Goal: Task Accomplishment & Management: Manage account settings

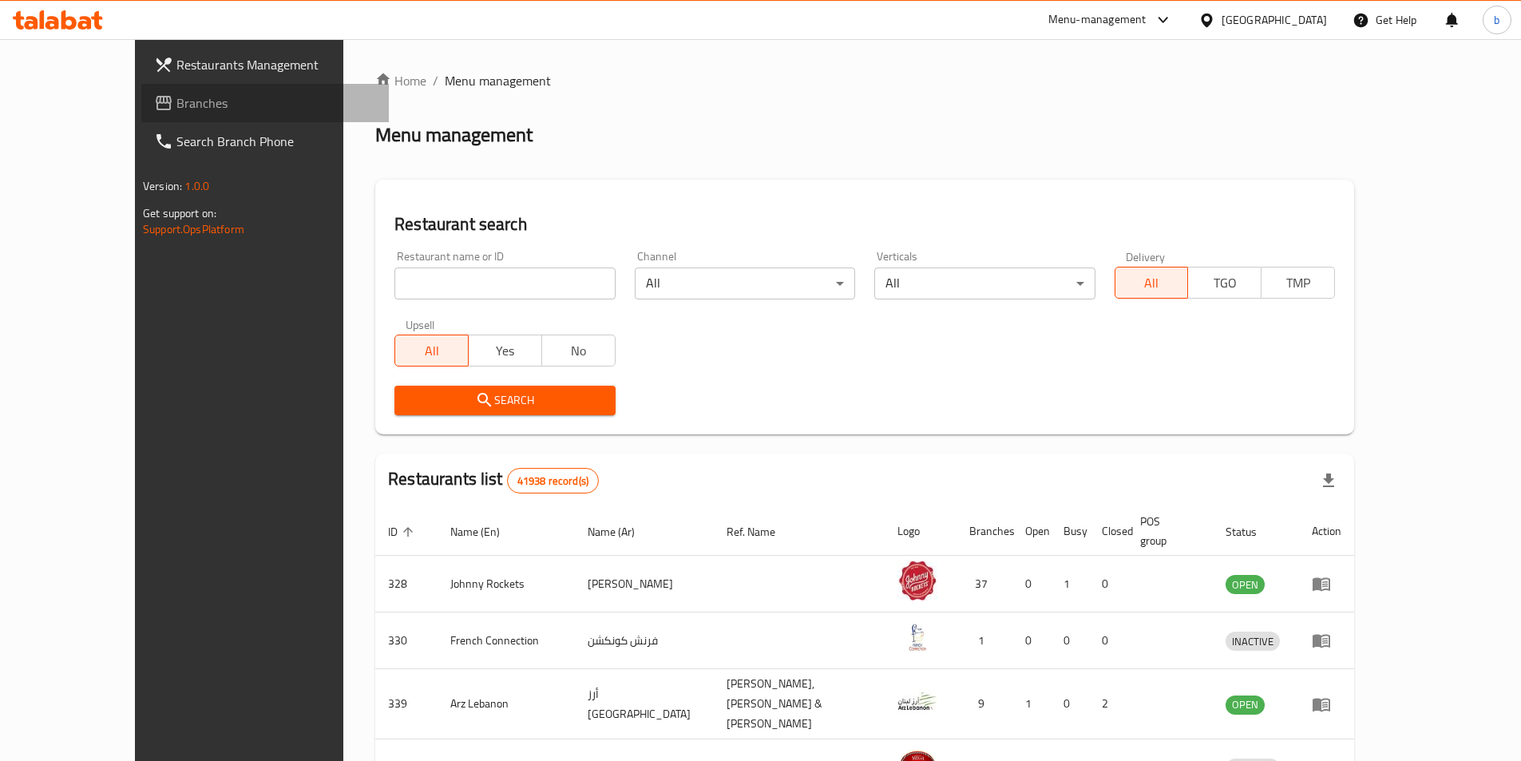
click at [176, 100] on span "Branches" at bounding box center [276, 102] width 200 height 19
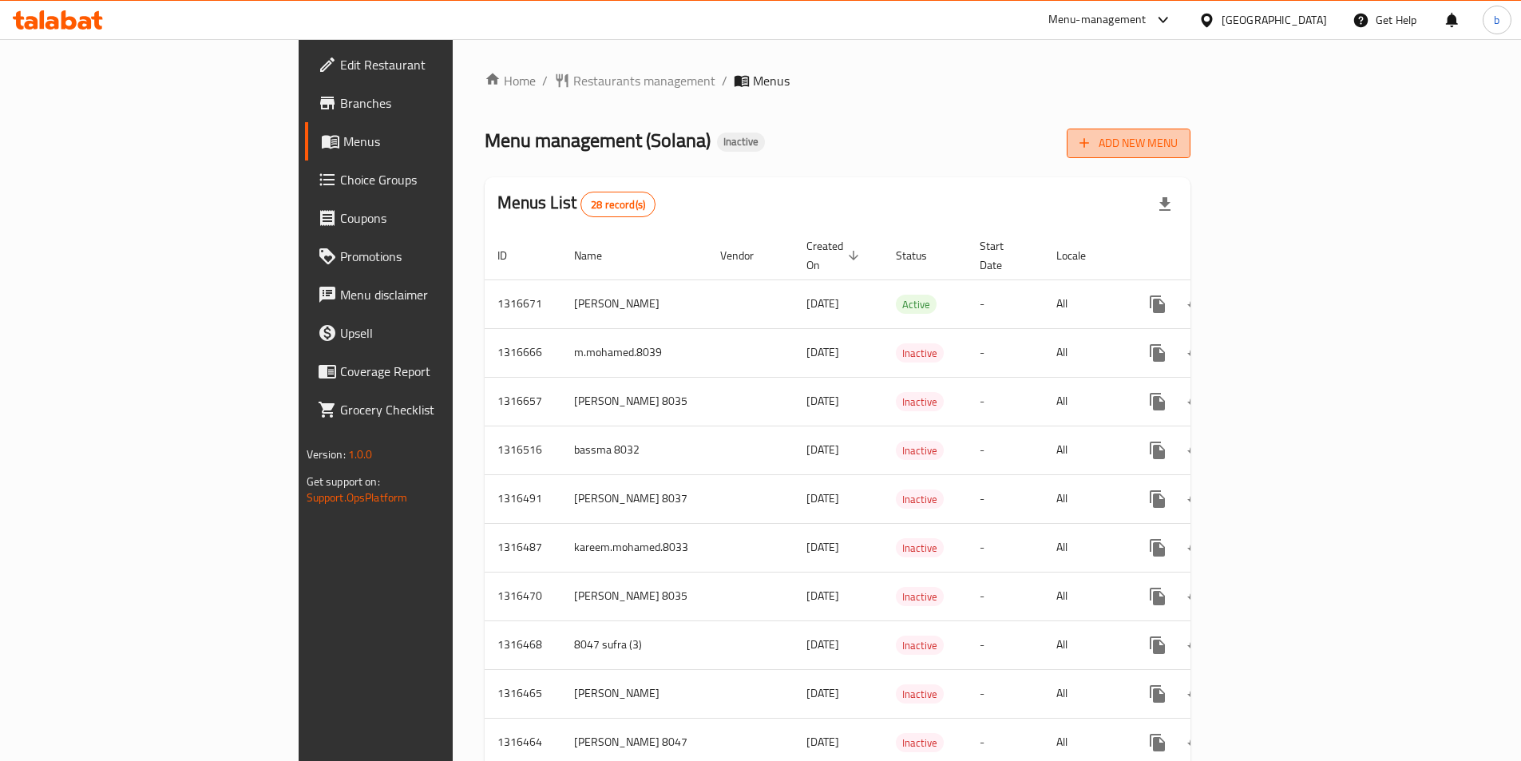
click at [1177, 149] on span "Add New Menu" at bounding box center [1128, 143] width 98 height 20
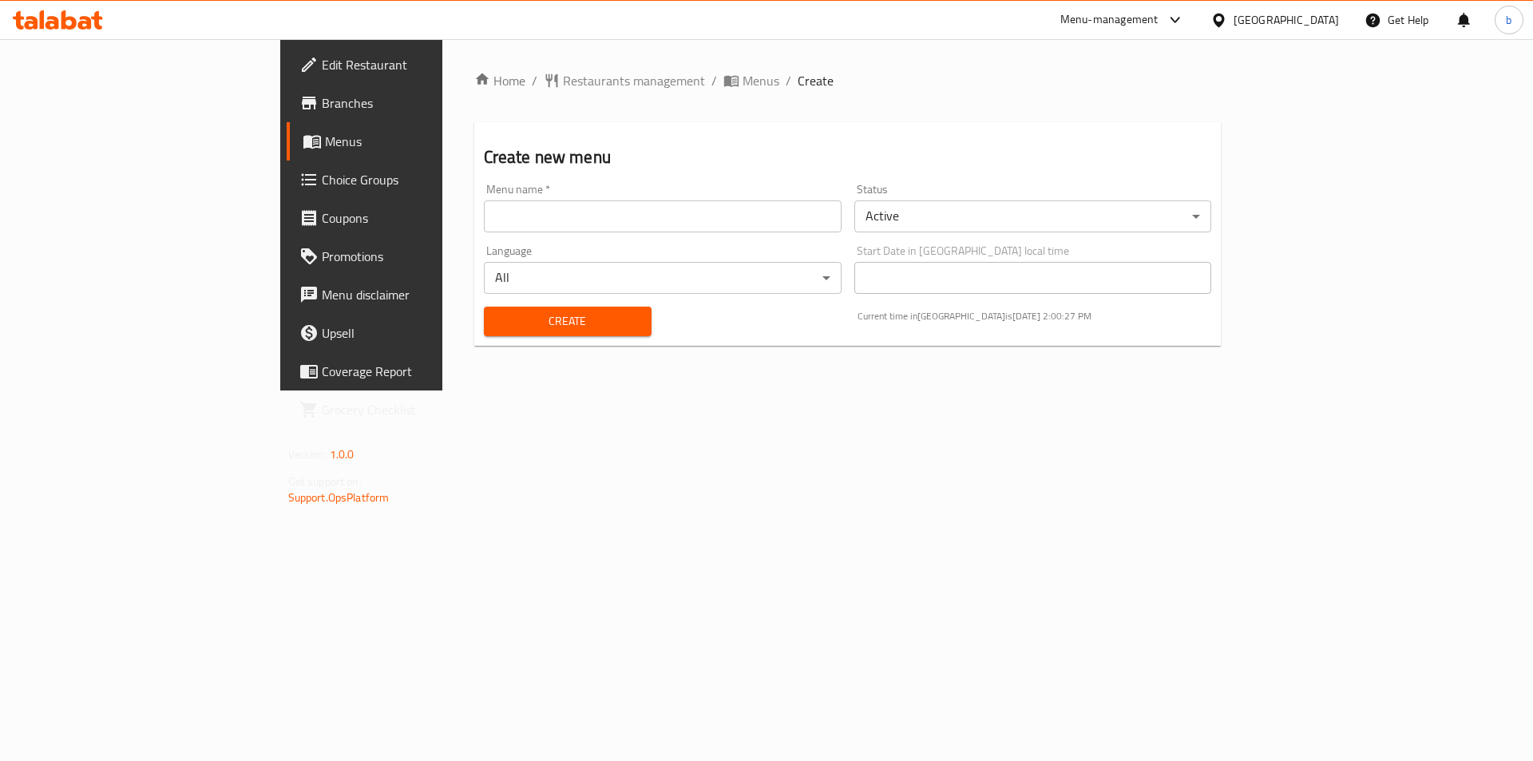
click at [484, 217] on input "text" at bounding box center [663, 216] width 358 height 32
type input "bassma 8032"
click at [496, 316] on span "Create" at bounding box center [567, 321] width 142 height 20
click at [287, 121] on link "Branches" at bounding box center [412, 103] width 250 height 38
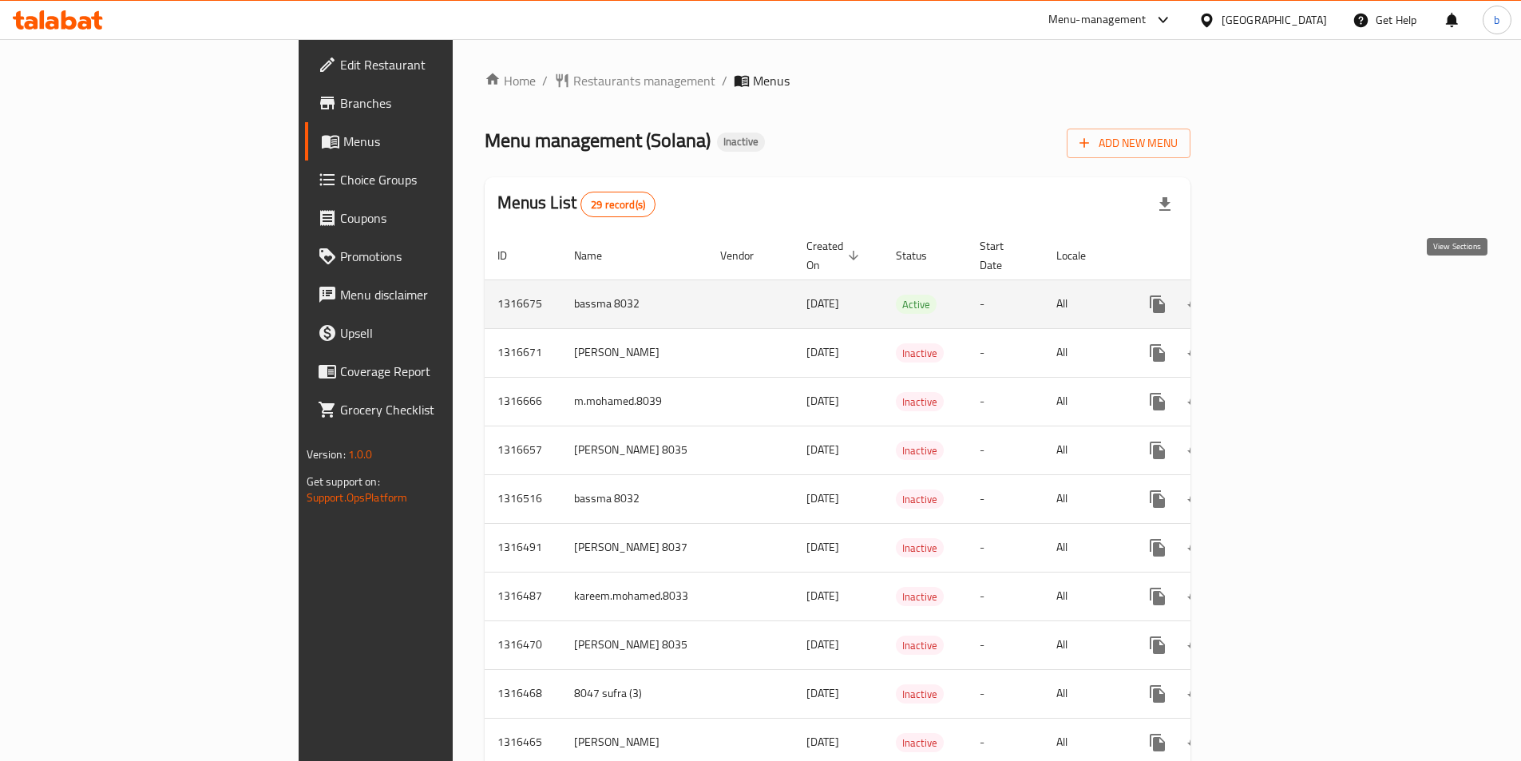
click at [1291, 287] on link "enhanced table" at bounding box center [1272, 304] width 38 height 38
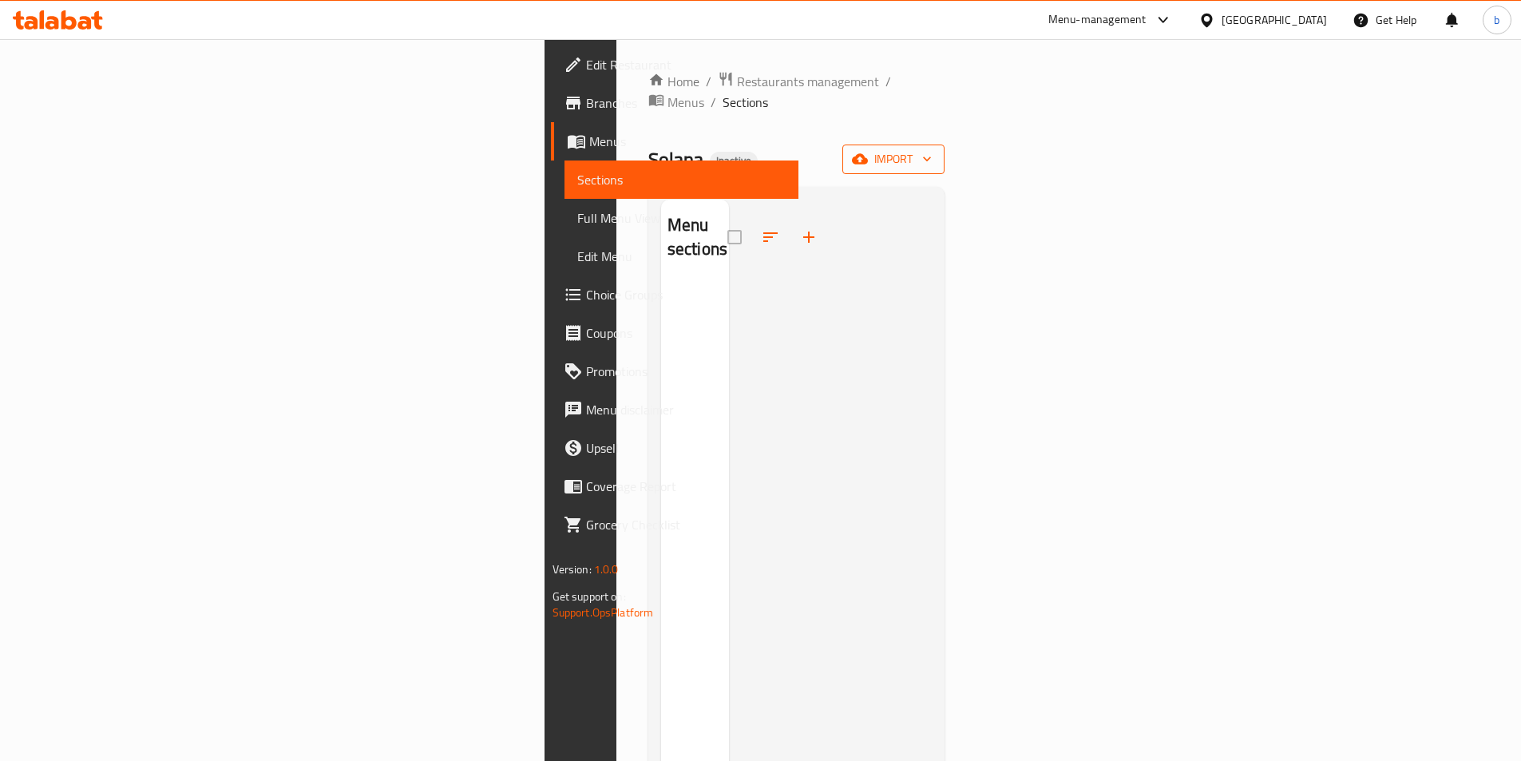
click at [935, 151] on icon "button" at bounding box center [927, 159] width 16 height 16
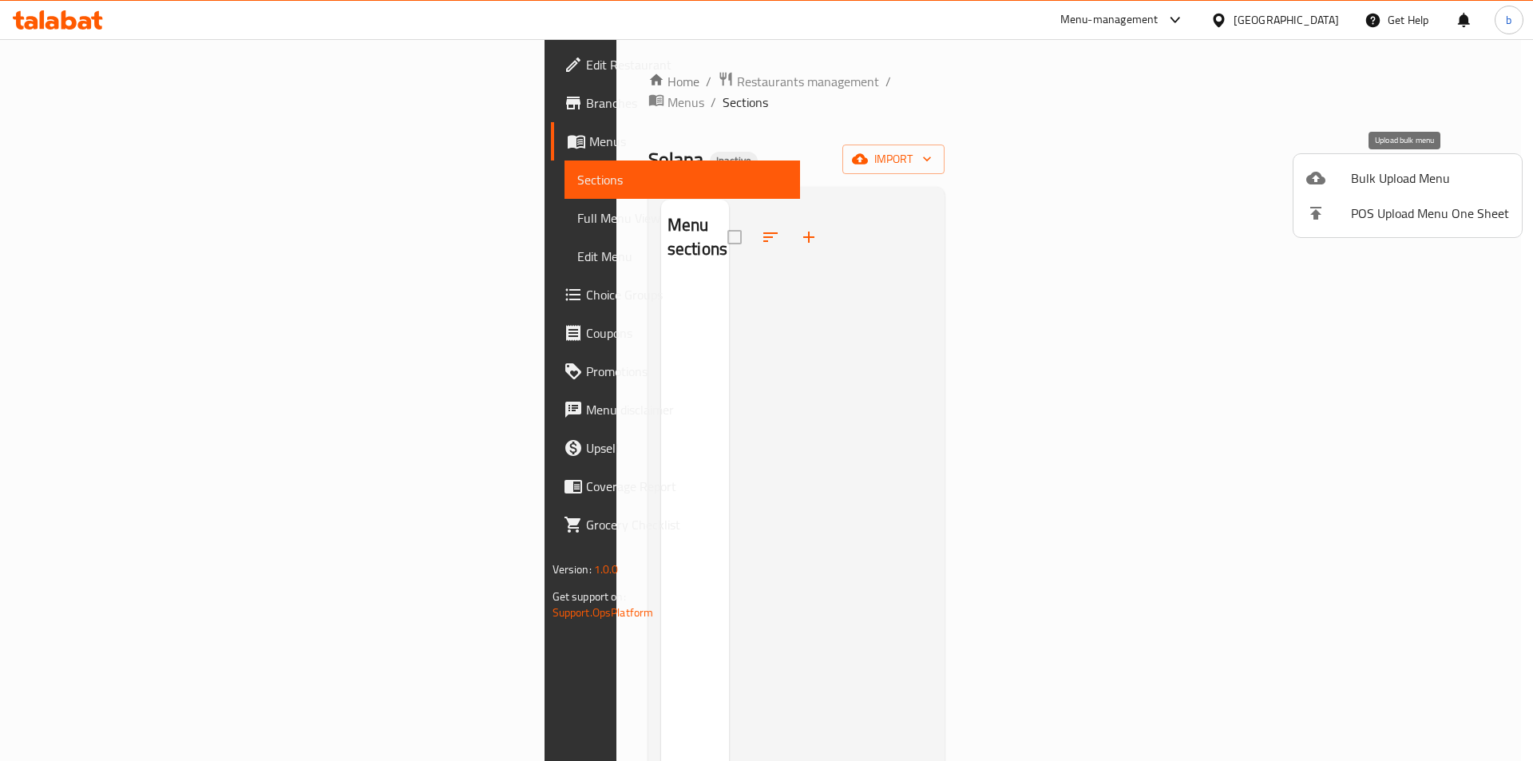
click at [1434, 169] on span "Bulk Upload Menu" at bounding box center [1430, 177] width 158 height 19
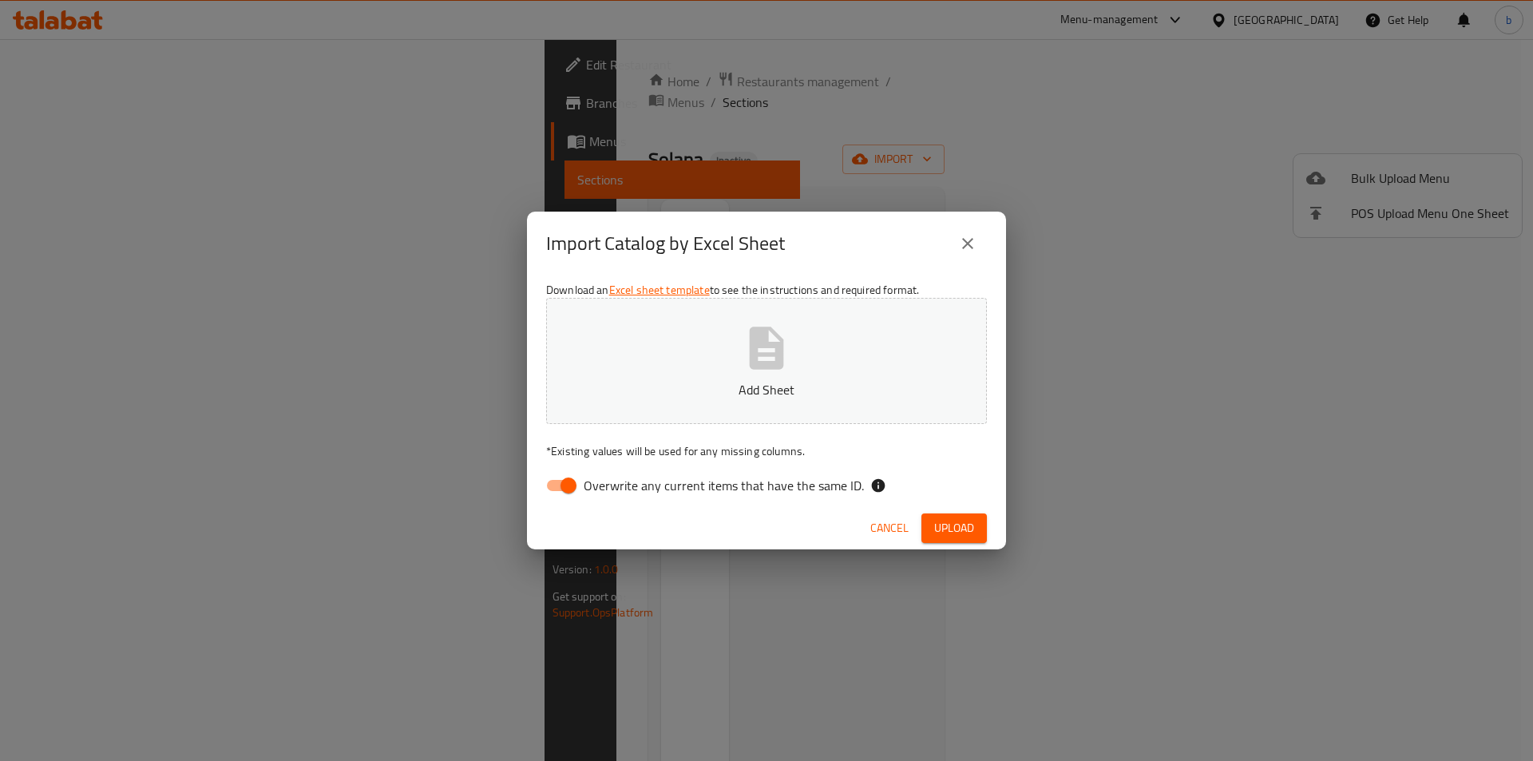
click at [568, 481] on input "Overwrite any current items that have the same ID." at bounding box center [568, 485] width 91 height 30
checkbox input "false"
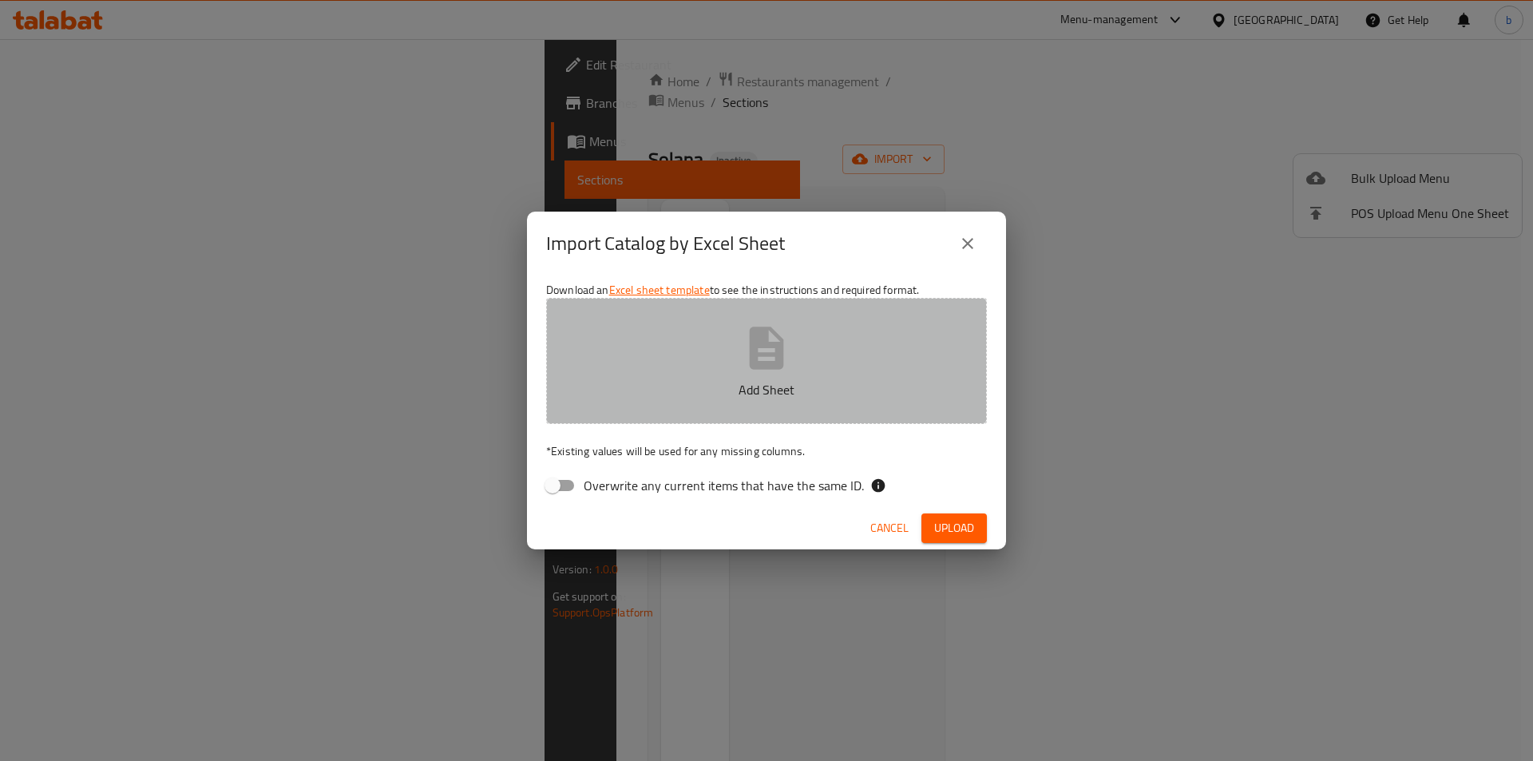
click at [715, 371] on button "Add Sheet" at bounding box center [766, 361] width 441 height 126
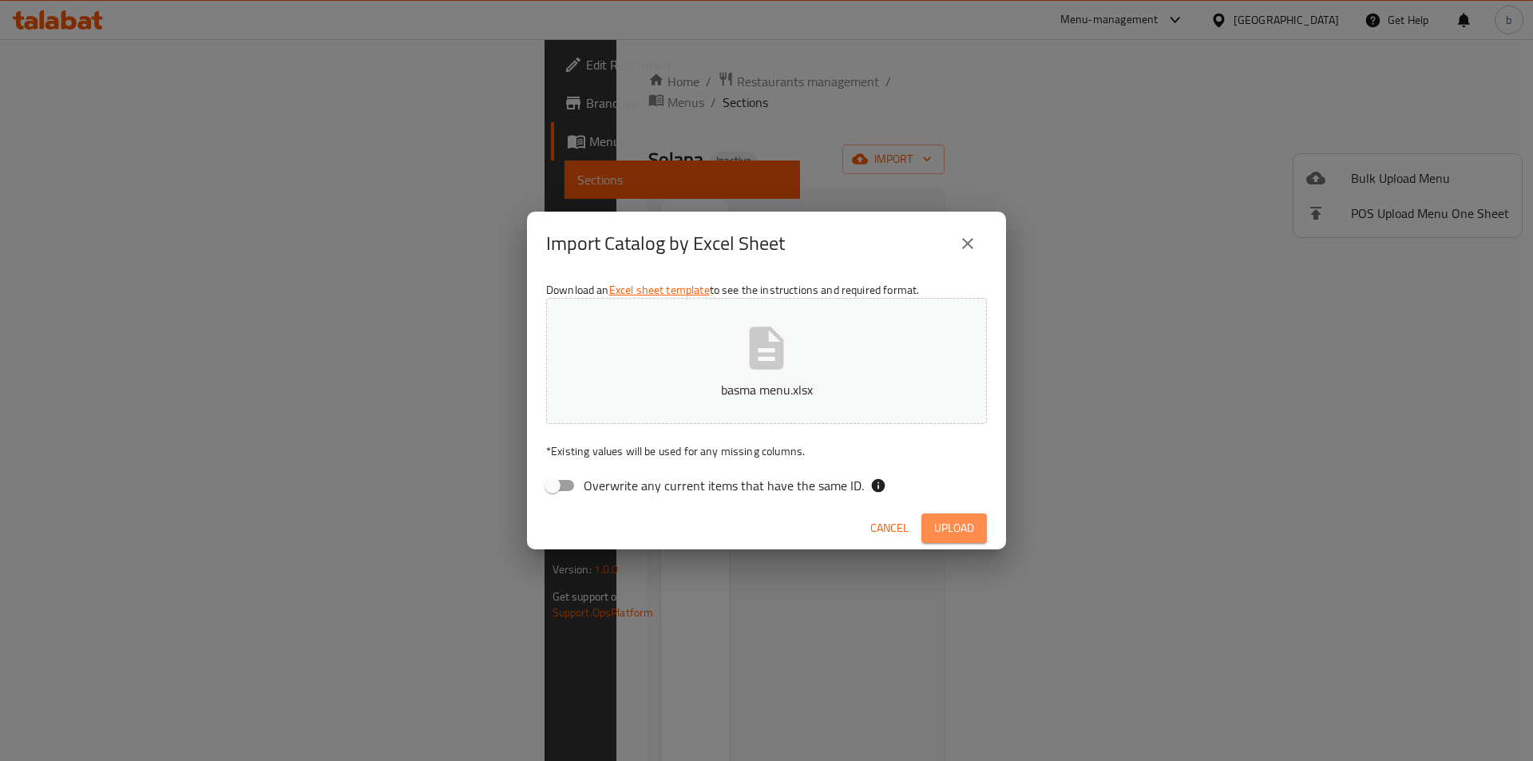
click at [975, 535] on button "Upload" at bounding box center [953, 528] width 65 height 30
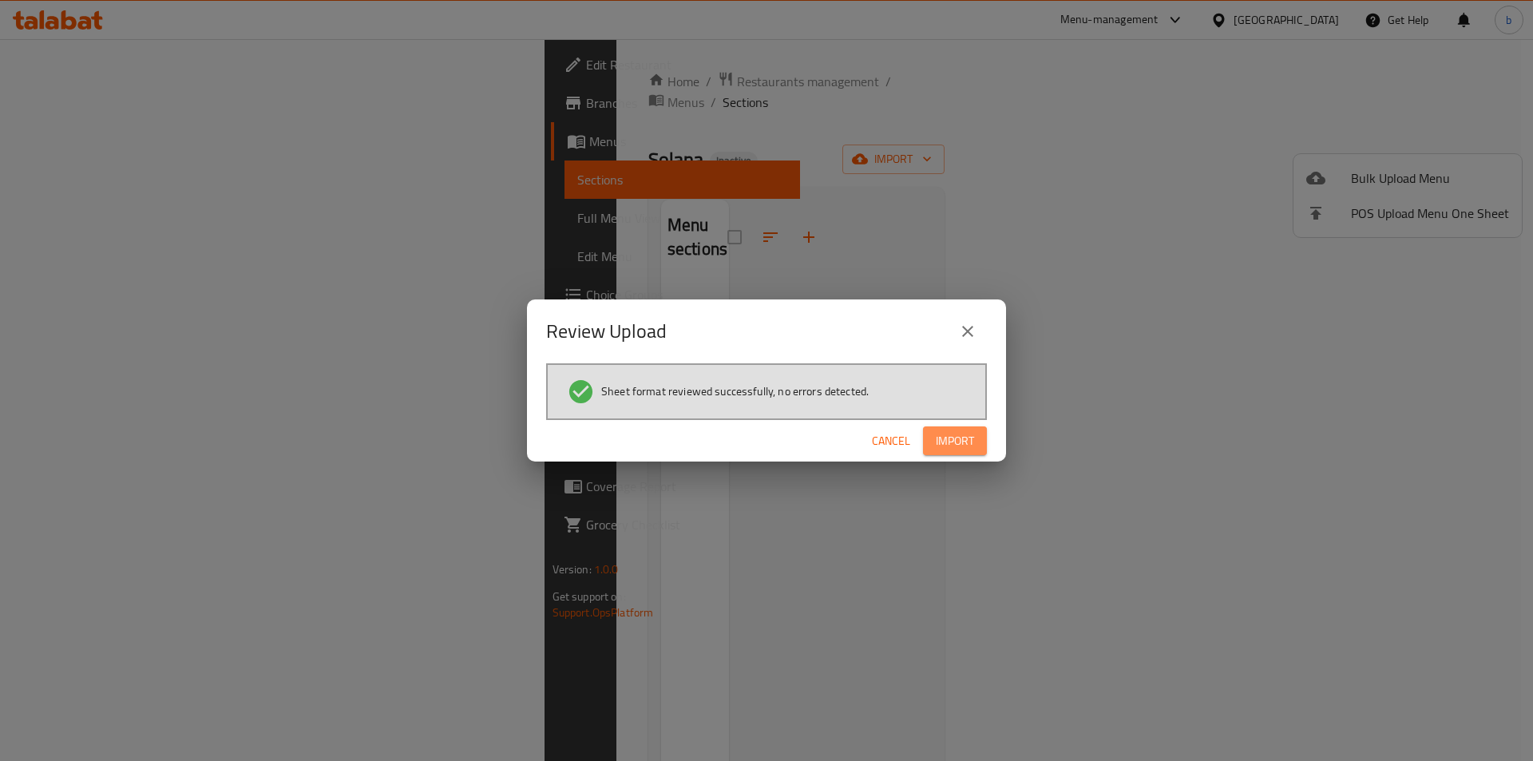
click at [953, 437] on span "Import" at bounding box center [954, 441] width 38 height 20
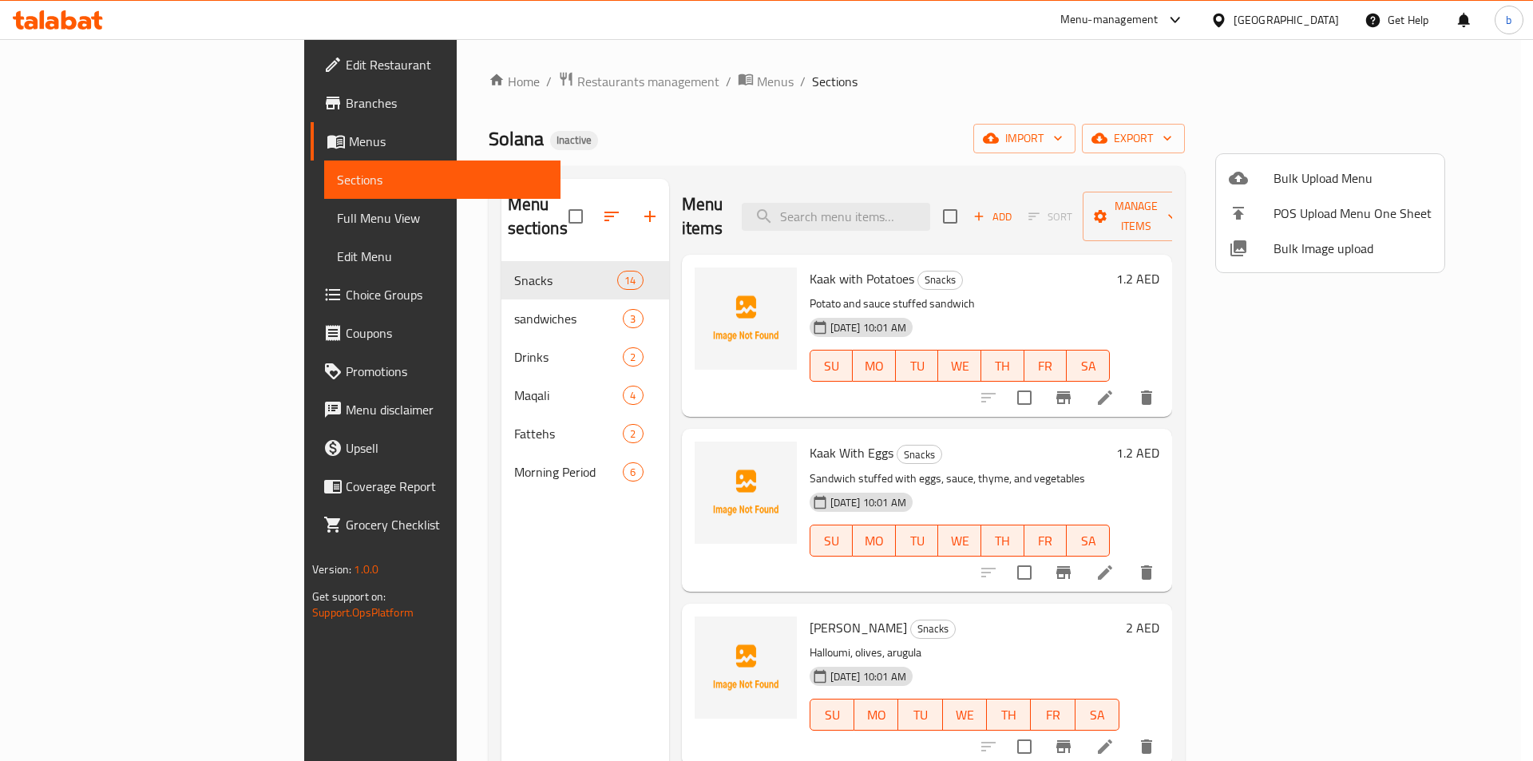
click at [1162, 107] on div at bounding box center [766, 380] width 1533 height 761
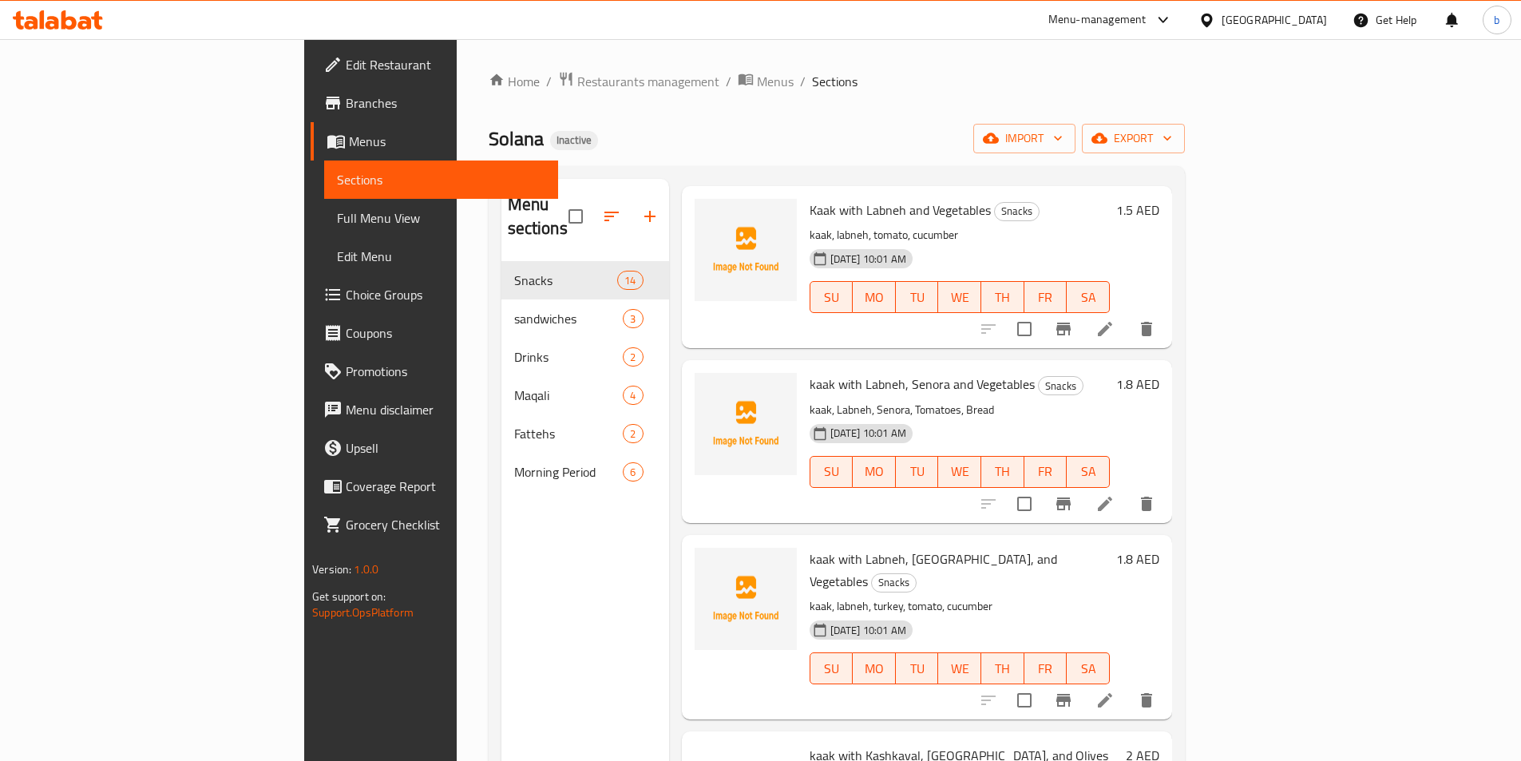
scroll to position [1277, 0]
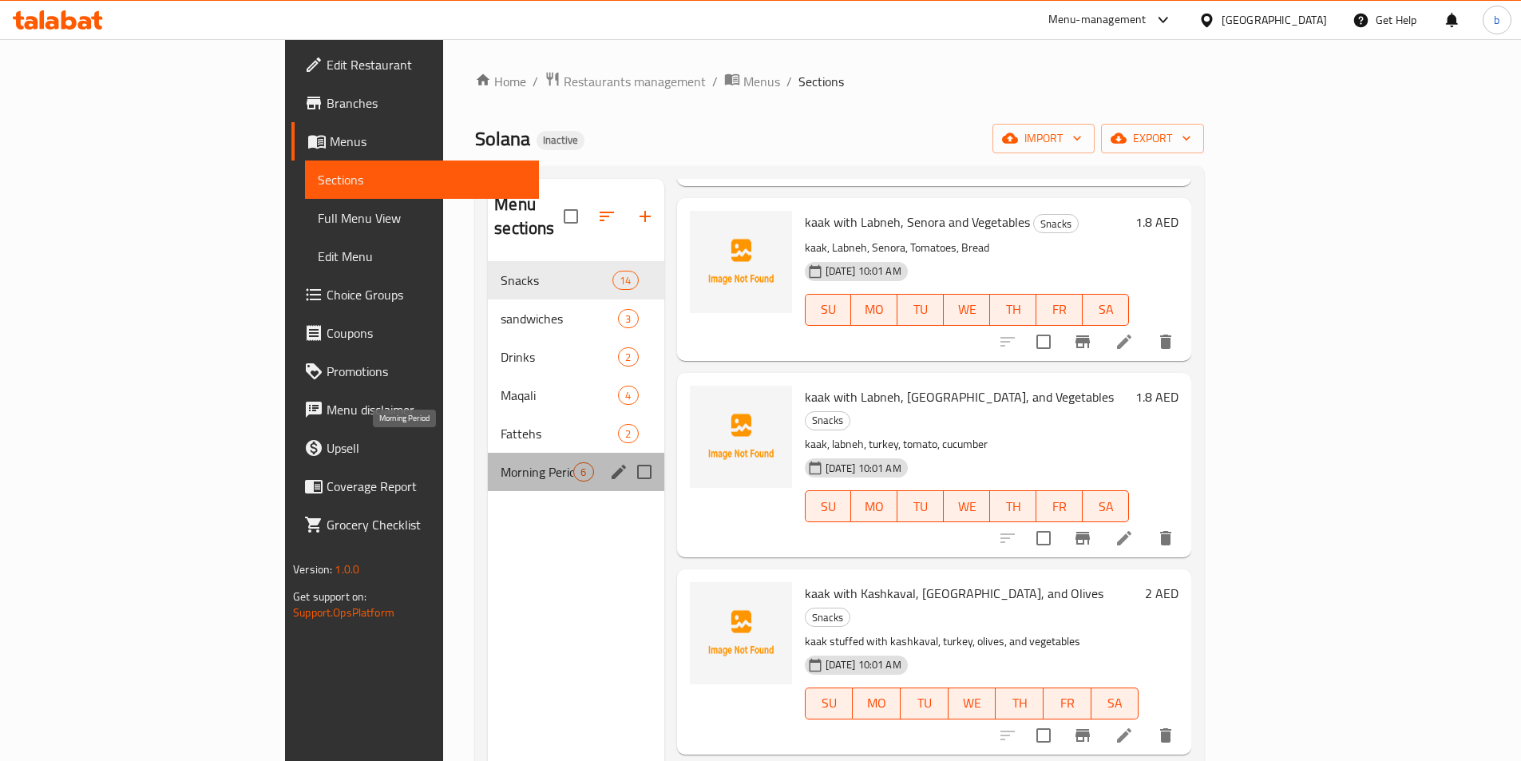
click at [500, 462] on span "Morning Period" at bounding box center [536, 471] width 73 height 19
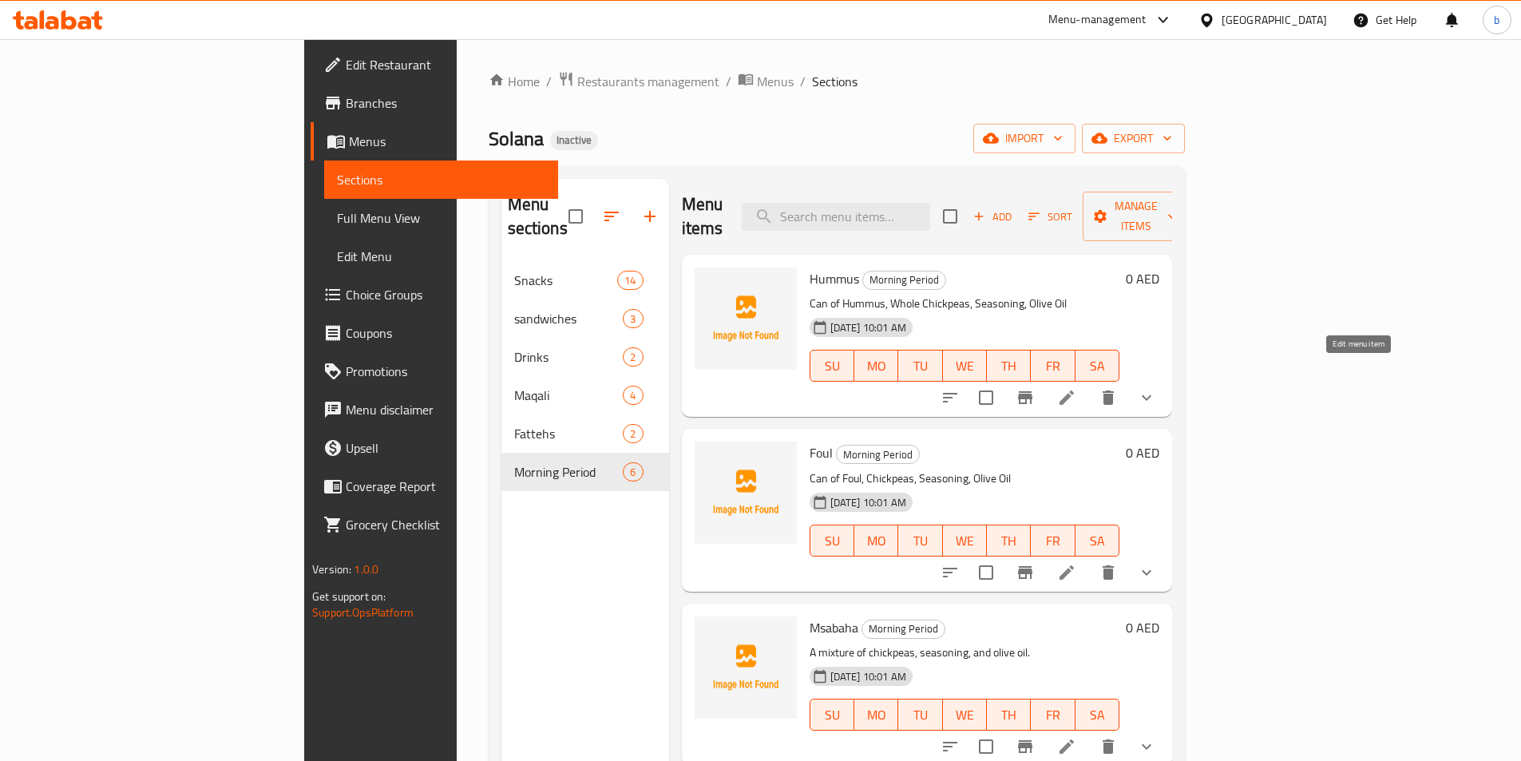
click at [1074, 390] on icon at bounding box center [1066, 397] width 14 height 14
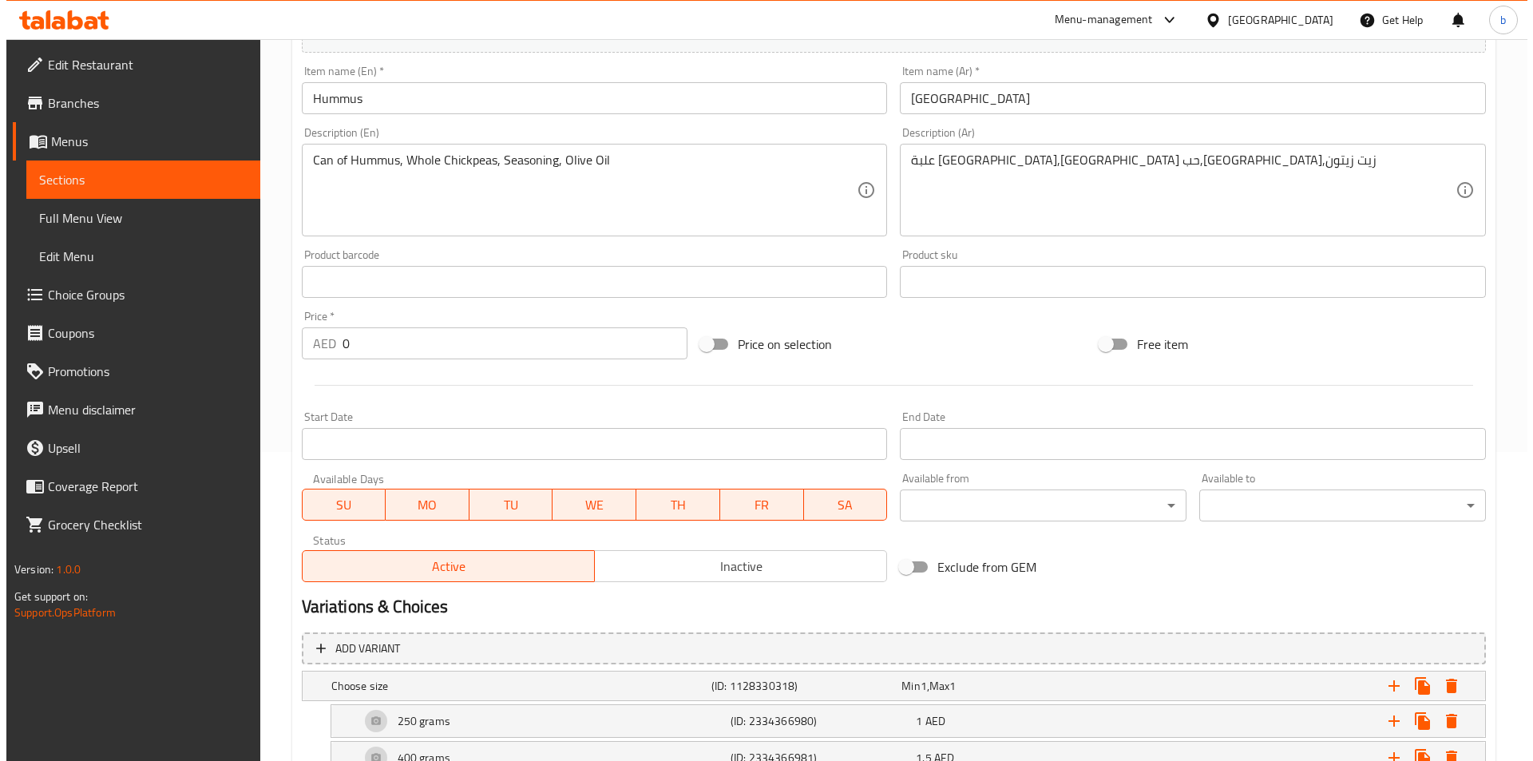
scroll to position [319, 0]
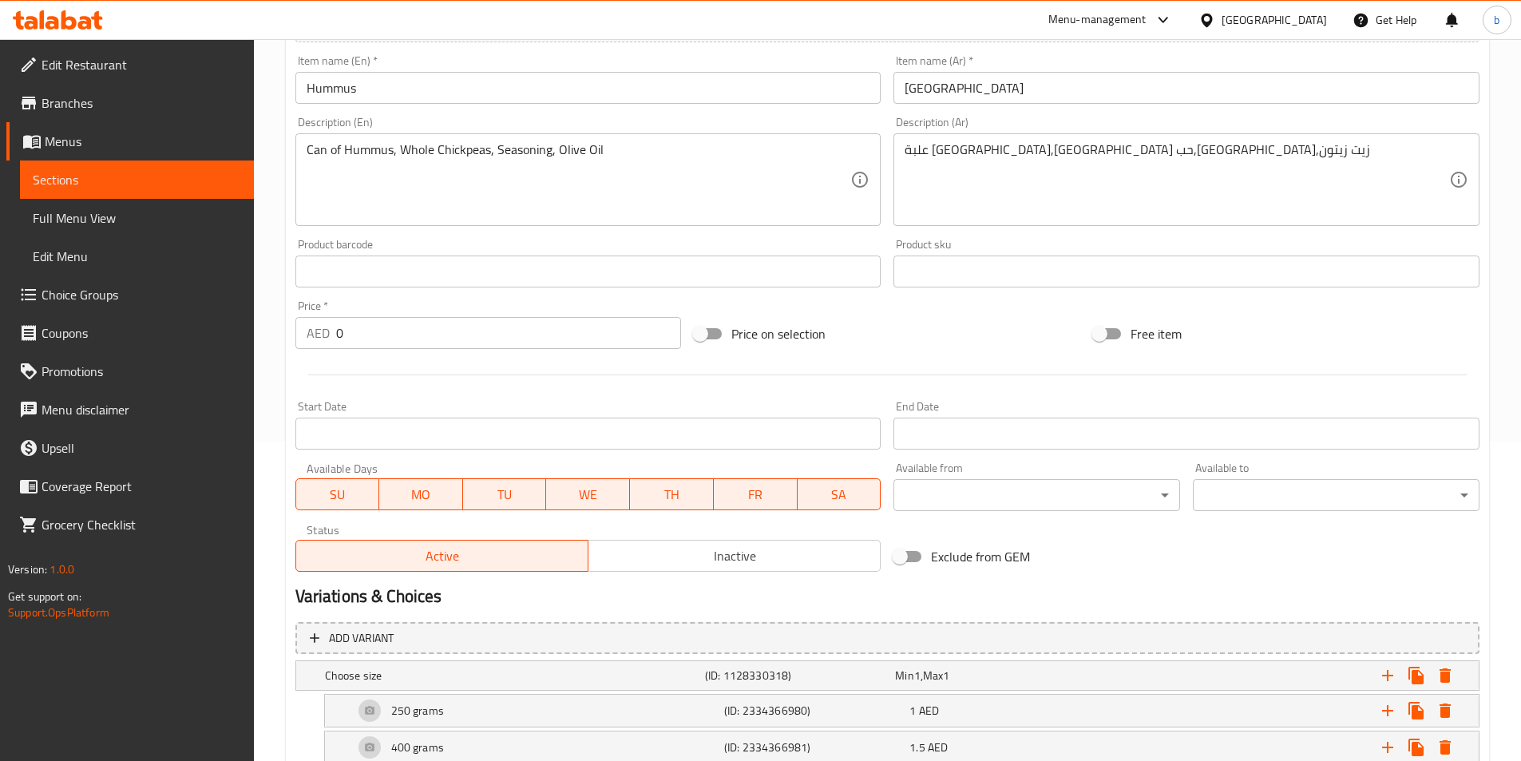
click at [1090, 441] on body "​ Menu-management United Arab Emirates Get Help b Edit Restaurant Branches Menu…" at bounding box center [760, 81] width 1521 height 722
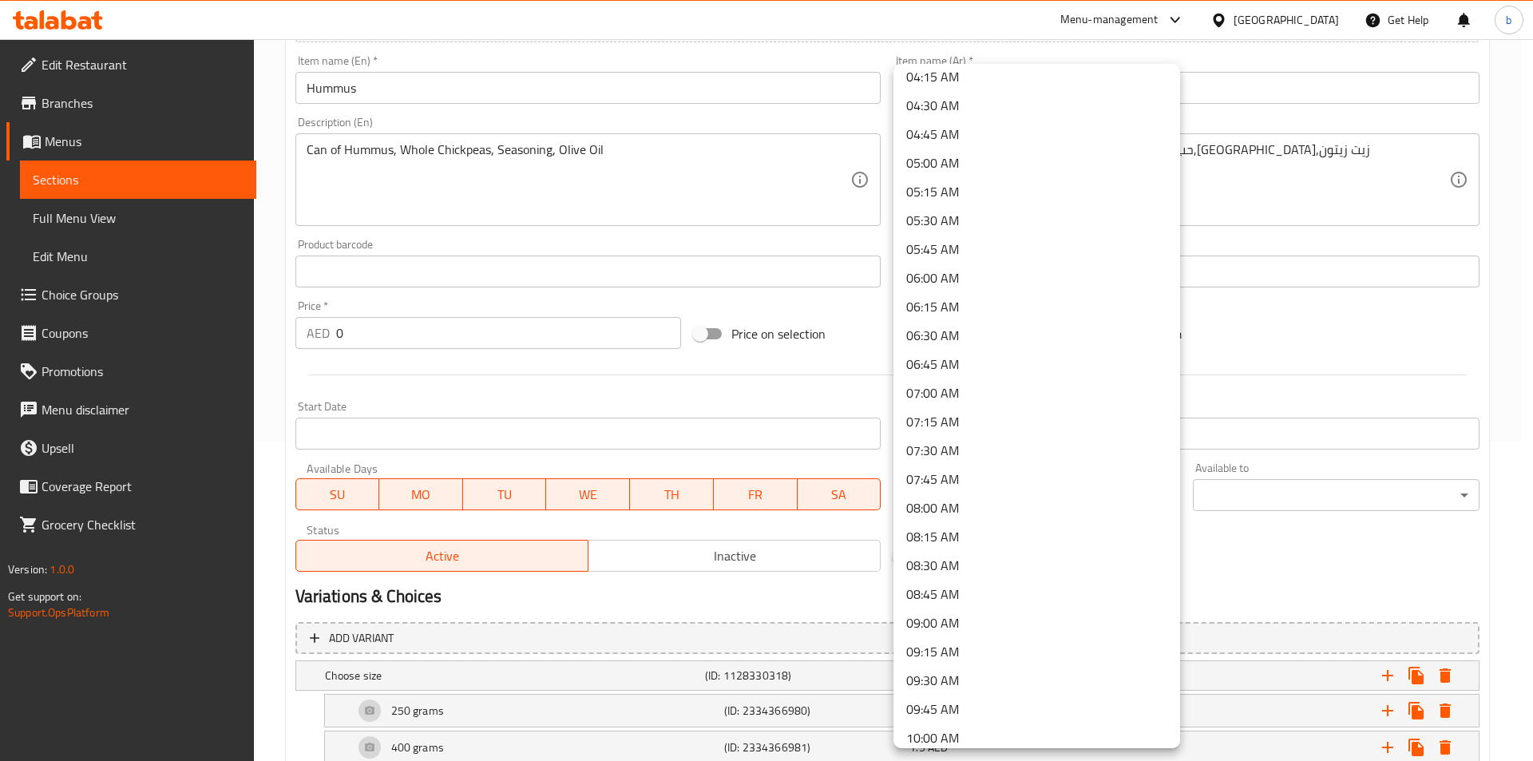
scroll to position [479, 0]
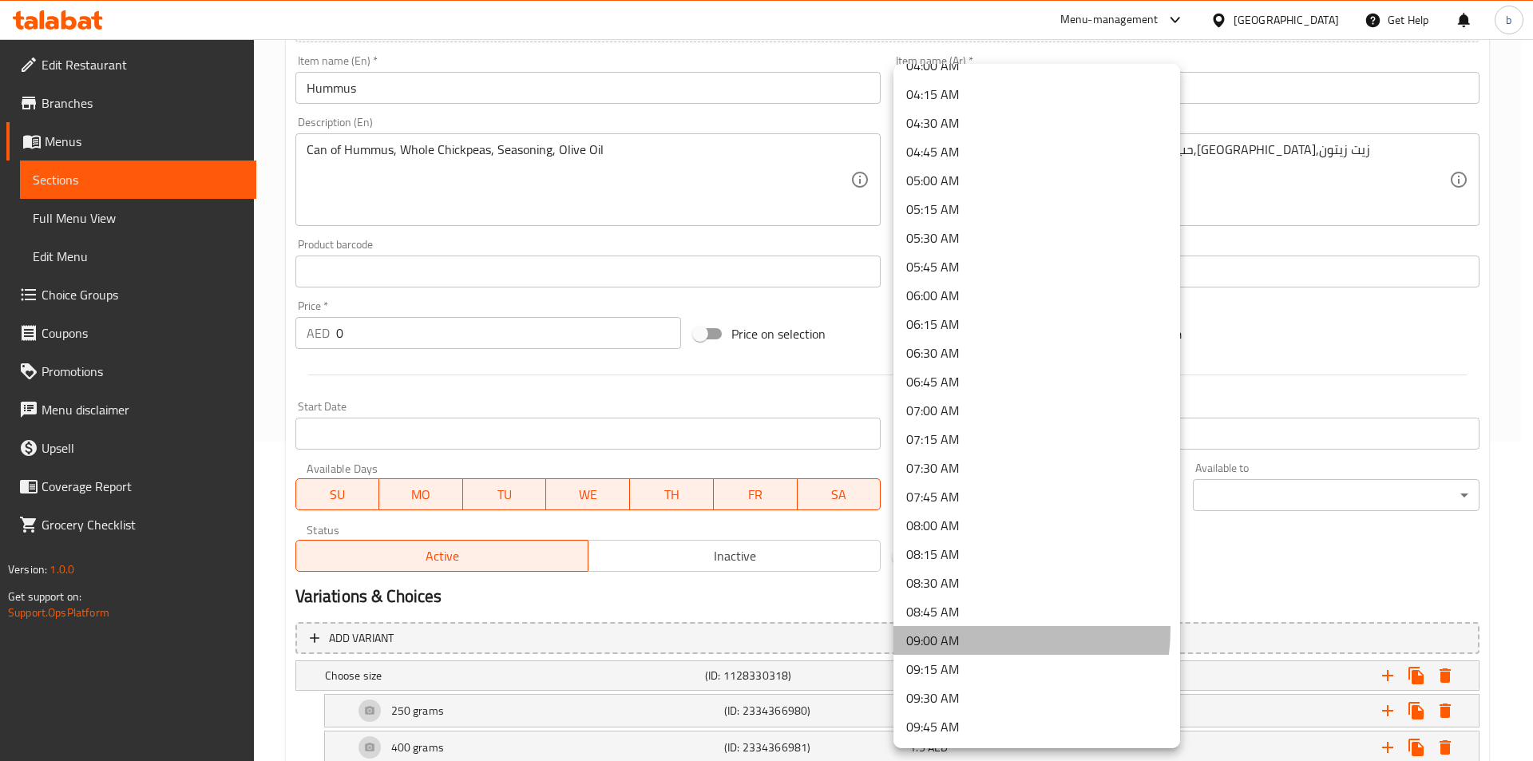
click at [963, 628] on li "09:00 AM" at bounding box center [1036, 640] width 287 height 29
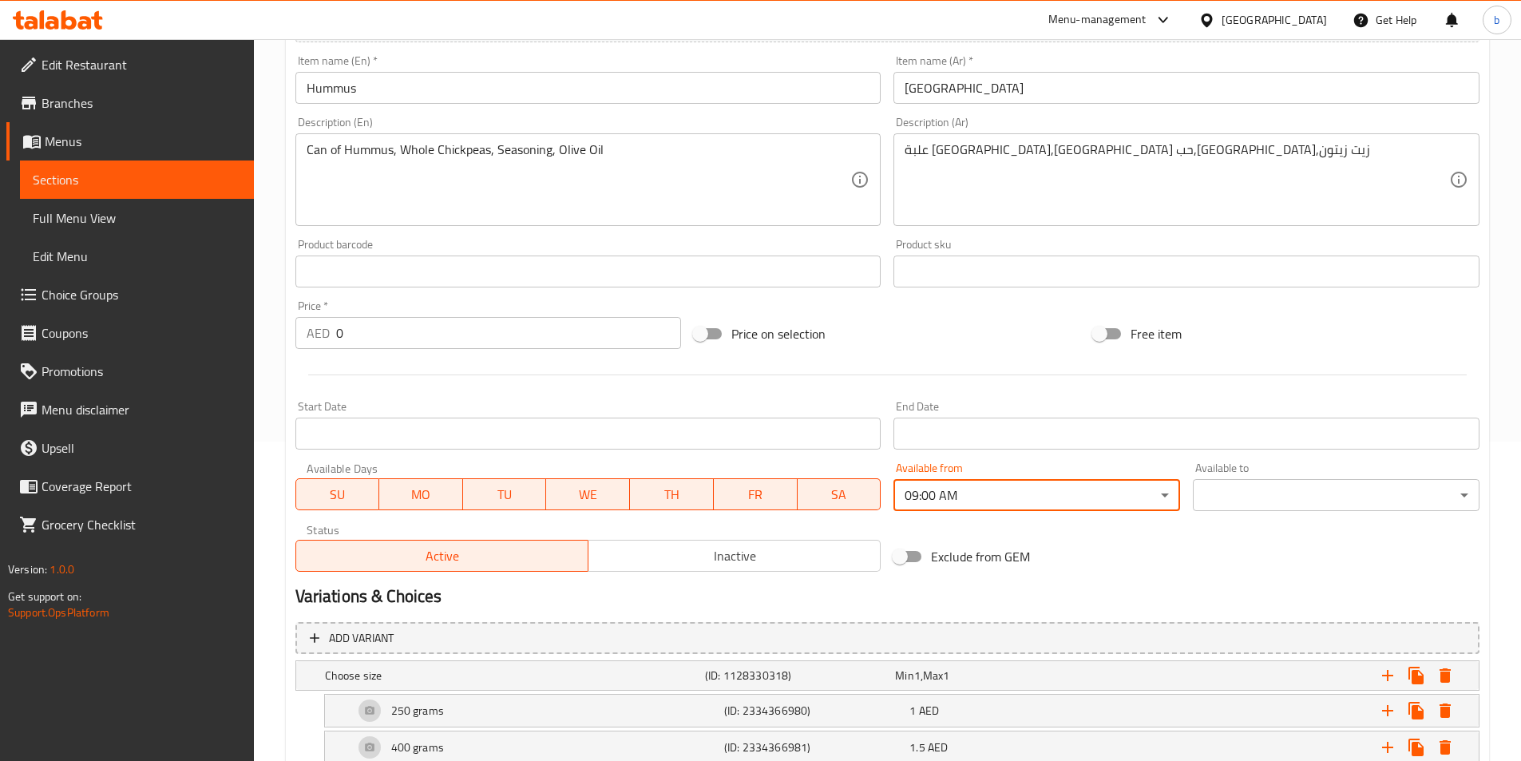
click at [1252, 441] on body "​ Menu-management United Arab Emirates Get Help b Edit Restaurant Branches Menu…" at bounding box center [760, 81] width 1521 height 722
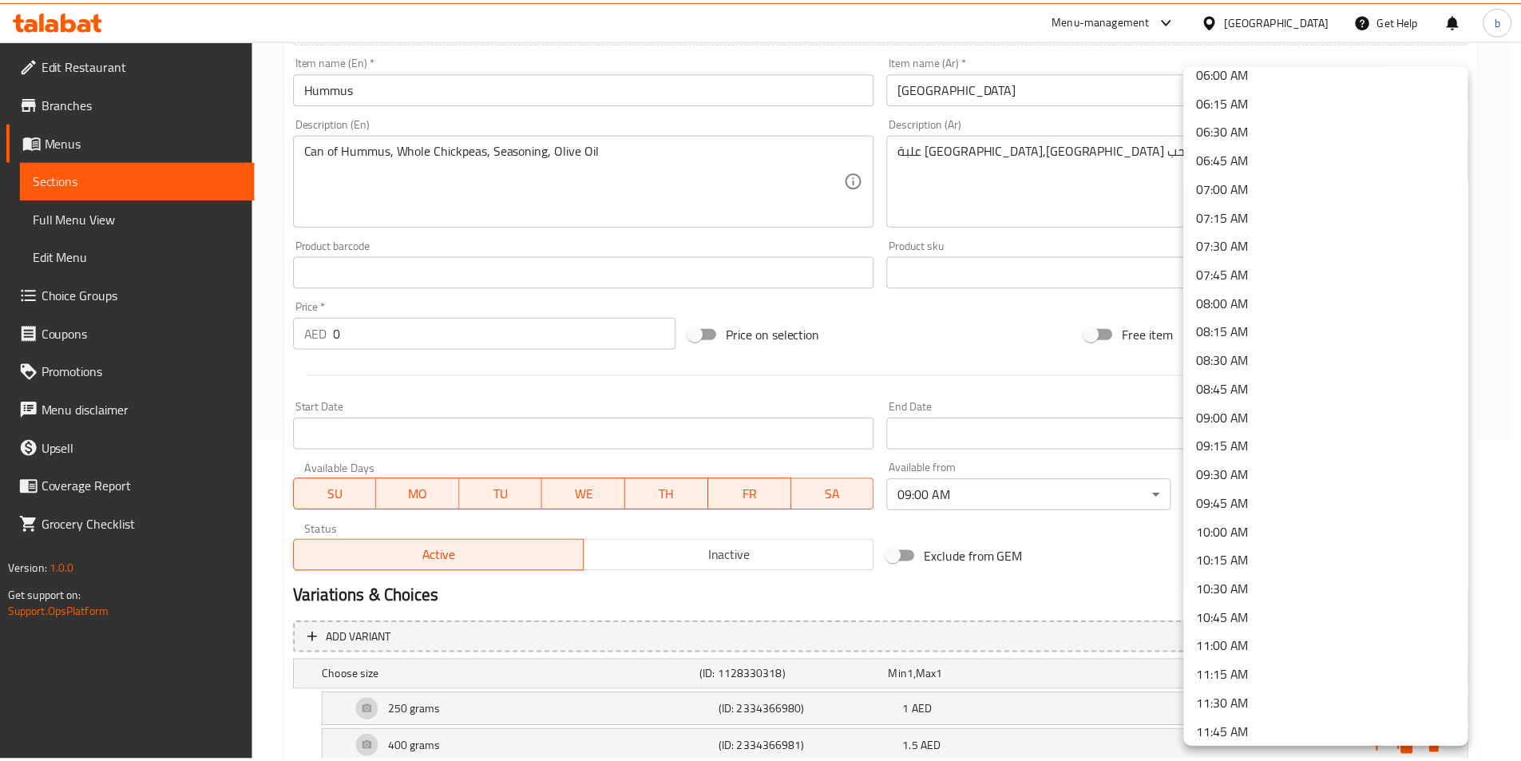
scroll to position [718, 0]
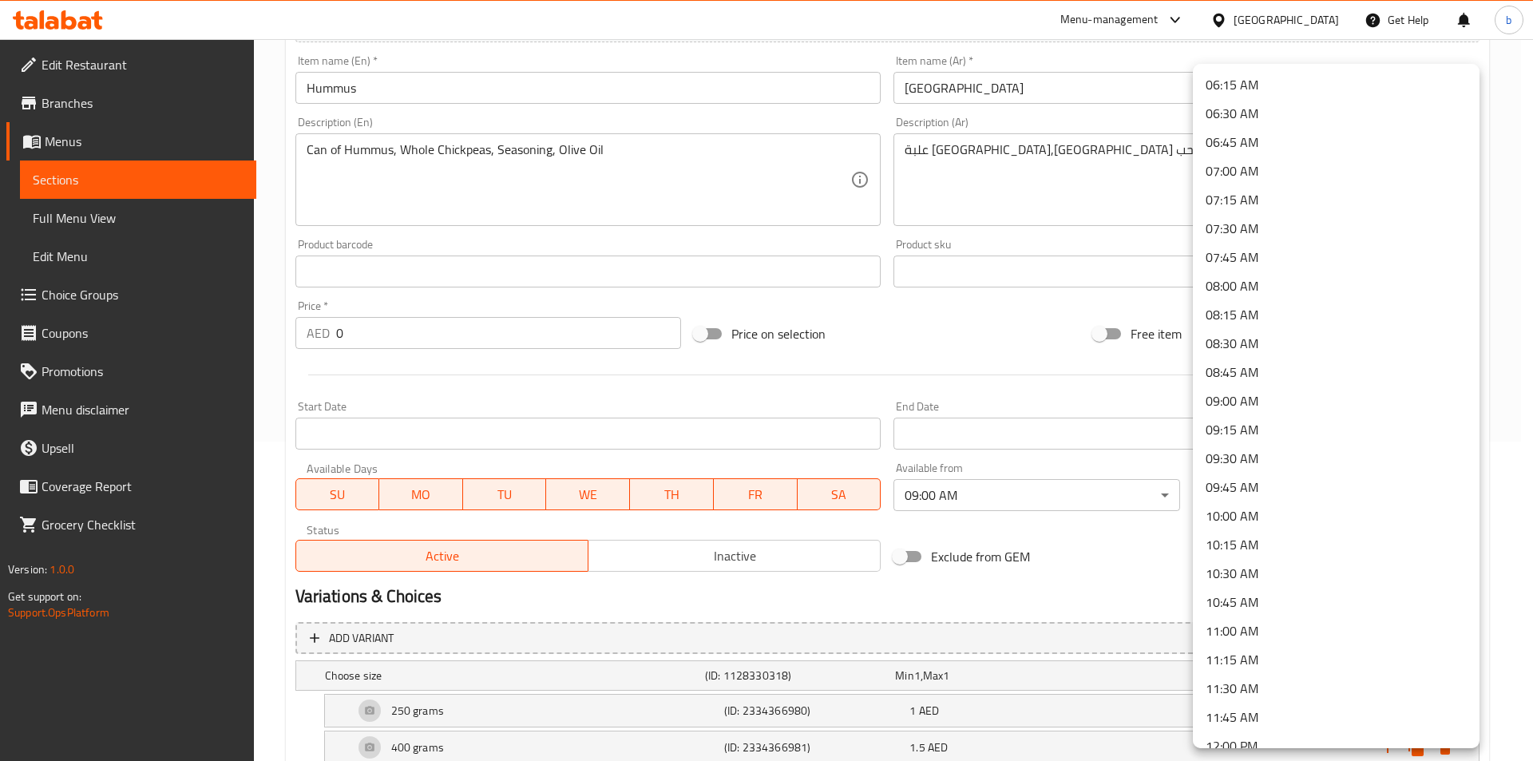
click at [1247, 636] on li "11:00 AM" at bounding box center [1336, 630] width 287 height 29
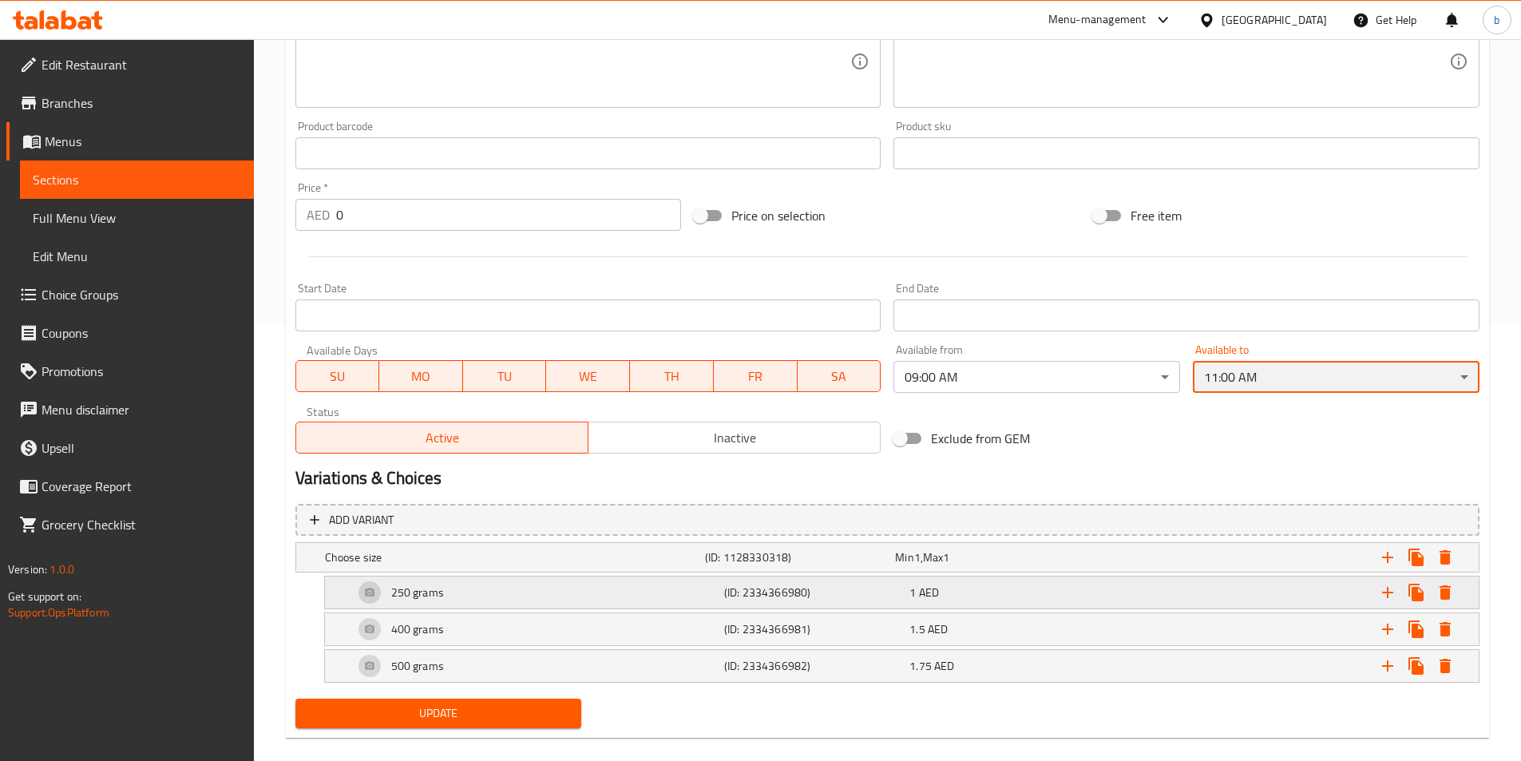
scroll to position [459, 0]
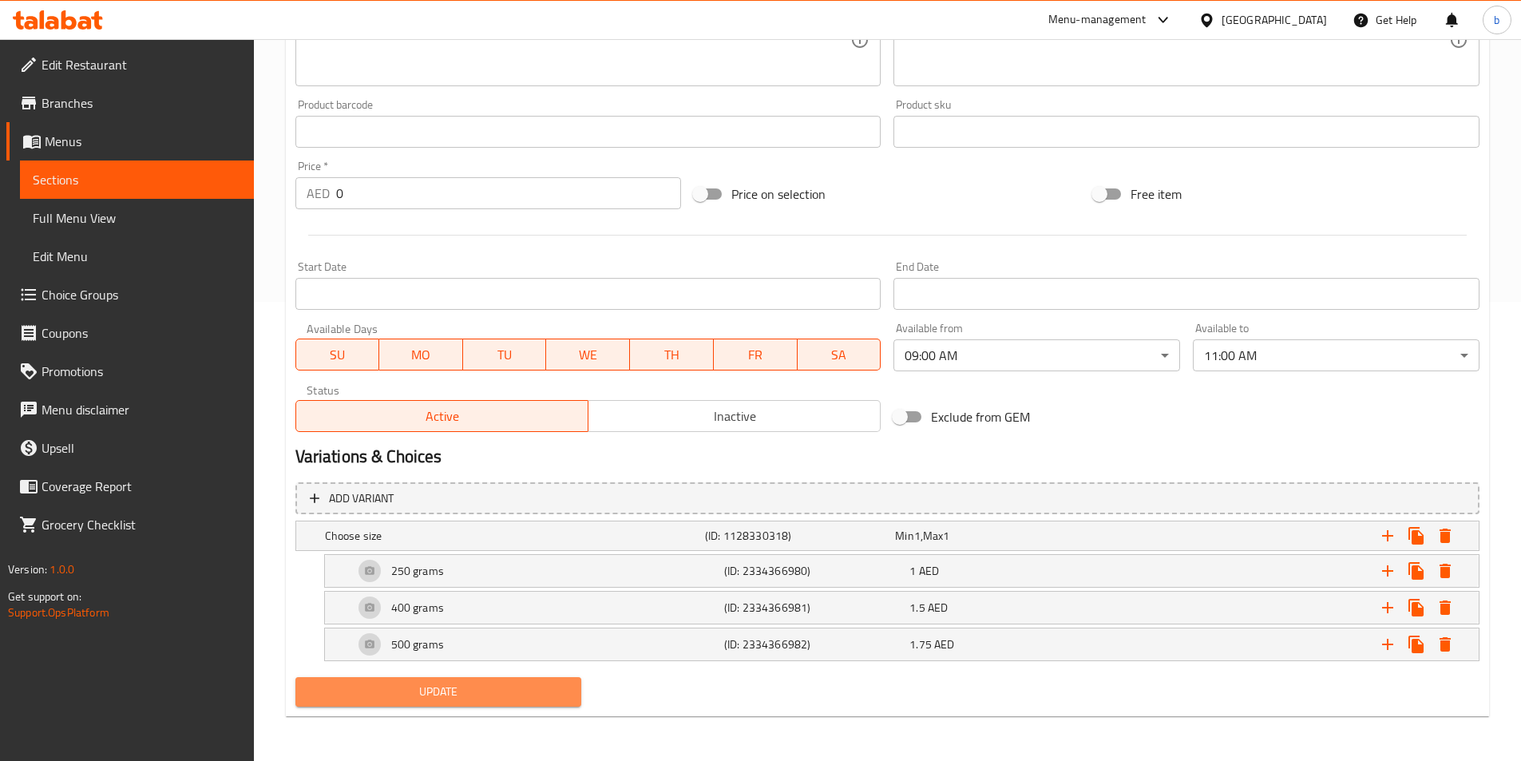
click at [497, 698] on span "Update" at bounding box center [438, 692] width 261 height 20
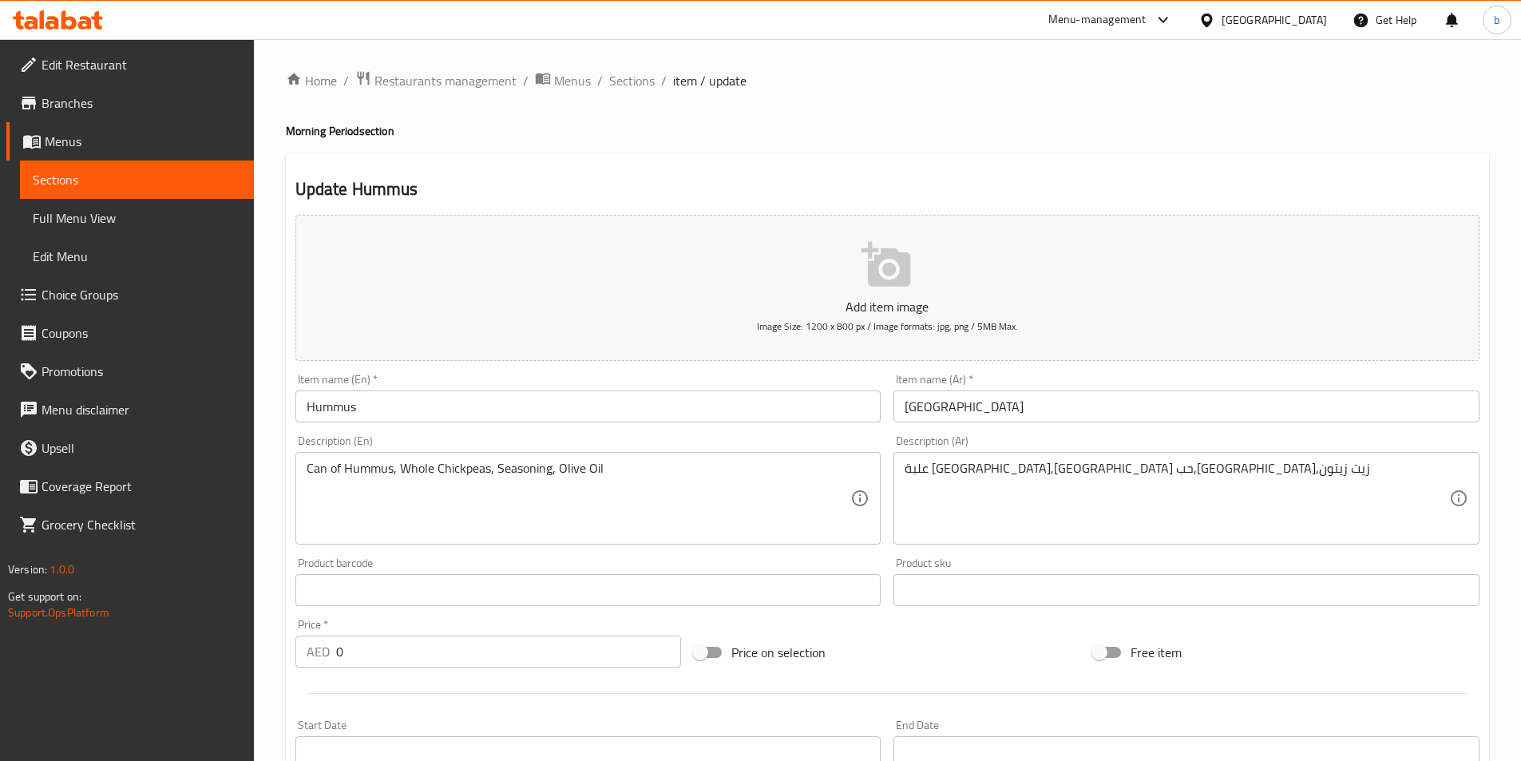
scroll to position [0, 0]
click at [82, 216] on span "Full Menu View" at bounding box center [137, 217] width 208 height 19
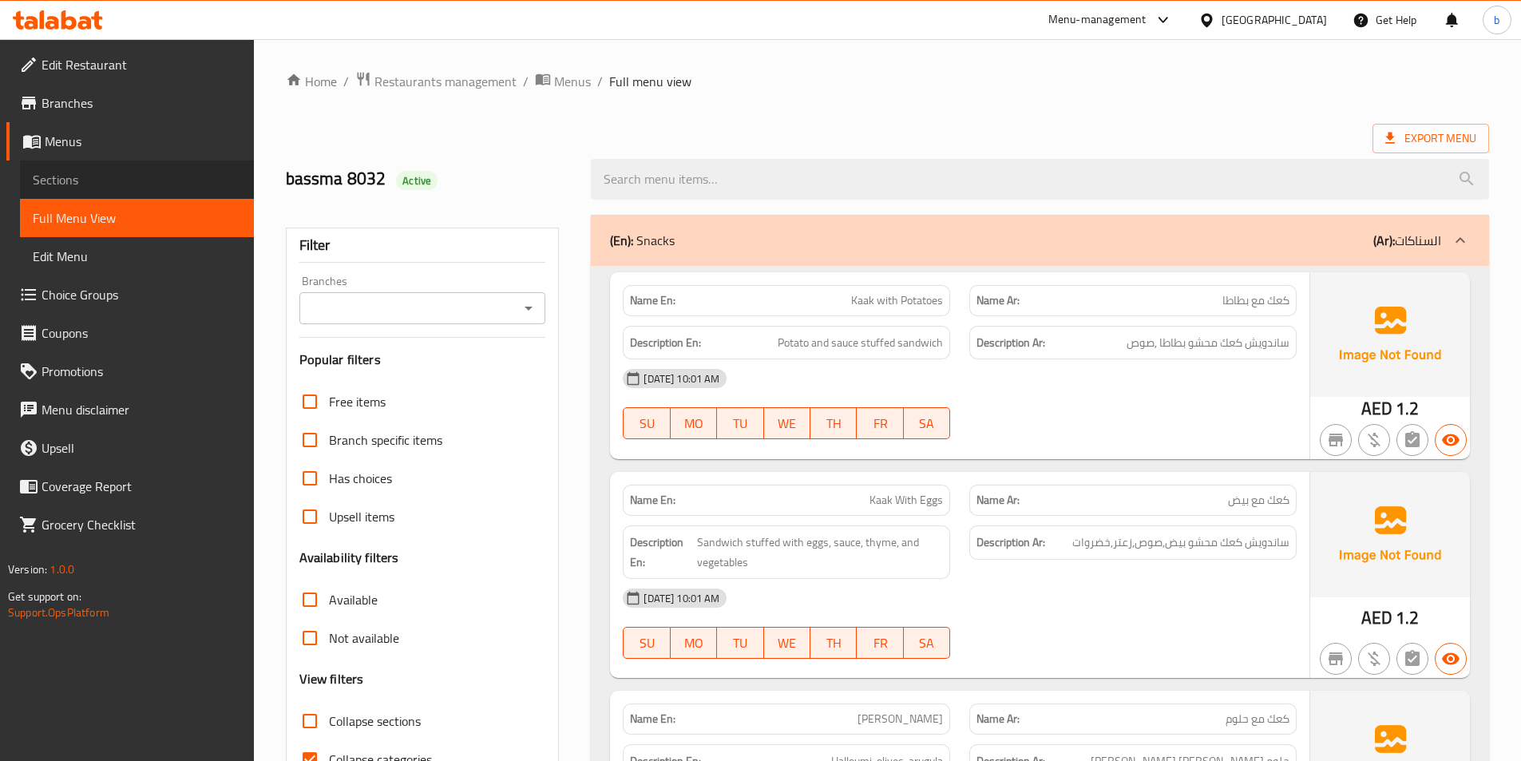
click at [90, 179] on span "Sections" at bounding box center [137, 179] width 208 height 19
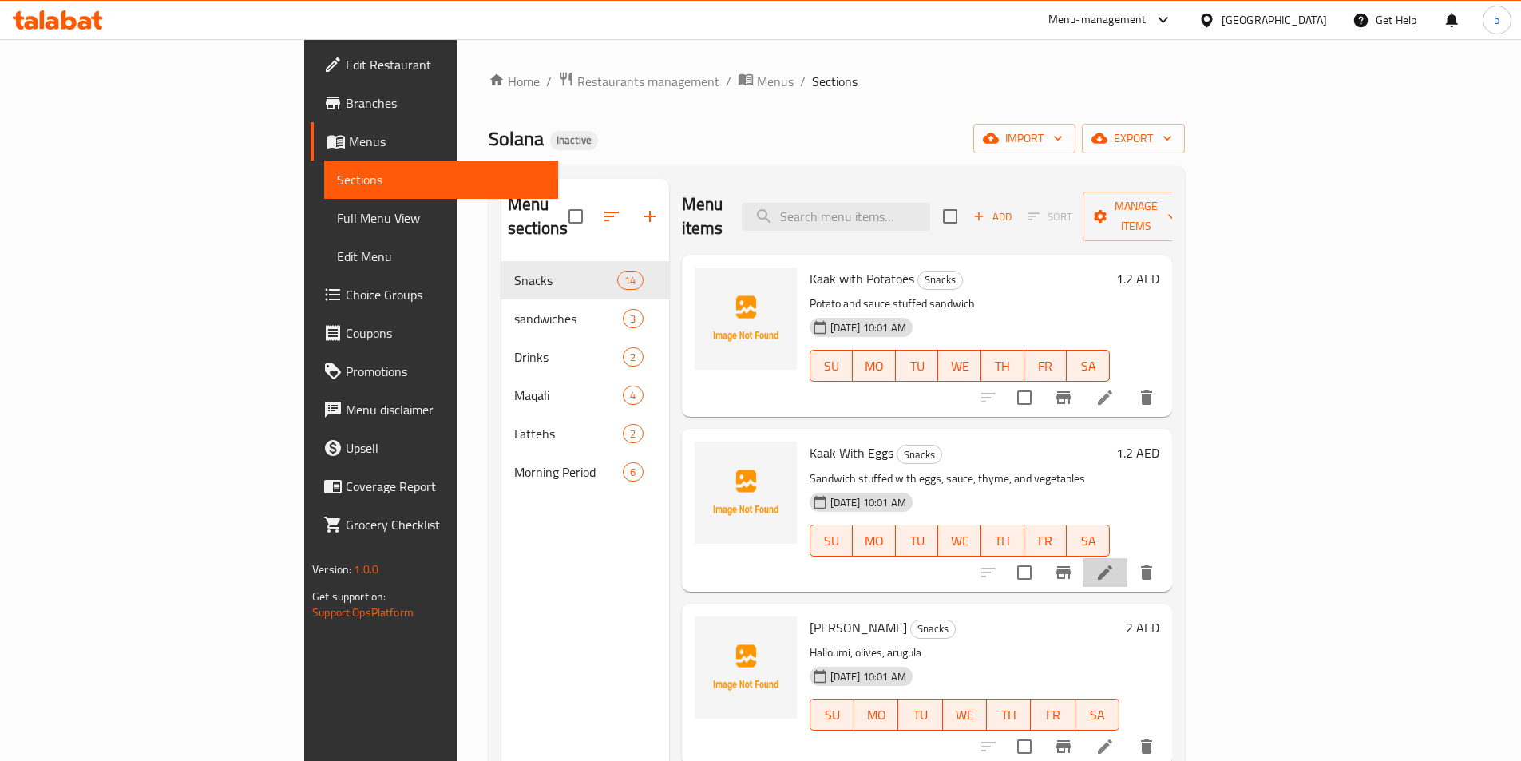
click at [1127, 558] on li at bounding box center [1104, 572] width 45 height 29
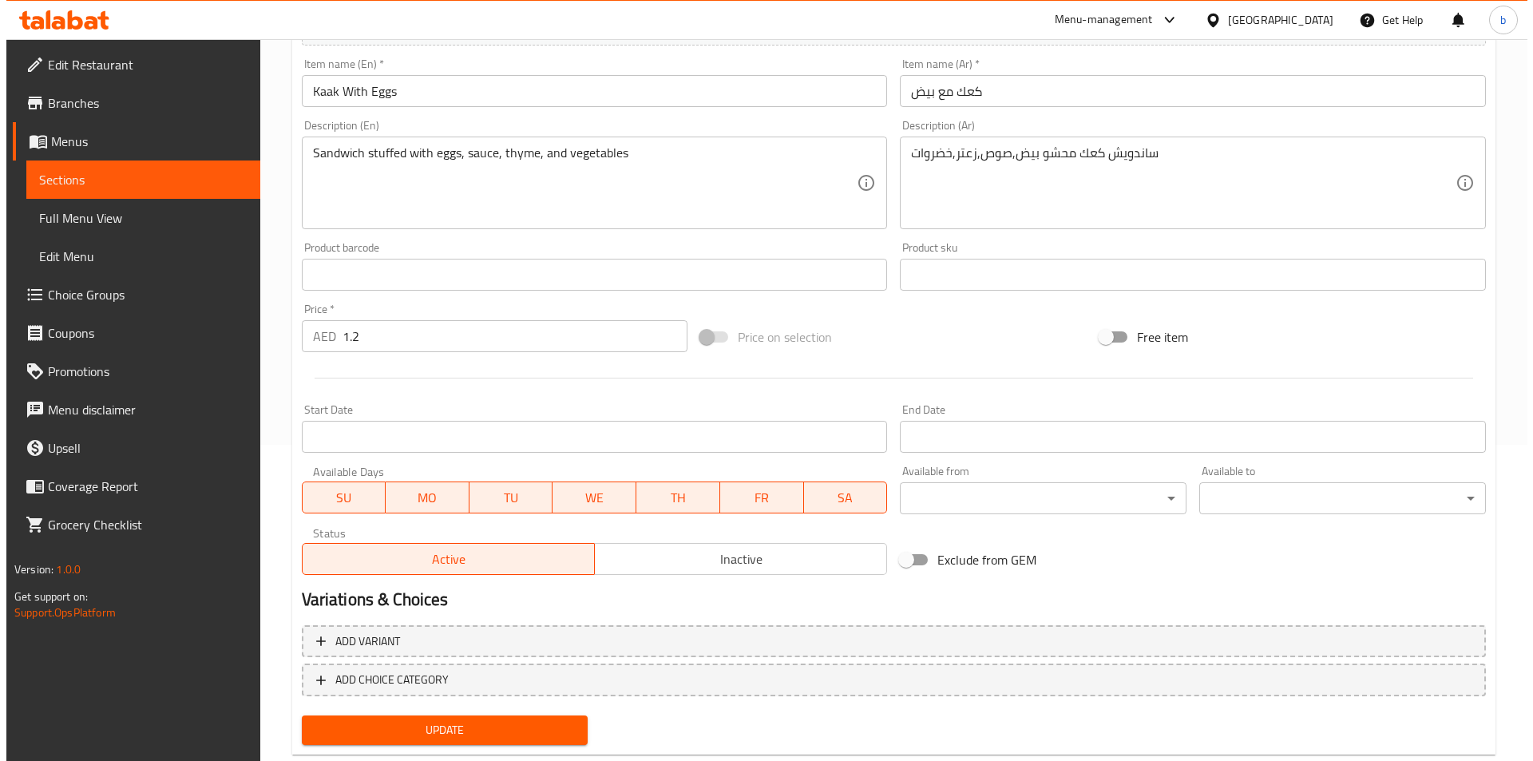
scroll to position [319, 0]
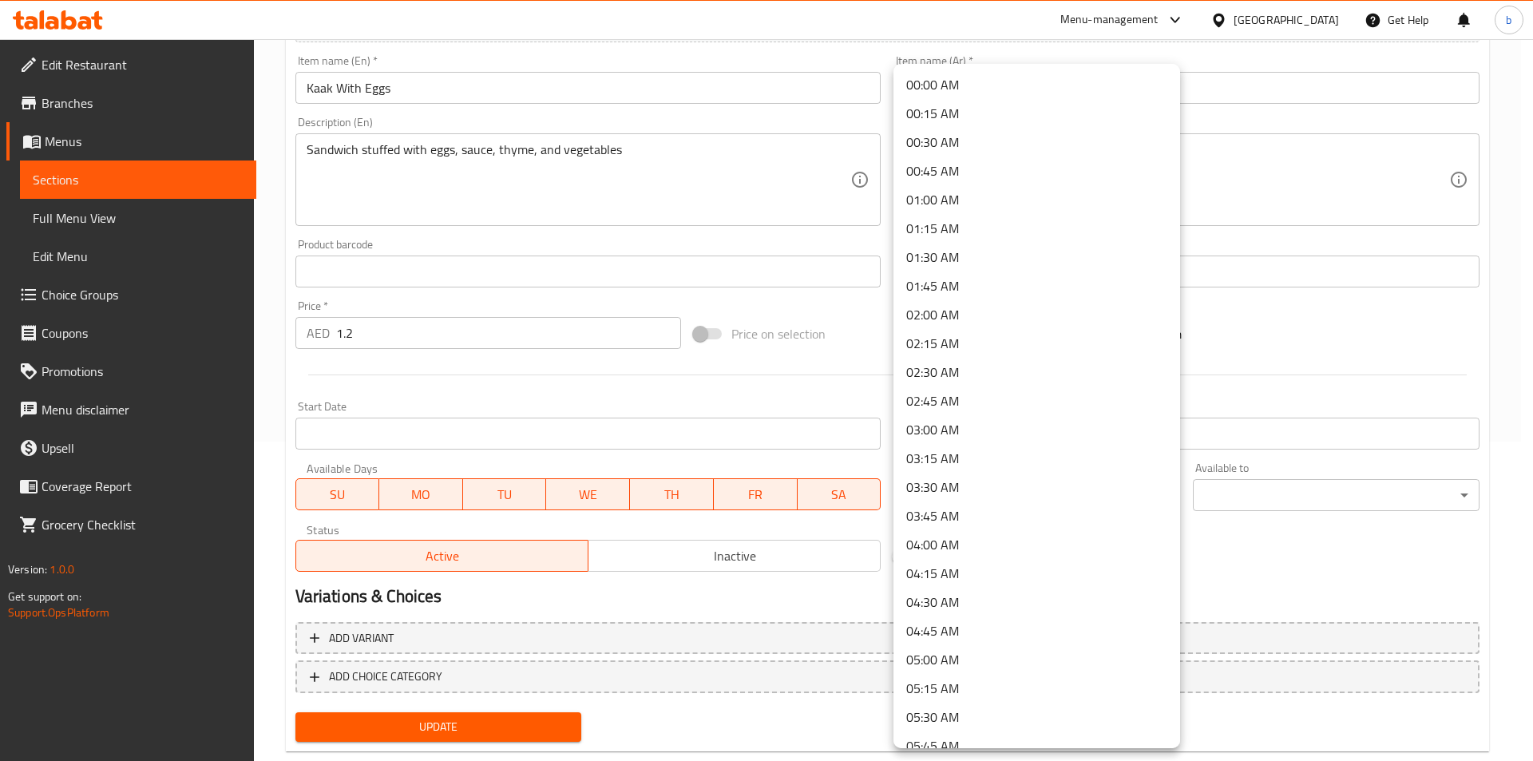
click at [933, 441] on body "​ Menu-management United Arab Emirates Get Help b Edit Restaurant Branches Menu…" at bounding box center [766, 81] width 1533 height 722
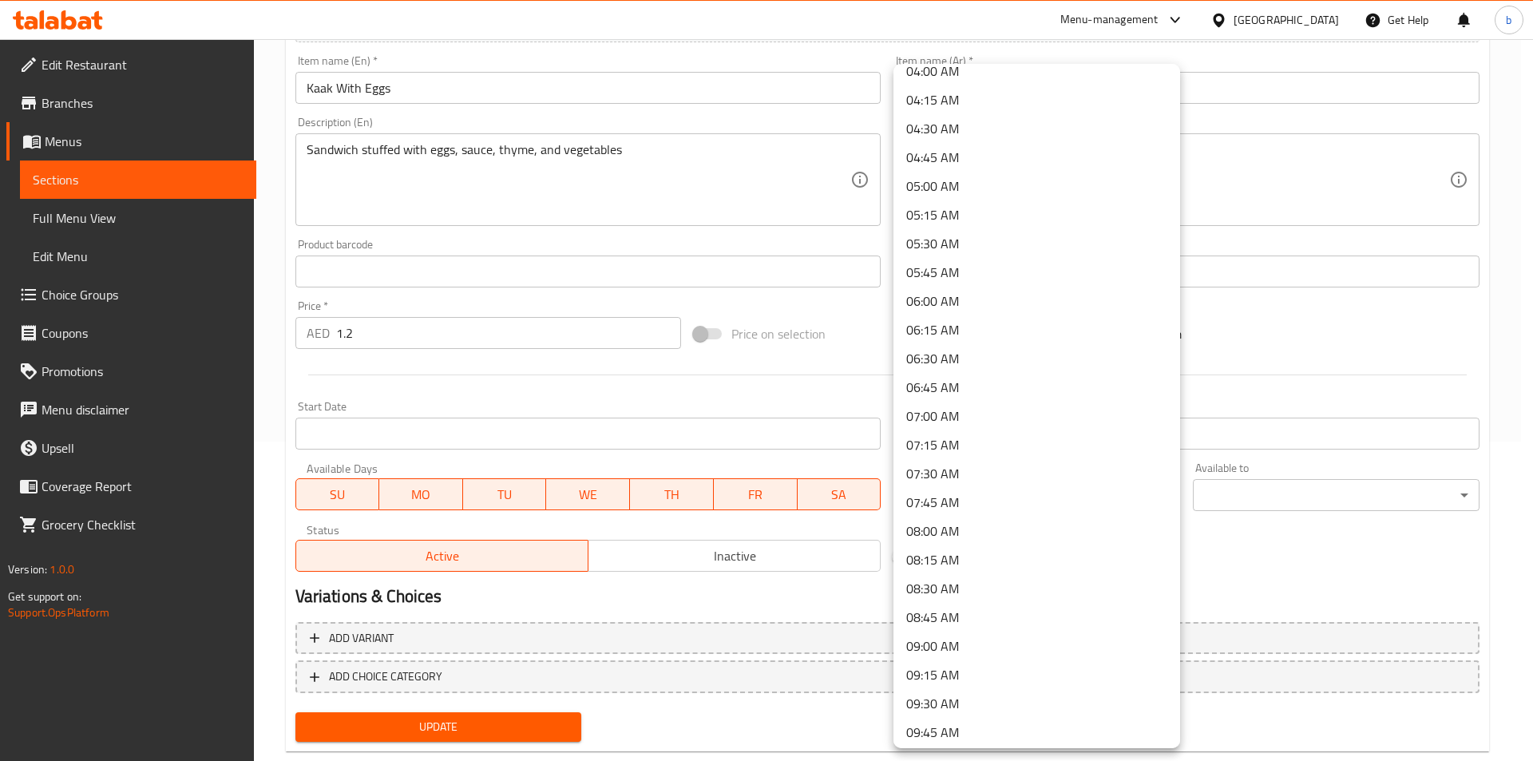
scroll to position [479, 0]
click at [949, 632] on li "09:00 AM" at bounding box center [1036, 640] width 287 height 29
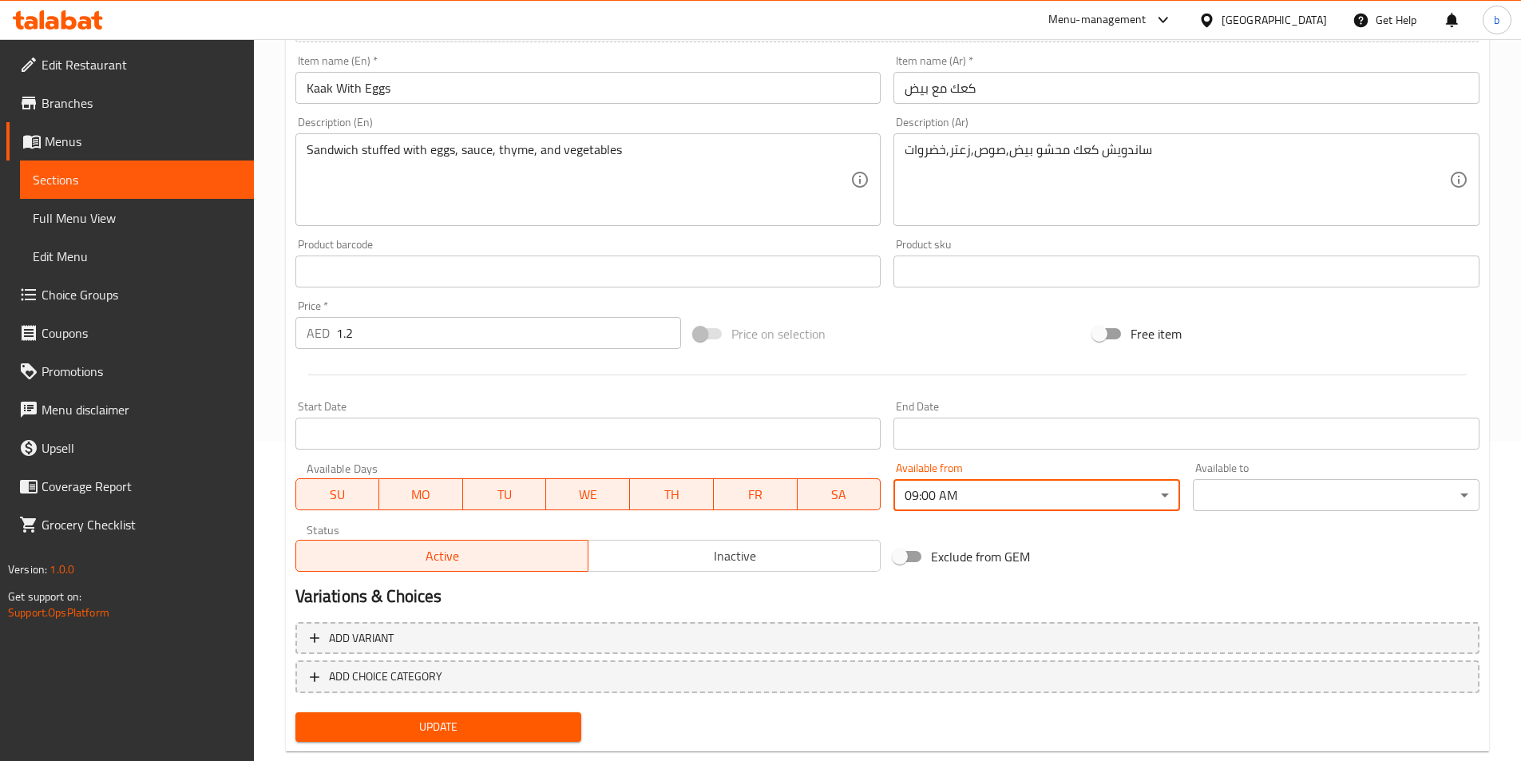
click at [1222, 441] on body "​ Menu-management United Arab Emirates Get Help b Edit Restaurant Branches Menu…" at bounding box center [760, 81] width 1521 height 722
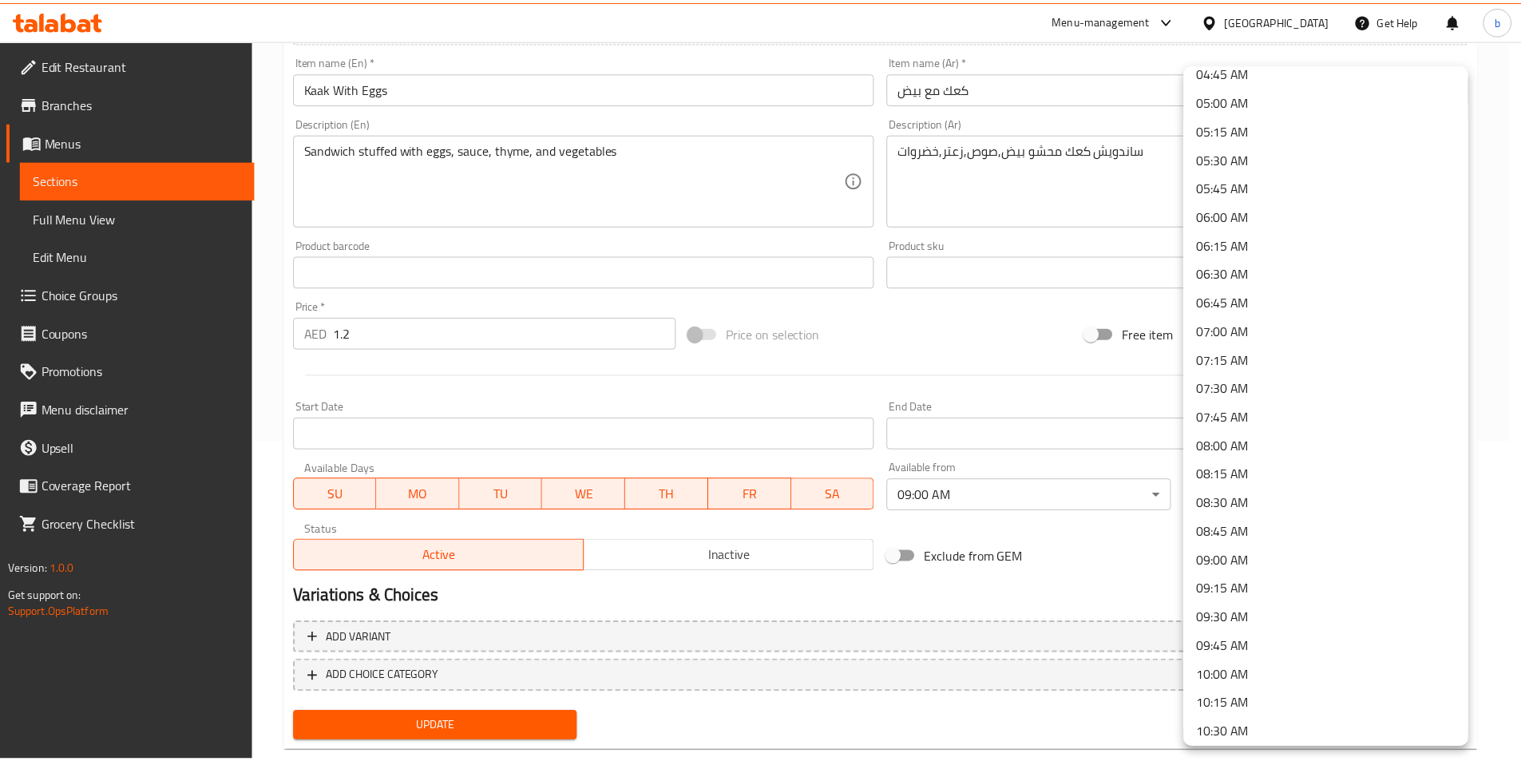
scroll to position [639, 0]
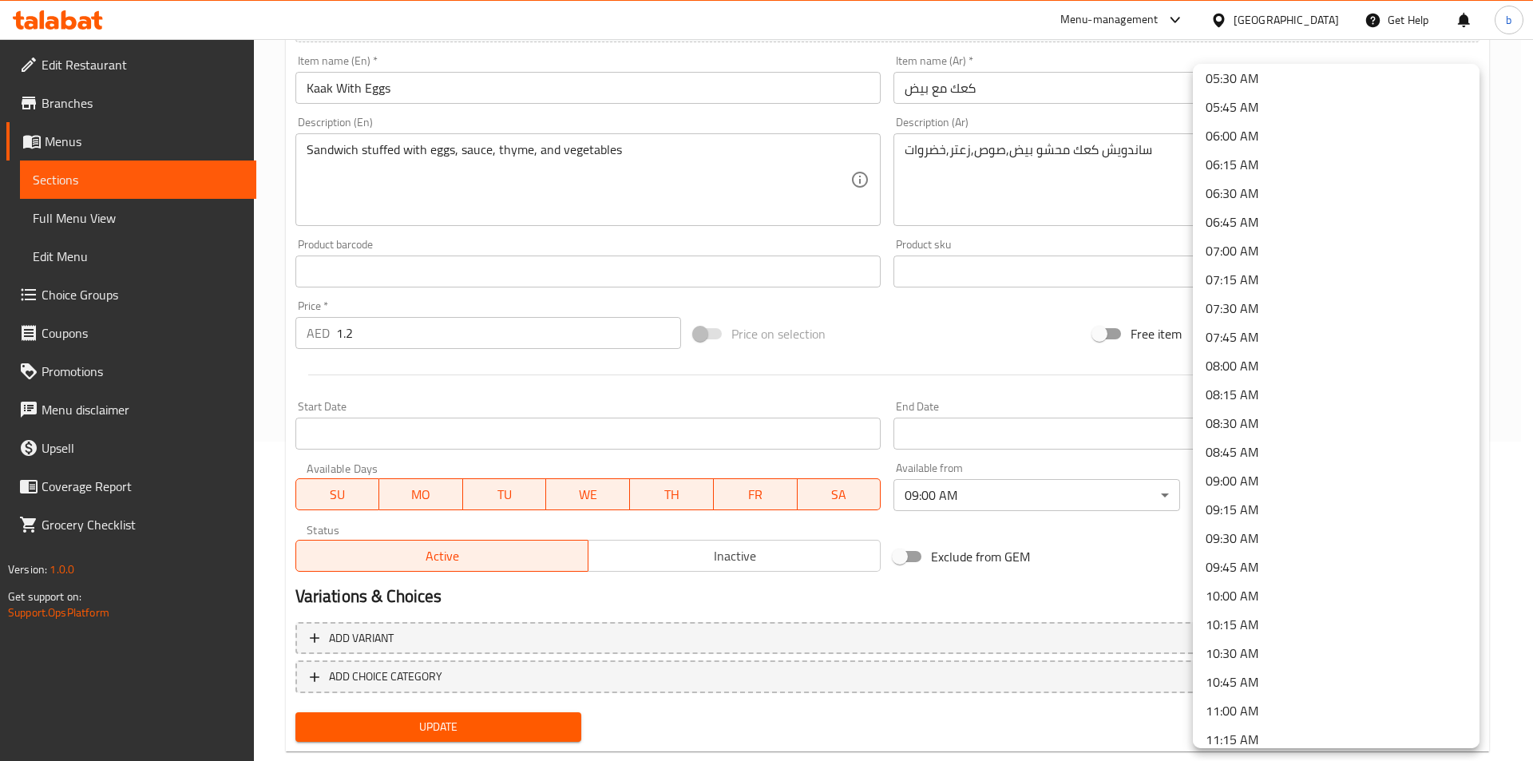
click at [1272, 710] on li "11:00 AM" at bounding box center [1336, 710] width 287 height 29
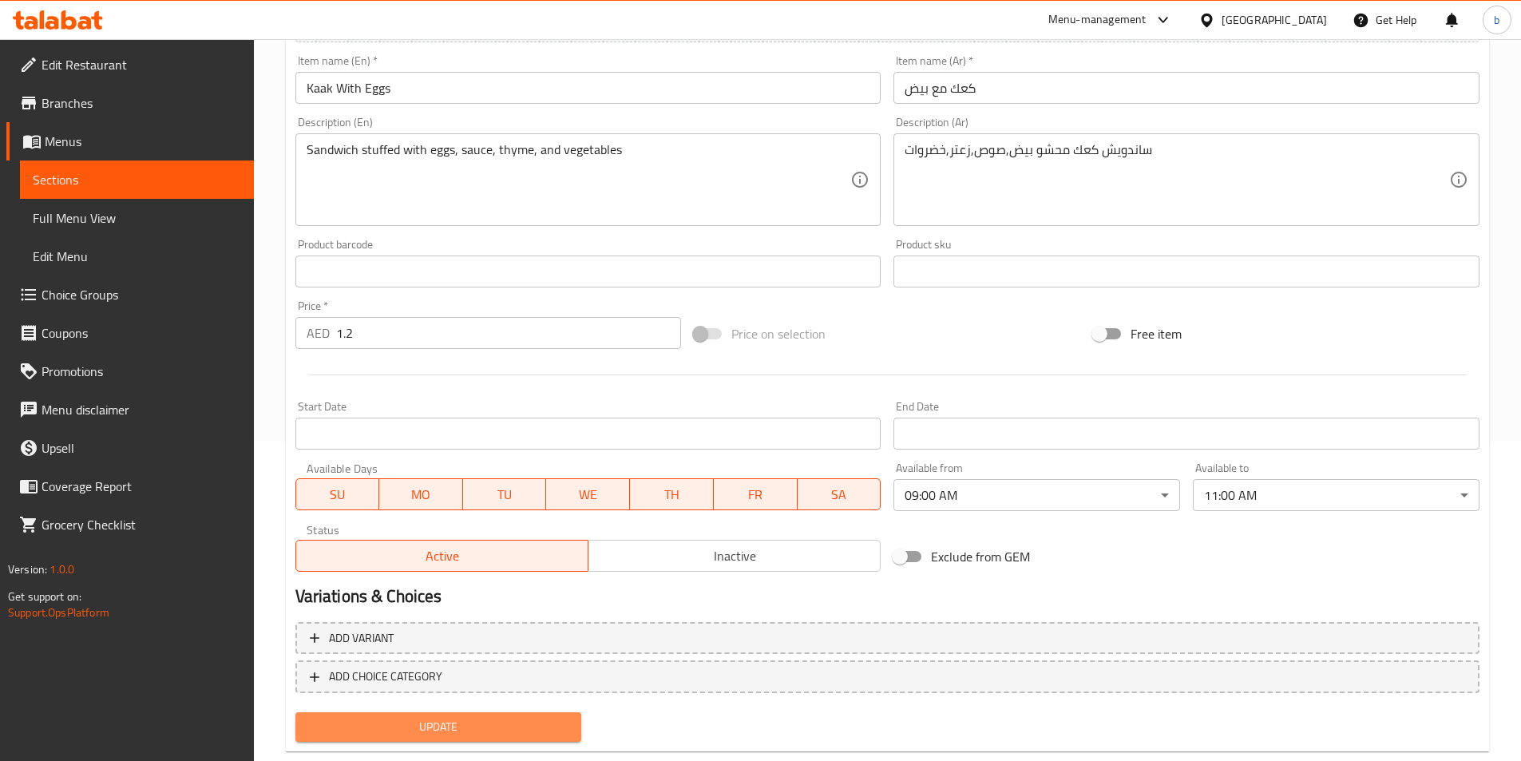
click at [469, 715] on button "Update" at bounding box center [438, 727] width 287 height 30
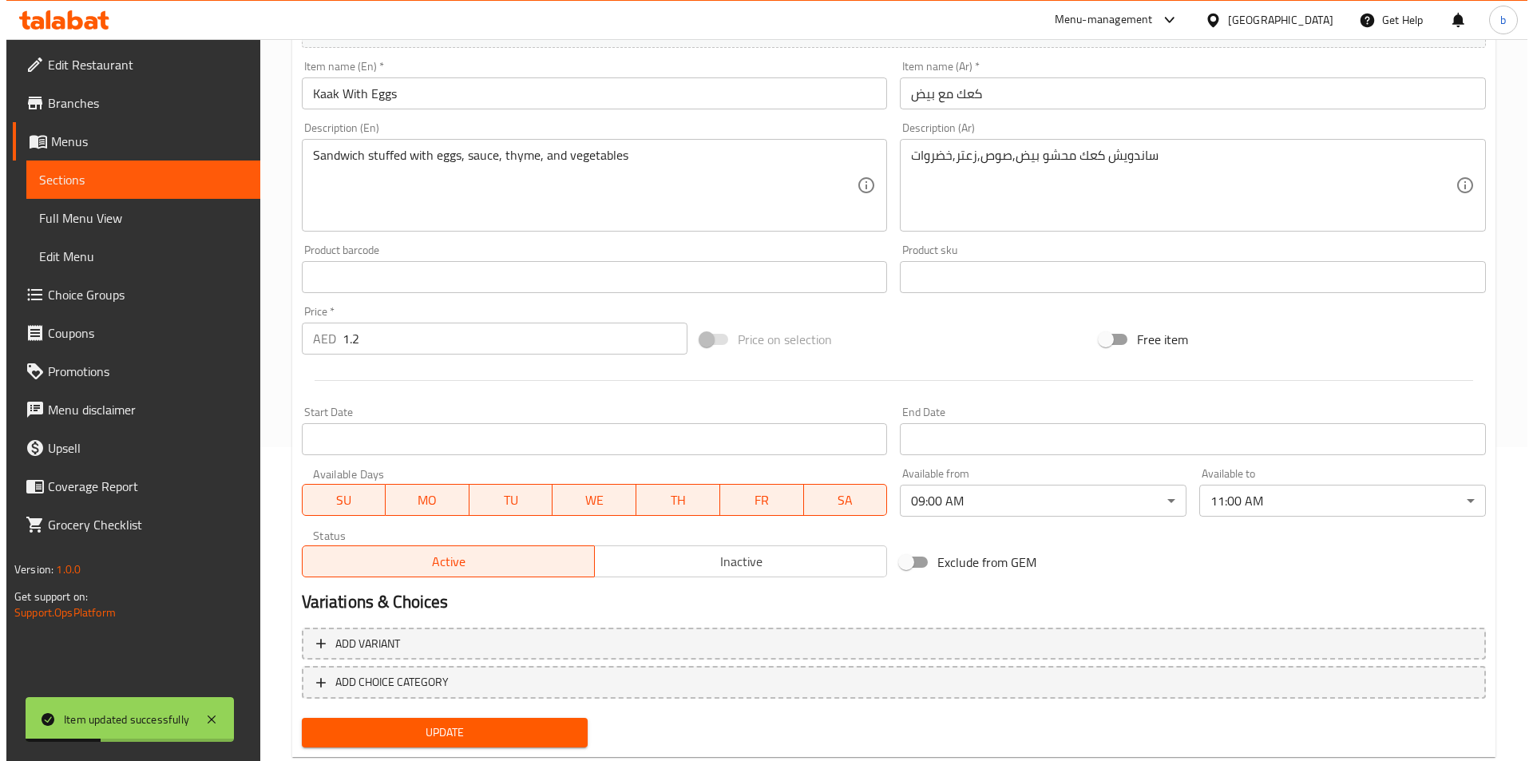
scroll to position [319, 0]
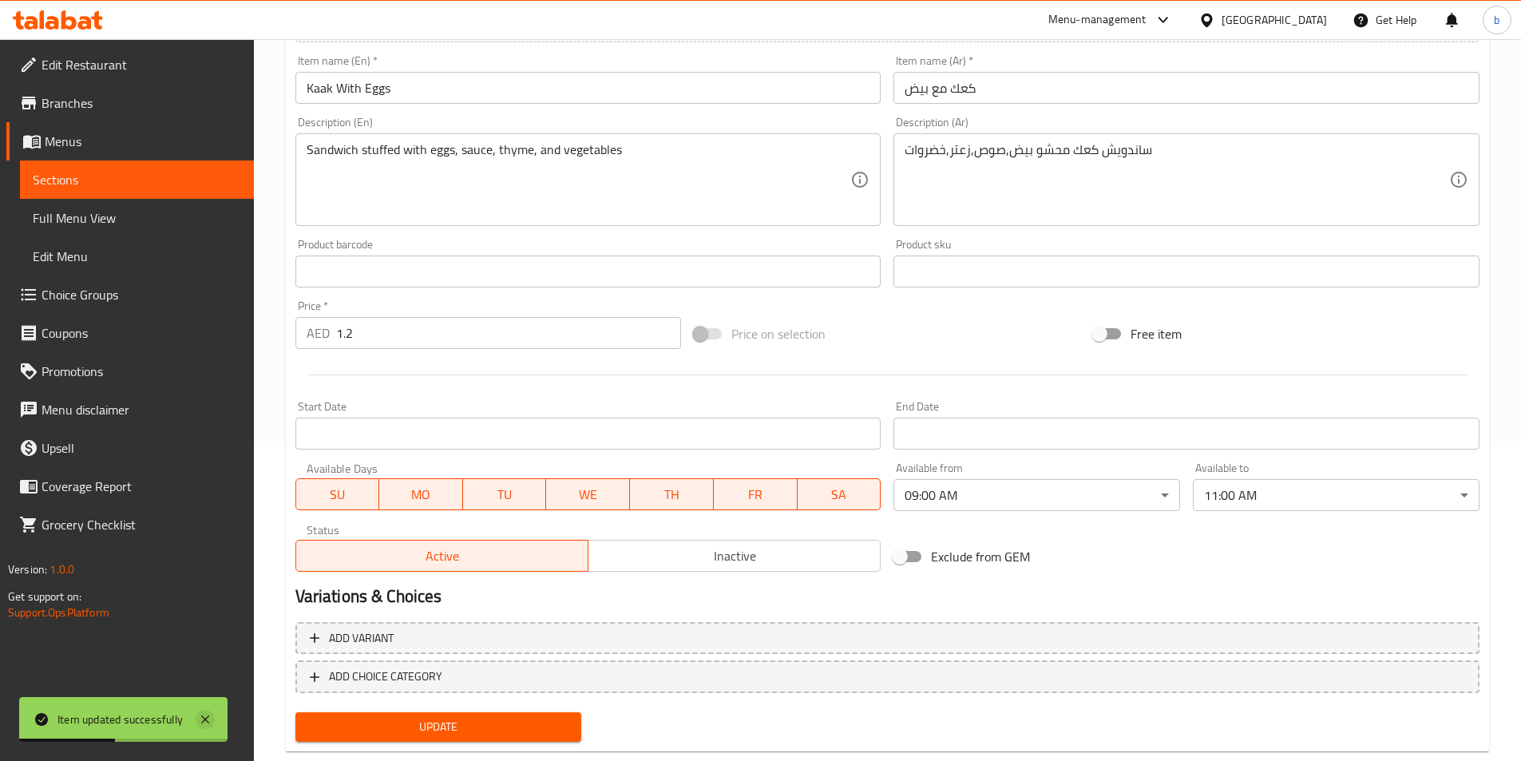
click at [201, 722] on icon at bounding box center [205, 719] width 19 height 19
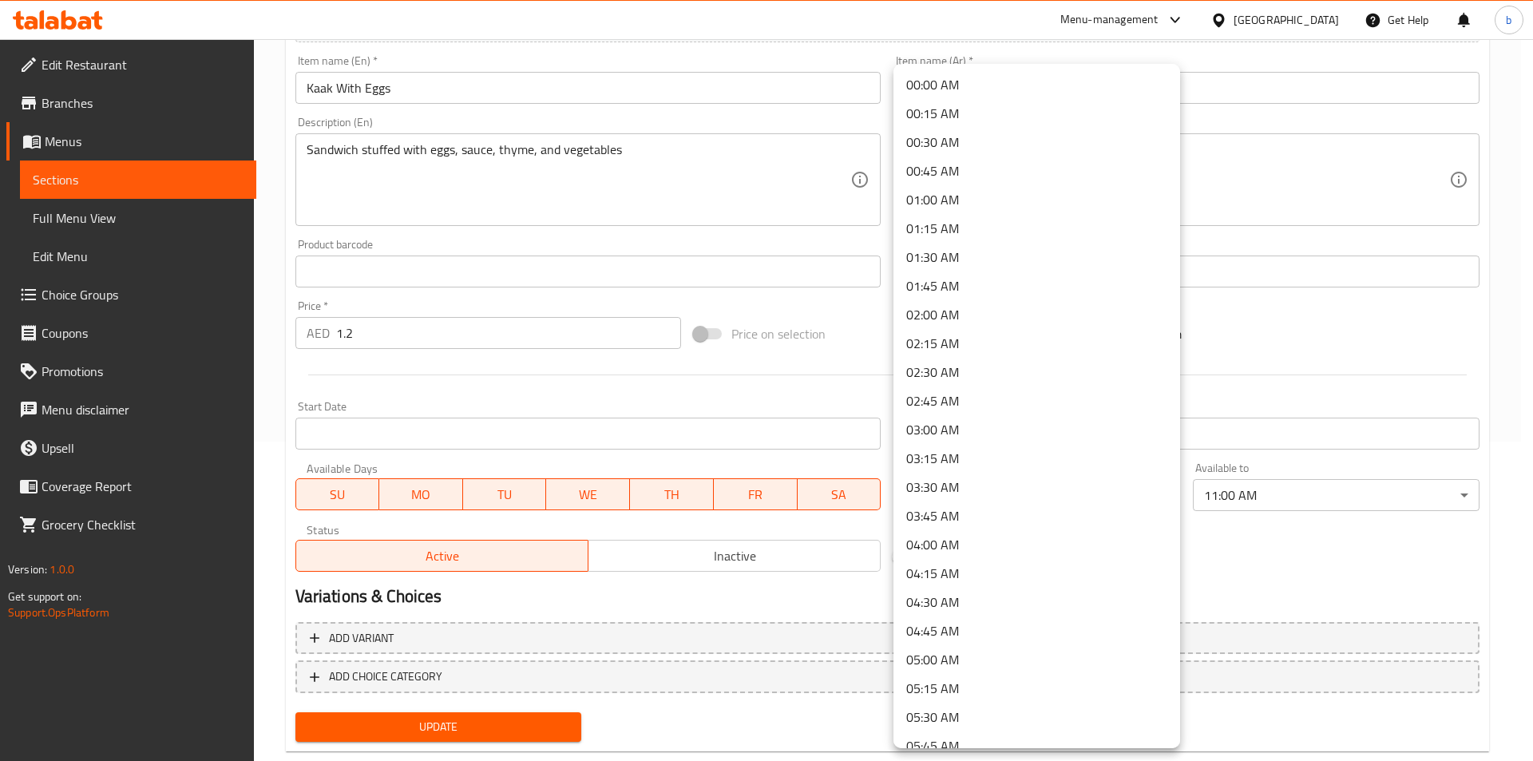
scroll to position [714, 0]
drag, startPoint x: 1004, startPoint y: 487, endPoint x: 887, endPoint y: 500, distance: 118.1
click at [887, 441] on body "​ Menu-management United Arab Emirates Get Help b Edit Restaurant Branches Menu…" at bounding box center [766, 81] width 1533 height 722
click at [1206, 548] on div at bounding box center [766, 380] width 1533 height 761
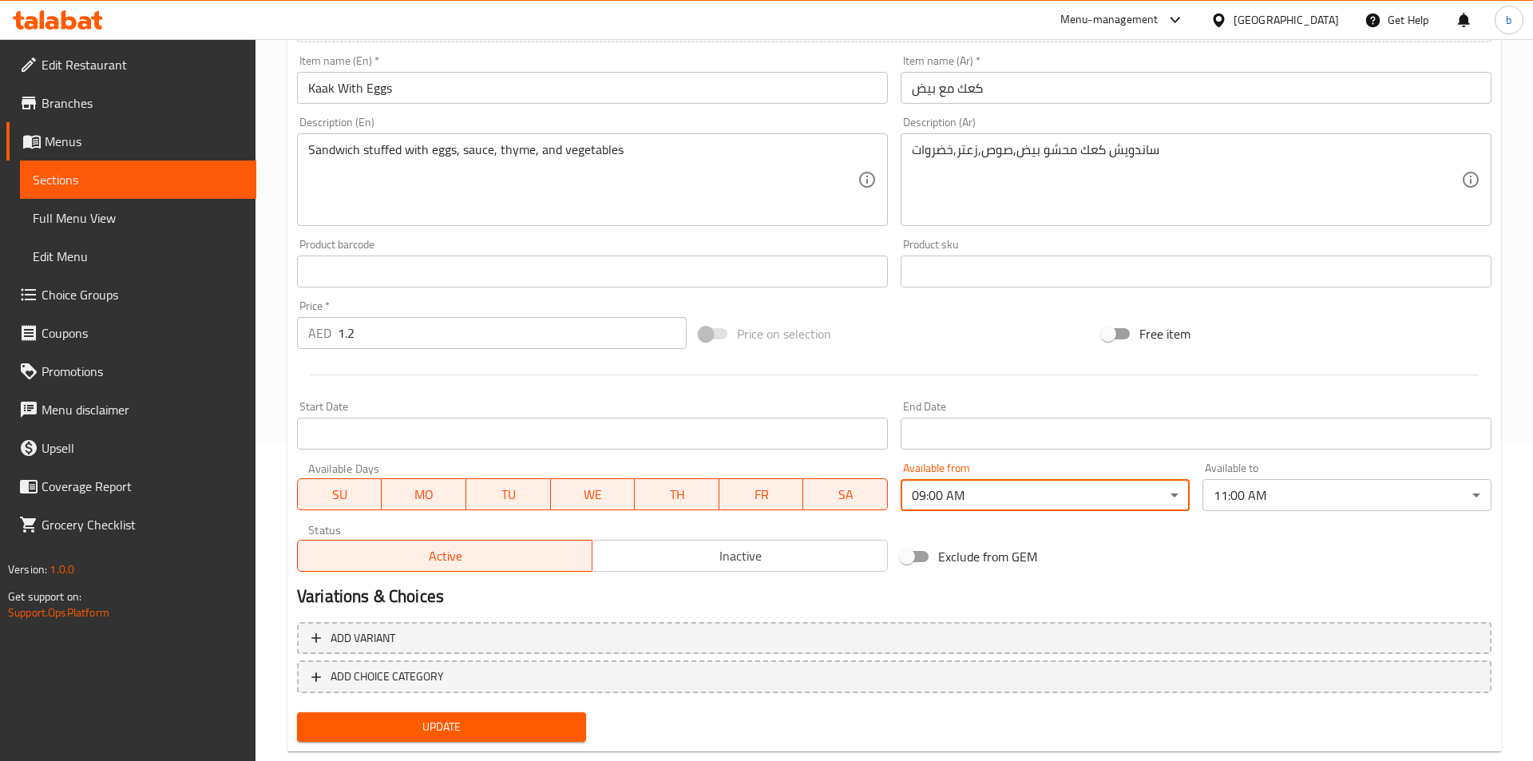
click at [992, 441] on body "​ Menu-management United Arab Emirates Get Help b Edit Restaurant Branches Menu…" at bounding box center [766, 81] width 1533 height 722
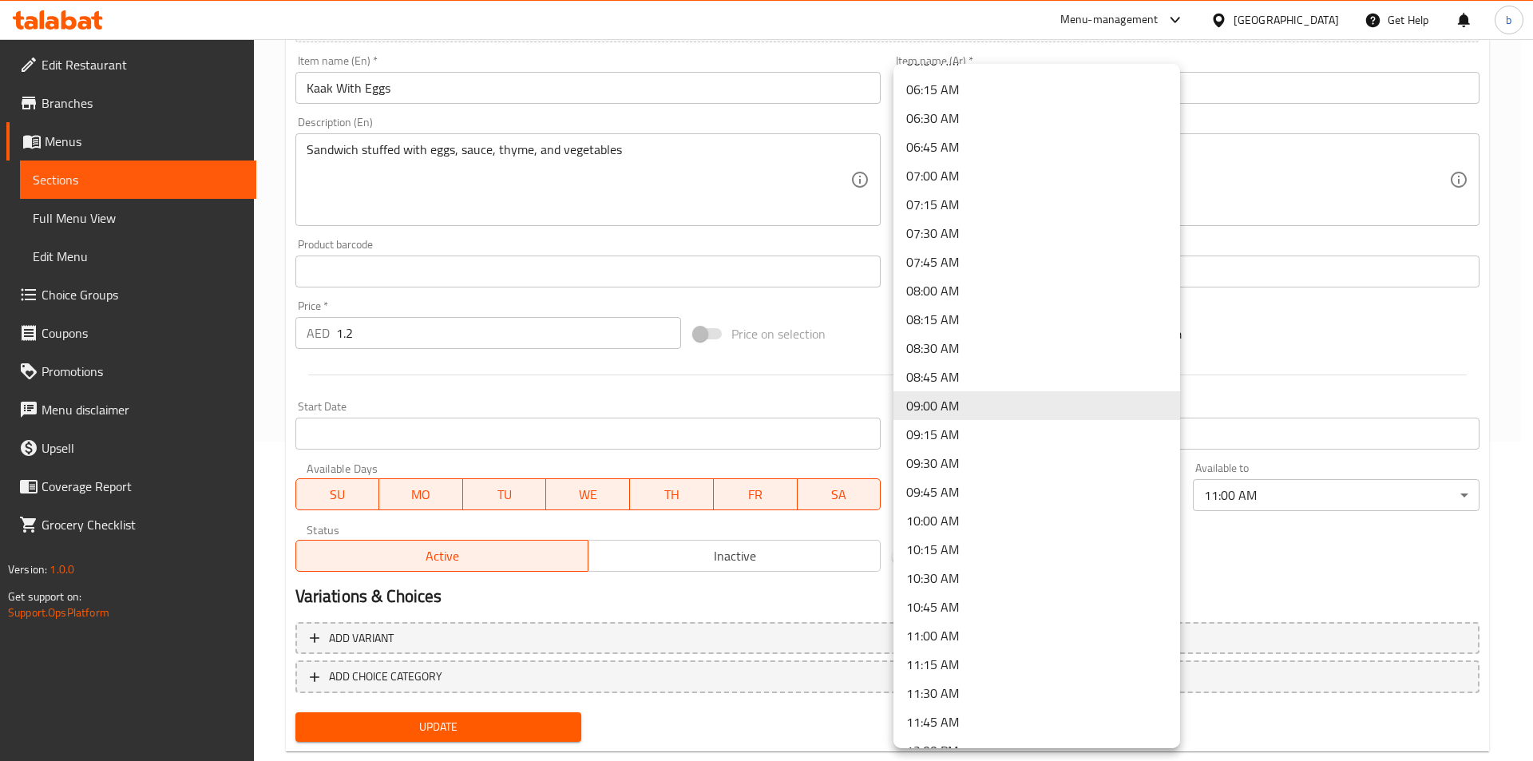
click at [866, 581] on div at bounding box center [766, 380] width 1533 height 761
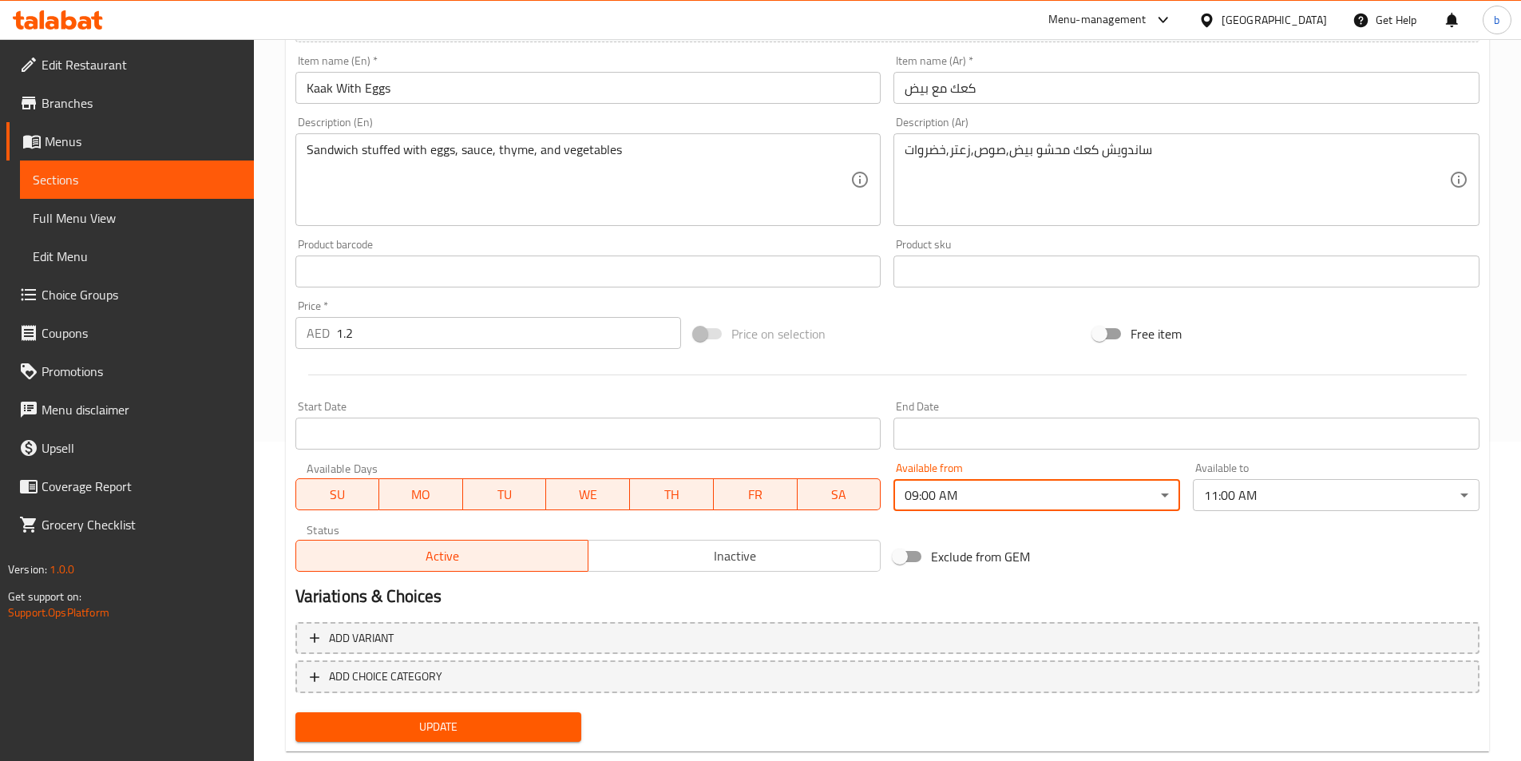
click at [947, 441] on body "​ Menu-management United Arab Emirates Get Help b Edit Restaurant Branches Menu…" at bounding box center [760, 81] width 1521 height 722
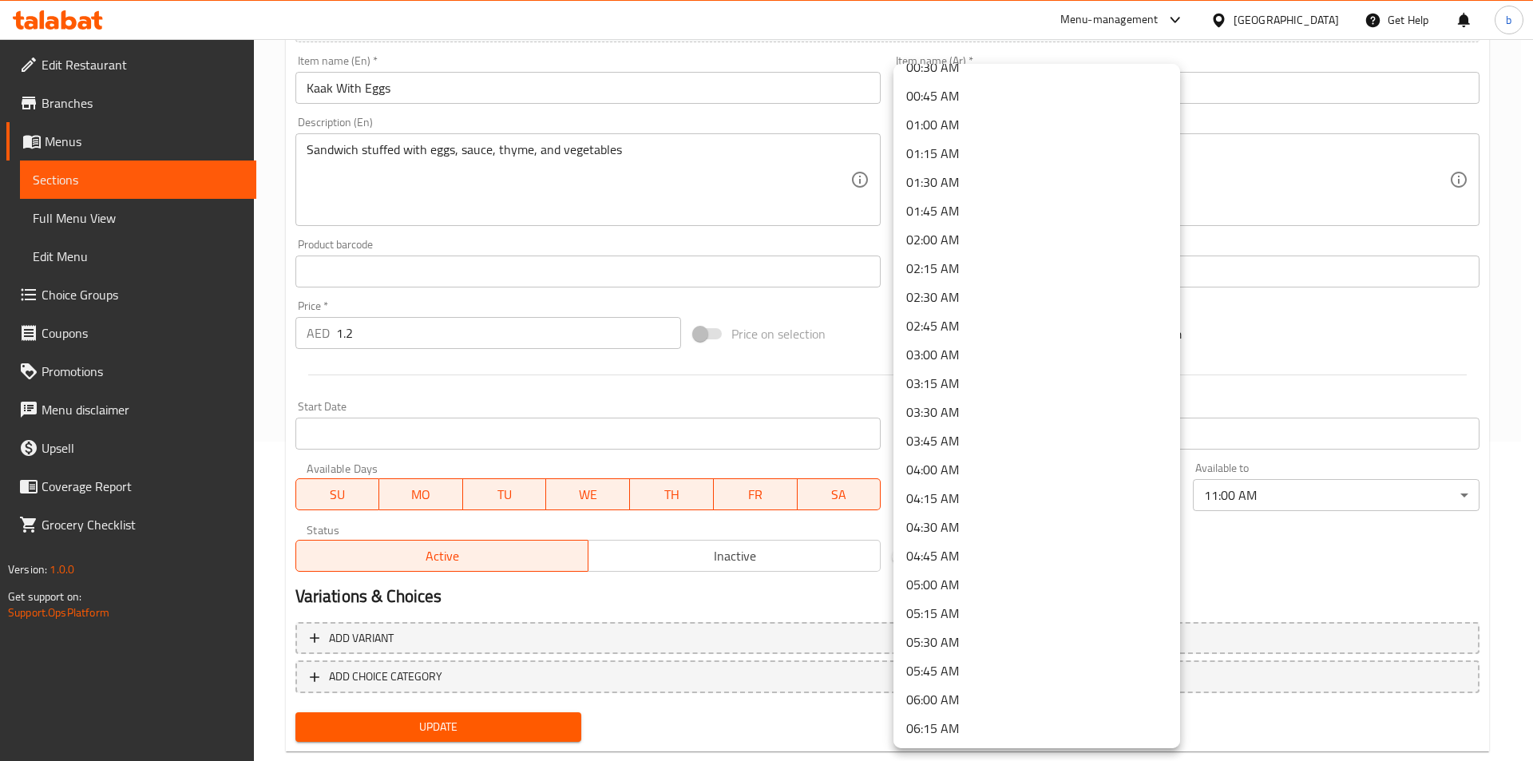
scroll to position [0, 0]
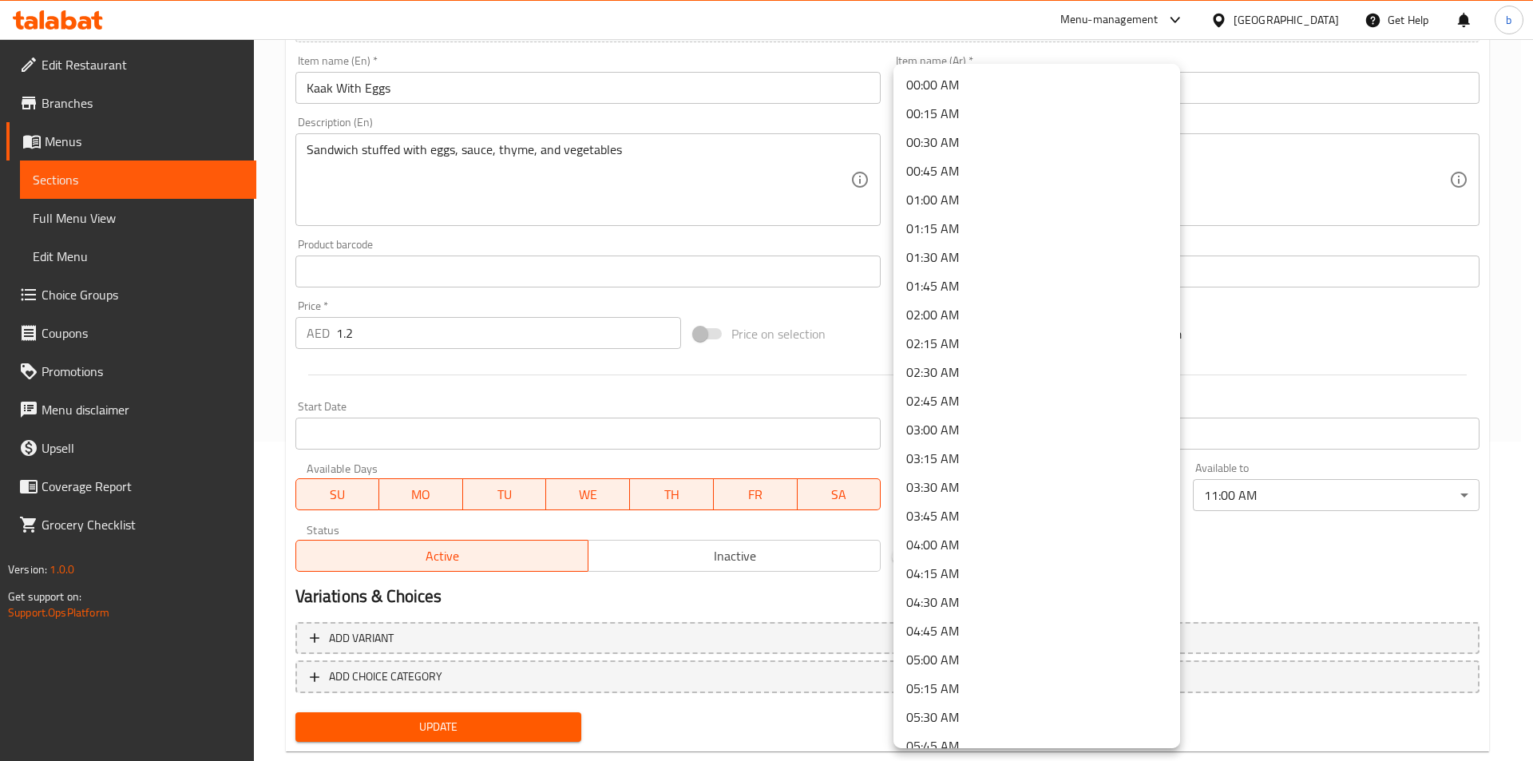
click at [1228, 564] on div at bounding box center [766, 380] width 1533 height 761
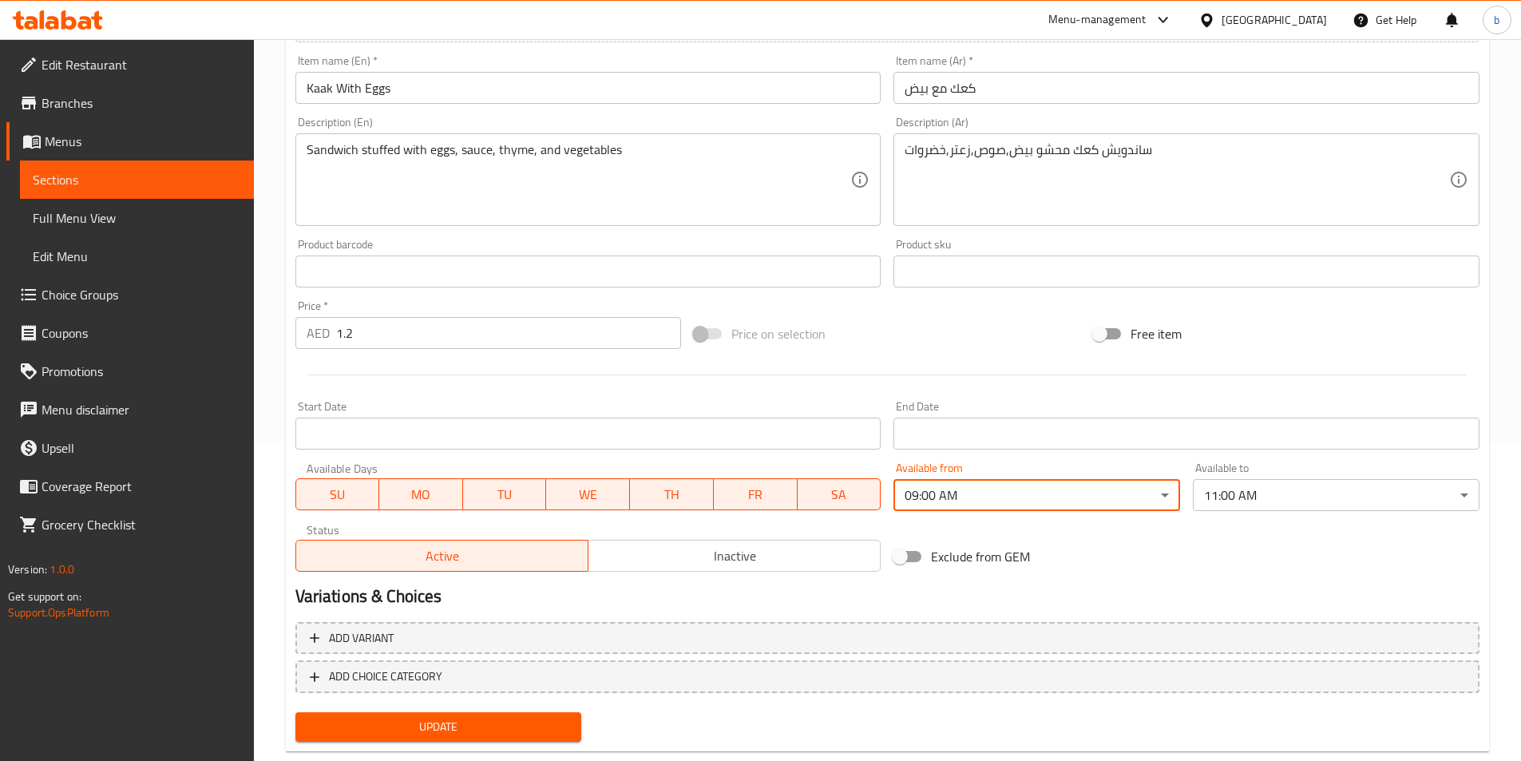
click at [1053, 441] on body "​ Menu-management United Arab Emirates Get Help b Edit Restaurant Branches Menu…" at bounding box center [760, 81] width 1521 height 722
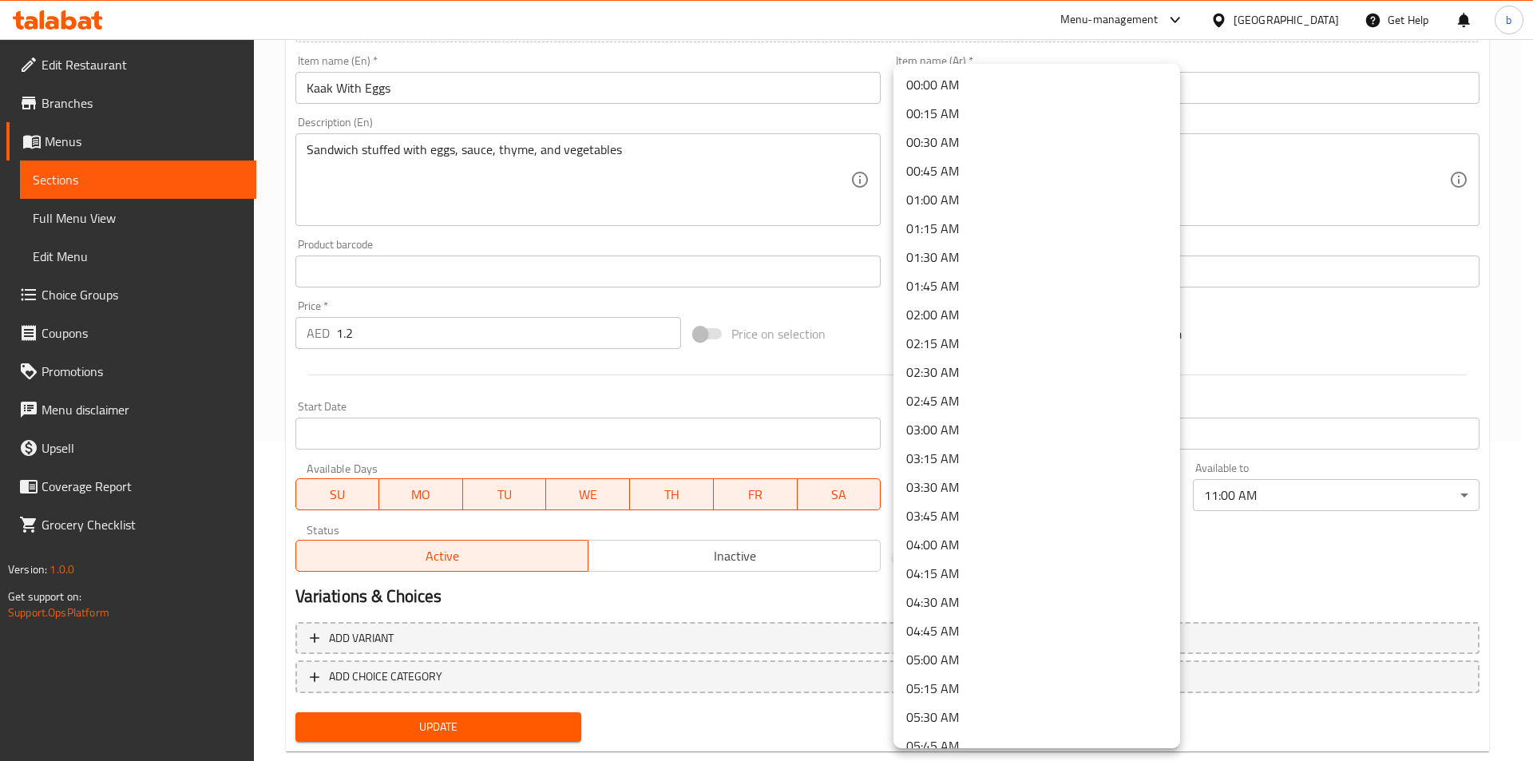
scroll to position [714, 0]
click at [1053, 493] on li "09:45 AM" at bounding box center [1036, 491] width 287 height 29
click at [965, 441] on body "​ Menu-management United Arab Emirates Get Help b Edit Restaurant Branches Menu…" at bounding box center [760, 81] width 1521 height 722
click at [970, 492] on li "10:30 AM" at bounding box center [1036, 491] width 287 height 29
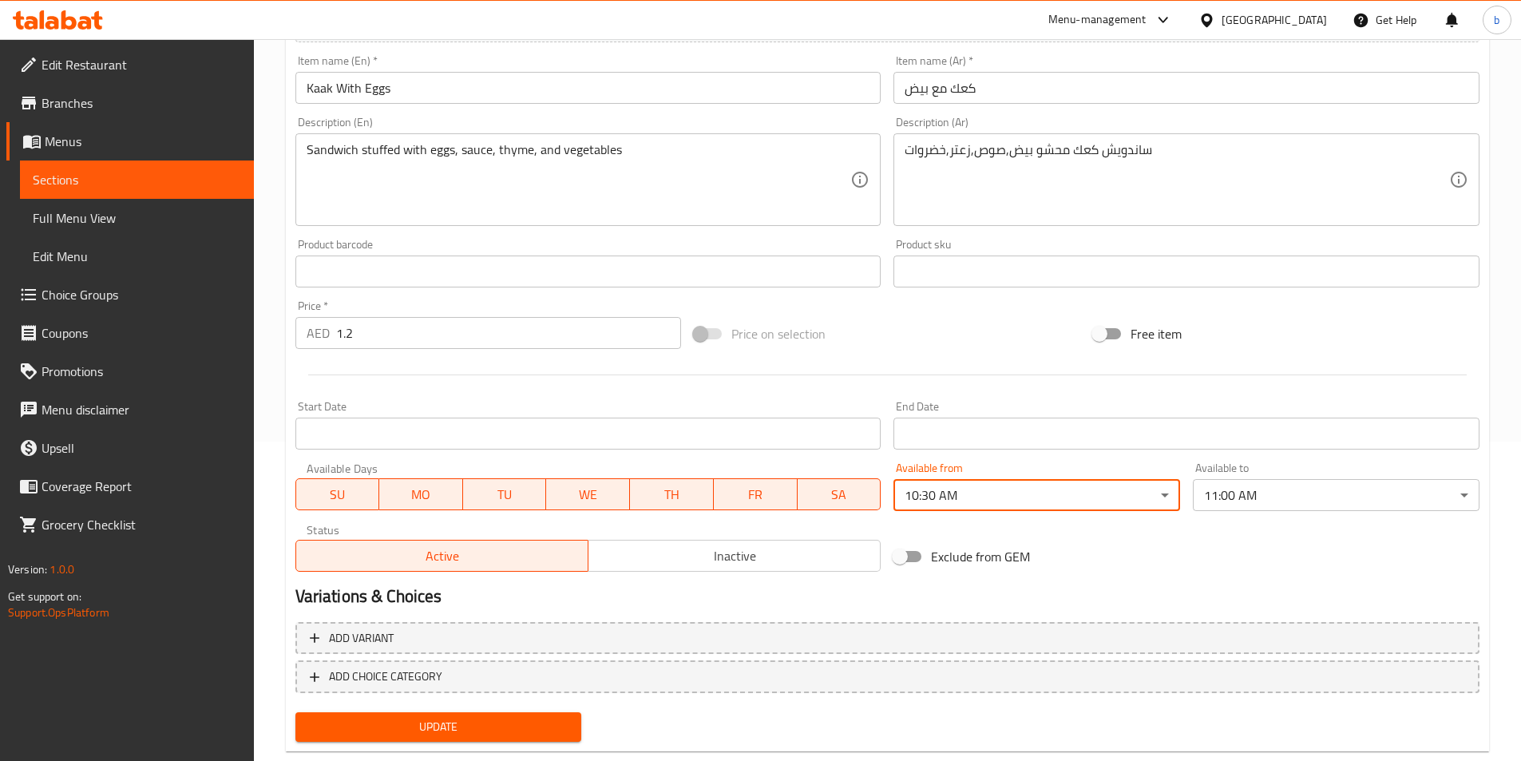
click at [1064, 441] on body "​ Menu-management United Arab Emirates Get Help b Edit Restaurant Branches Menu…" at bounding box center [760, 81] width 1521 height 722
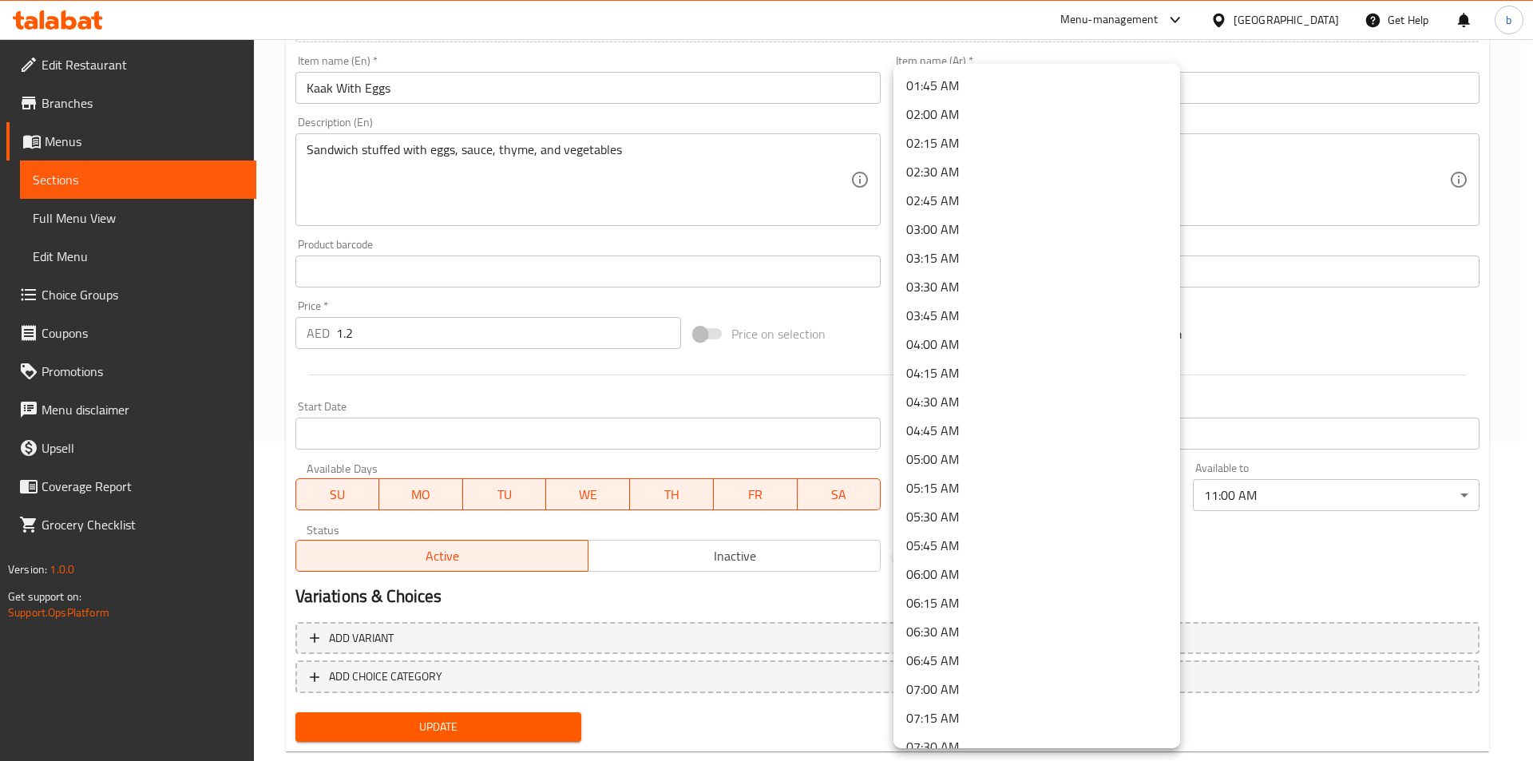
scroll to position [0, 0]
click at [972, 78] on li "00:00 AM" at bounding box center [1036, 84] width 287 height 29
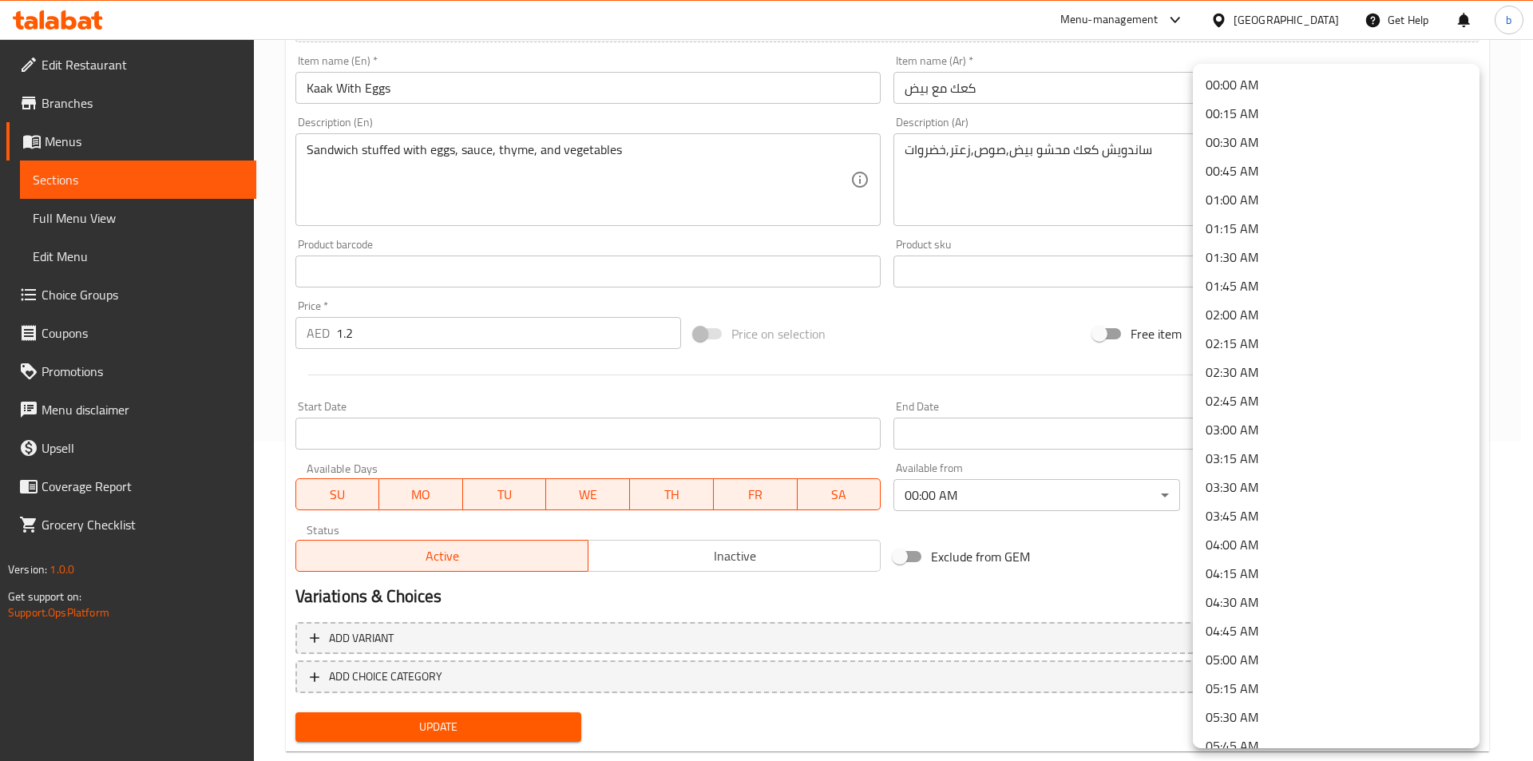
click at [1236, 441] on body "​ Menu-management United Arab Emirates Get Help b Edit Restaurant Branches Menu…" at bounding box center [766, 81] width 1533 height 722
click at [1260, 81] on li "00:00 AM" at bounding box center [1336, 84] width 287 height 29
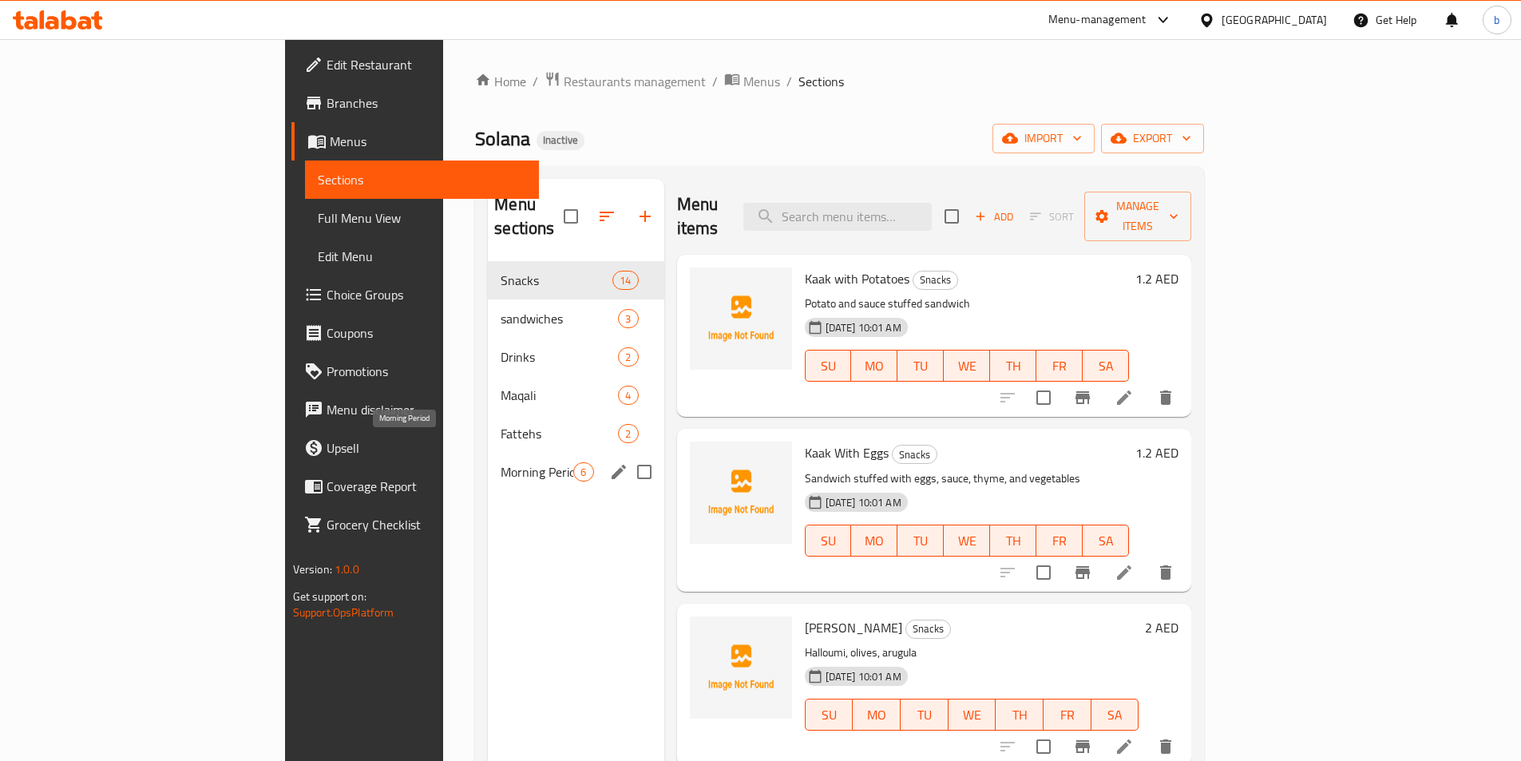
click at [500, 462] on span "Morning Period" at bounding box center [536, 471] width 73 height 19
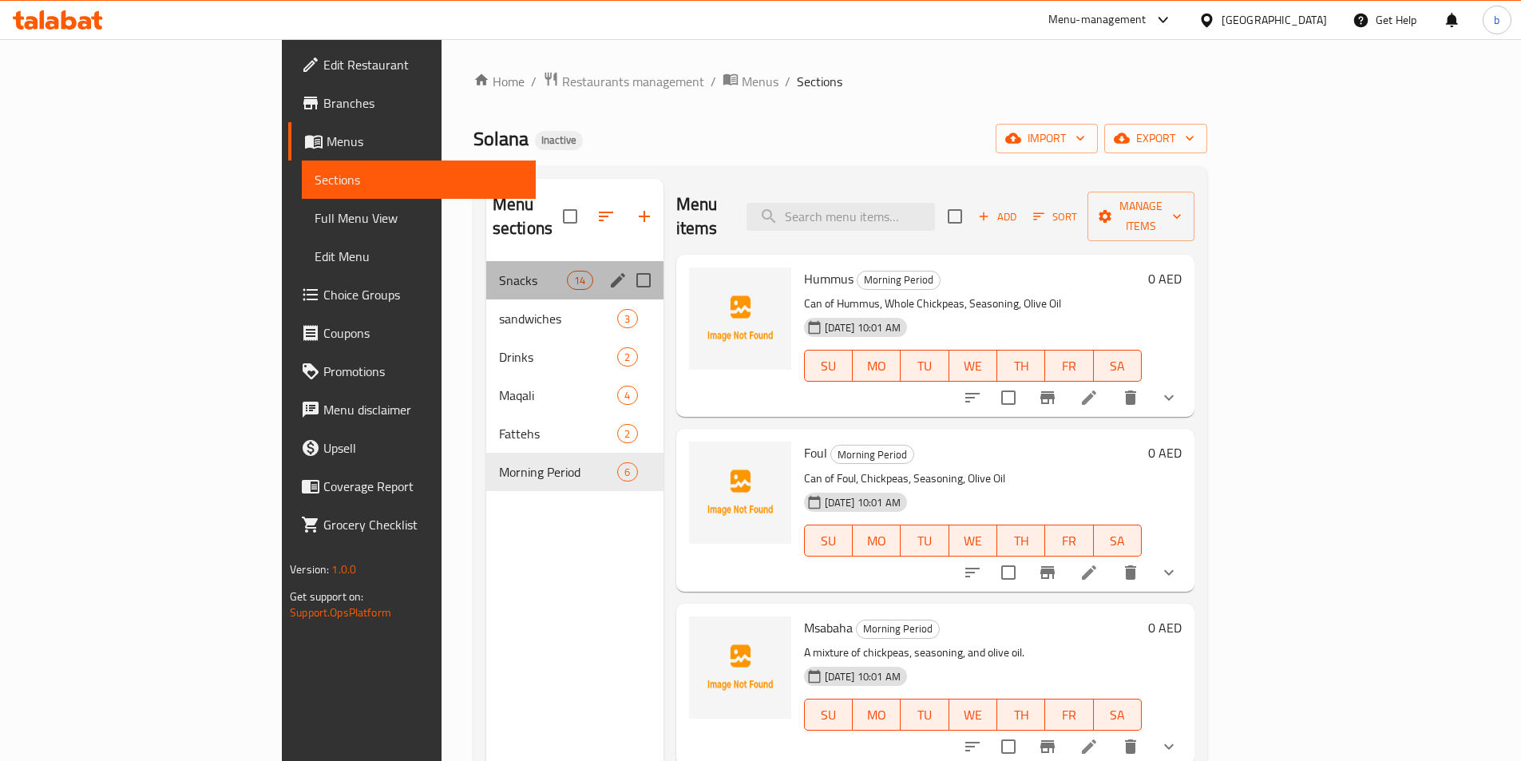
click at [503, 261] on div "Snacks 14" at bounding box center [574, 280] width 177 height 38
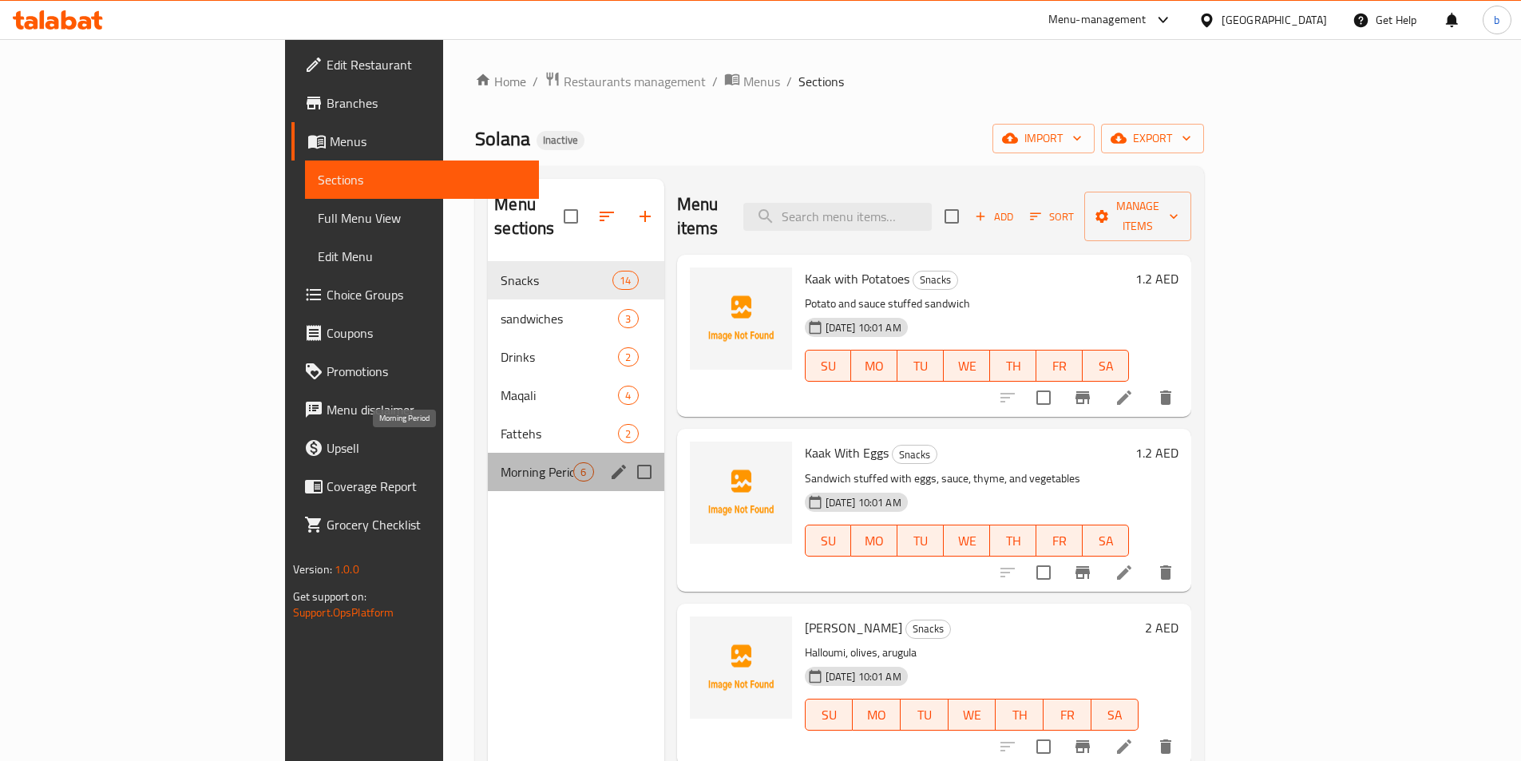
click at [500, 462] on span "Morning Period" at bounding box center [536, 471] width 73 height 19
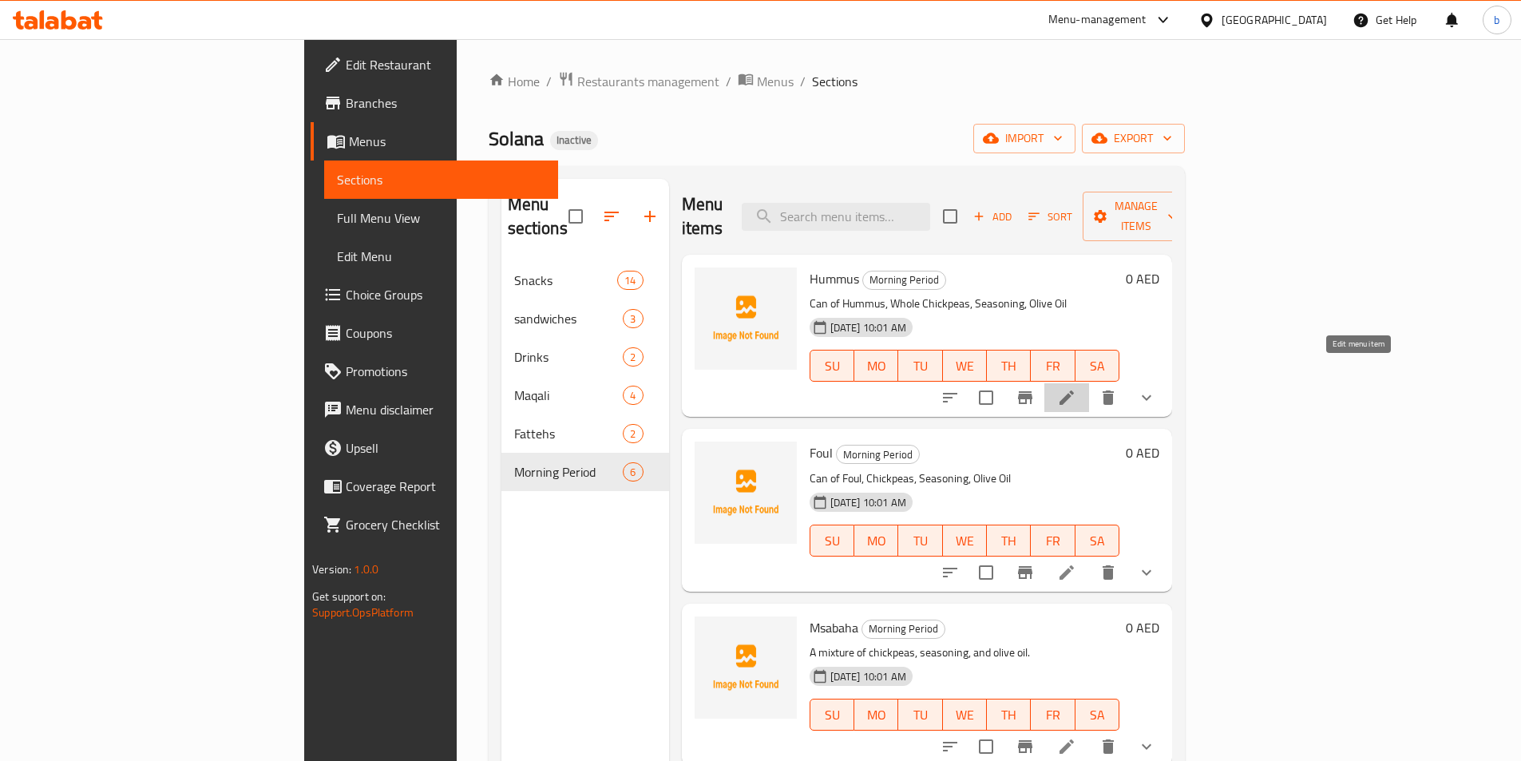
click at [1074, 390] on icon at bounding box center [1066, 397] width 14 height 14
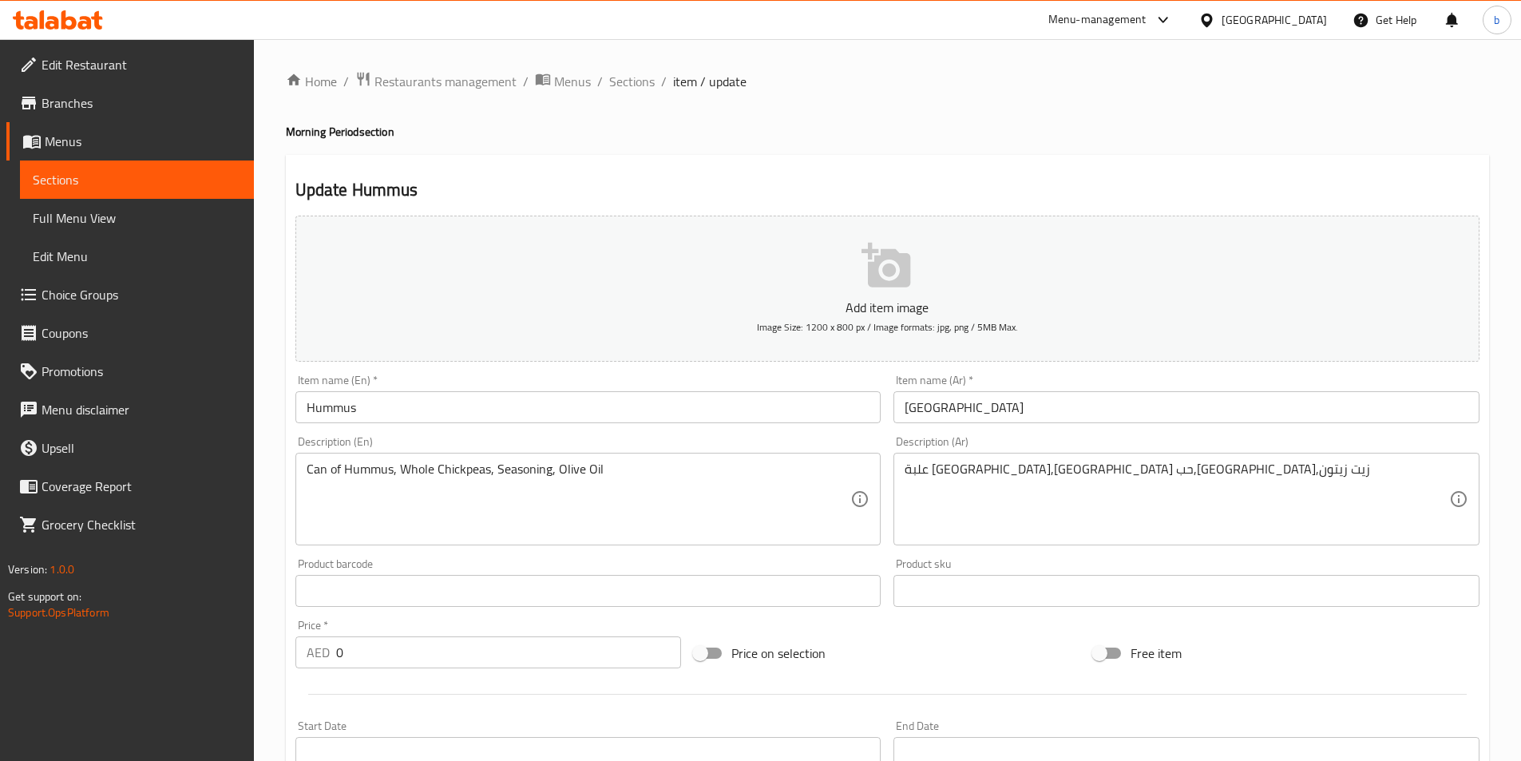
click at [125, 179] on span "Sections" at bounding box center [137, 179] width 208 height 19
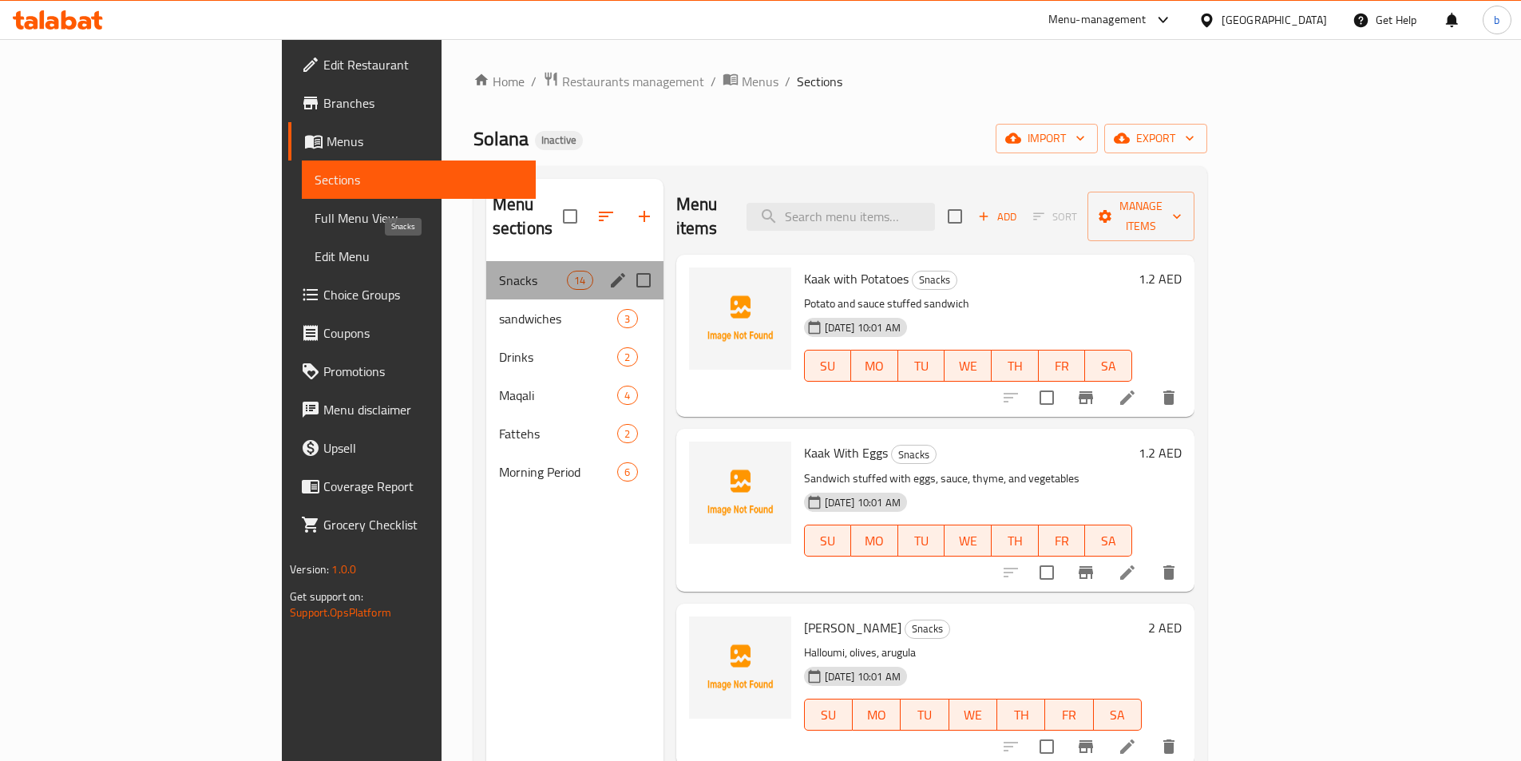
click at [499, 271] on span "Snacks" at bounding box center [533, 280] width 68 height 19
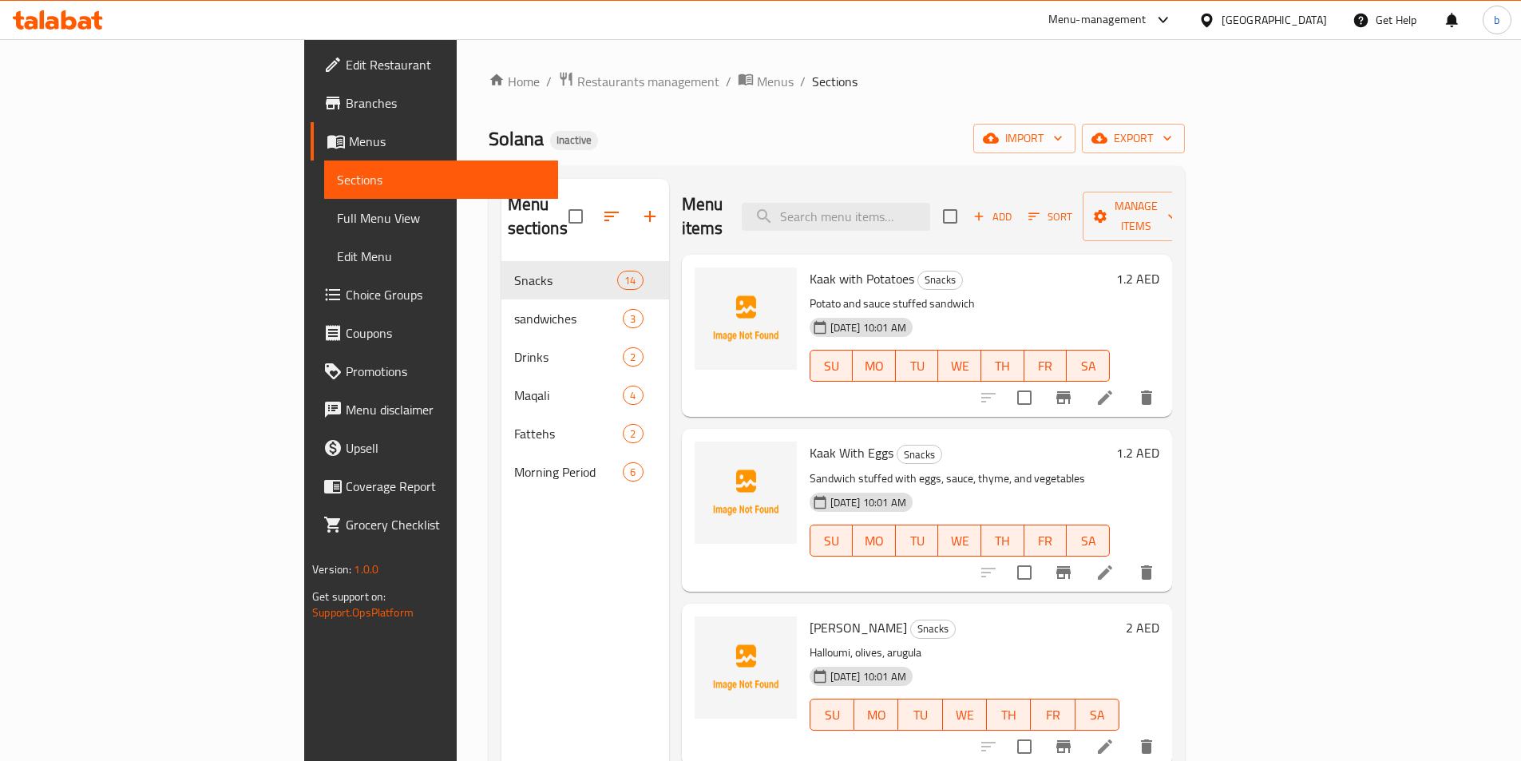
click at [916, 294] on p "Potato and sauce stuffed sandwich" at bounding box center [959, 304] width 300 height 20
click at [1114, 388] on icon at bounding box center [1104, 397] width 19 height 19
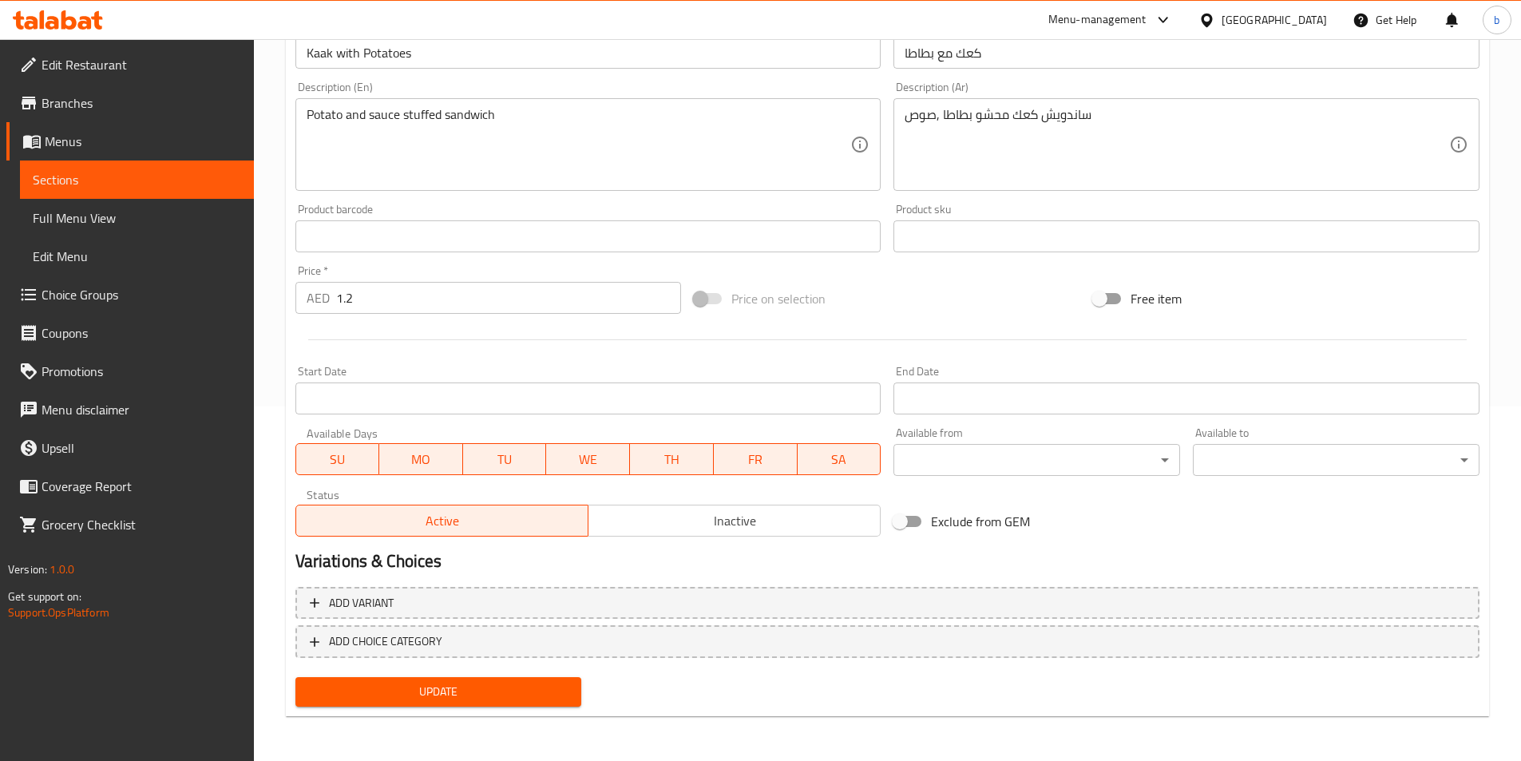
scroll to position [275, 0]
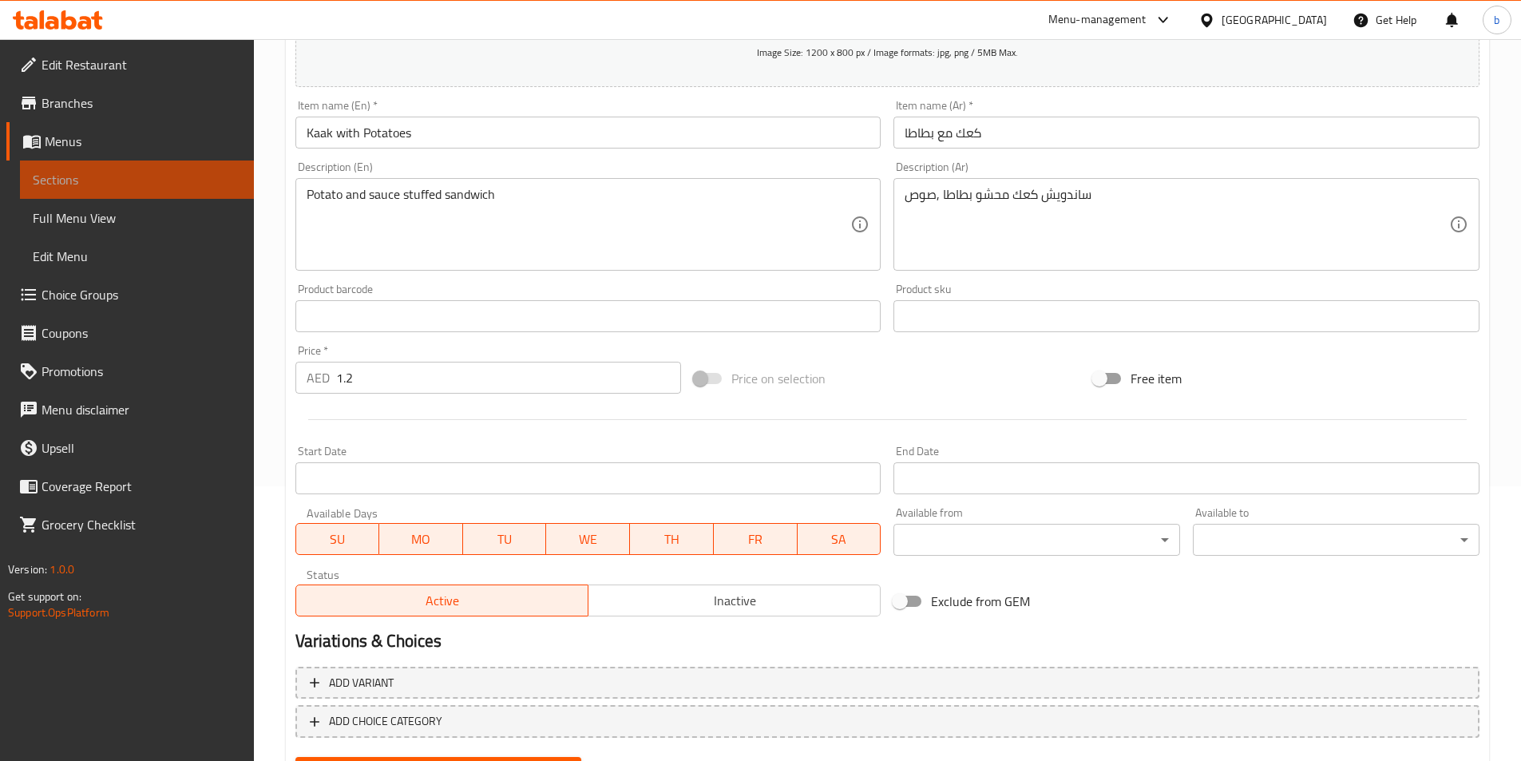
click at [113, 192] on link "Sections" at bounding box center [137, 179] width 234 height 38
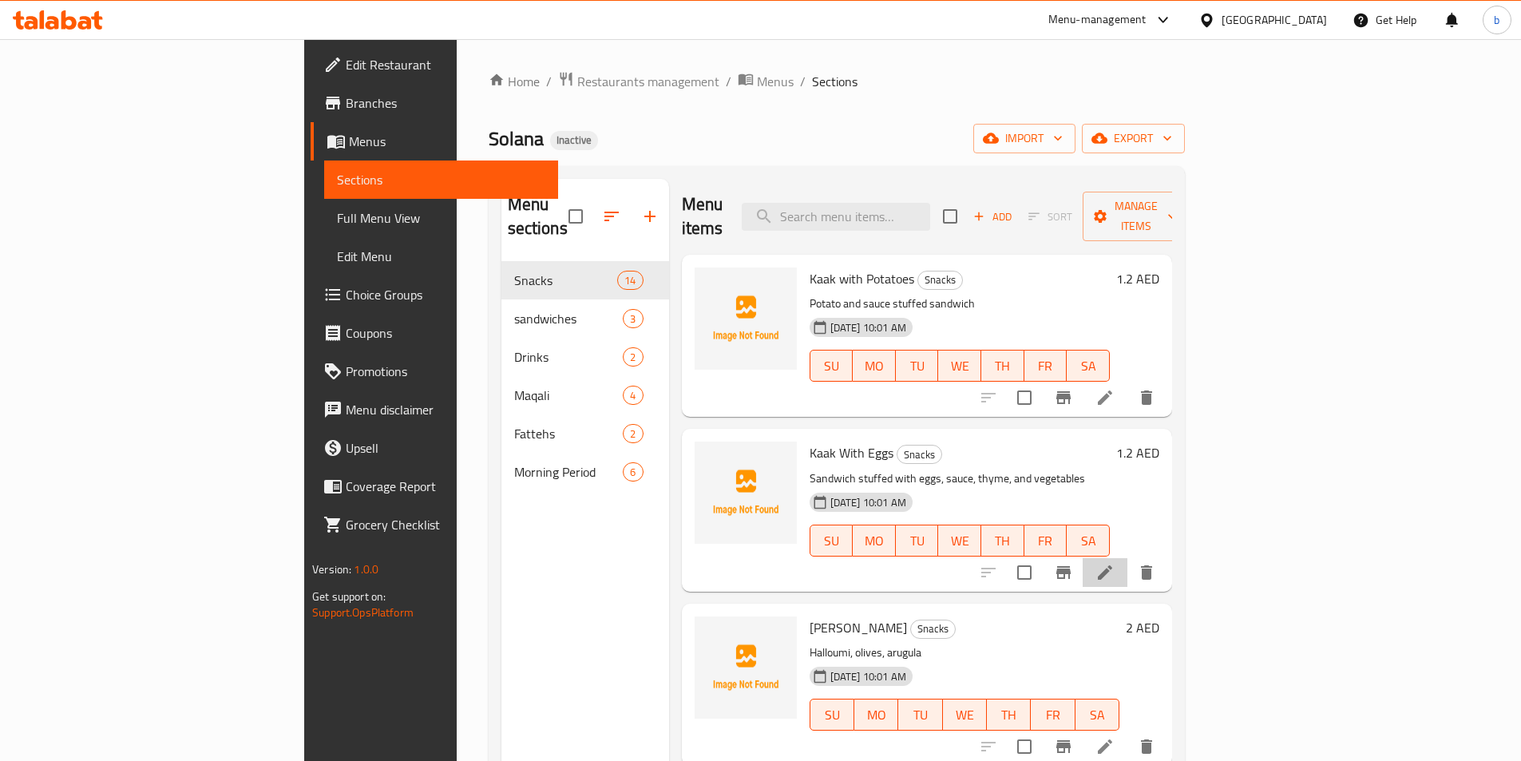
click at [1127, 558] on li at bounding box center [1104, 572] width 45 height 29
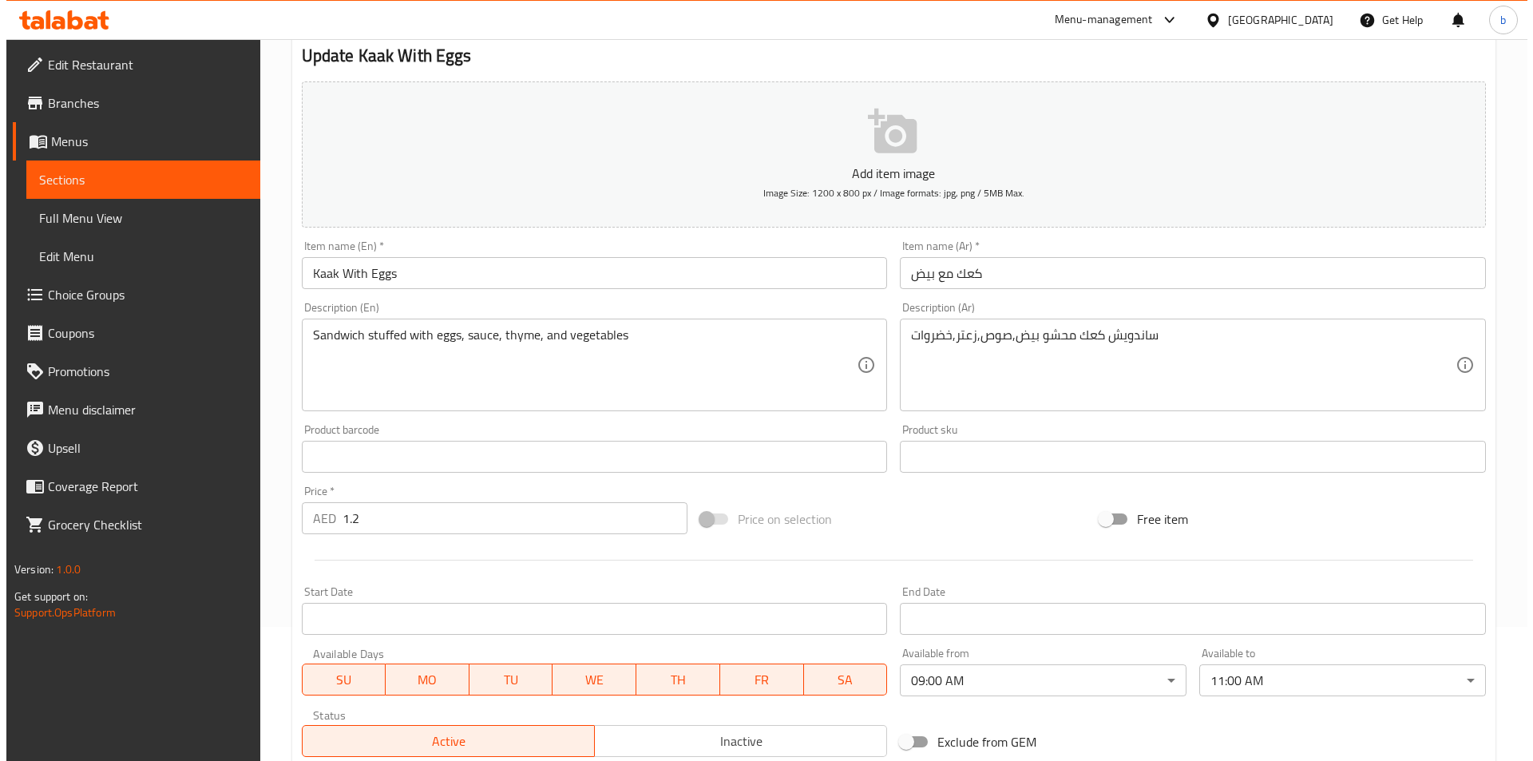
scroll to position [319, 0]
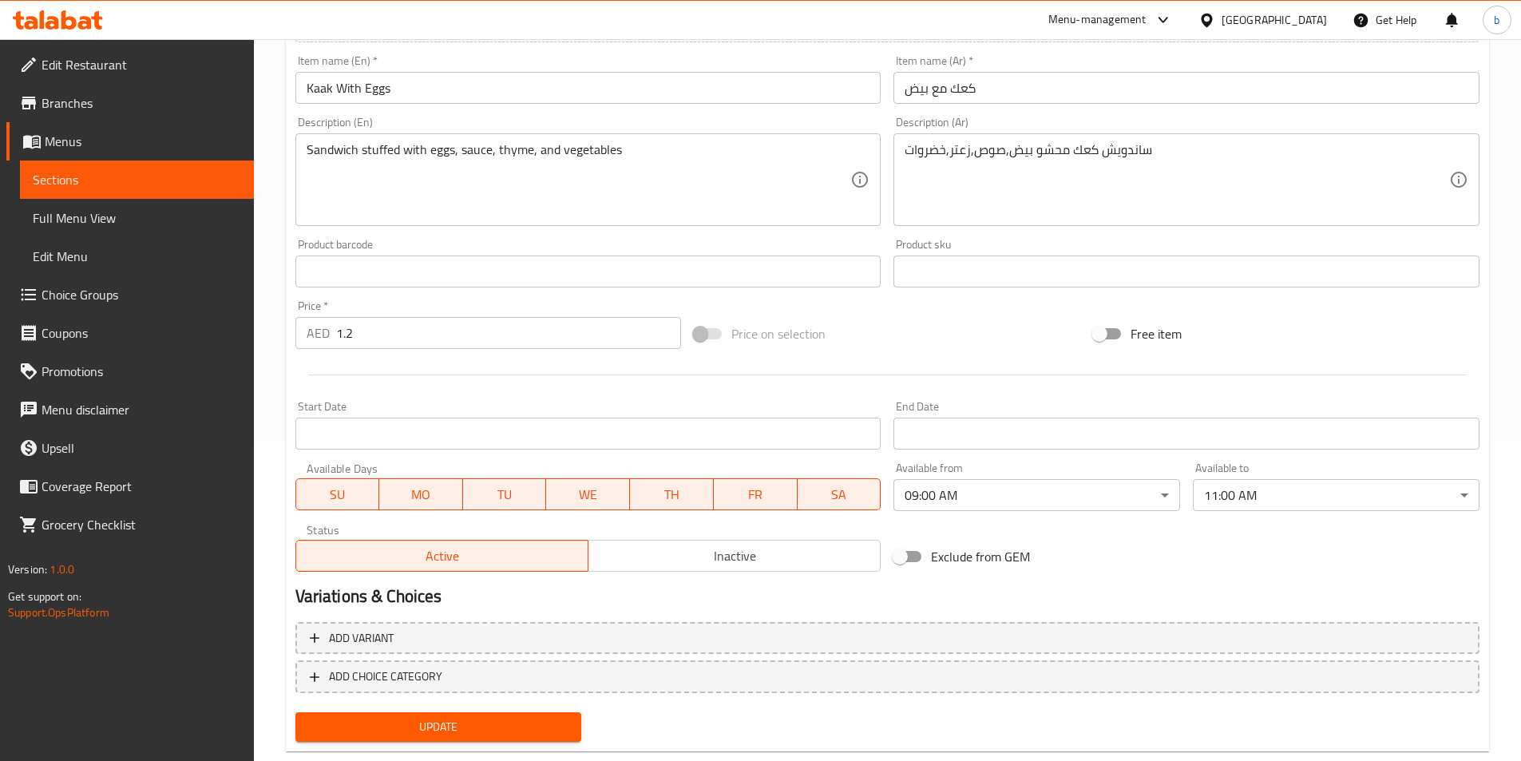
click at [983, 441] on body "​ Menu-management United Arab Emirates Get Help b Edit Restaurant Branches Menu…" at bounding box center [760, 81] width 1521 height 722
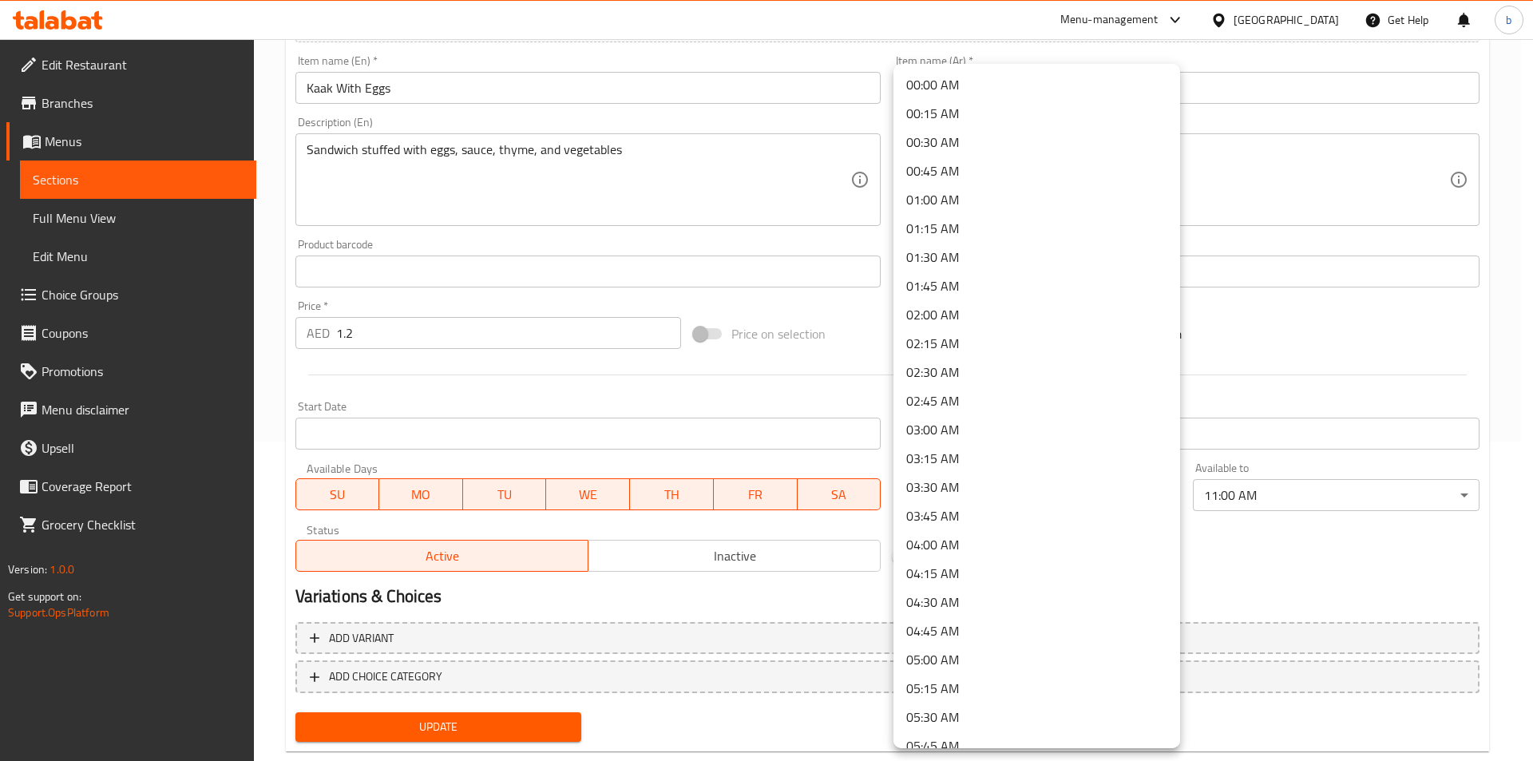
click at [983, 441] on body "​ Menu-management United Arab Emirates Get Help b Edit Restaurant Branches Menu…" at bounding box center [766, 81] width 1533 height 722
click at [1198, 552] on div at bounding box center [766, 380] width 1533 height 761
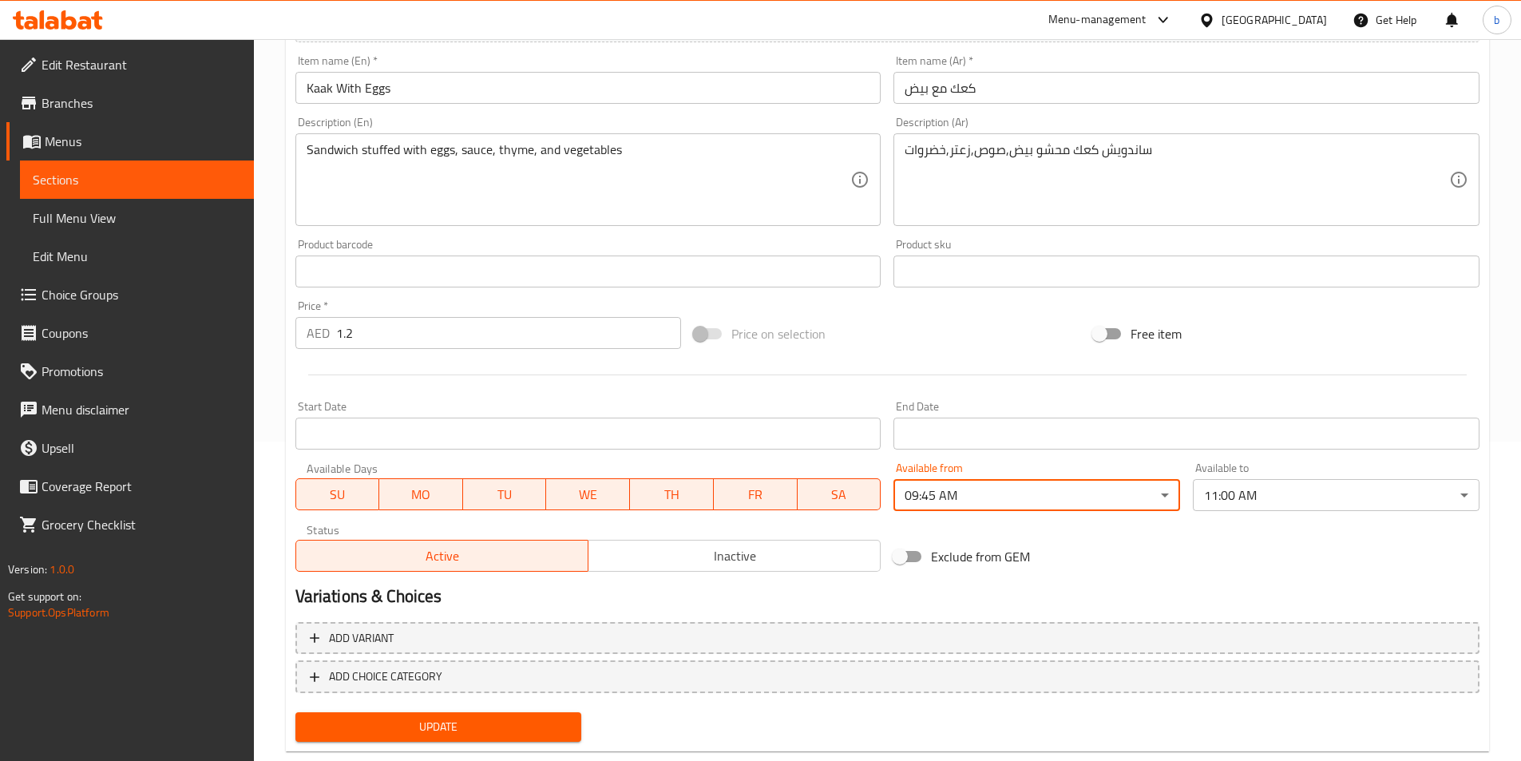
click at [1007, 441] on body "​ Menu-management United Arab Emirates Get Help b Edit Restaurant Branches Menu…" at bounding box center [760, 81] width 1521 height 722
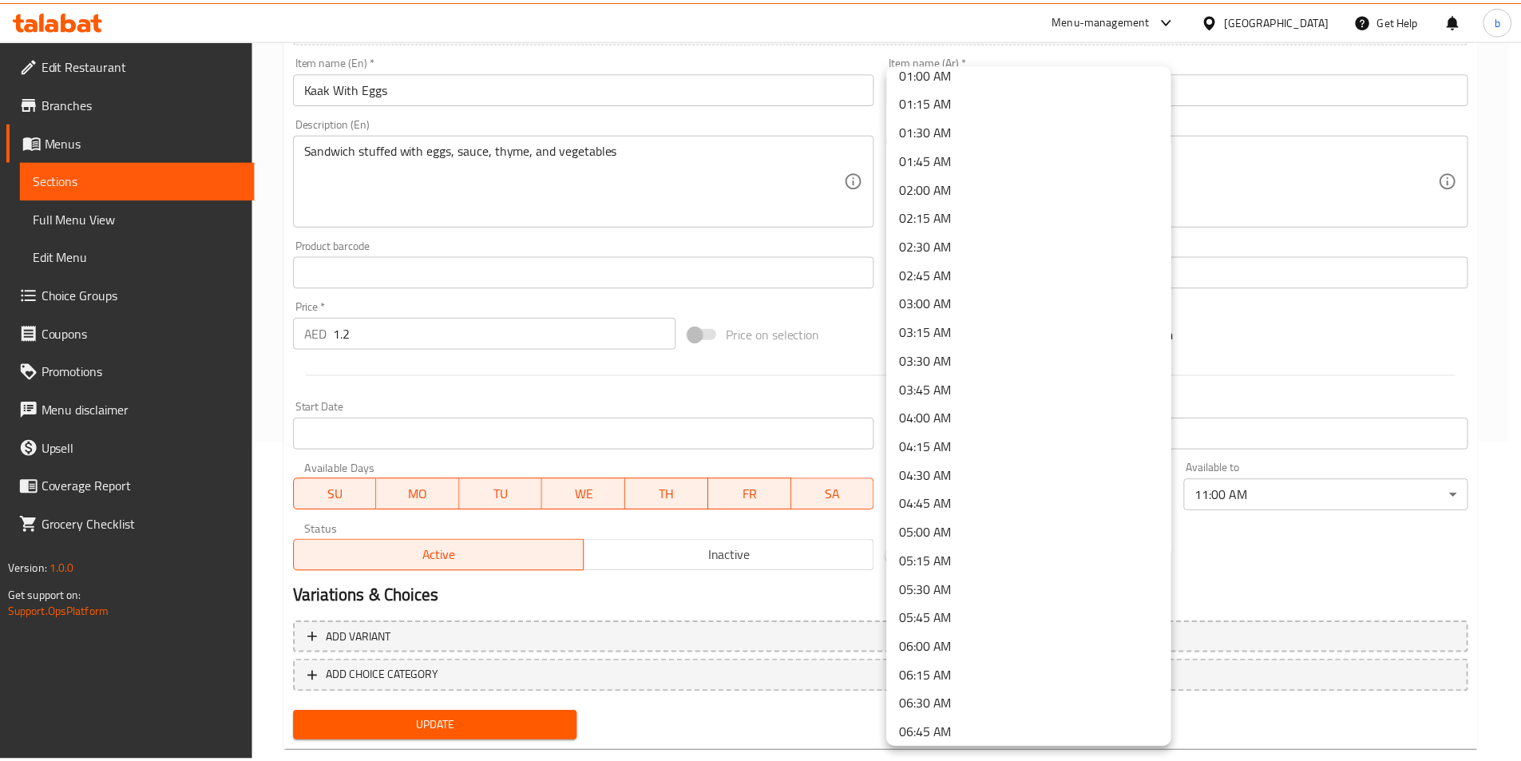
scroll to position [2, 0]
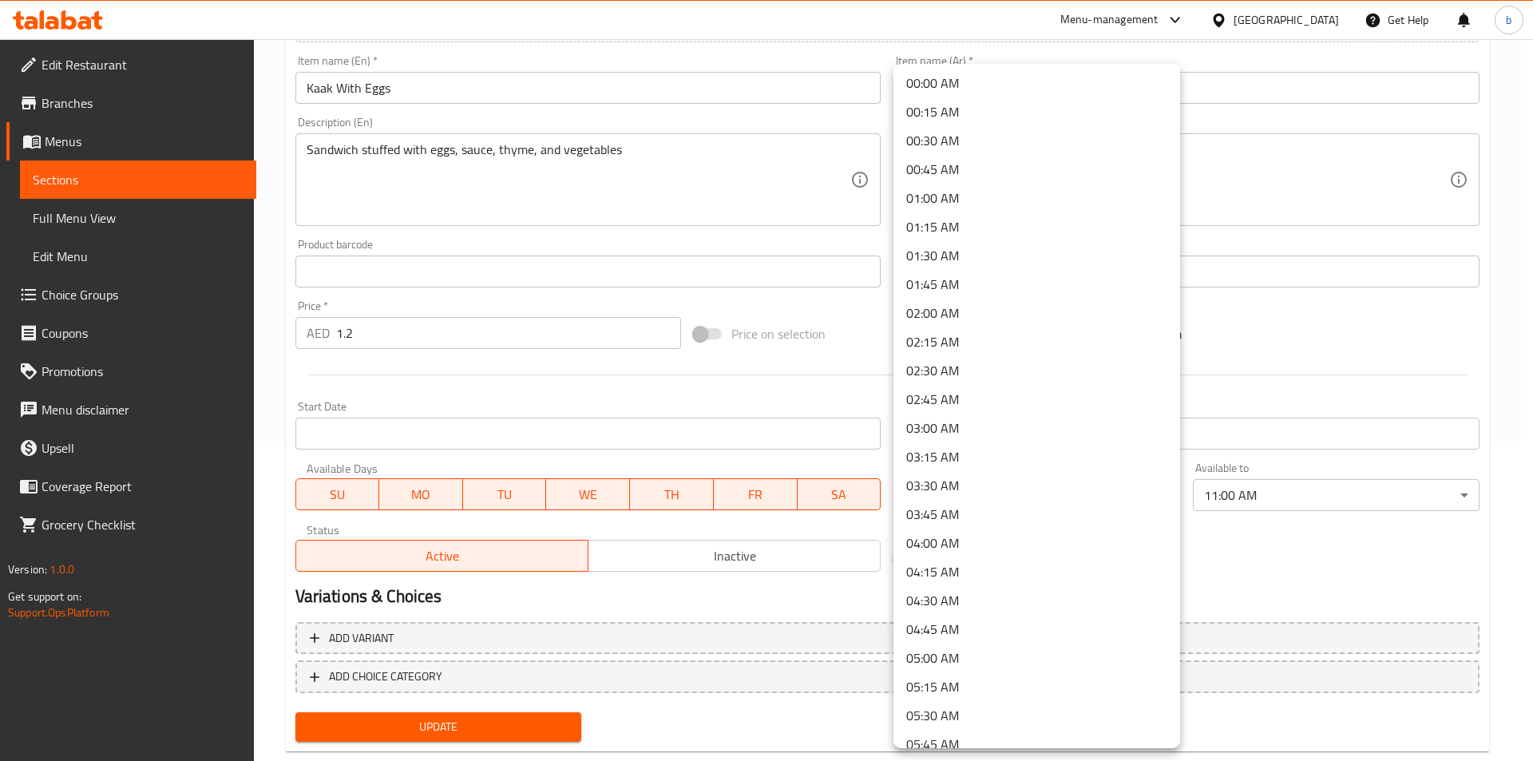
click at [737, 590] on div at bounding box center [766, 380] width 1533 height 761
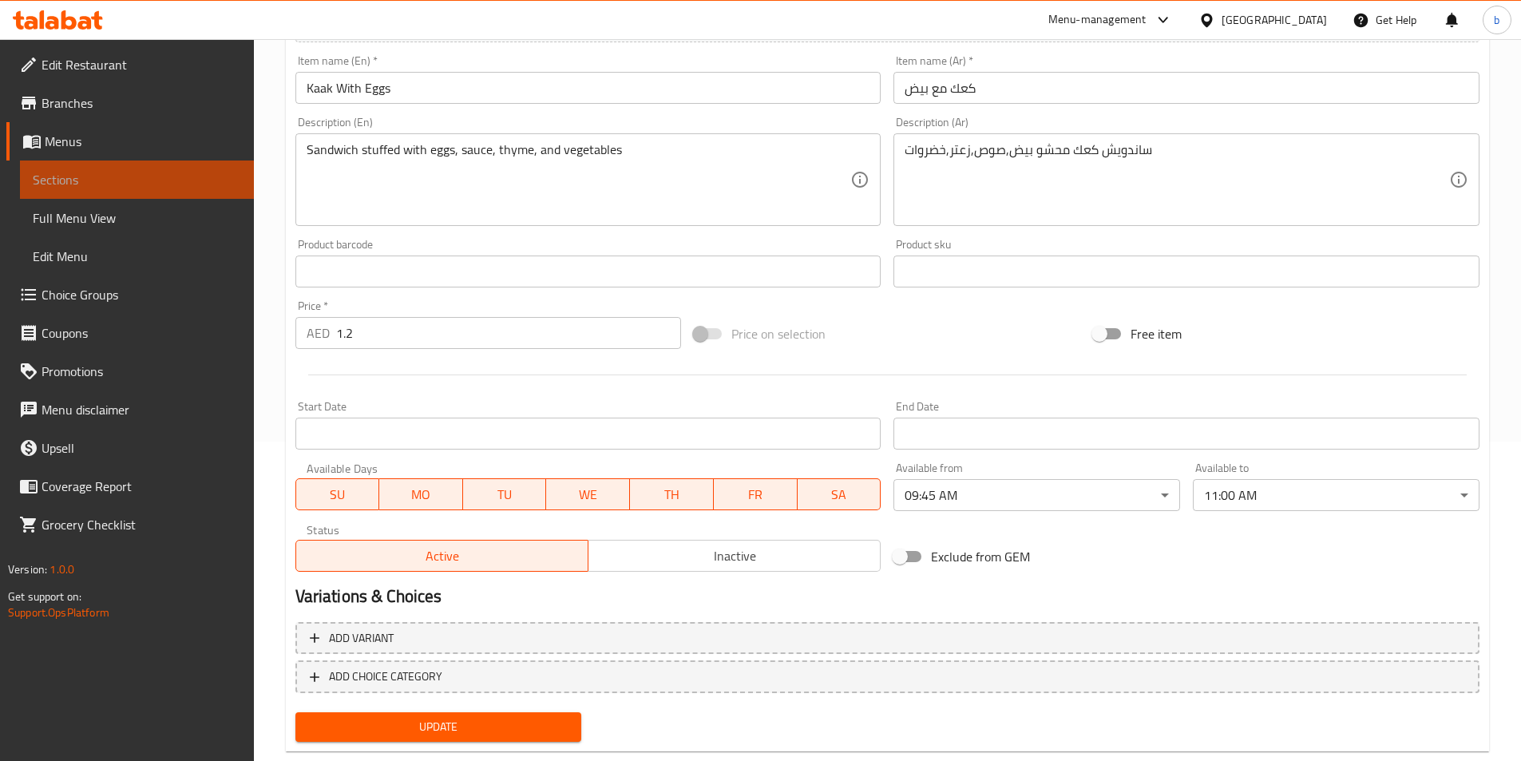
click at [172, 166] on link "Sections" at bounding box center [137, 179] width 234 height 38
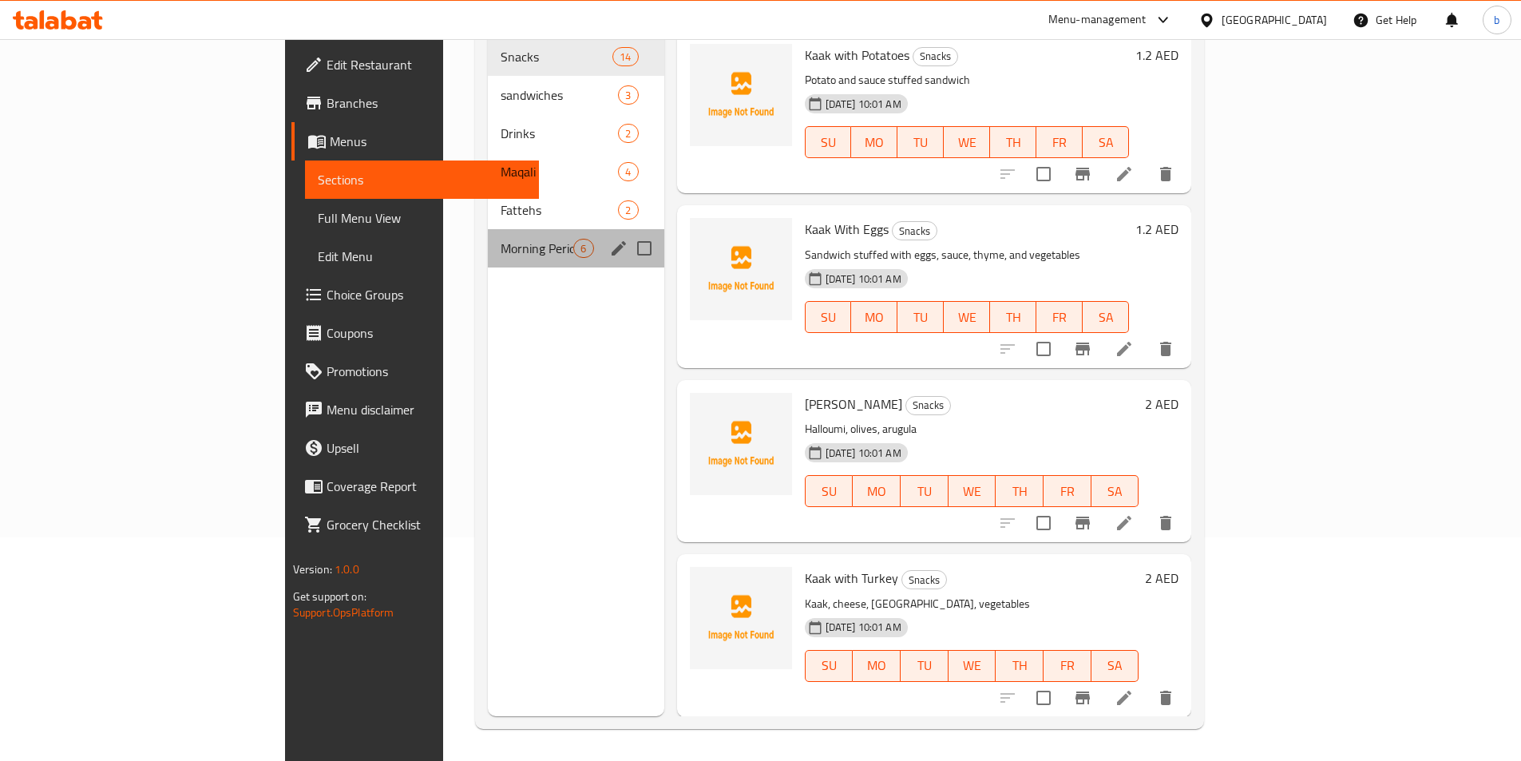
click at [488, 229] on div "Morning Period 6" at bounding box center [576, 248] width 176 height 38
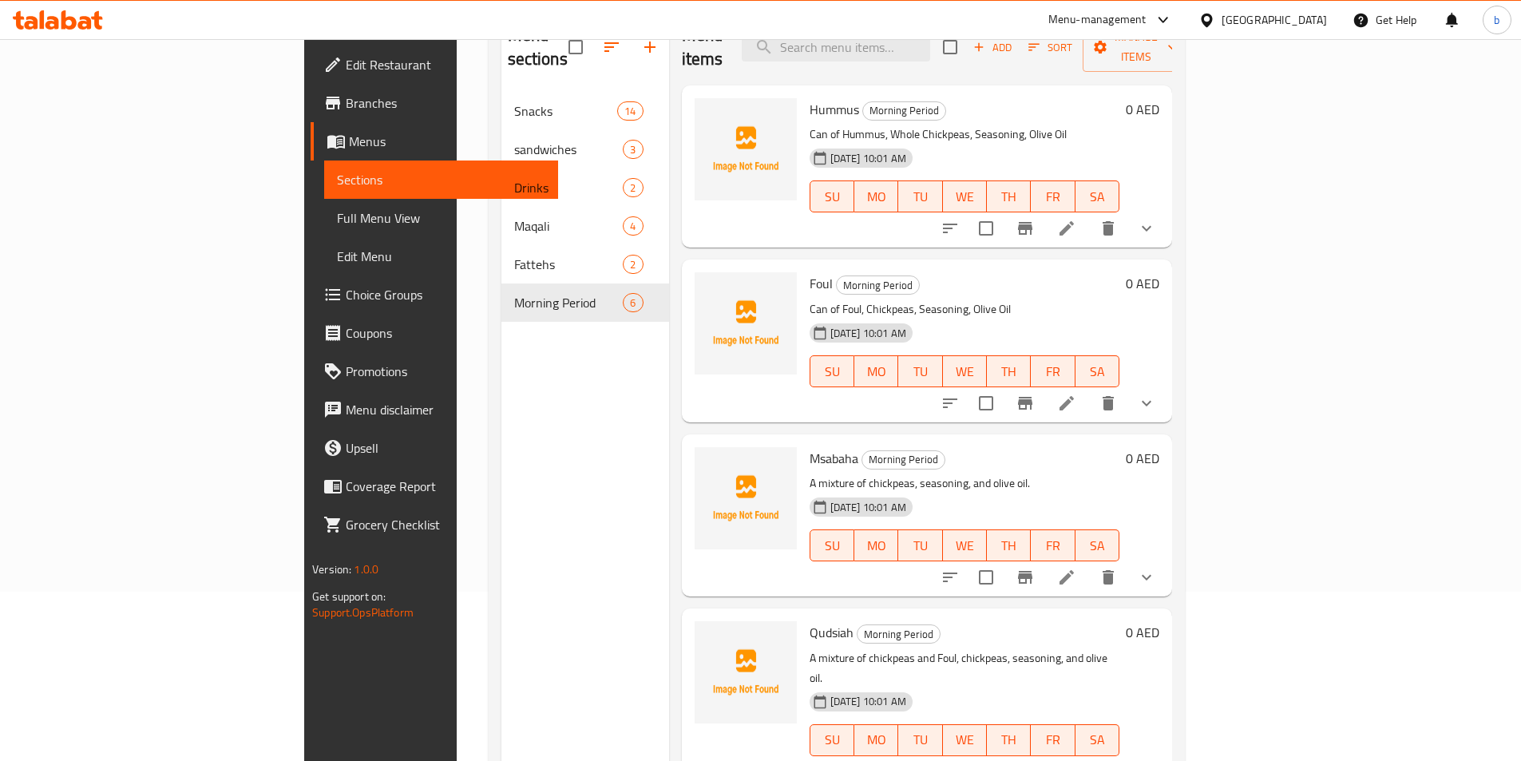
scroll to position [64, 0]
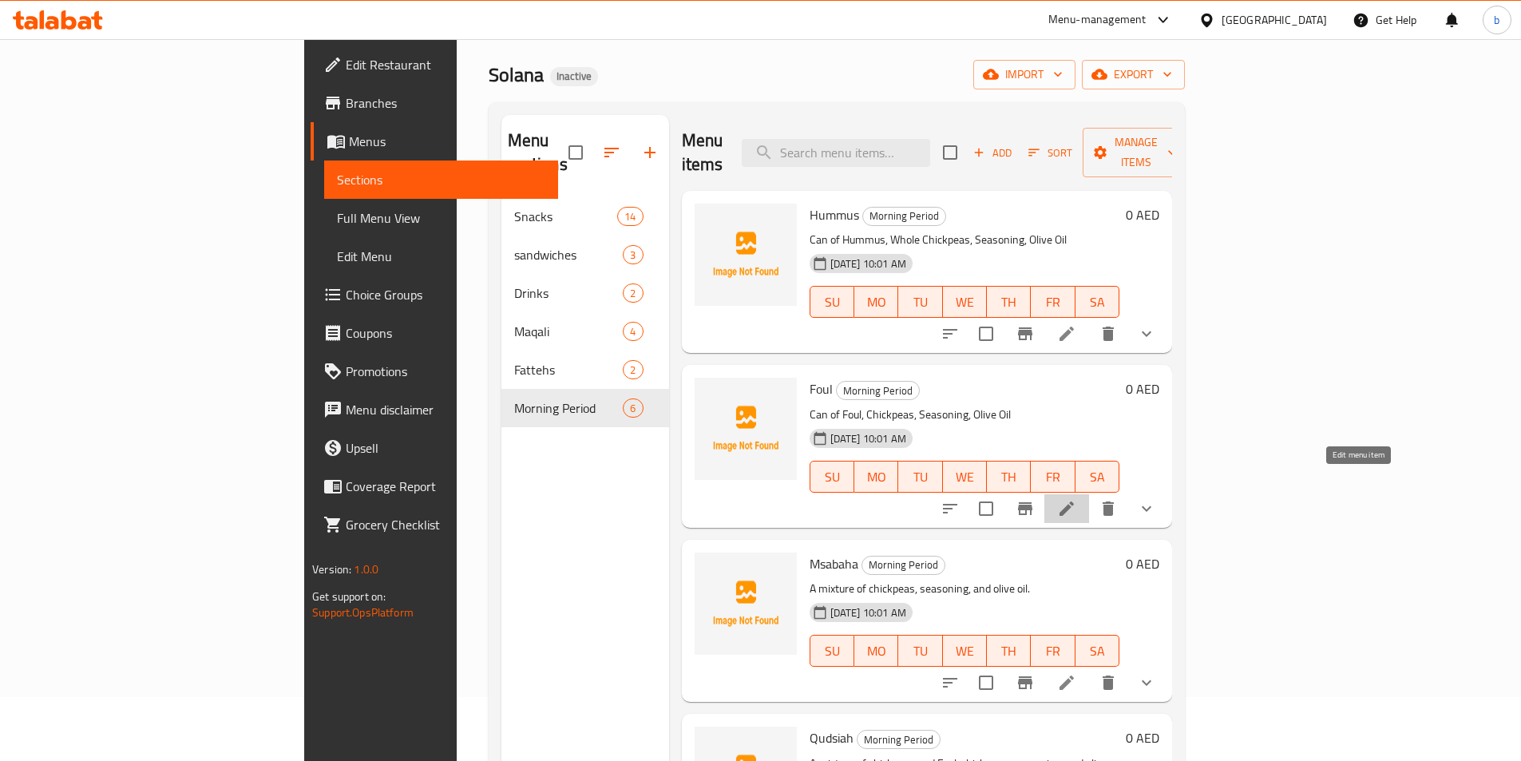
click at [1076, 499] on icon at bounding box center [1066, 508] width 19 height 19
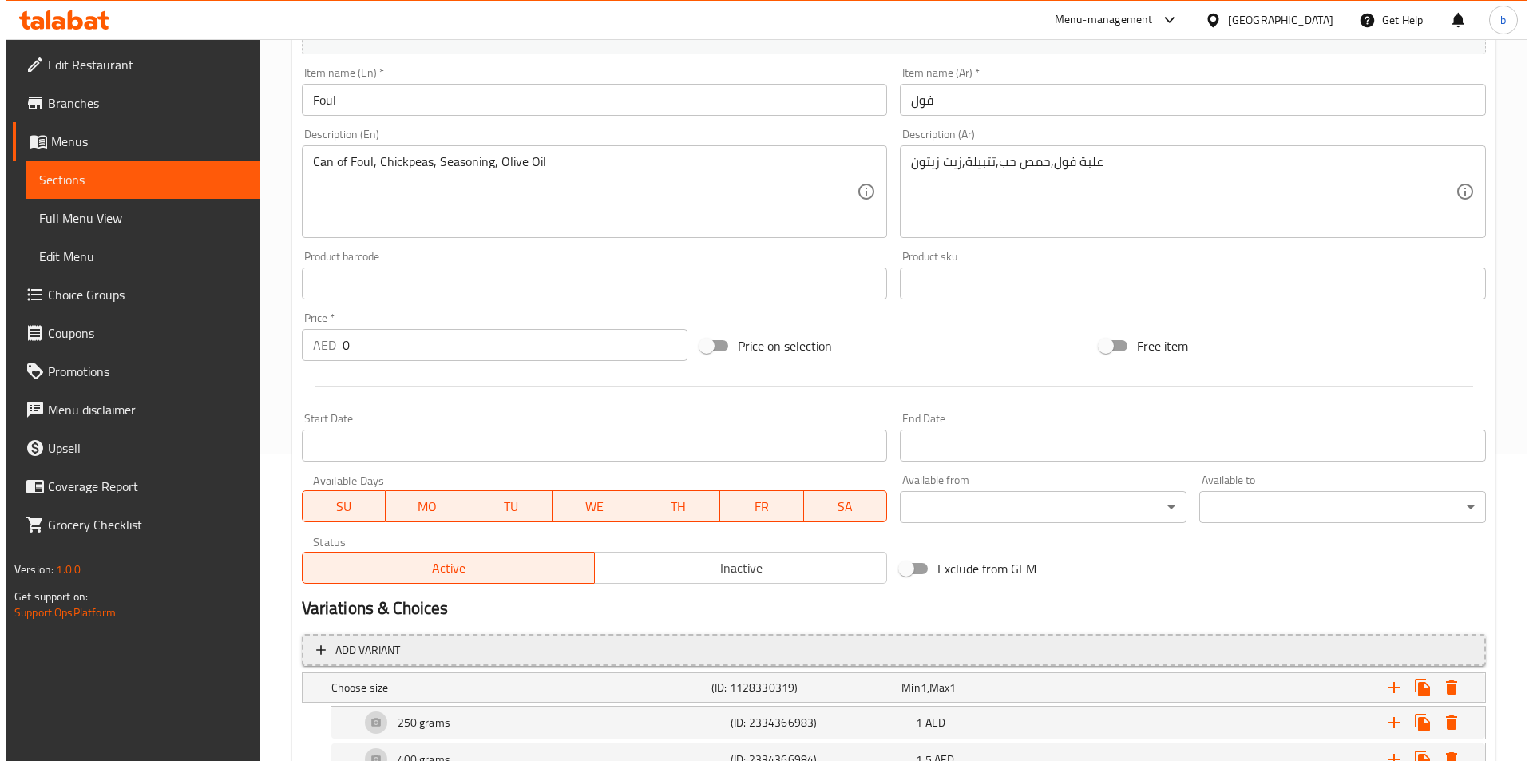
scroll to position [319, 0]
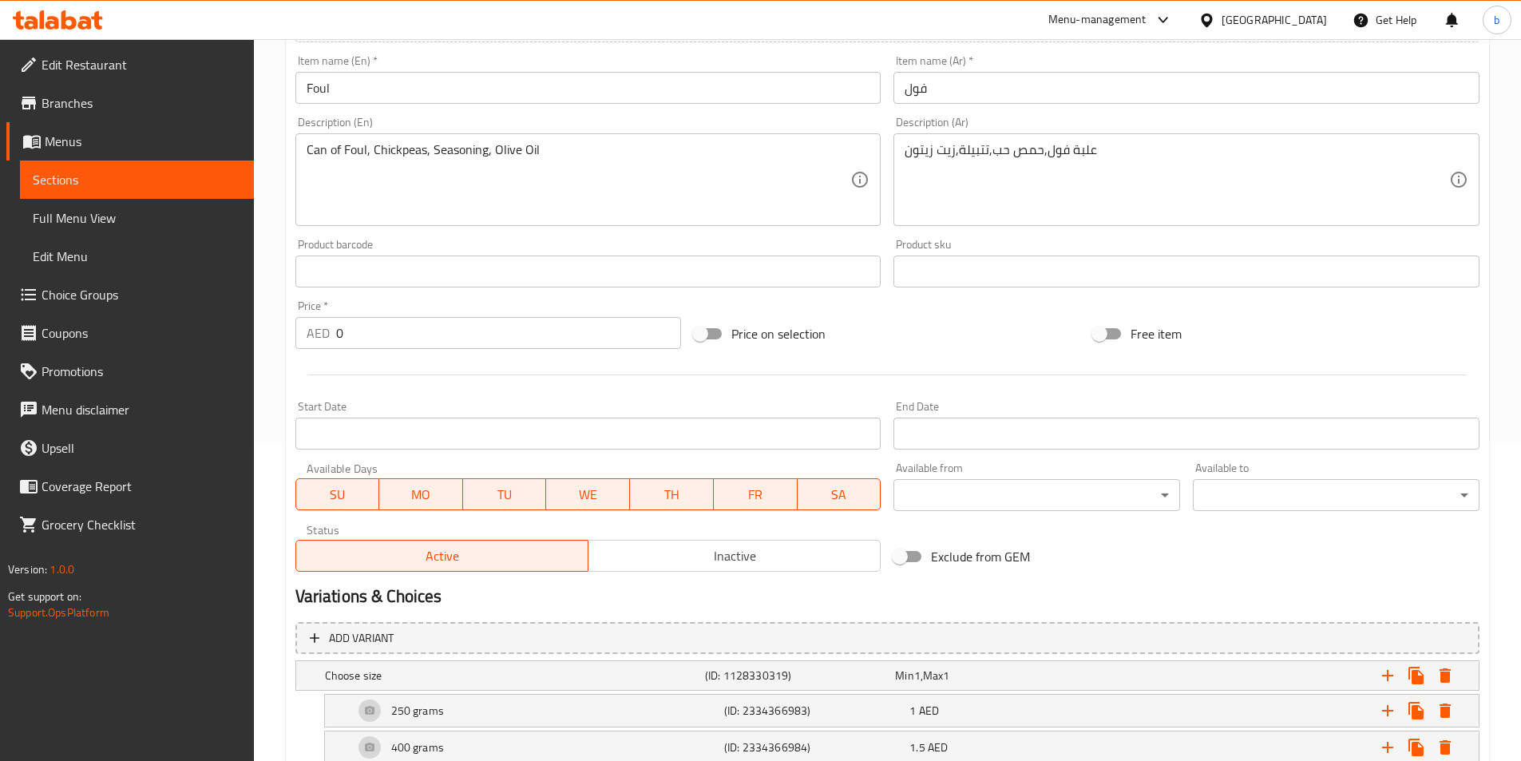
click at [958, 441] on body "​ Menu-management United Arab Emirates Get Help b Edit Restaurant Branches Menu…" at bounding box center [760, 81] width 1521 height 722
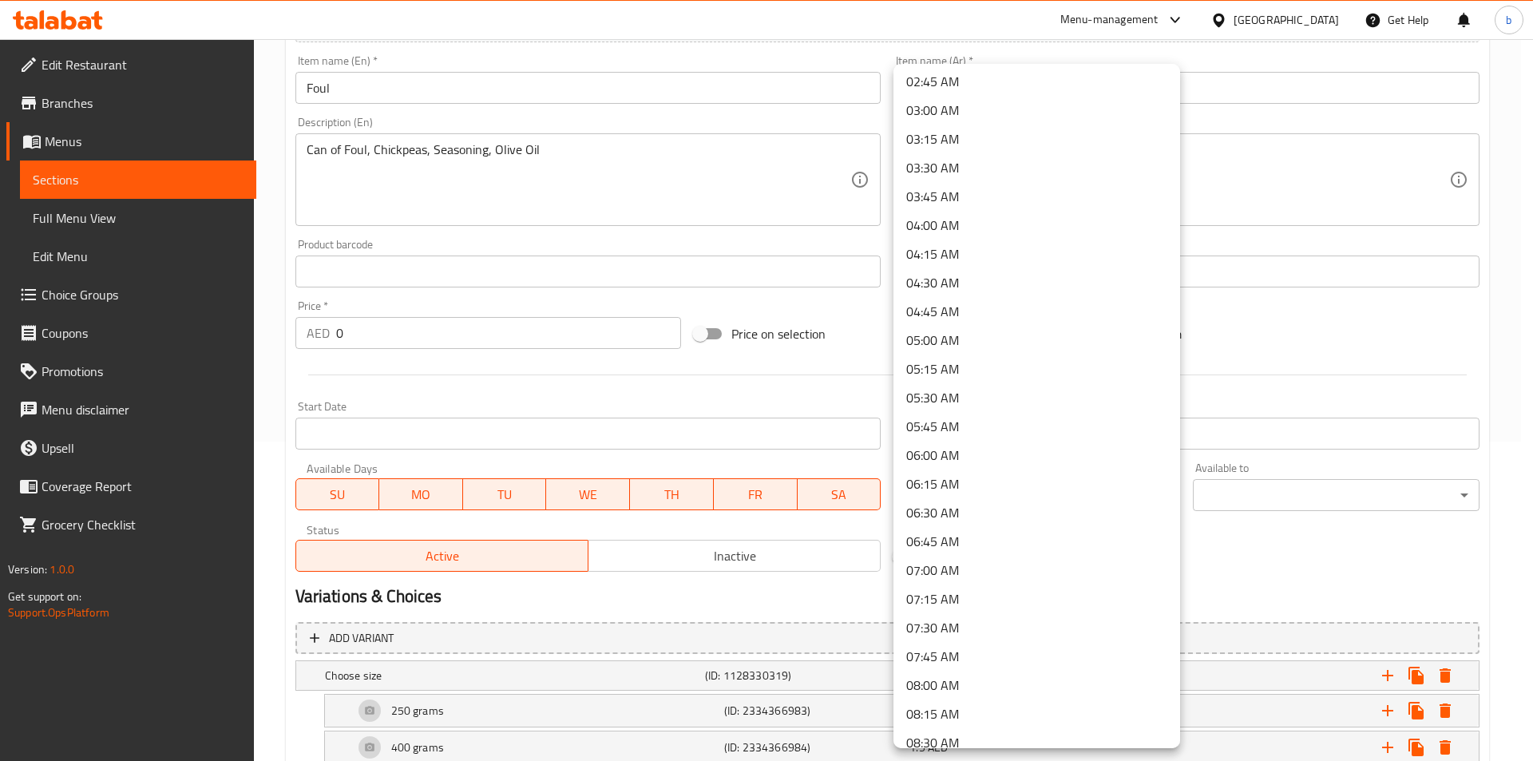
scroll to position [479, 0]
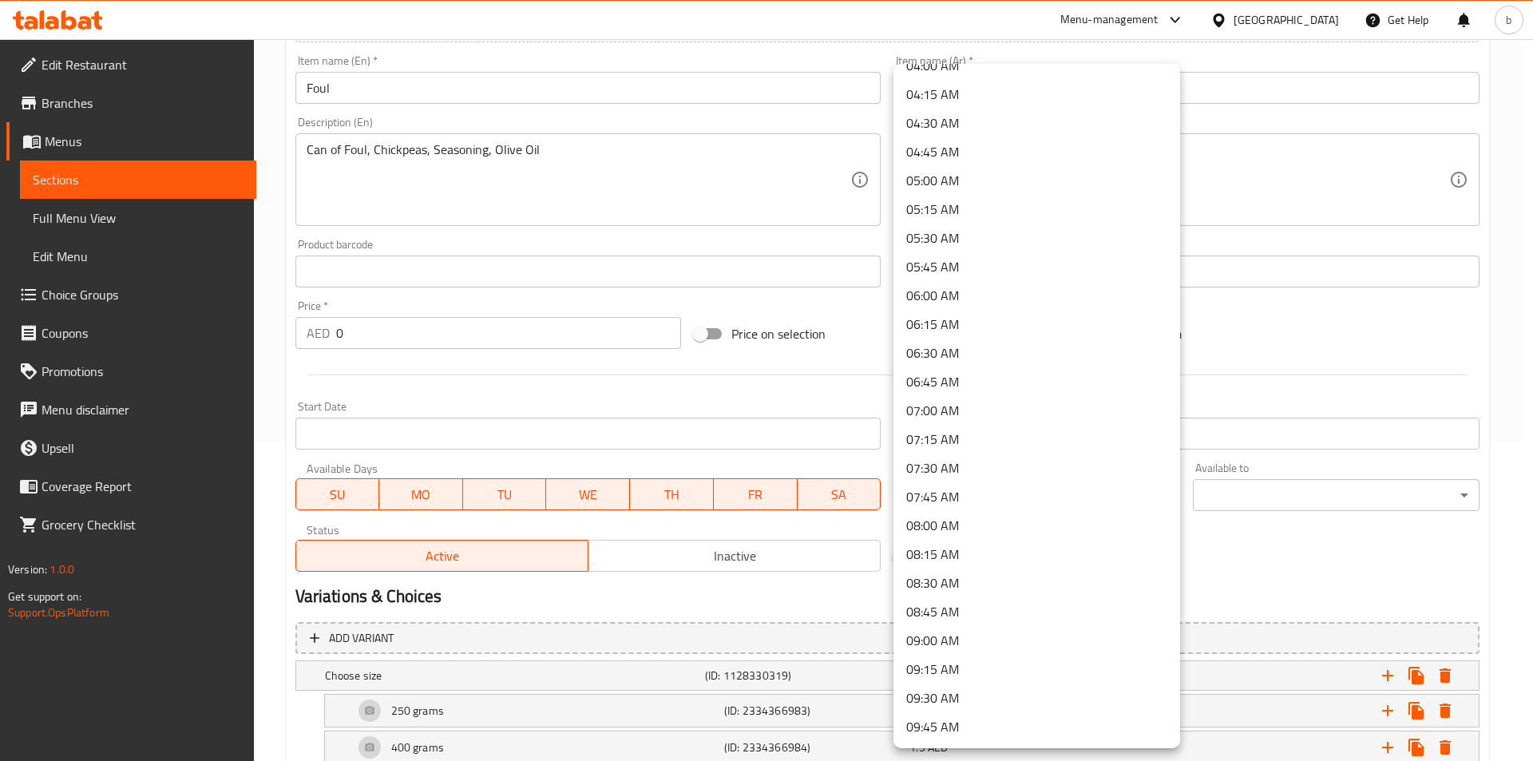
click at [955, 645] on li "09:00 AM" at bounding box center [1036, 640] width 287 height 29
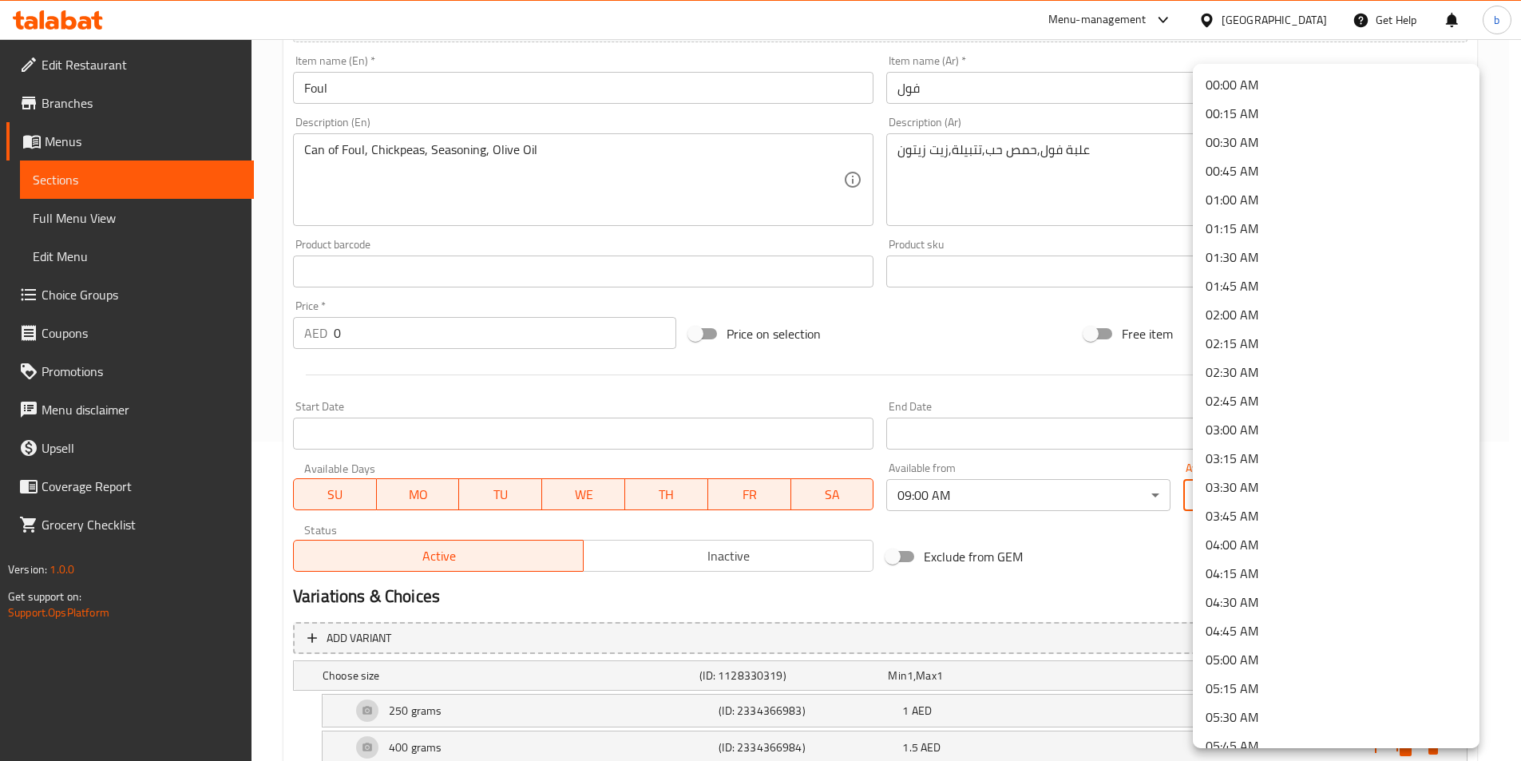
click at [1244, 441] on body "​ Menu-management United Arab Emirates Get Help b Edit Restaurant Branches Menu…" at bounding box center [760, 81] width 1521 height 722
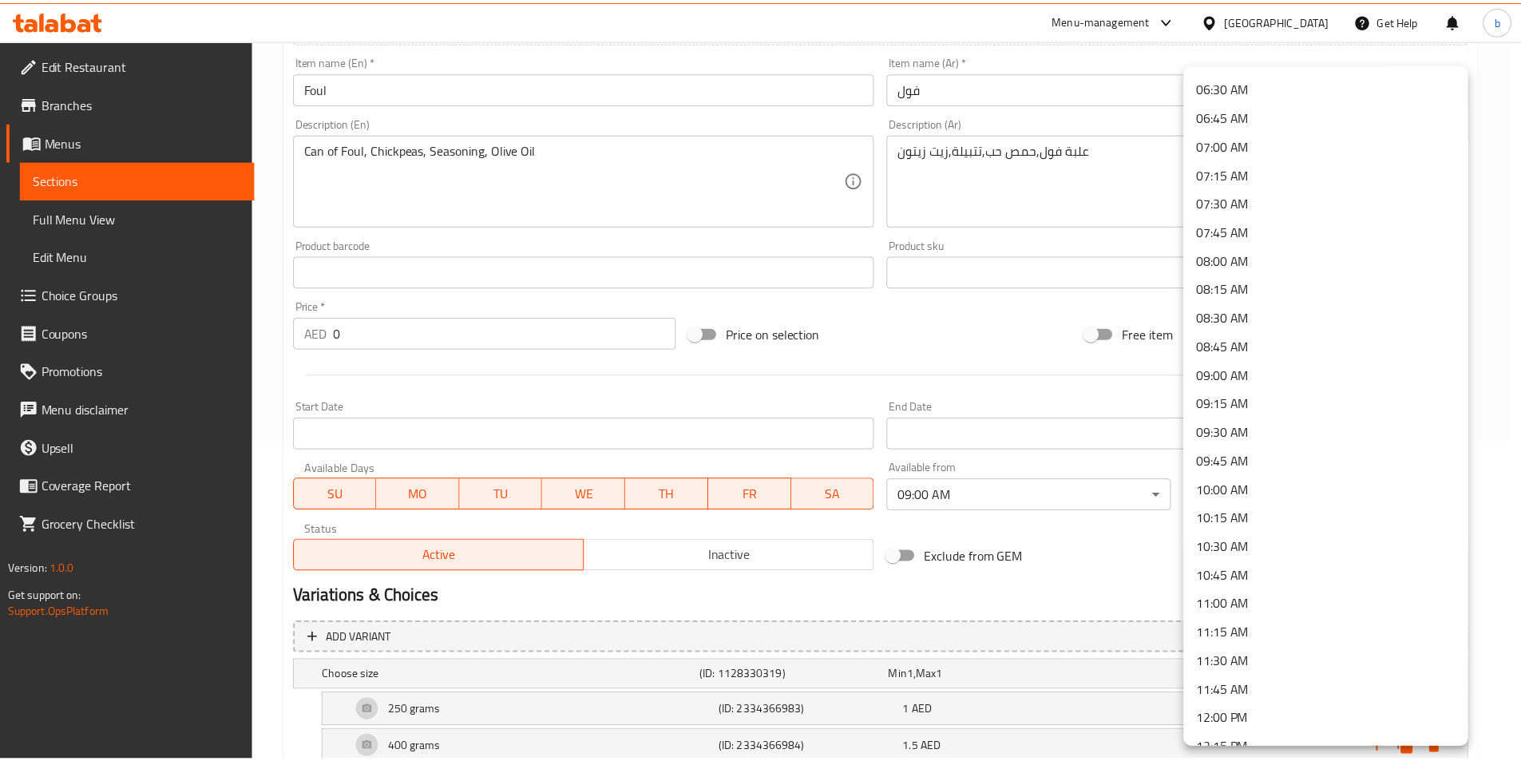
scroll to position [798, 0]
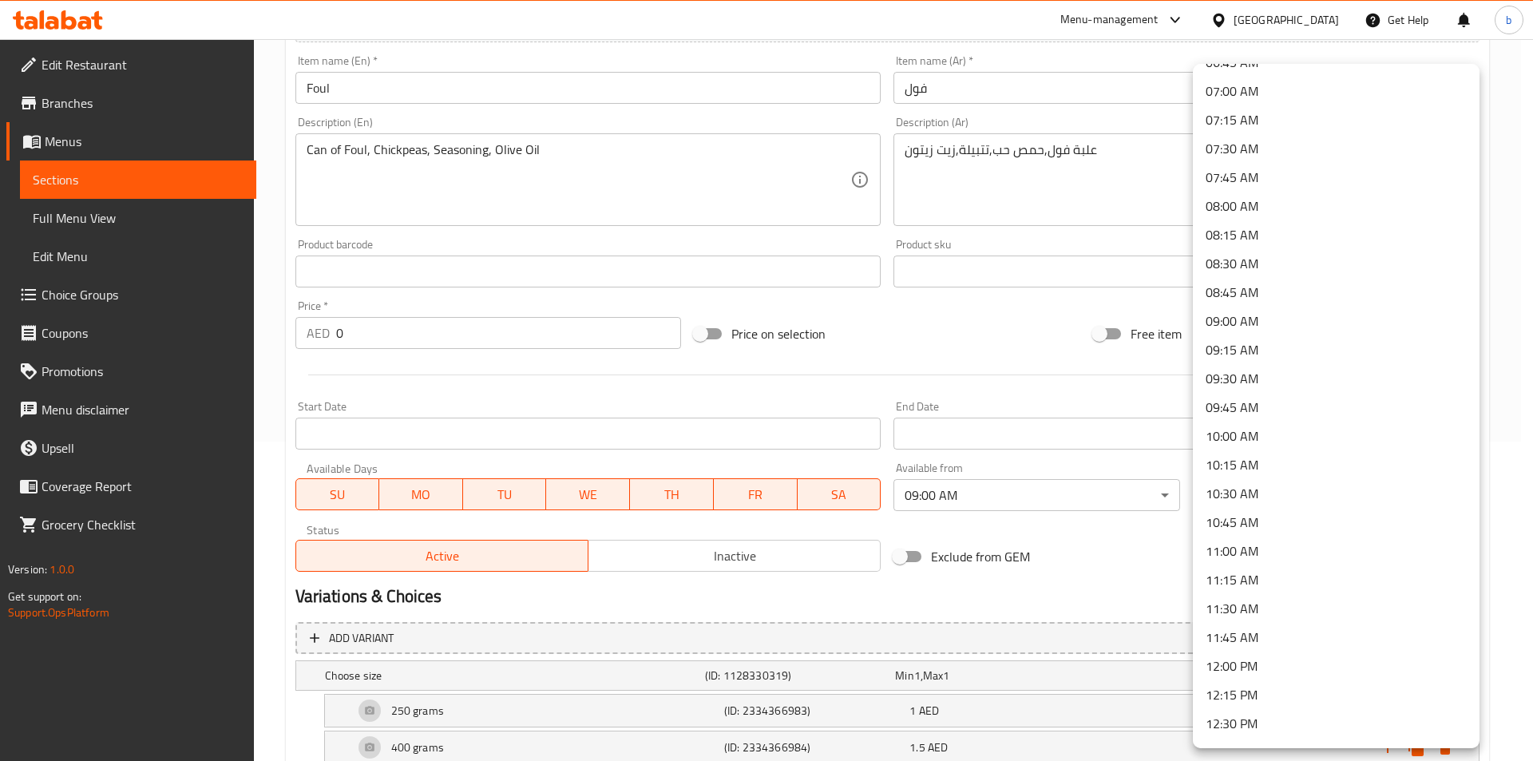
click at [1260, 548] on li "11:00 AM" at bounding box center [1336, 550] width 287 height 29
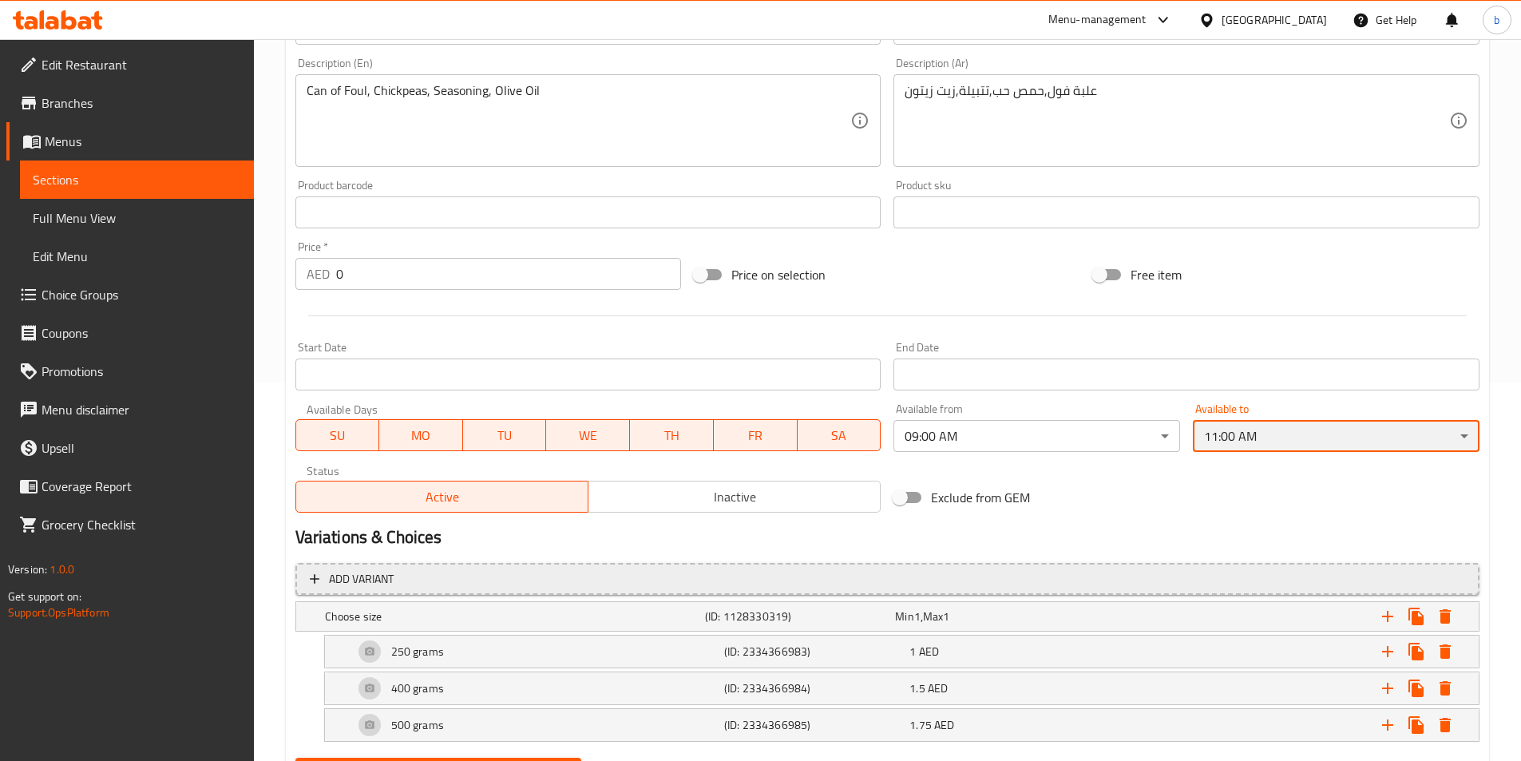
scroll to position [459, 0]
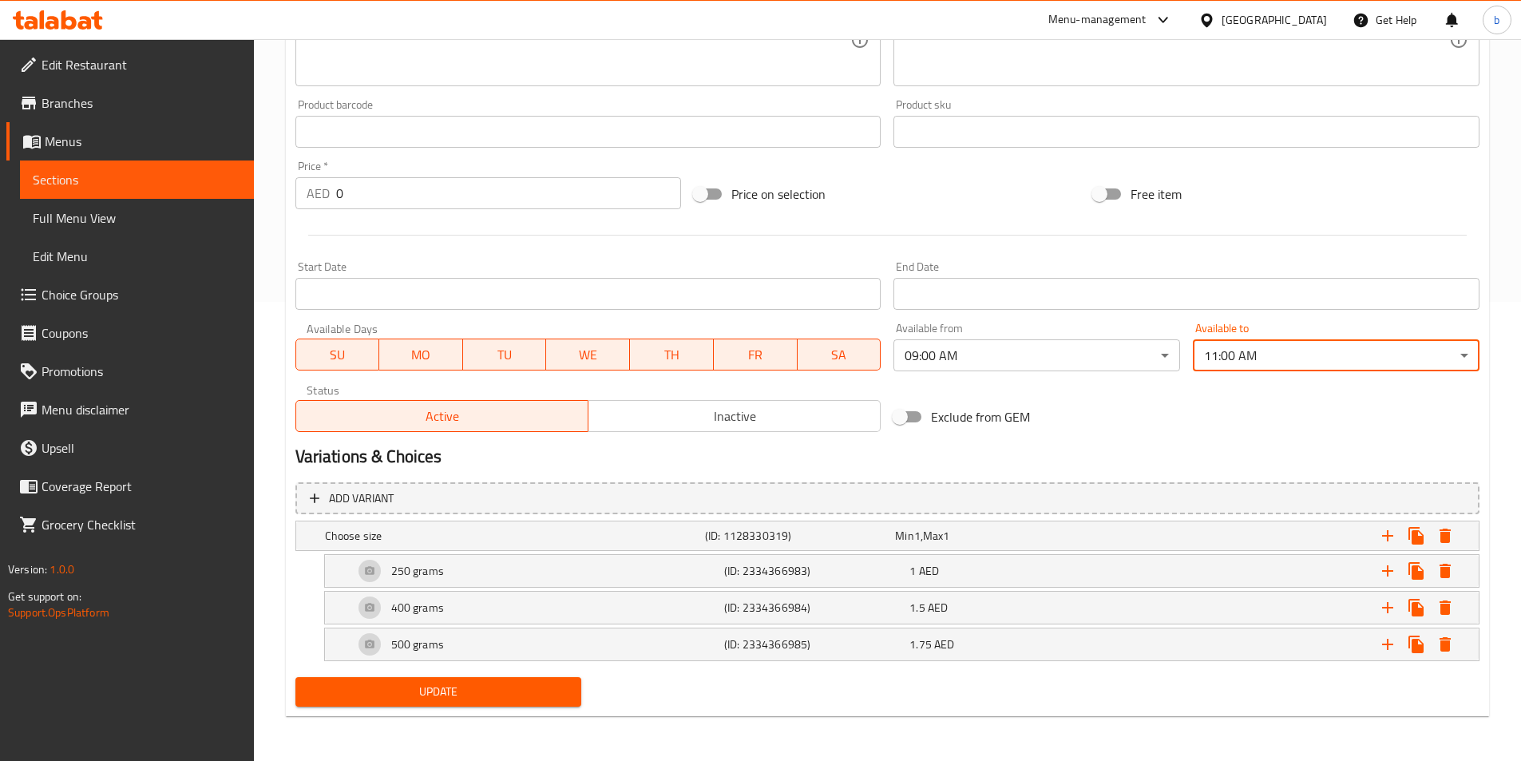
click at [462, 691] on span "Update" at bounding box center [438, 692] width 261 height 20
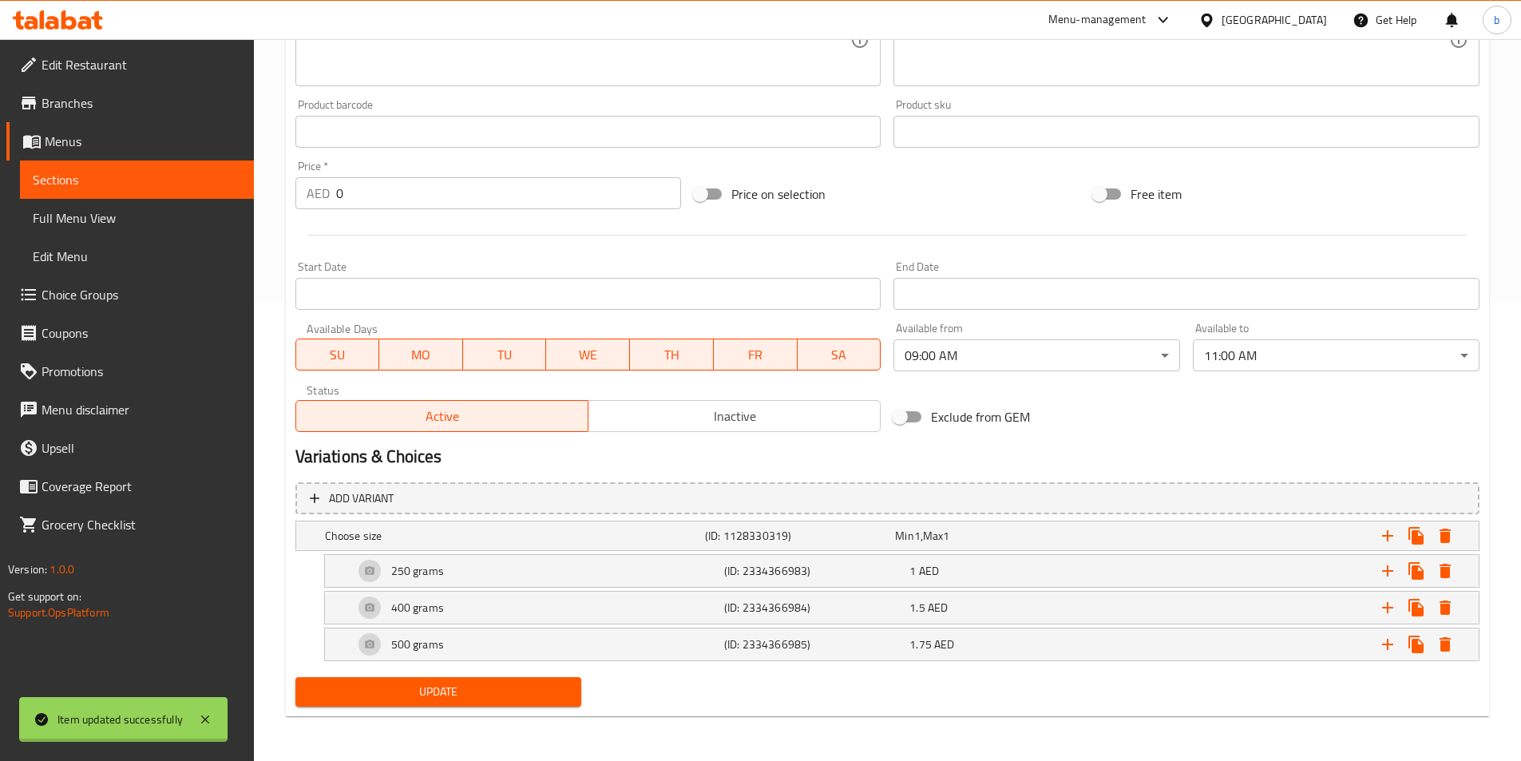
click at [137, 184] on span "Sections" at bounding box center [137, 179] width 208 height 19
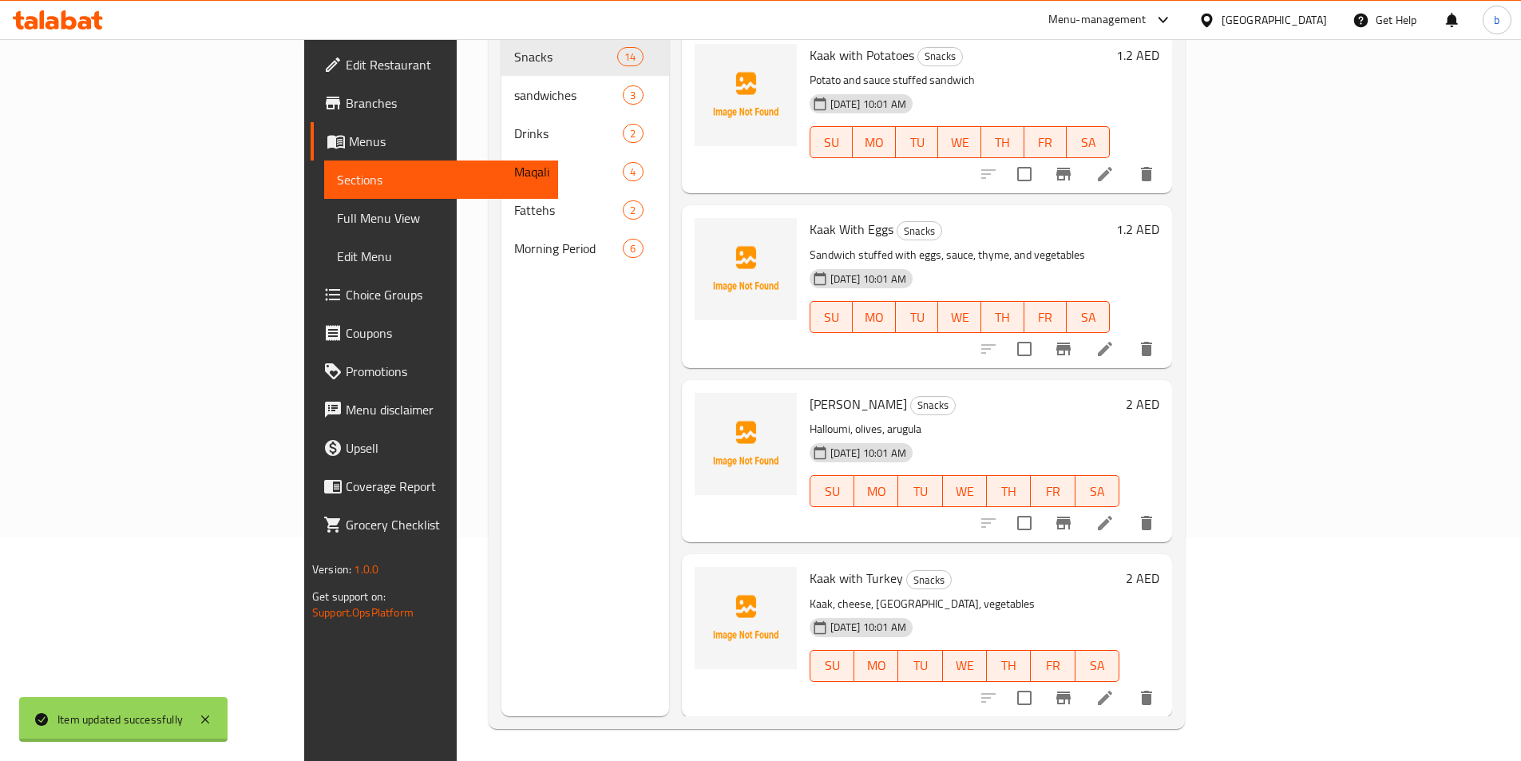
scroll to position [223, 0]
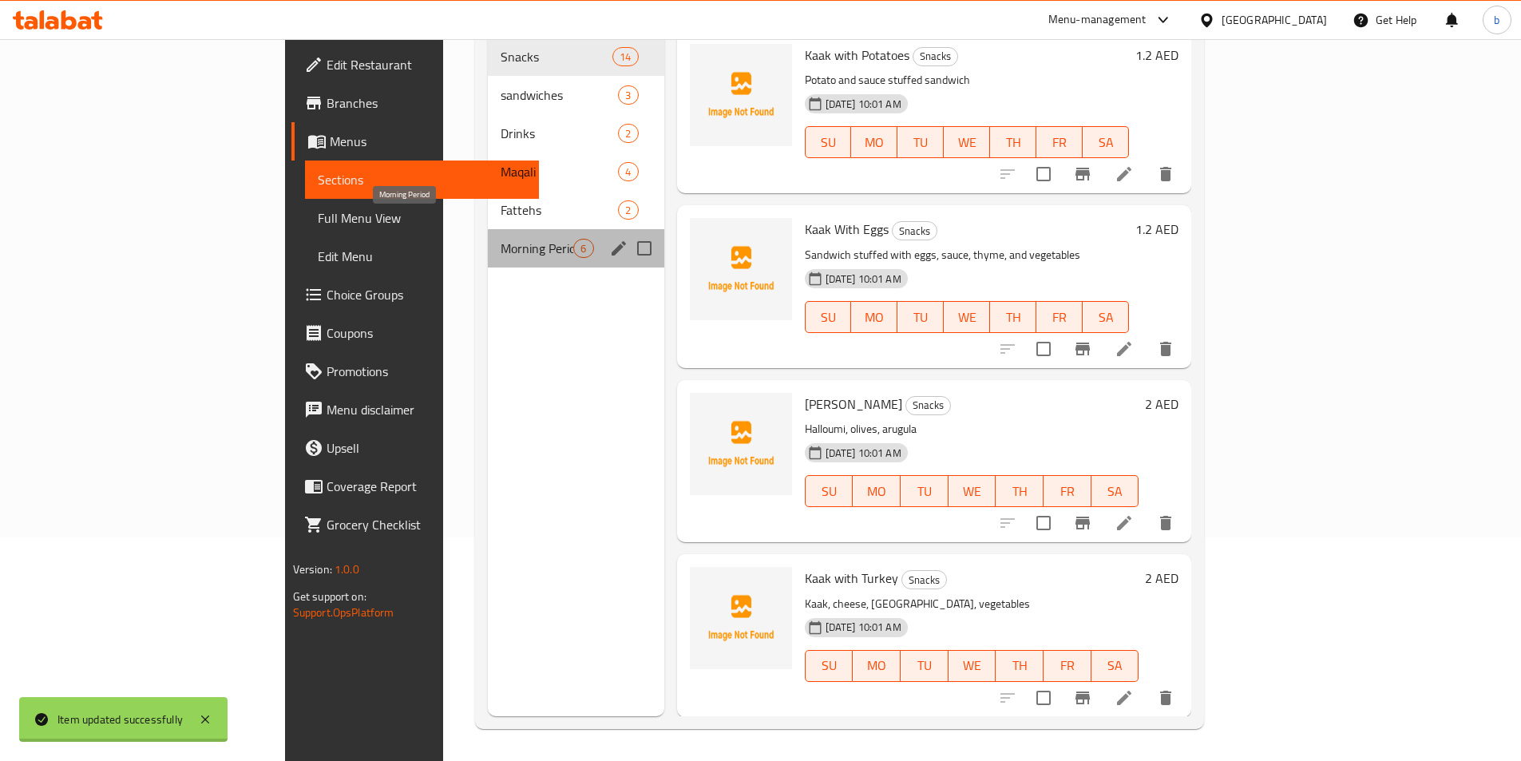
click at [500, 239] on span "Morning Period" at bounding box center [536, 248] width 73 height 19
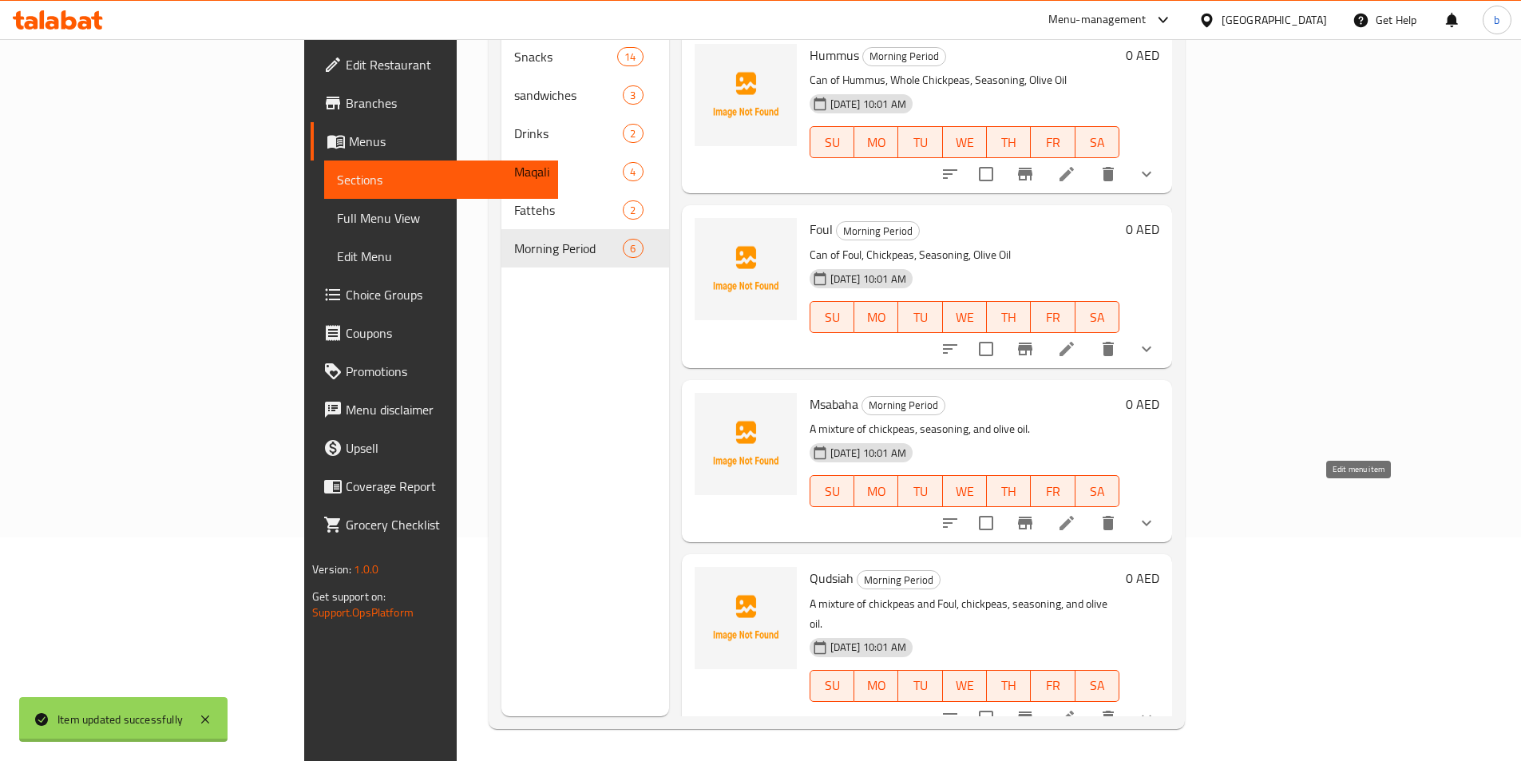
click at [1076, 513] on icon at bounding box center [1066, 522] width 19 height 19
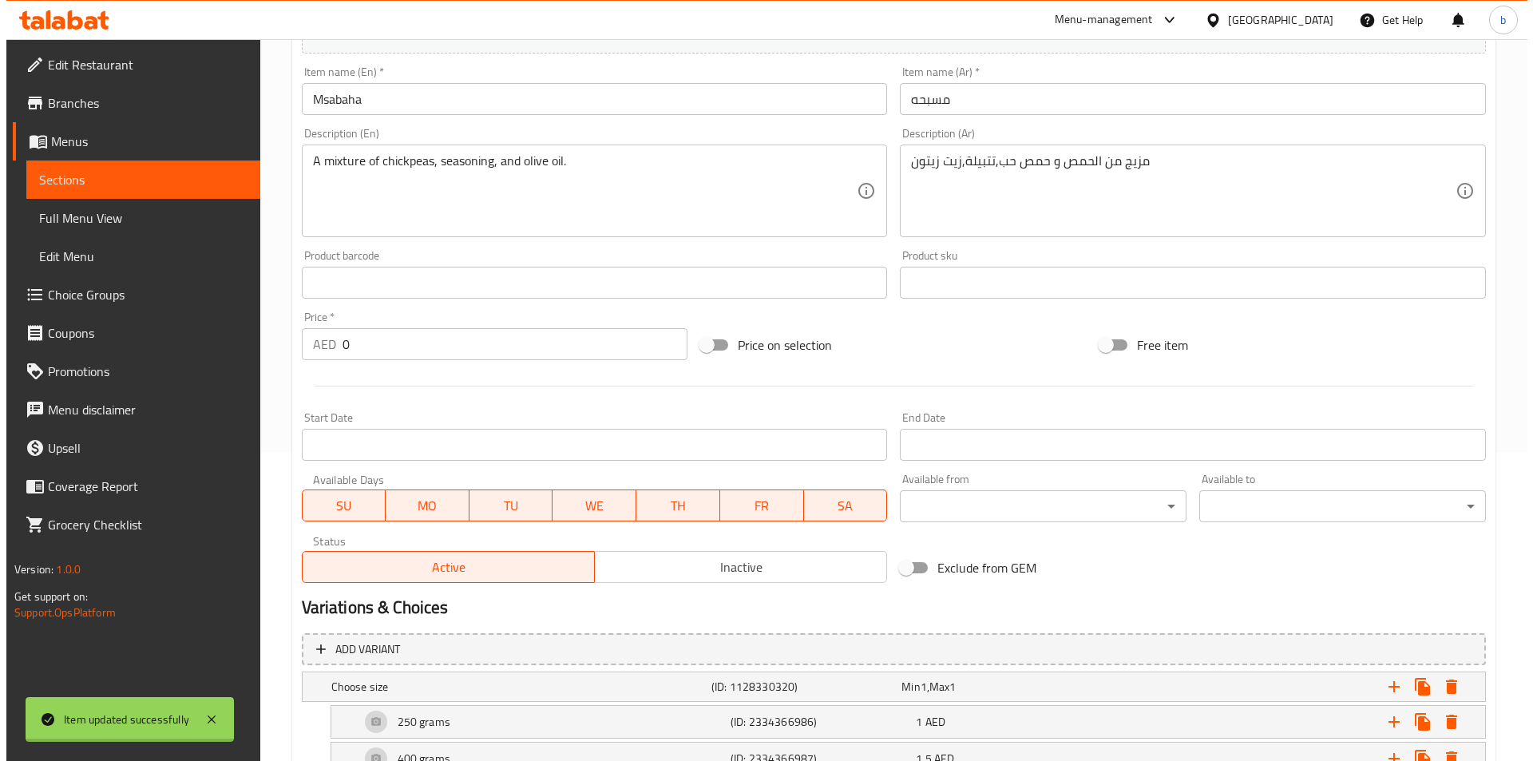
scroll to position [319, 0]
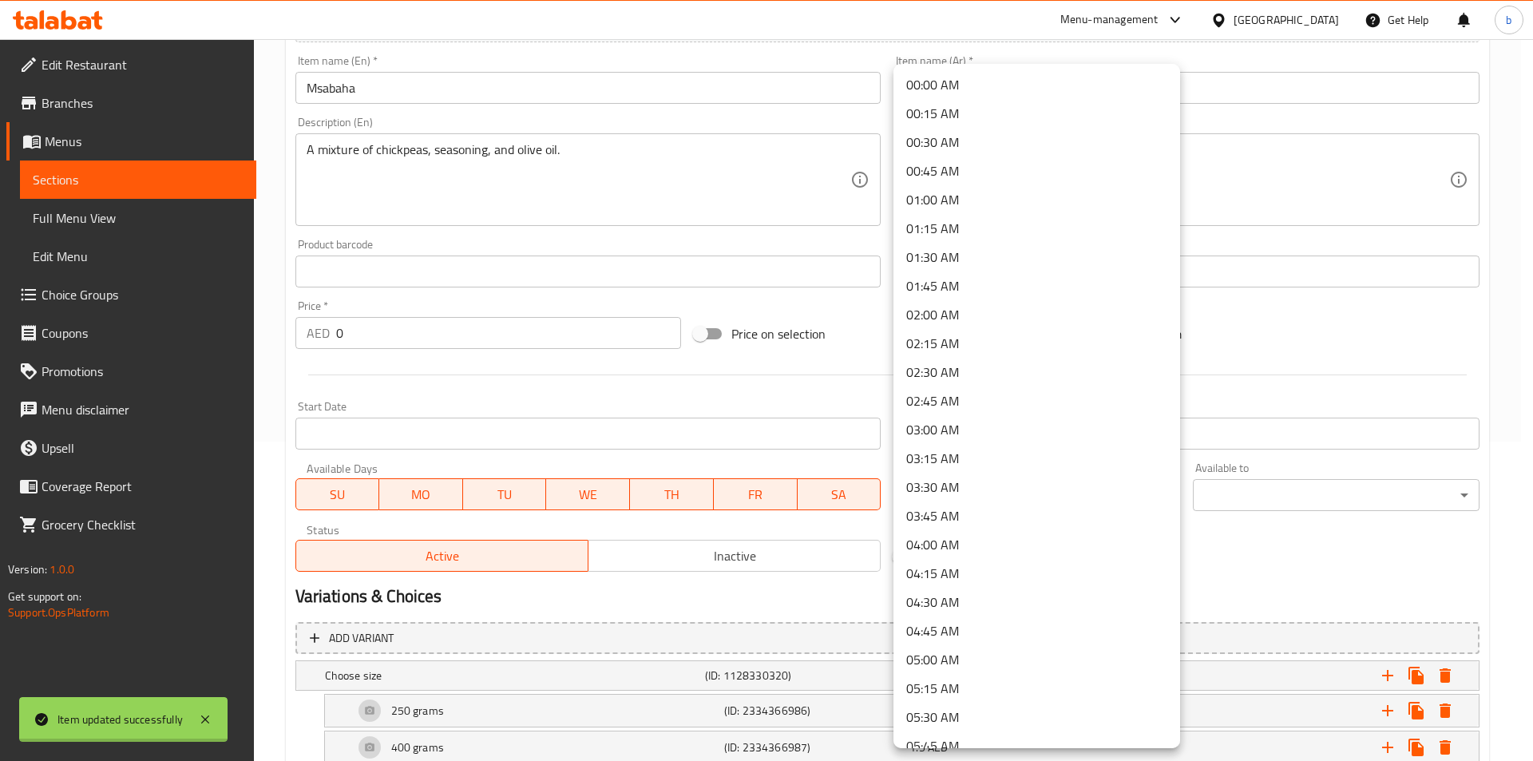
click at [953, 441] on body "Item updated successfully ​ Menu-management United Arab Emirates Get Help b Edi…" at bounding box center [766, 81] width 1533 height 722
click at [929, 718] on li "09:00 AM" at bounding box center [1036, 720] width 287 height 29
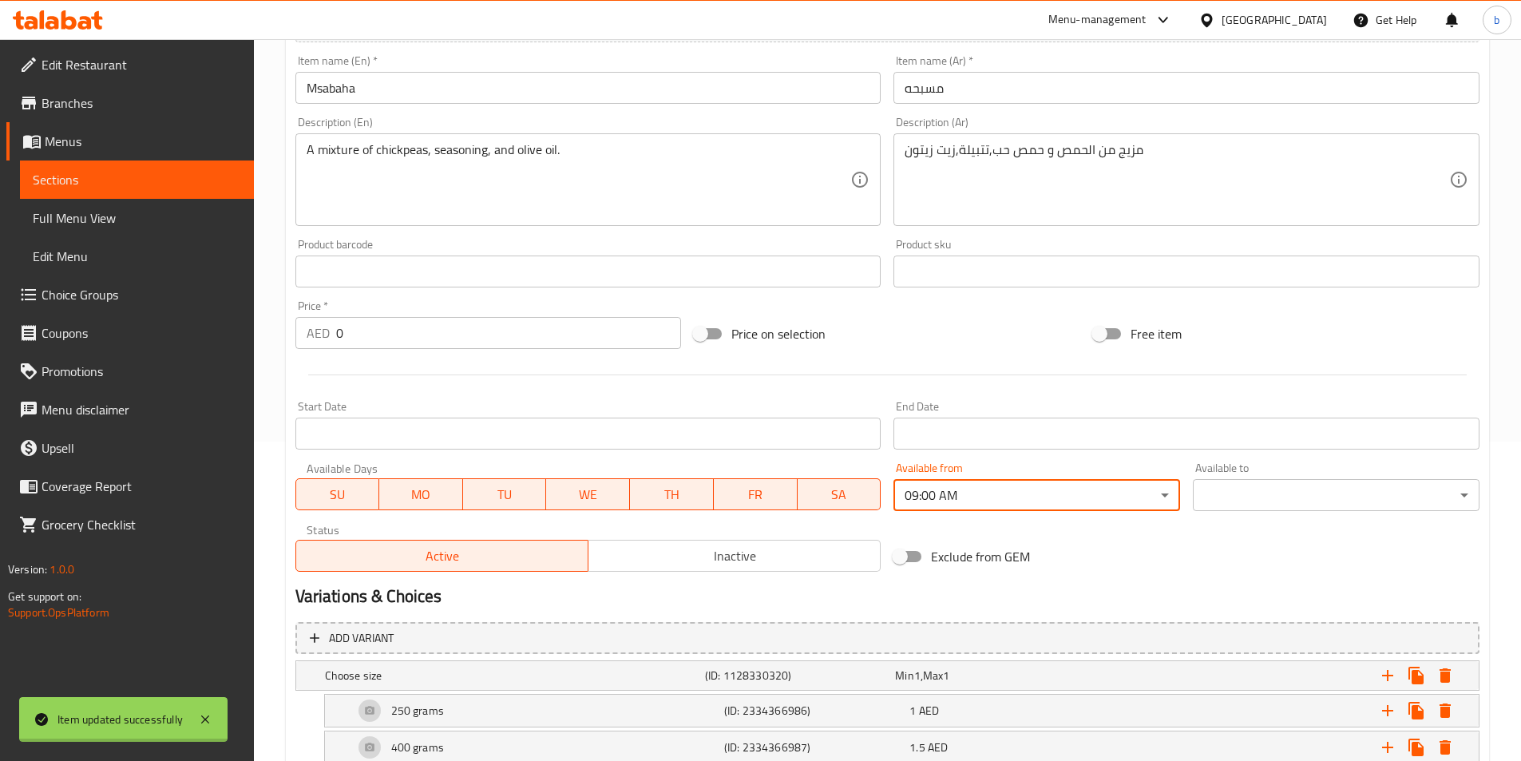
click at [1257, 441] on body "Item updated successfully ​ Menu-management United Arab Emirates Get Help b Edi…" at bounding box center [760, 81] width 1521 height 722
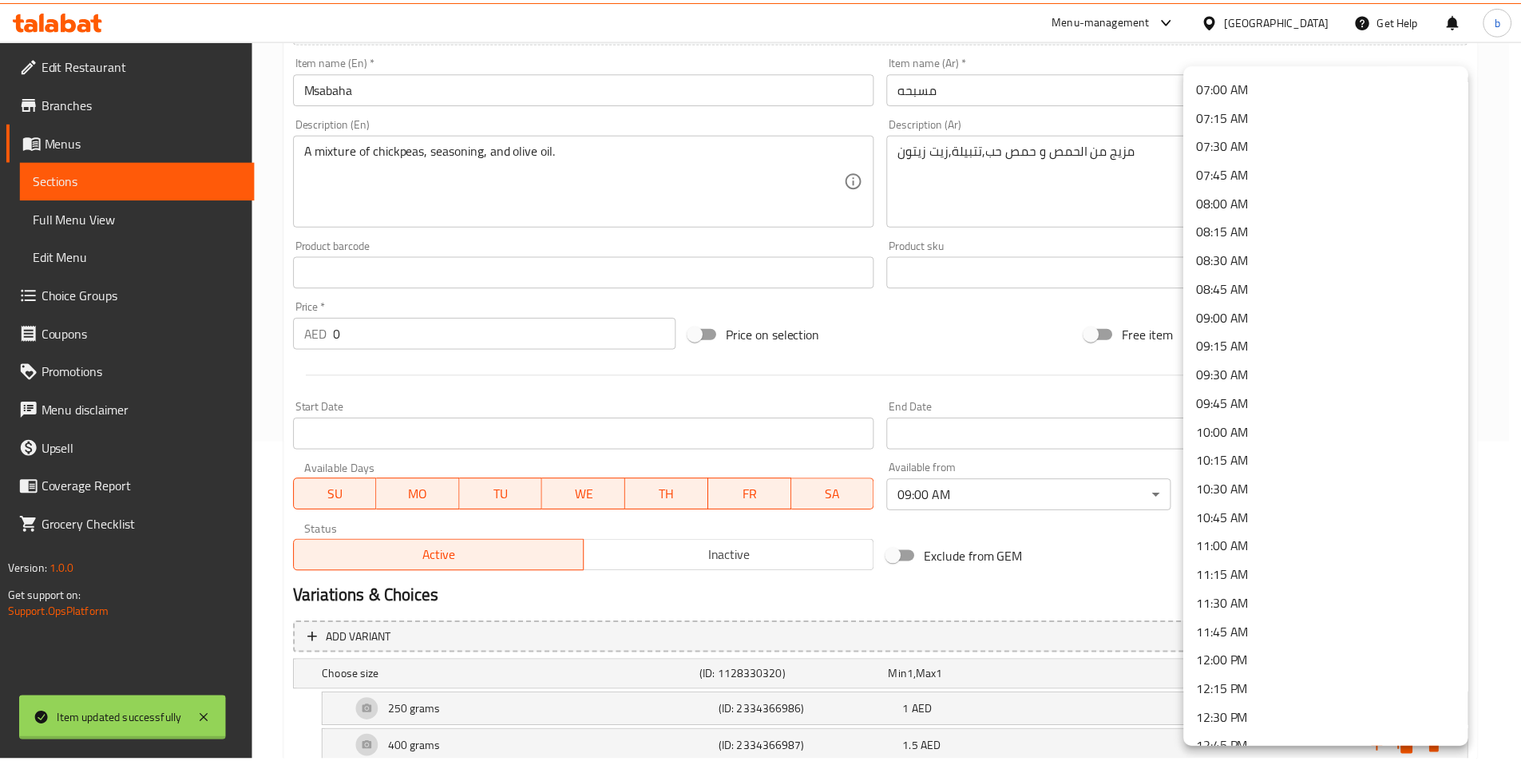
scroll to position [878, 0]
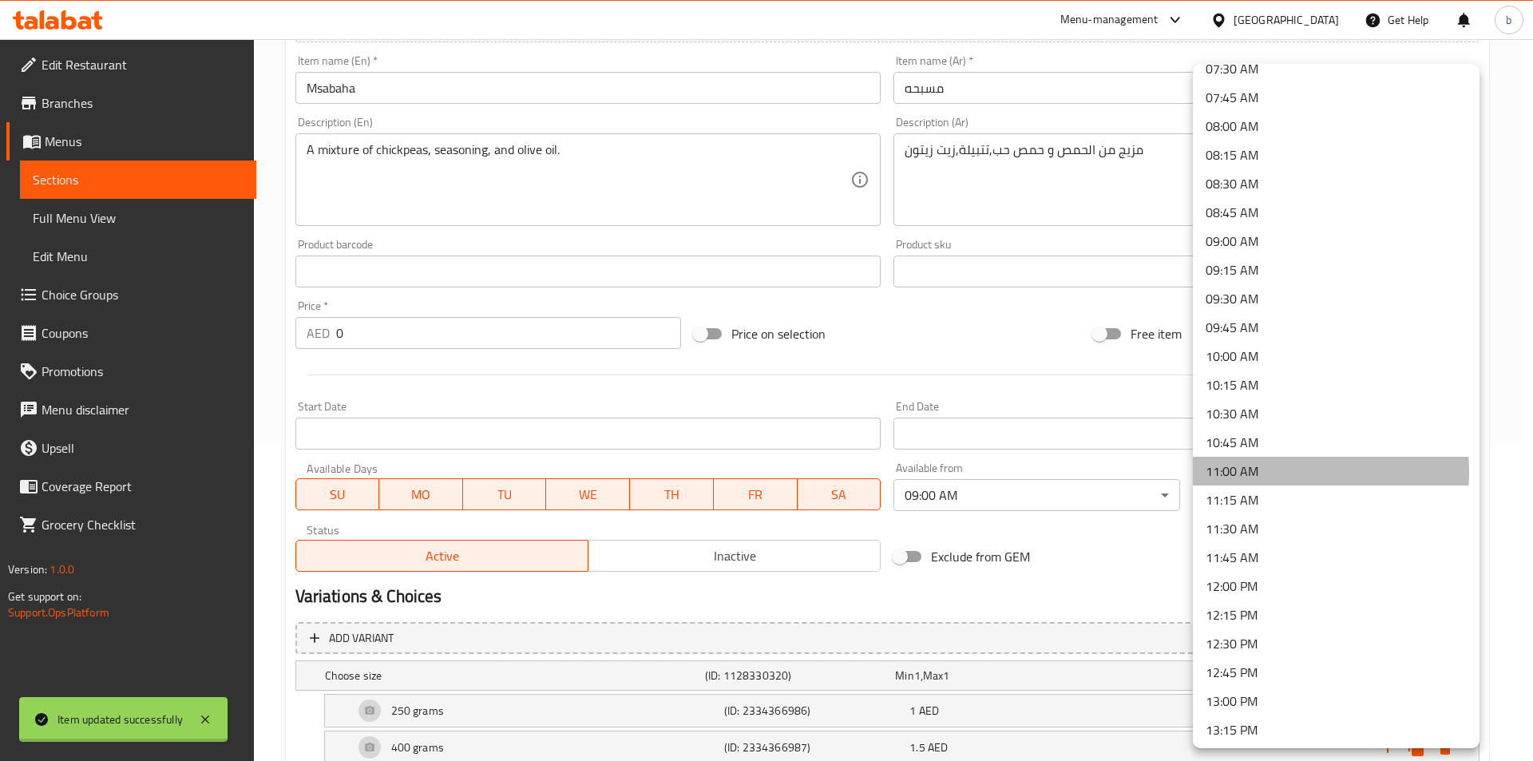
click at [1256, 472] on li "11:00 AM" at bounding box center [1336, 471] width 287 height 29
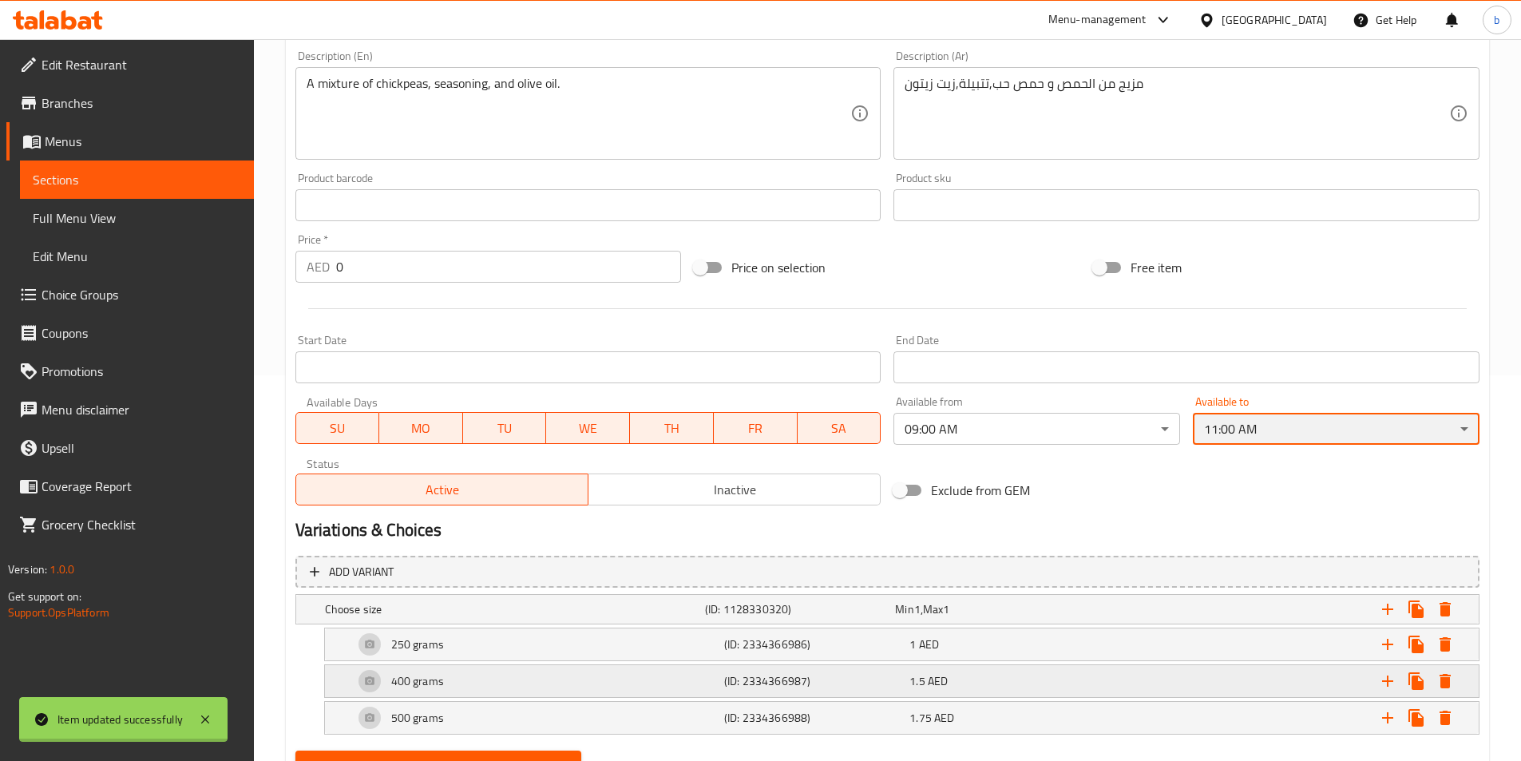
scroll to position [459, 0]
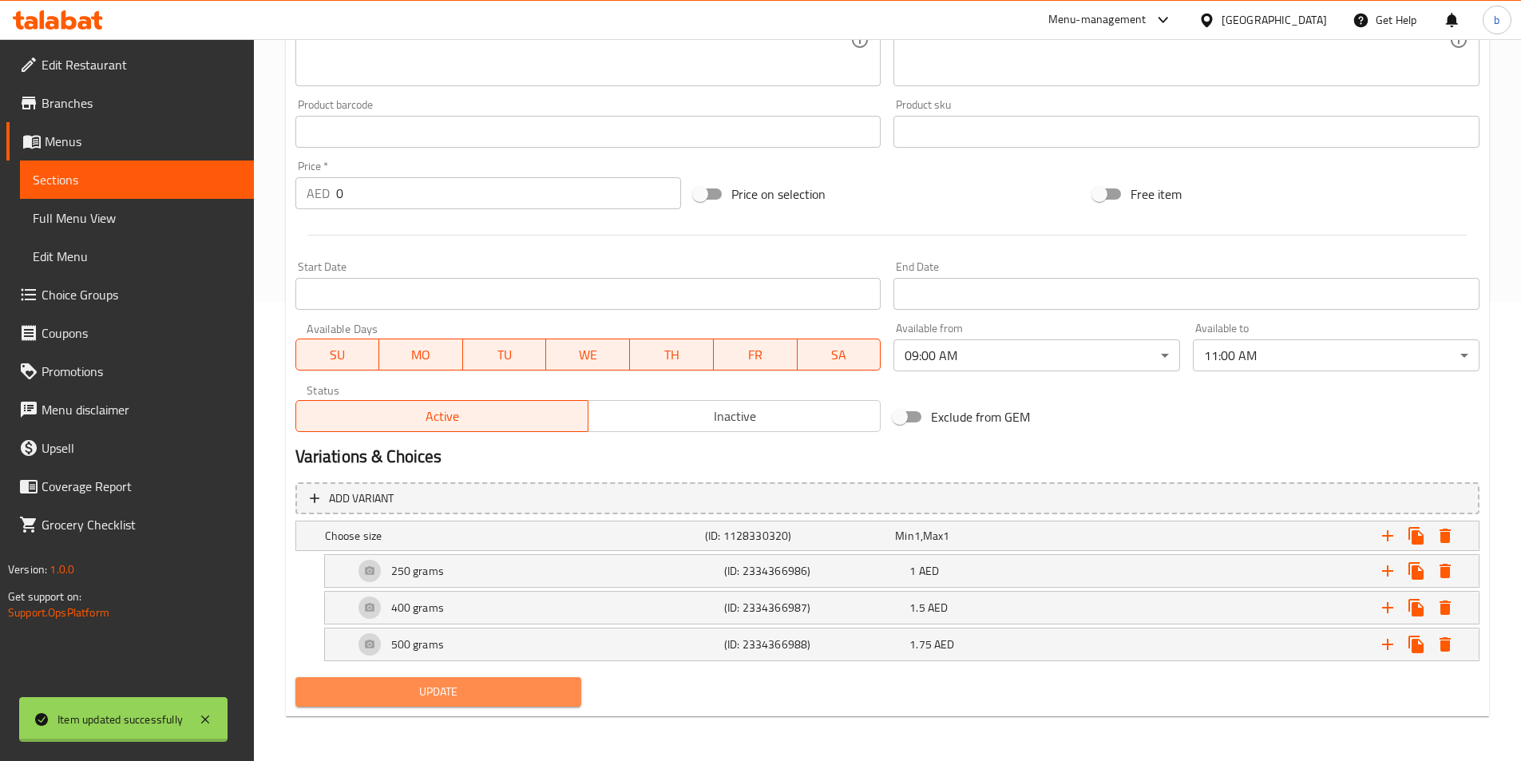
click at [436, 691] on span "Update" at bounding box center [438, 692] width 261 height 20
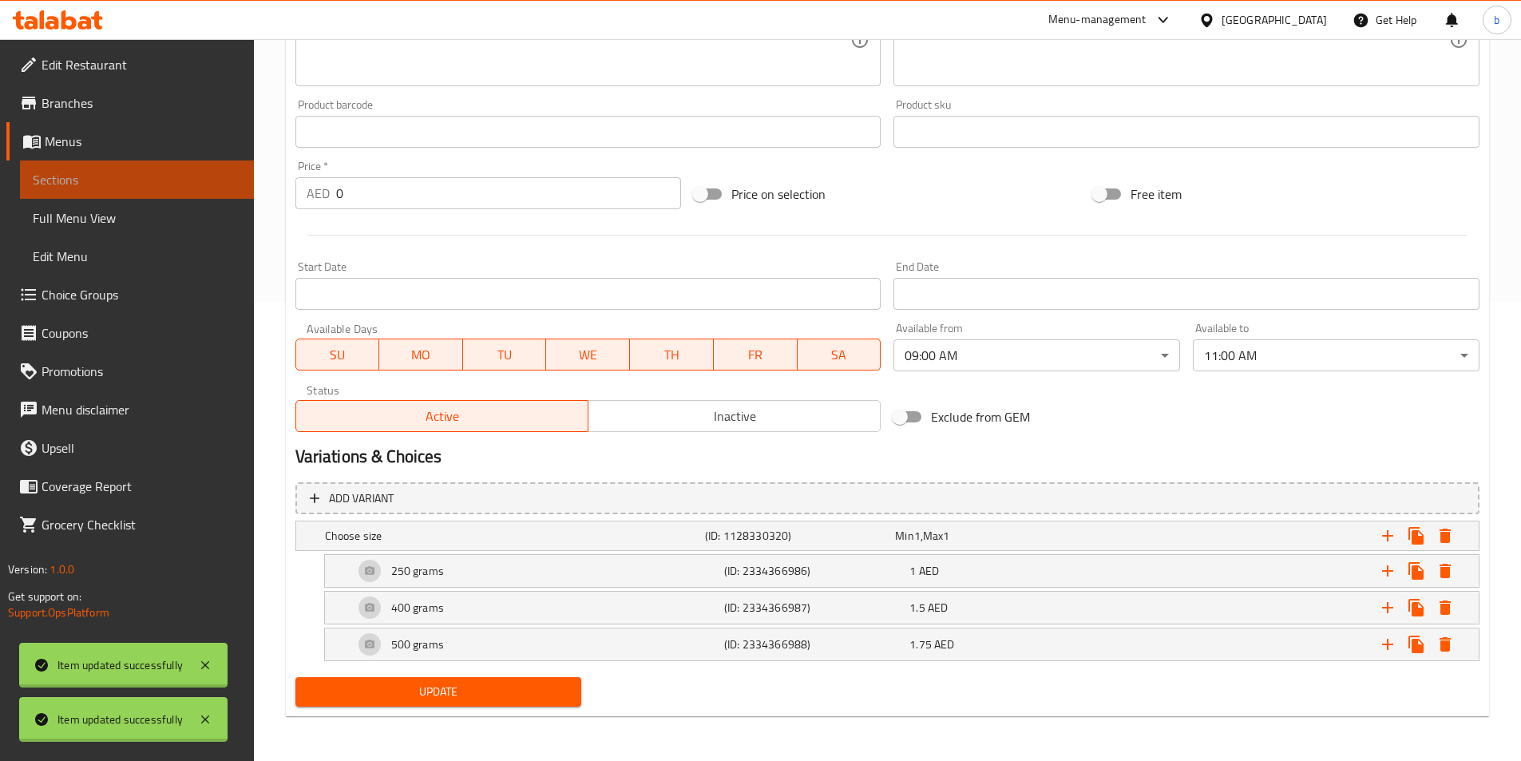
click at [157, 168] on link "Sections" at bounding box center [137, 179] width 234 height 38
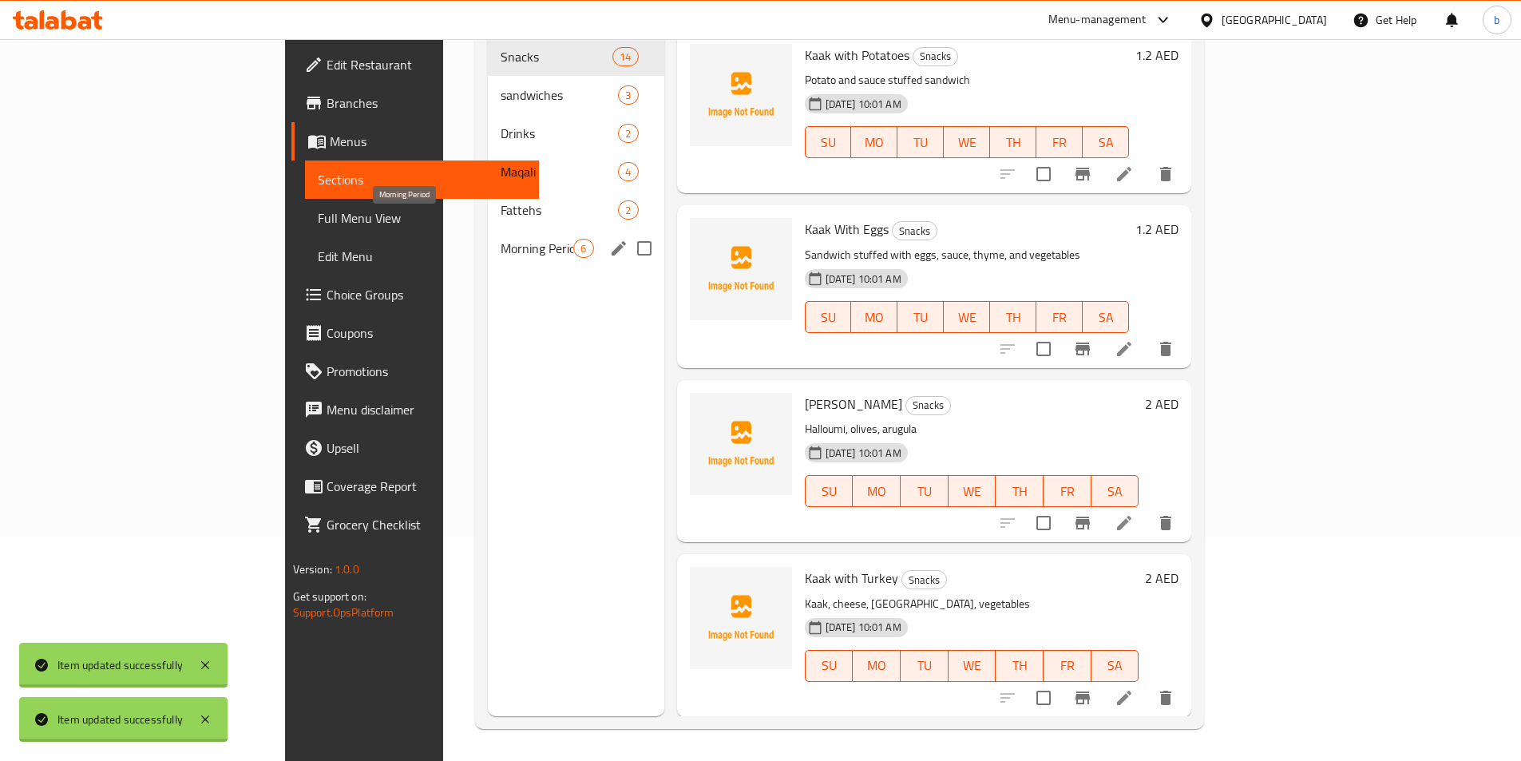
click at [500, 239] on span "Morning Period" at bounding box center [536, 248] width 73 height 19
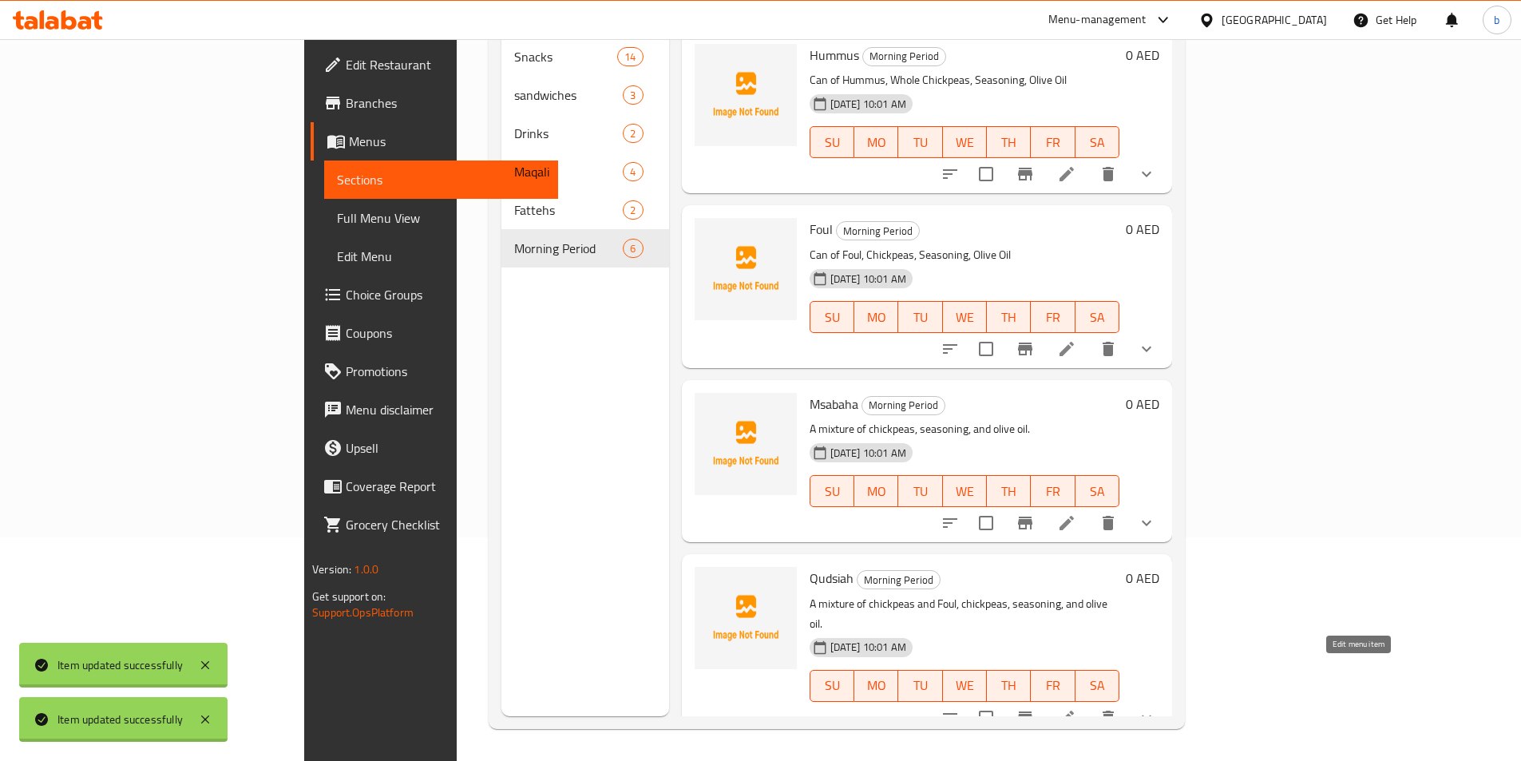
click at [1076, 708] on icon at bounding box center [1066, 717] width 19 height 19
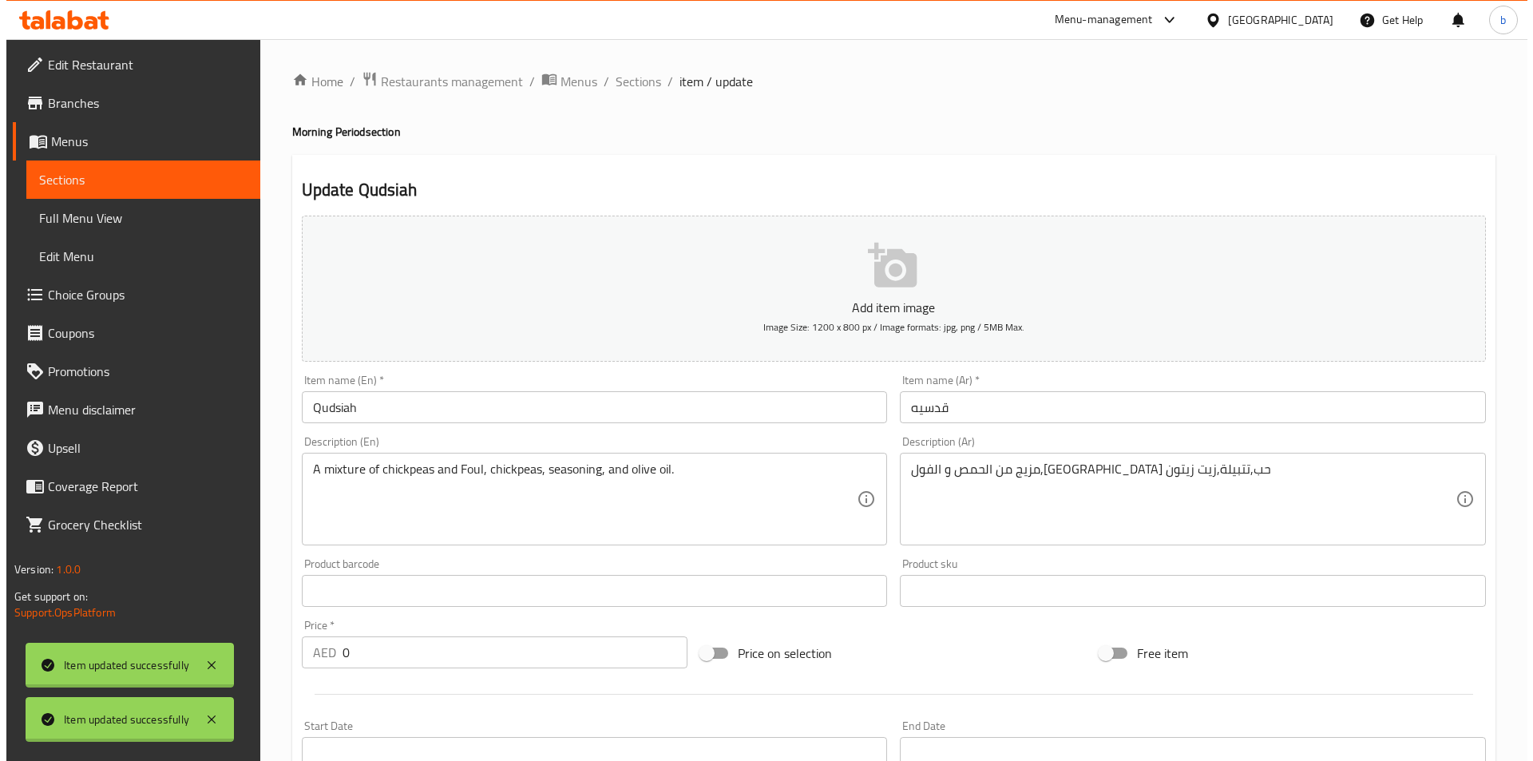
scroll to position [160, 0]
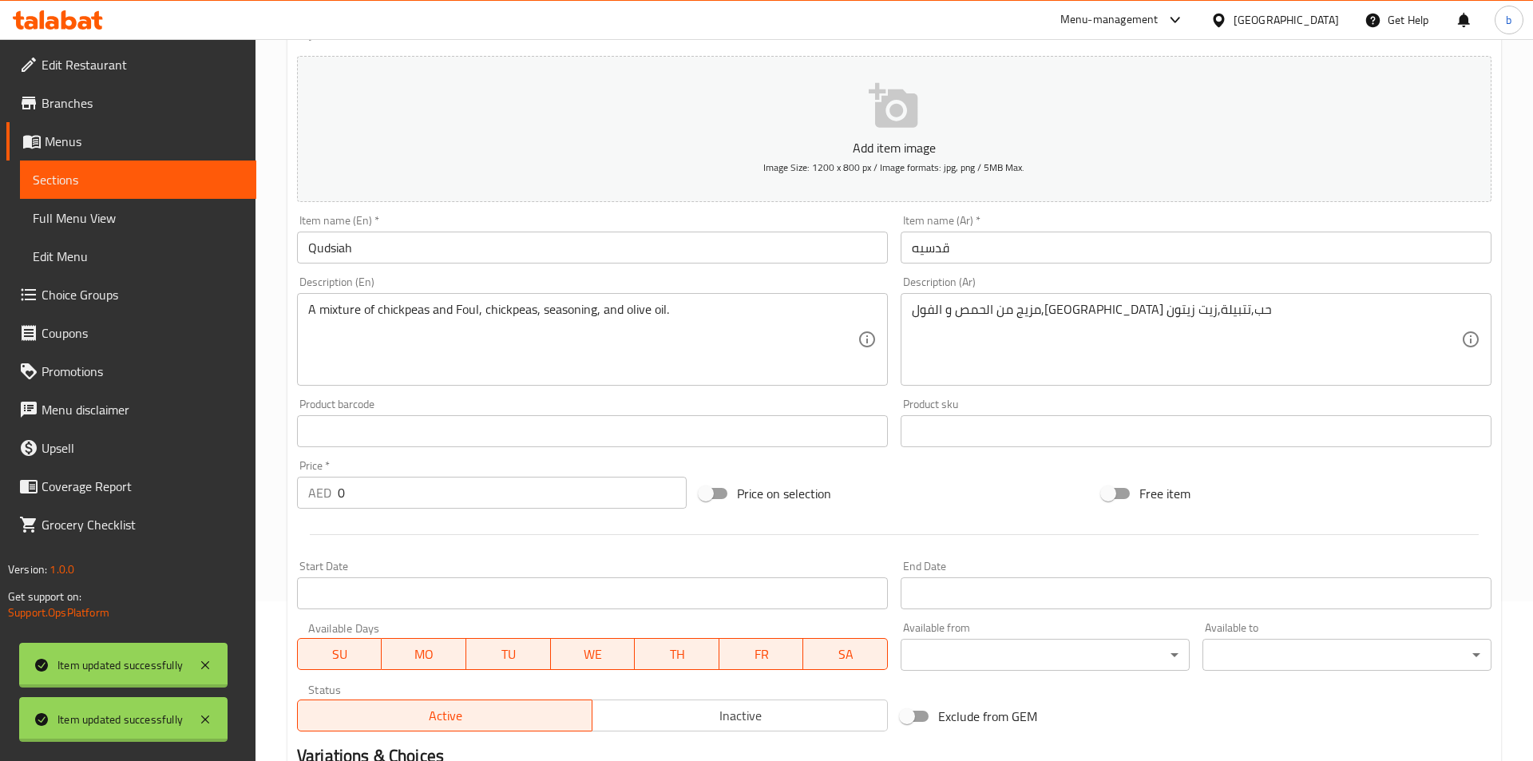
click at [953, 601] on body "Item updated successfully Item updated successfully ​ Menu-management United Ar…" at bounding box center [766, 240] width 1533 height 722
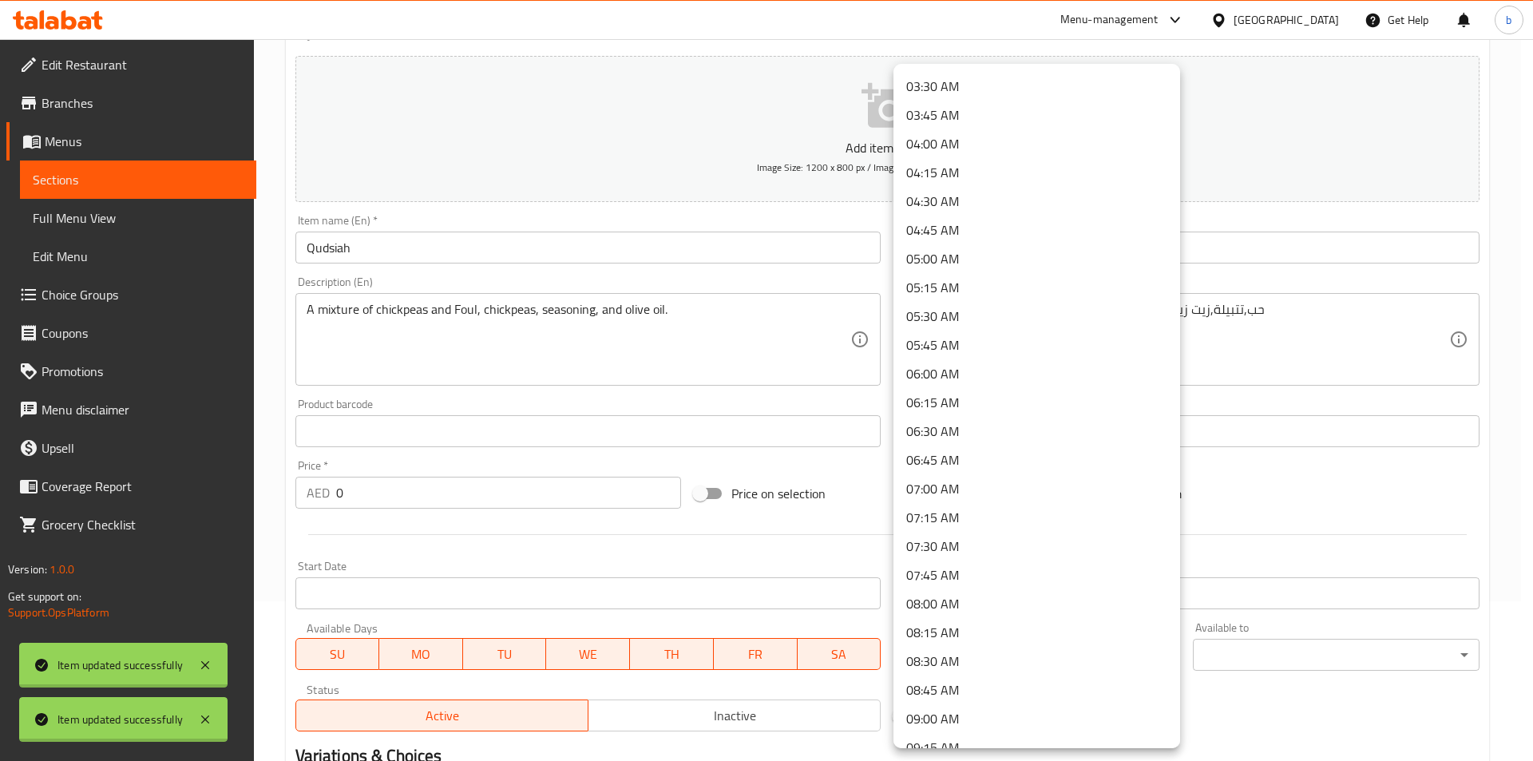
scroll to position [479, 0]
click at [950, 642] on li "09:00 AM" at bounding box center [1036, 640] width 287 height 29
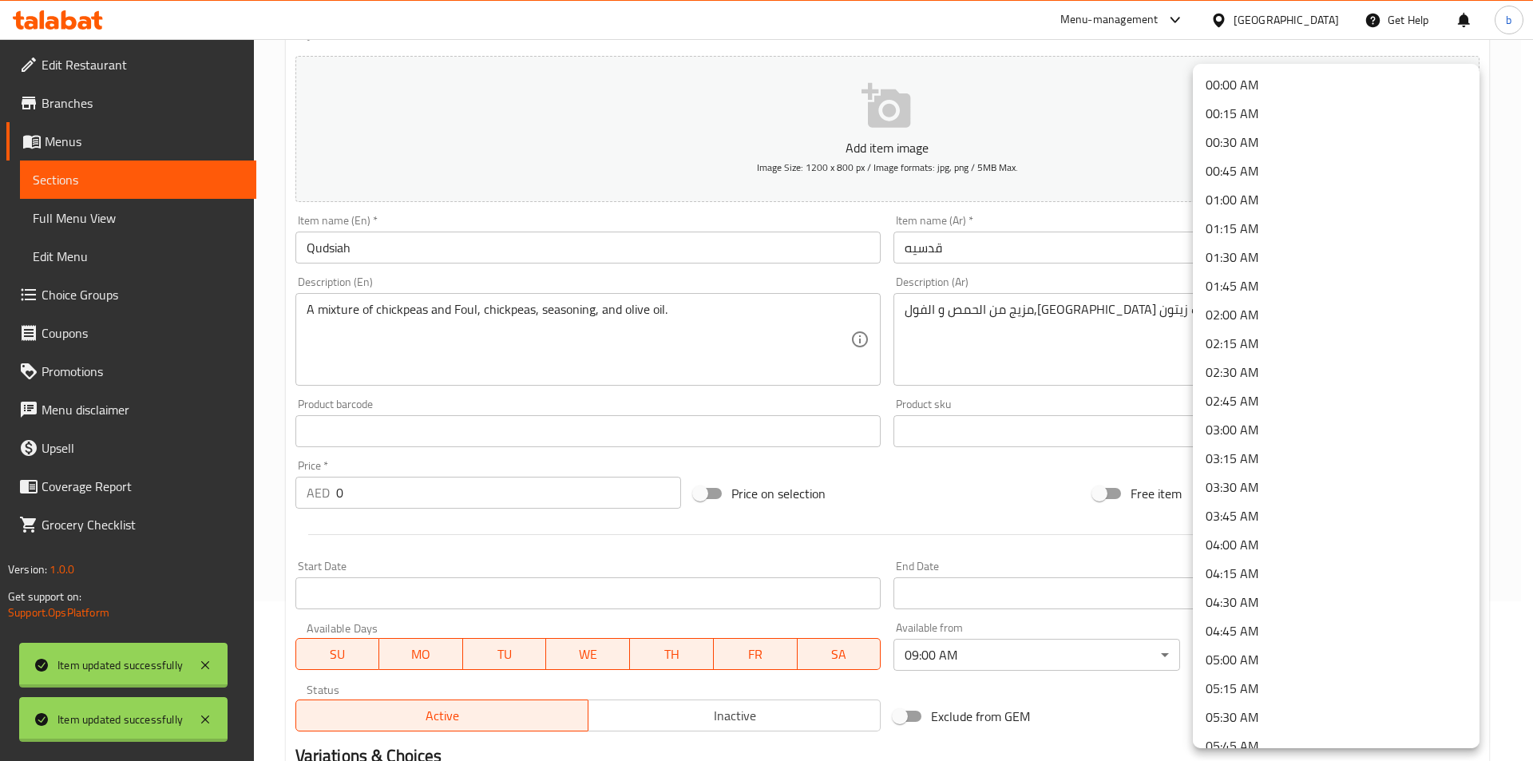
click at [1216, 601] on body "Item updated successfully Item updated successfully ​ Menu-management United Ar…" at bounding box center [766, 240] width 1533 height 722
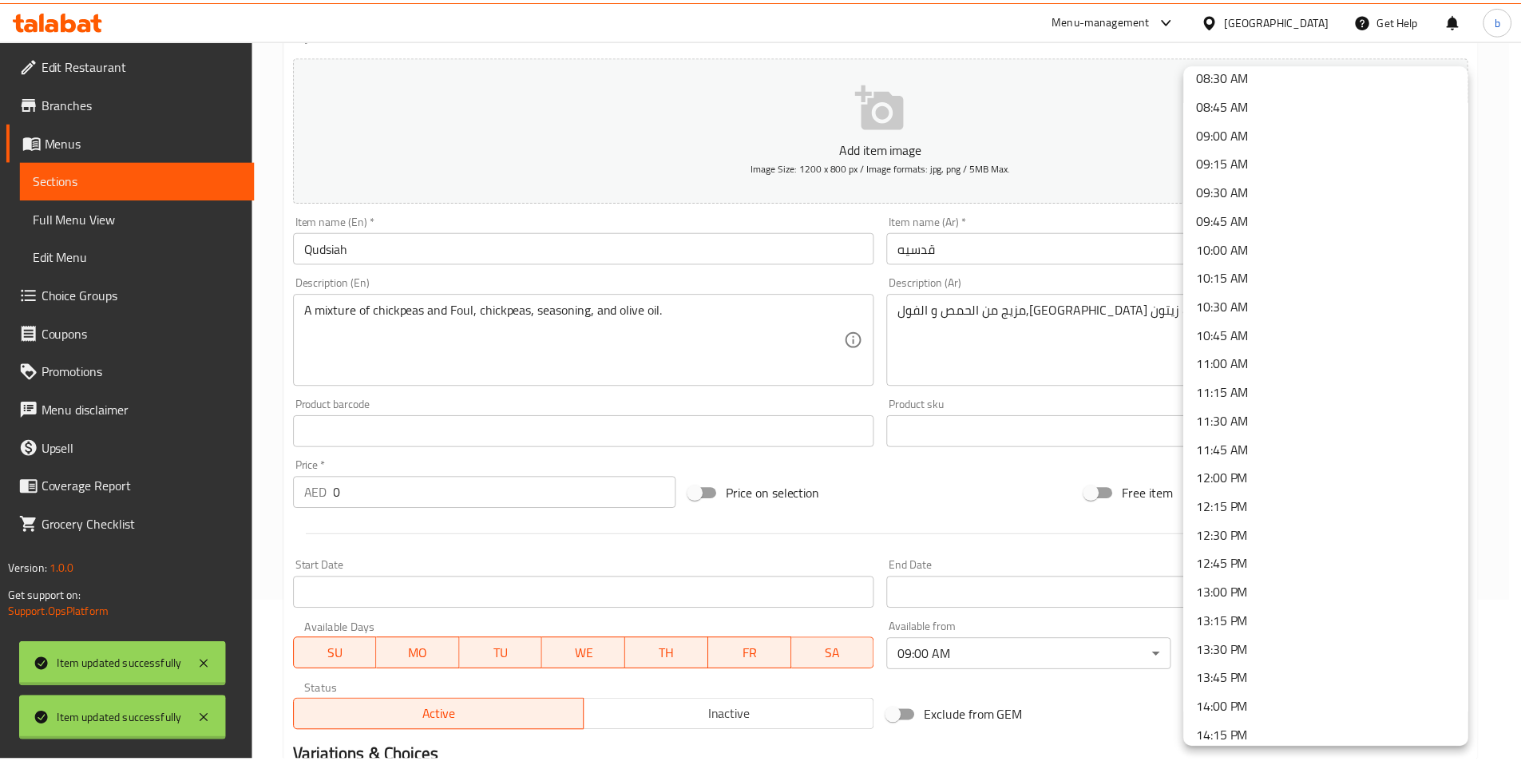
scroll to position [958, 0]
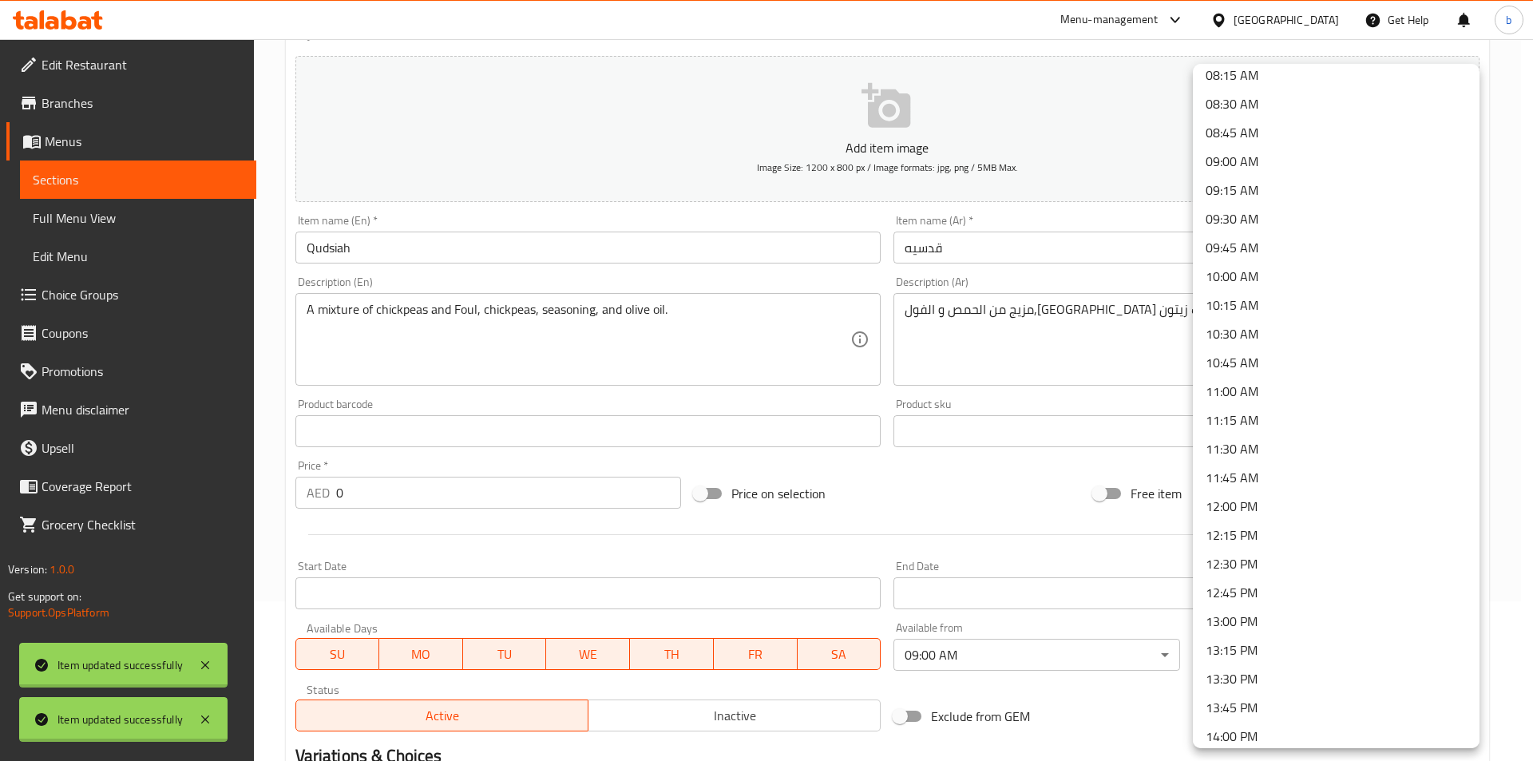
click at [1257, 388] on li "11:00 AM" at bounding box center [1336, 391] width 287 height 29
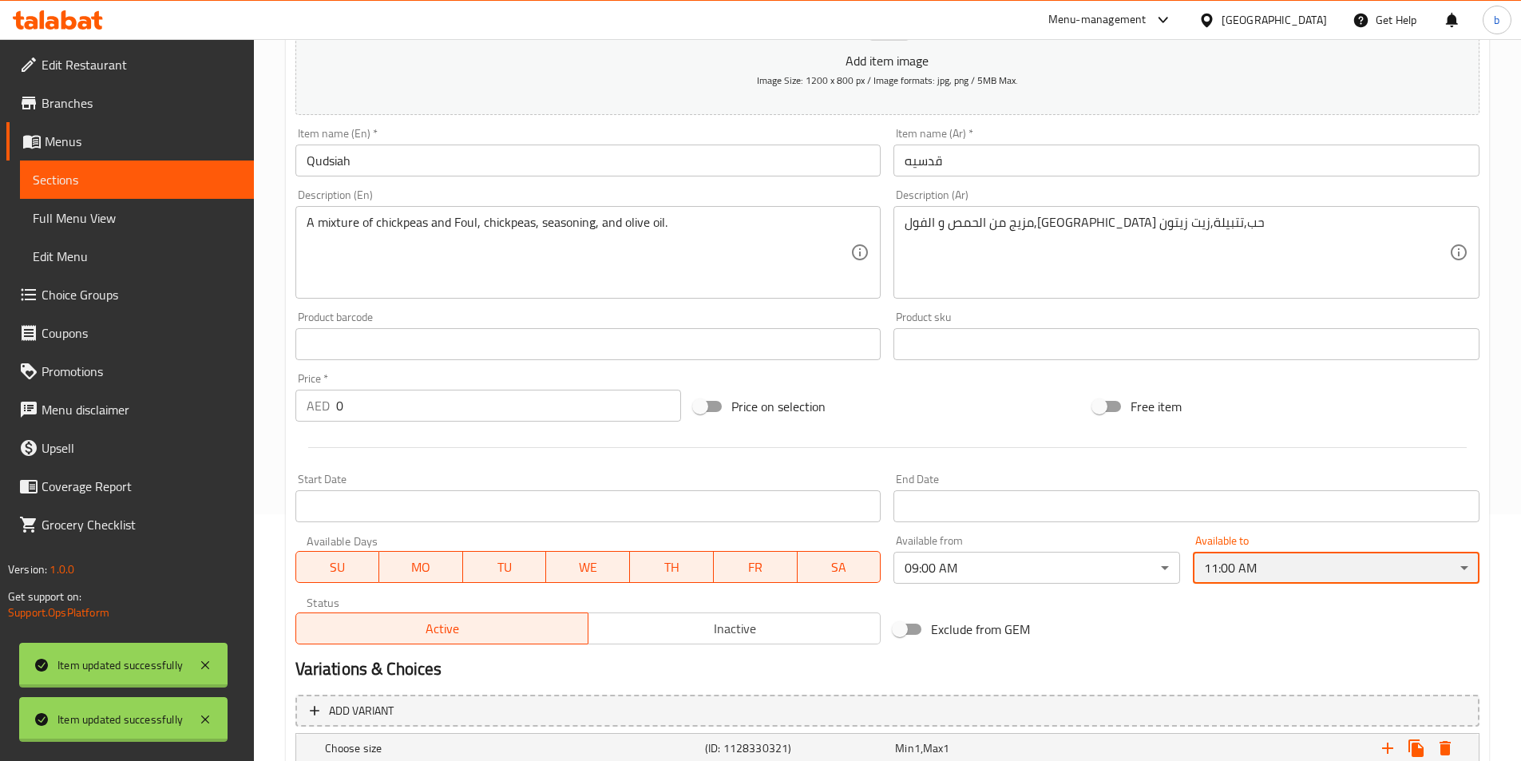
scroll to position [399, 0]
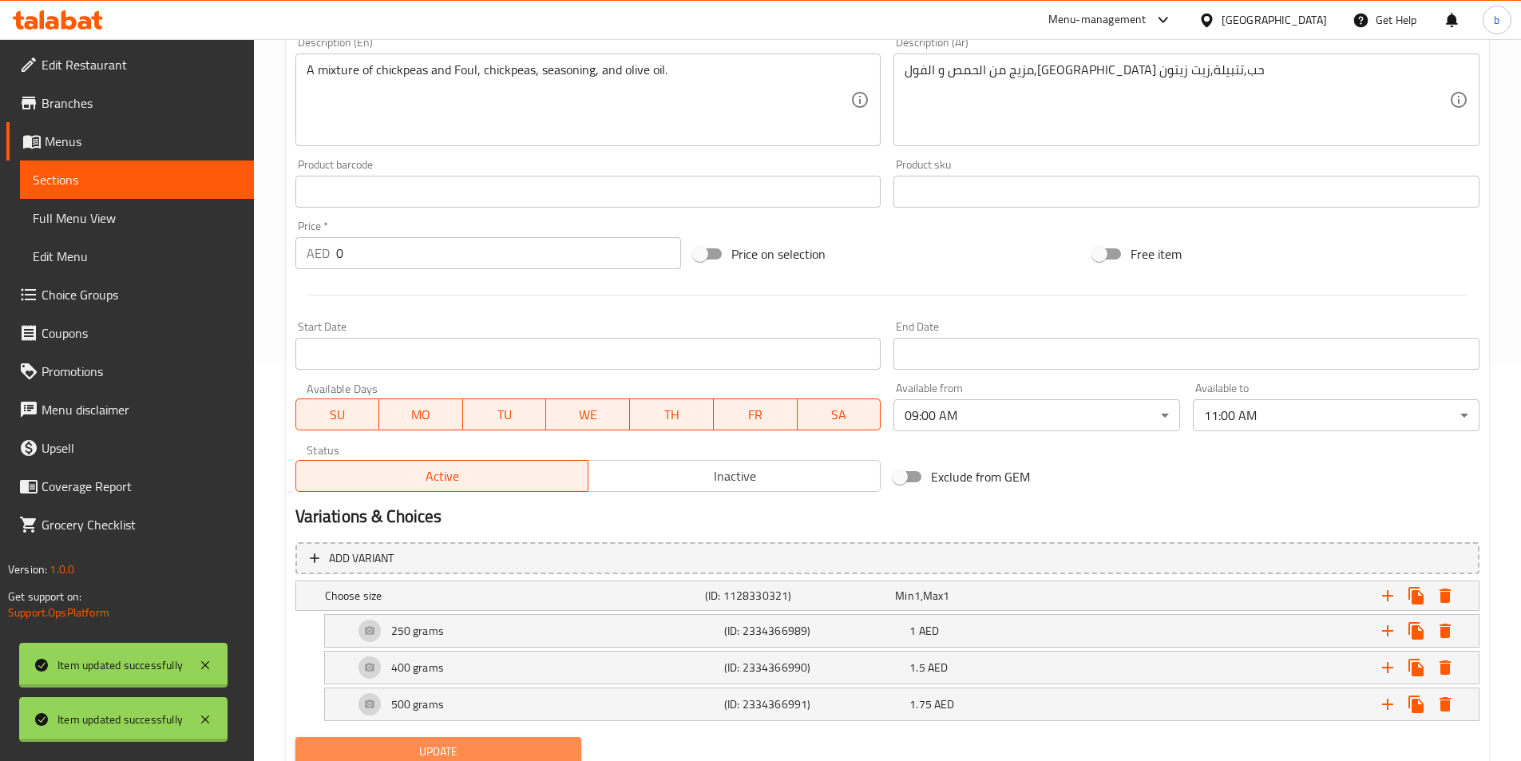
click at [520, 754] on span "Update" at bounding box center [438, 752] width 261 height 20
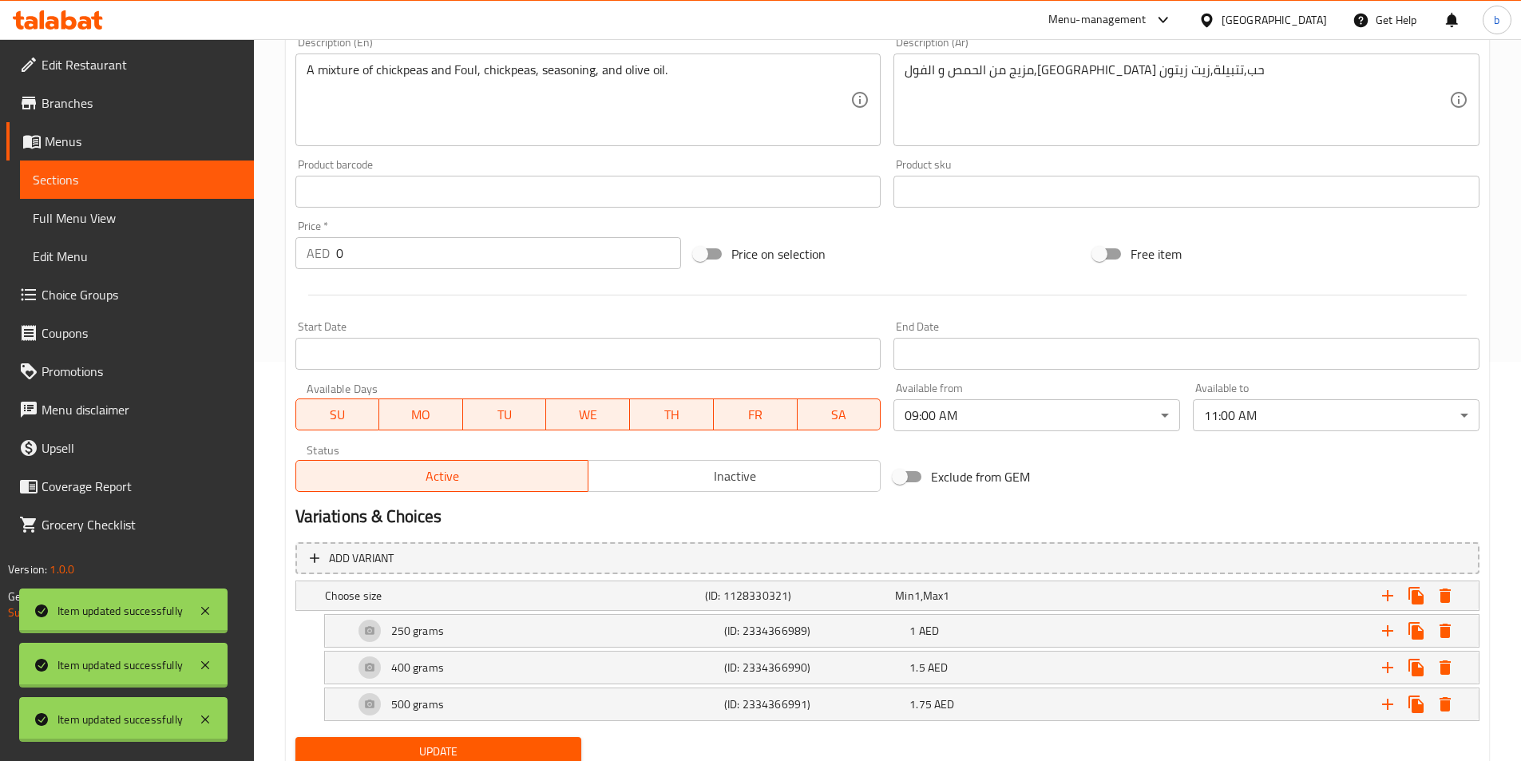
click at [147, 168] on link "Sections" at bounding box center [137, 179] width 234 height 38
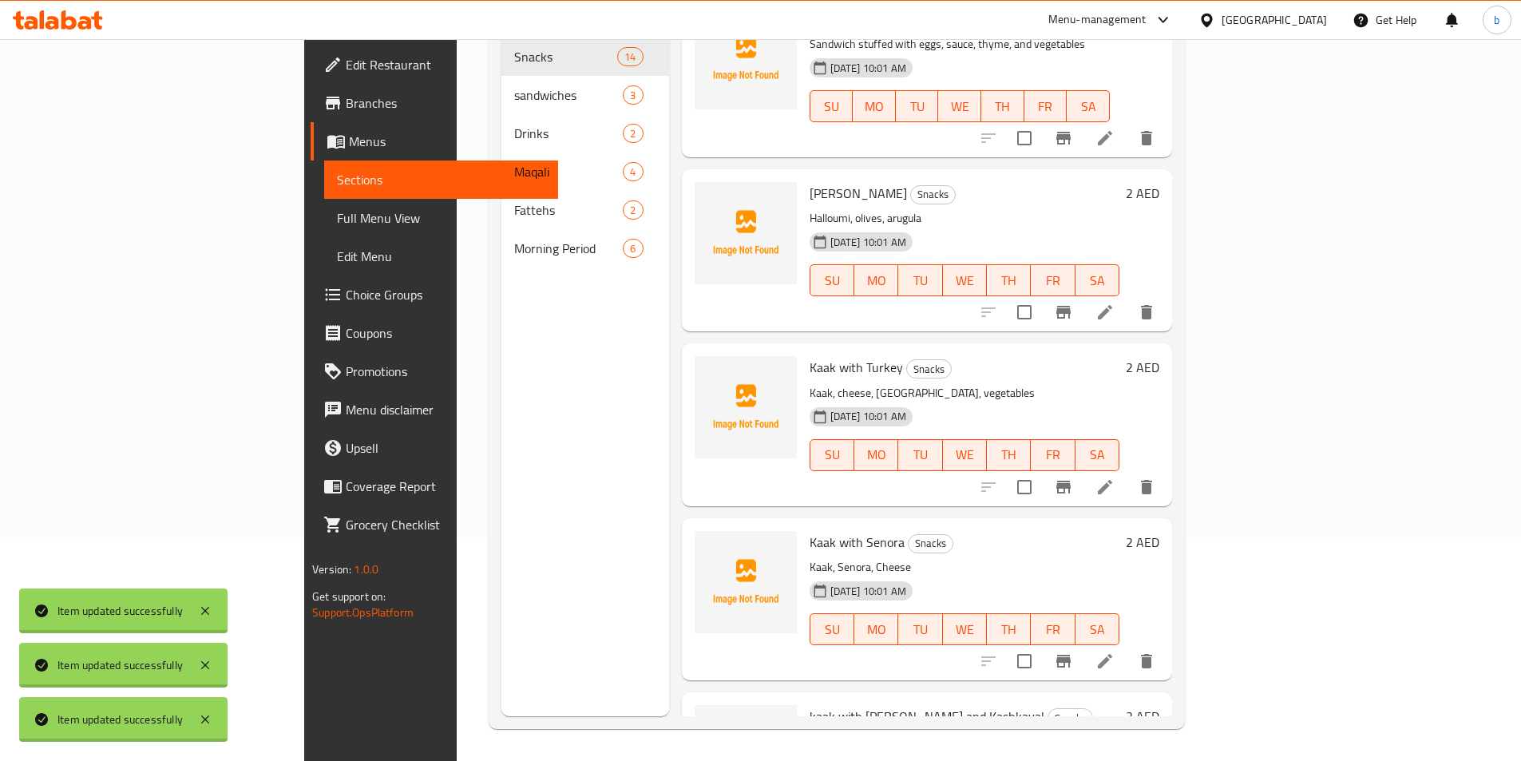
scroll to position [239, 0]
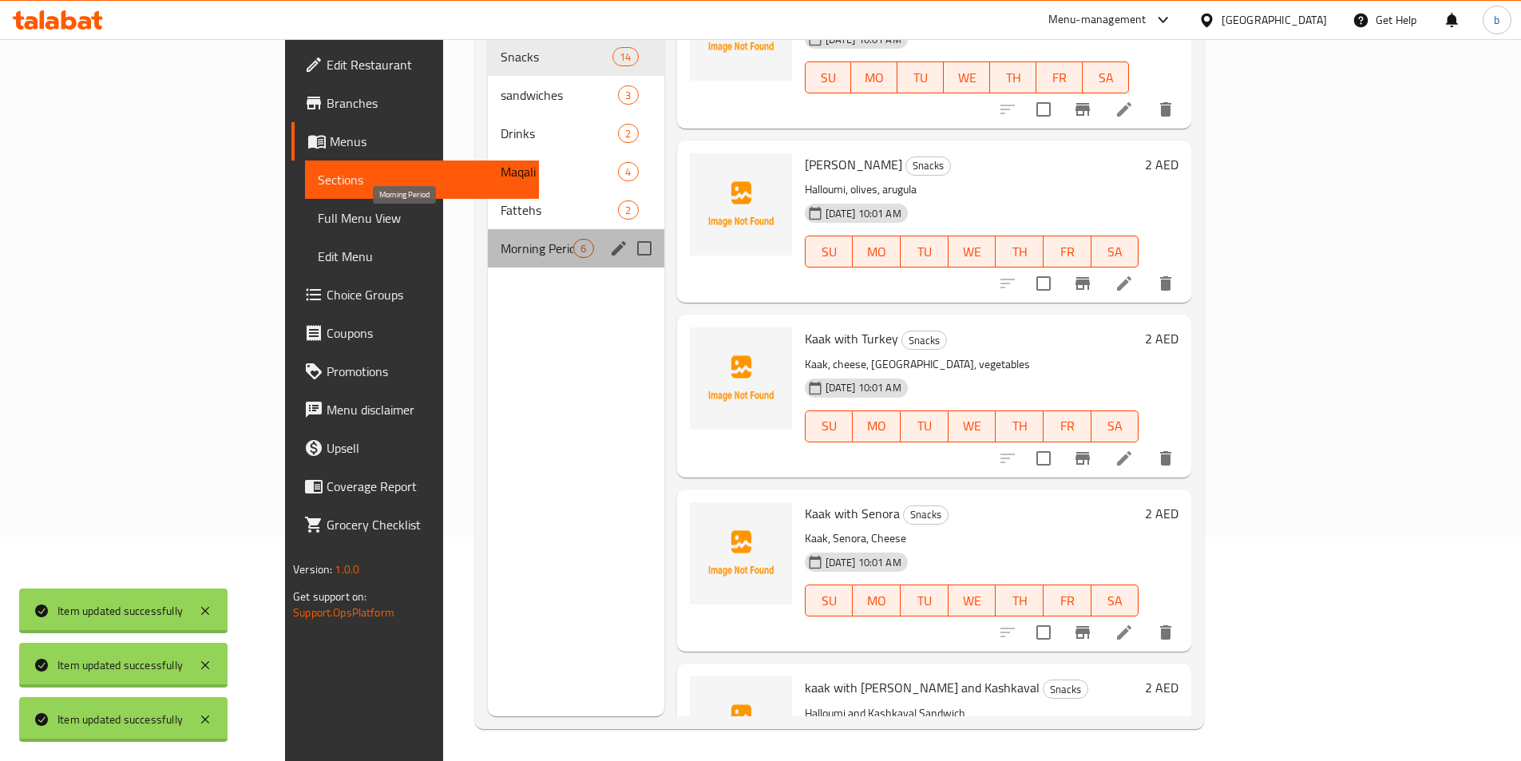
click at [500, 239] on span "Morning Period" at bounding box center [536, 248] width 73 height 19
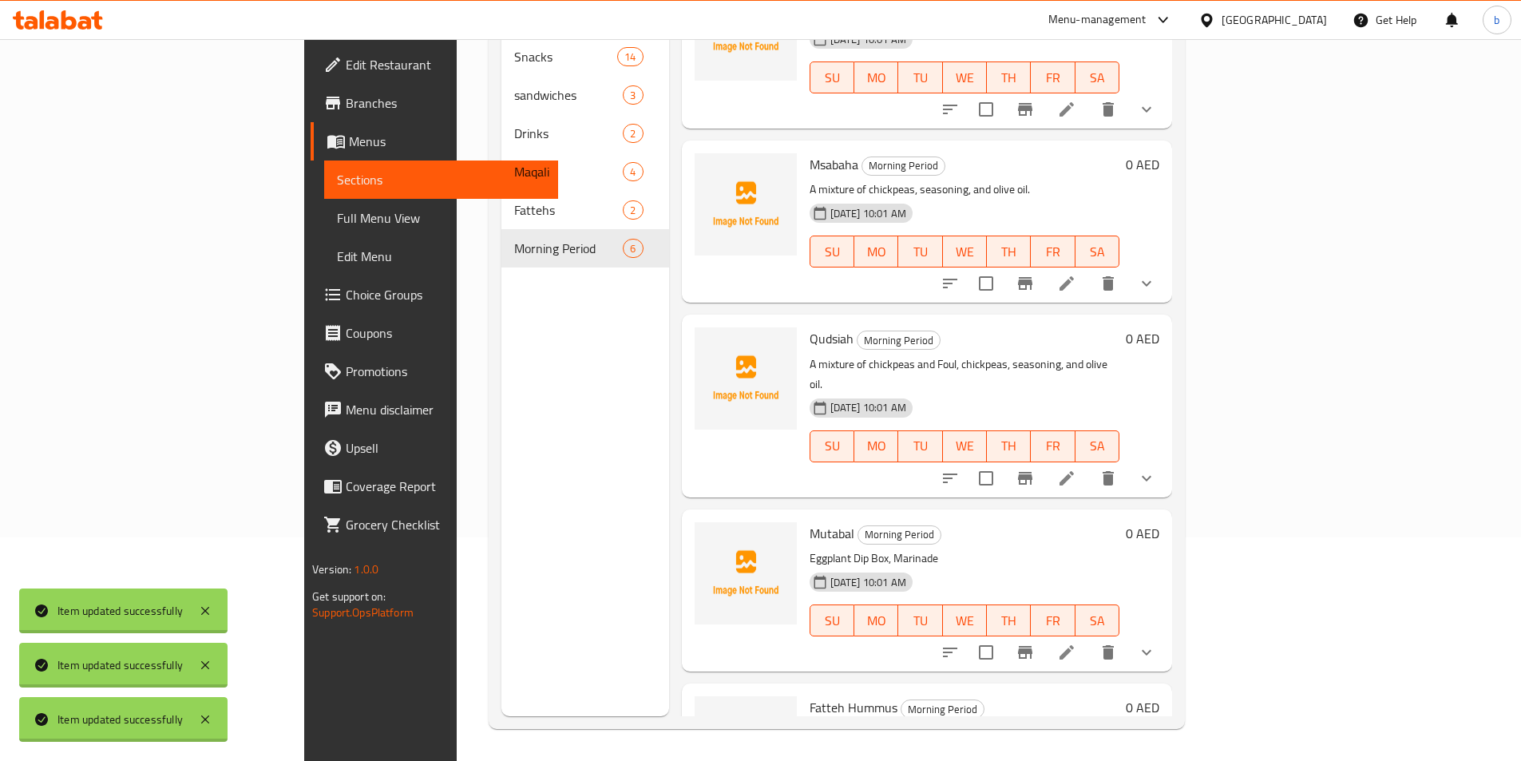
scroll to position [319, 0]
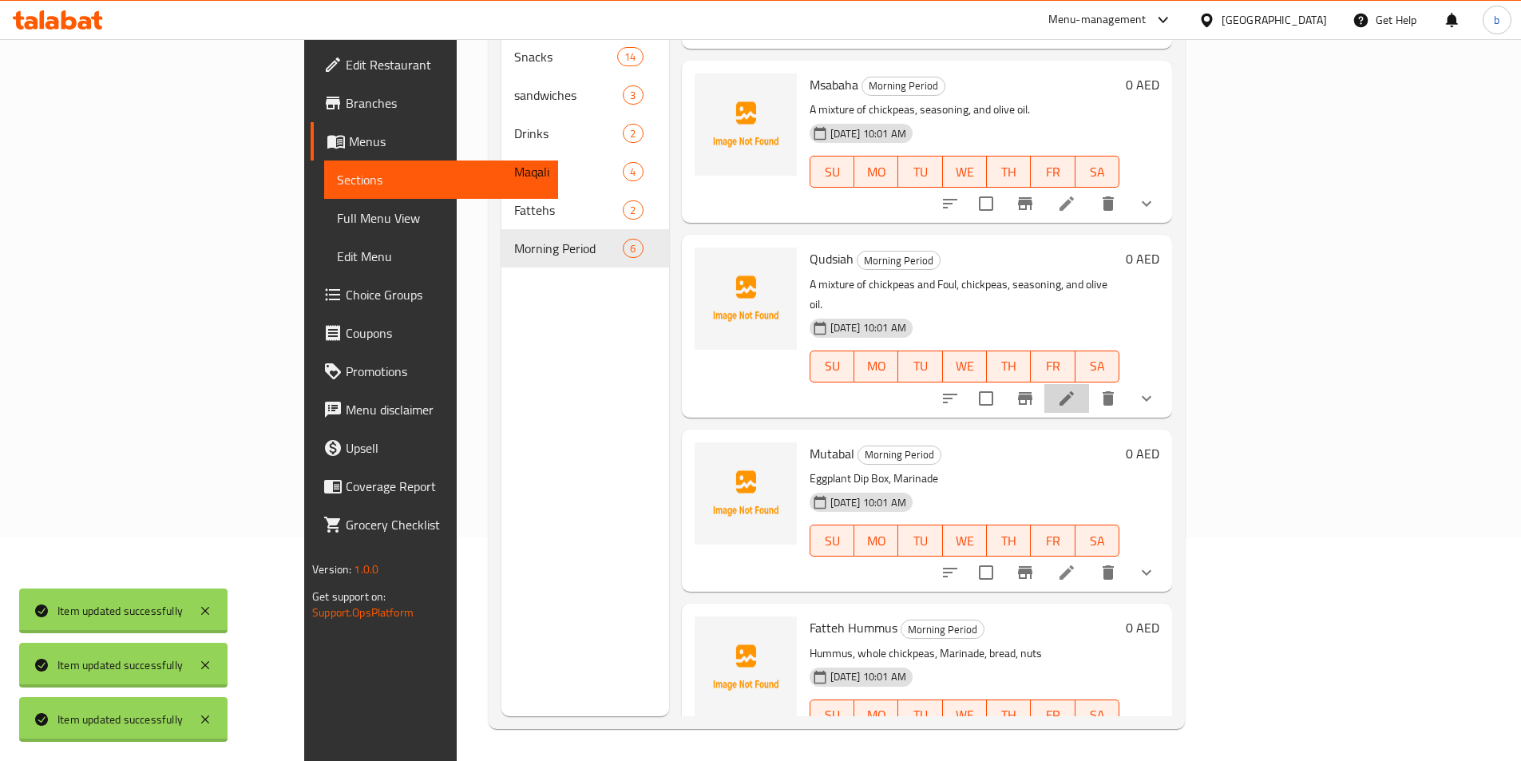
click at [1089, 384] on li at bounding box center [1066, 398] width 45 height 29
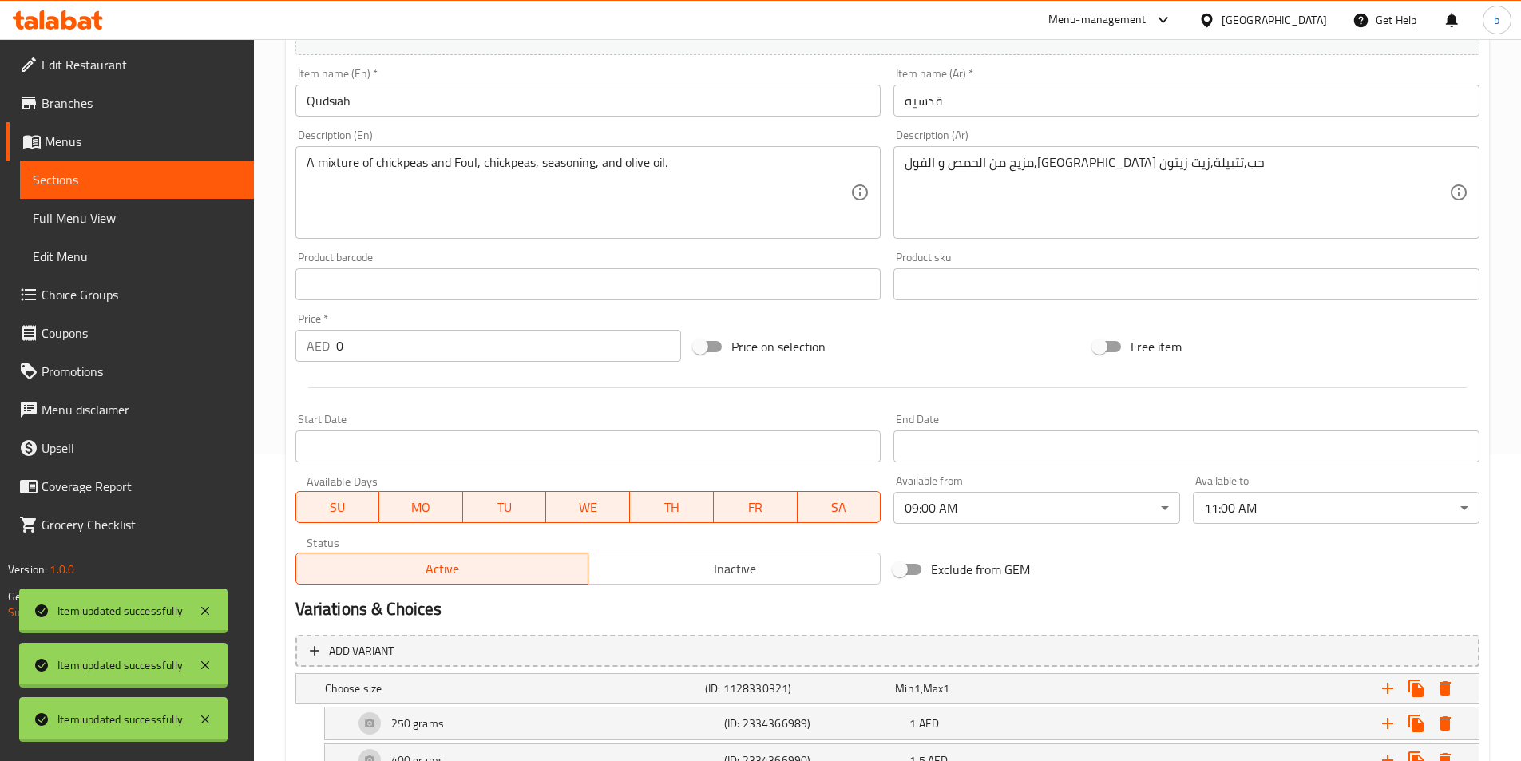
scroll to position [399, 0]
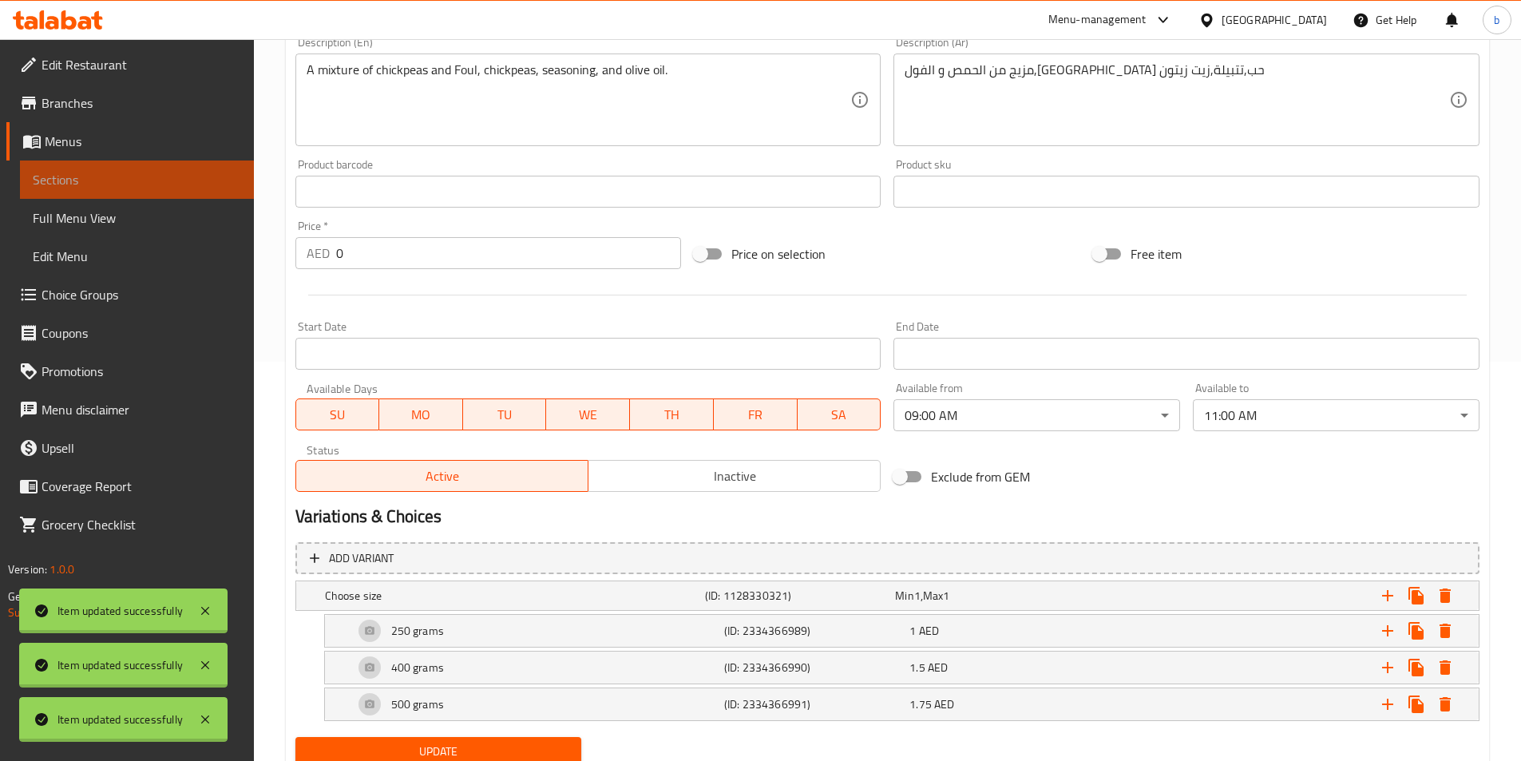
click at [42, 180] on span "Sections" at bounding box center [137, 179] width 208 height 19
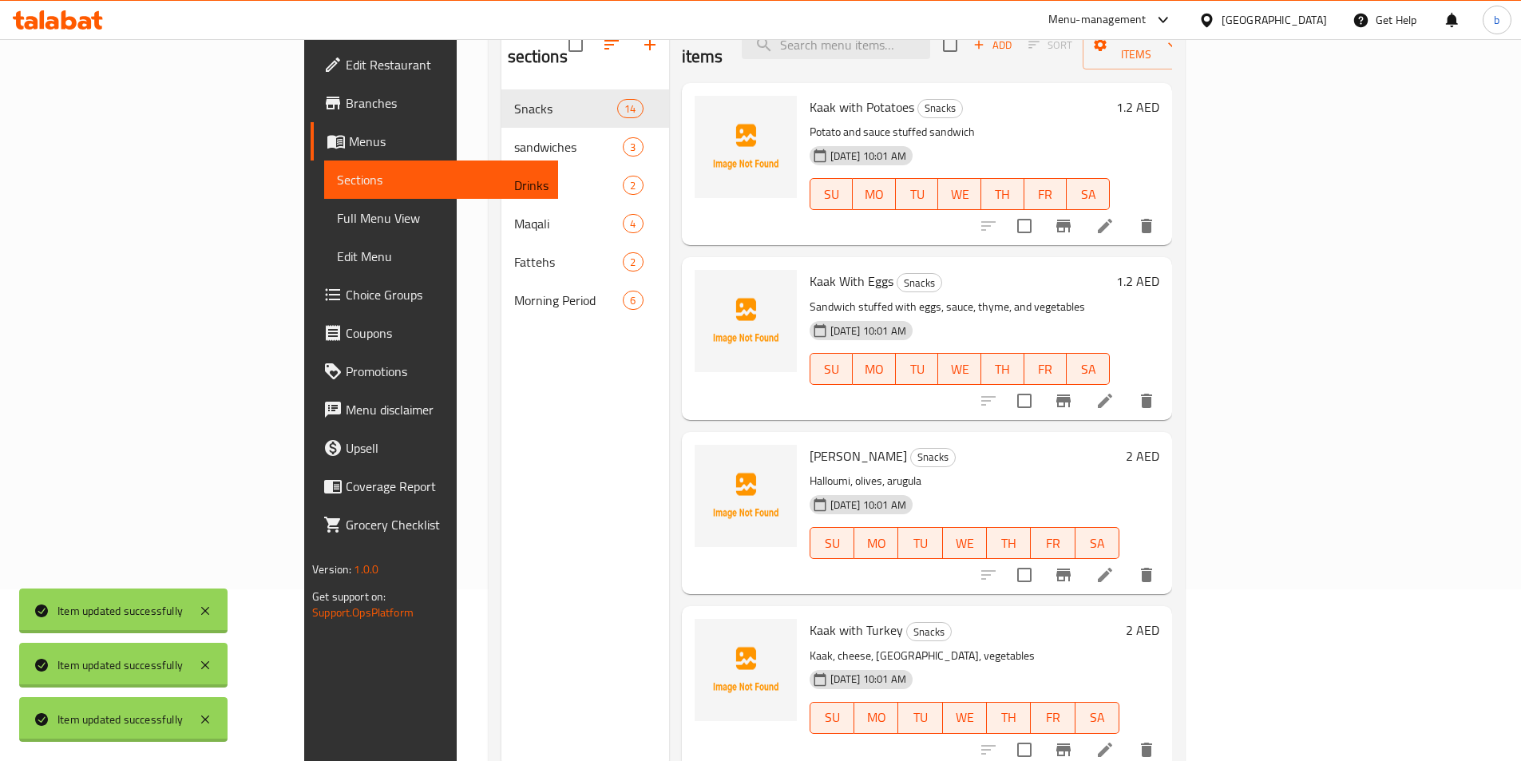
scroll to position [144, 0]
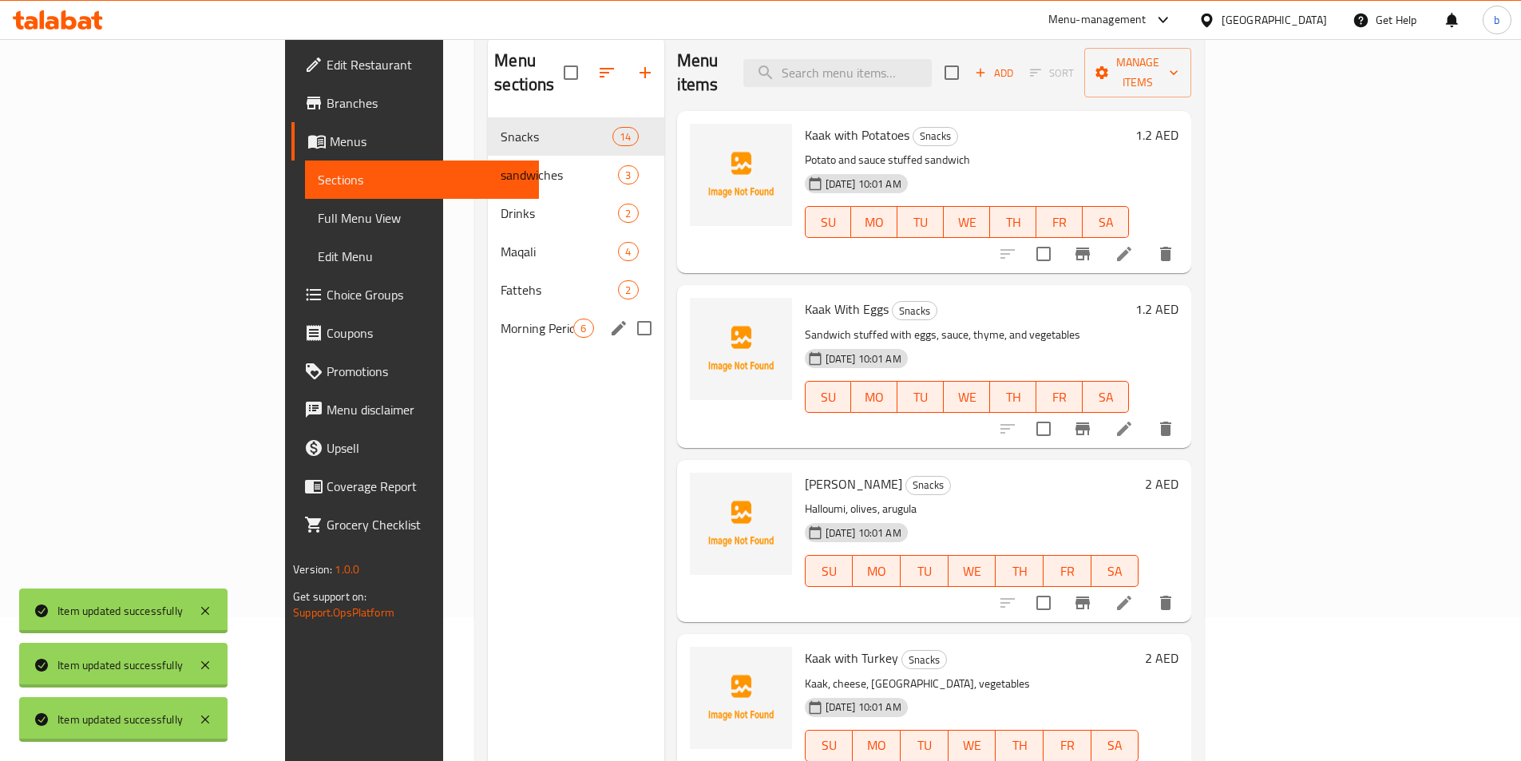
click at [488, 316] on div "Morning Period 6" at bounding box center [576, 328] width 176 height 38
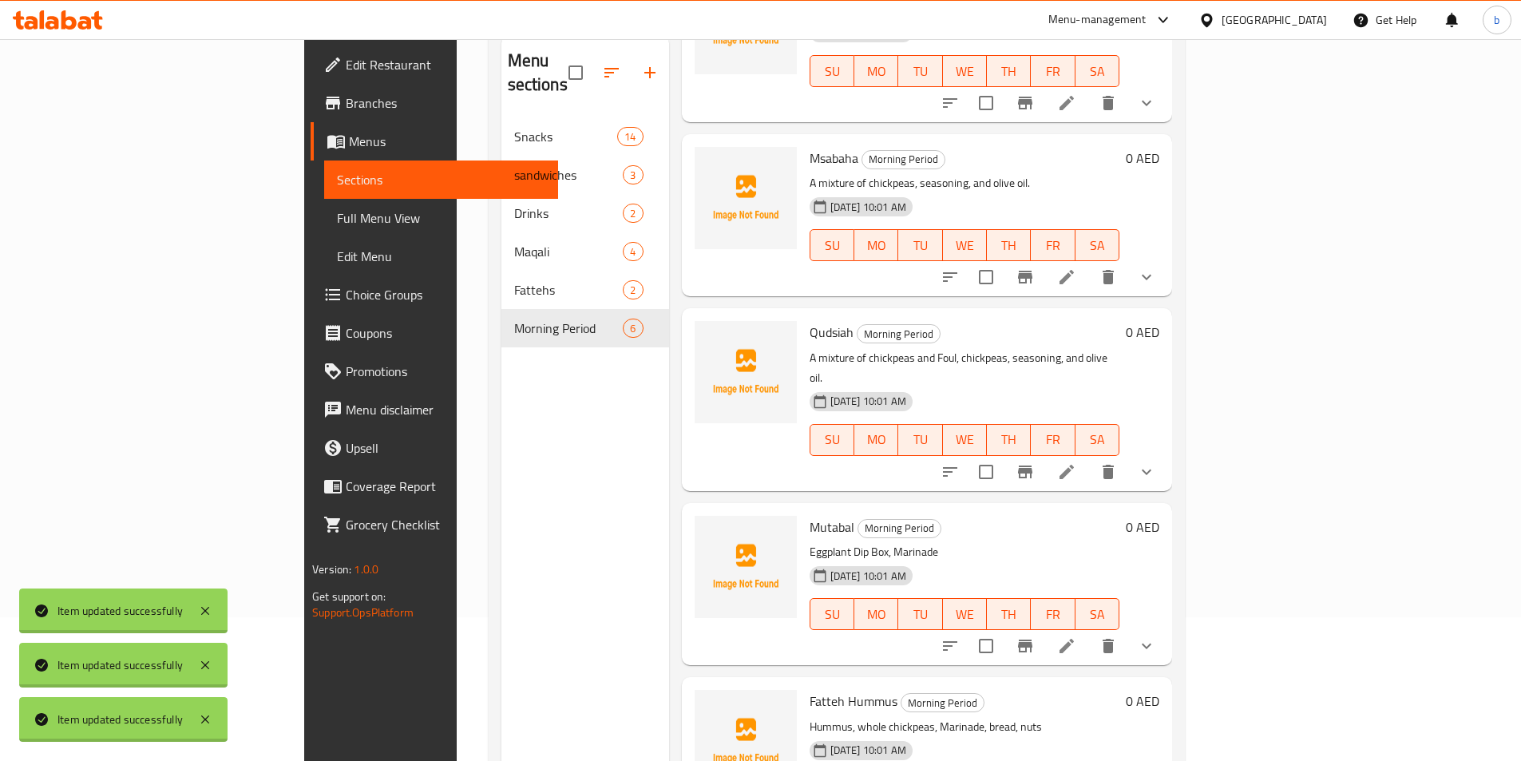
scroll to position [223, 0]
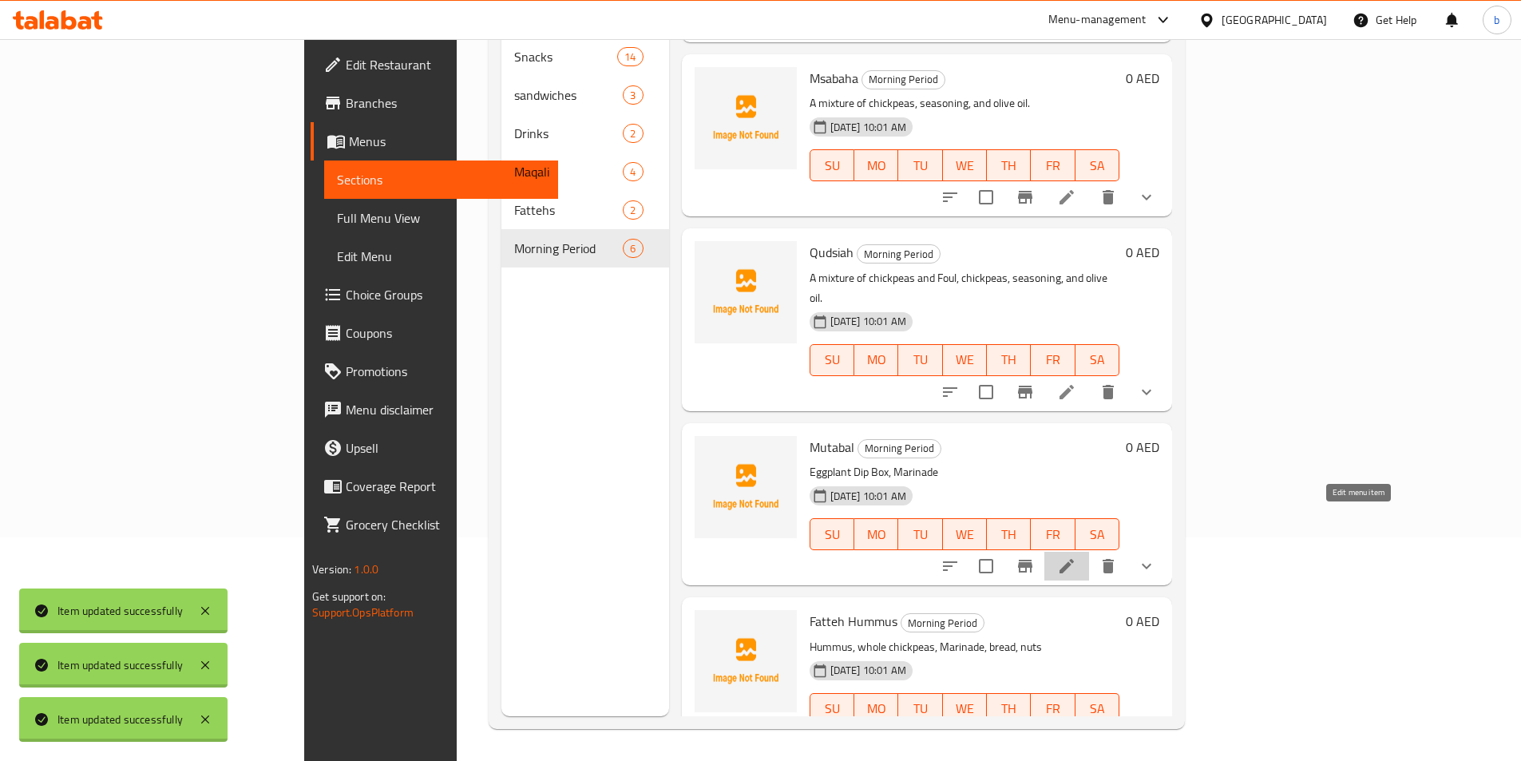
click at [1076, 556] on icon at bounding box center [1066, 565] width 19 height 19
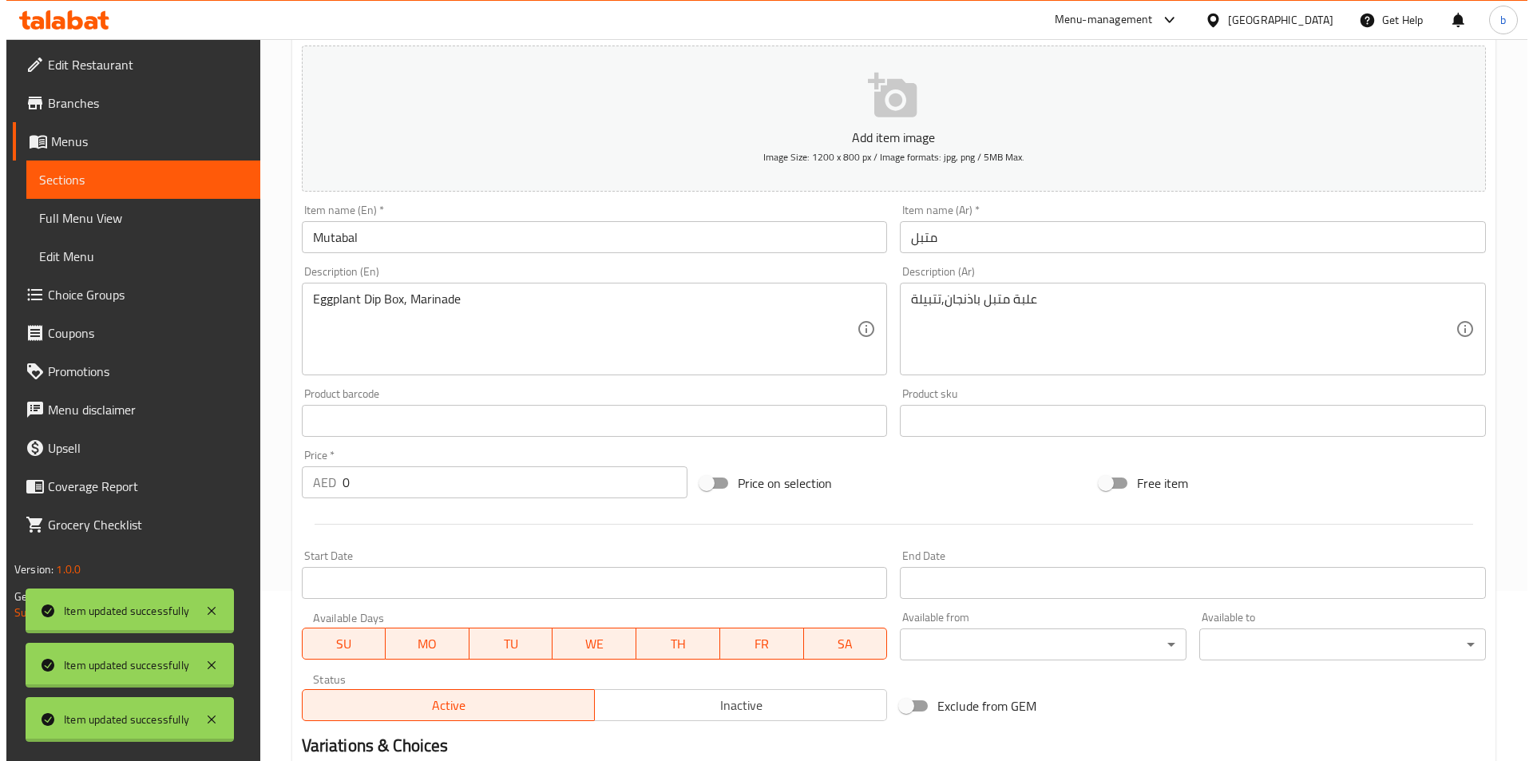
scroll to position [319, 0]
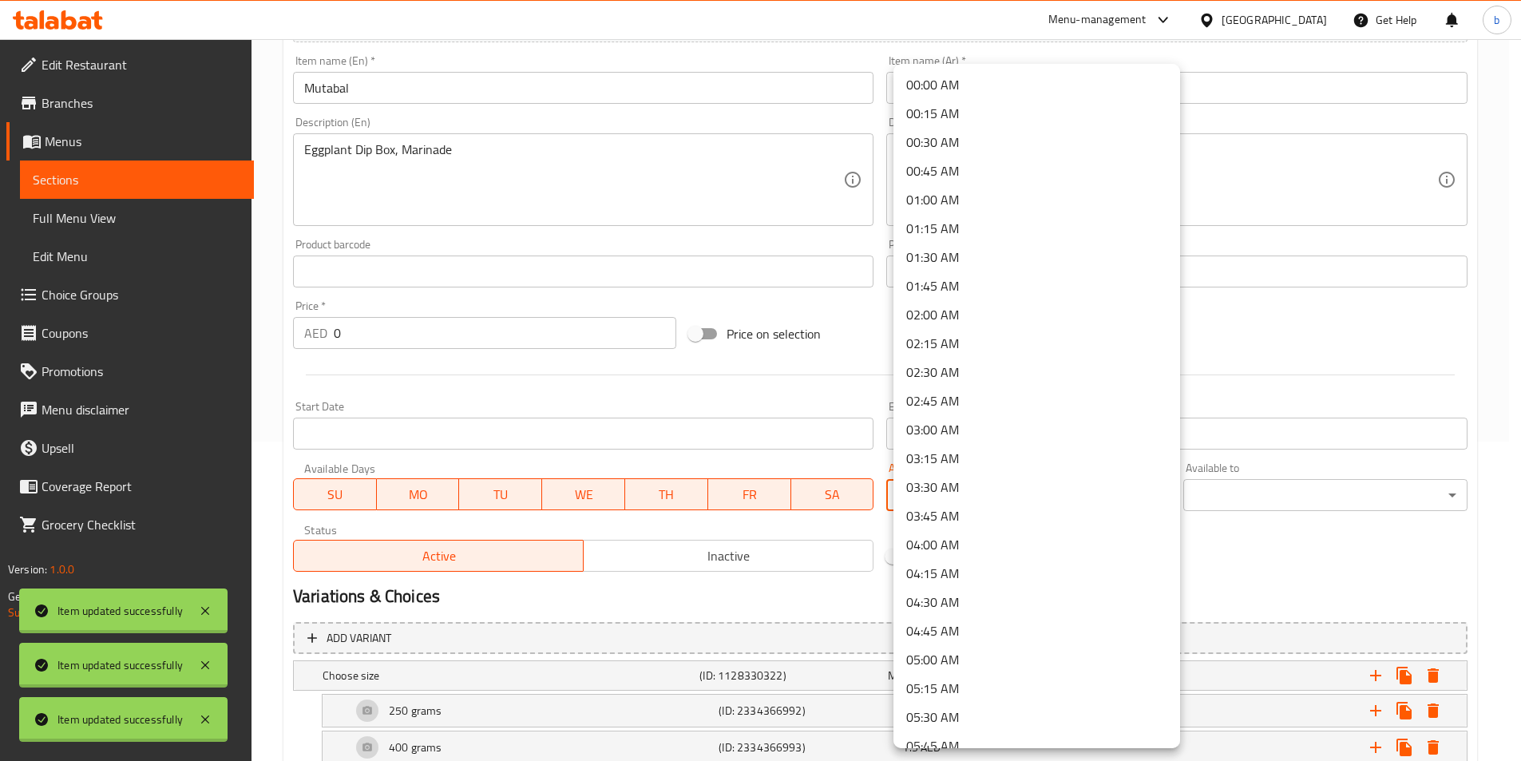
click at [1000, 441] on body "Item updated successfully Item updated successfully Item updated successfully ​…" at bounding box center [760, 81] width 1521 height 722
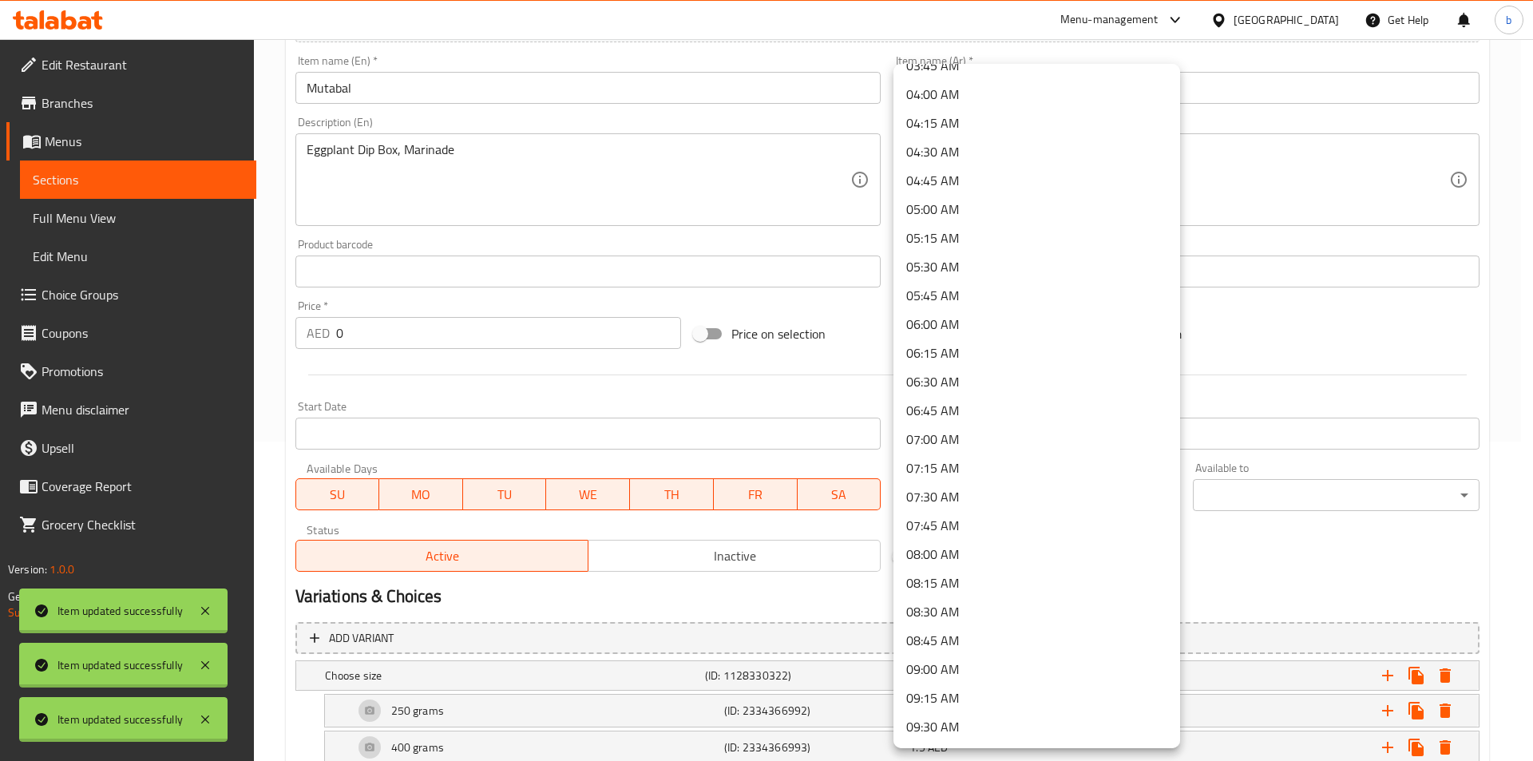
scroll to position [479, 0]
click at [953, 637] on li "09:00 AM" at bounding box center [1036, 640] width 287 height 29
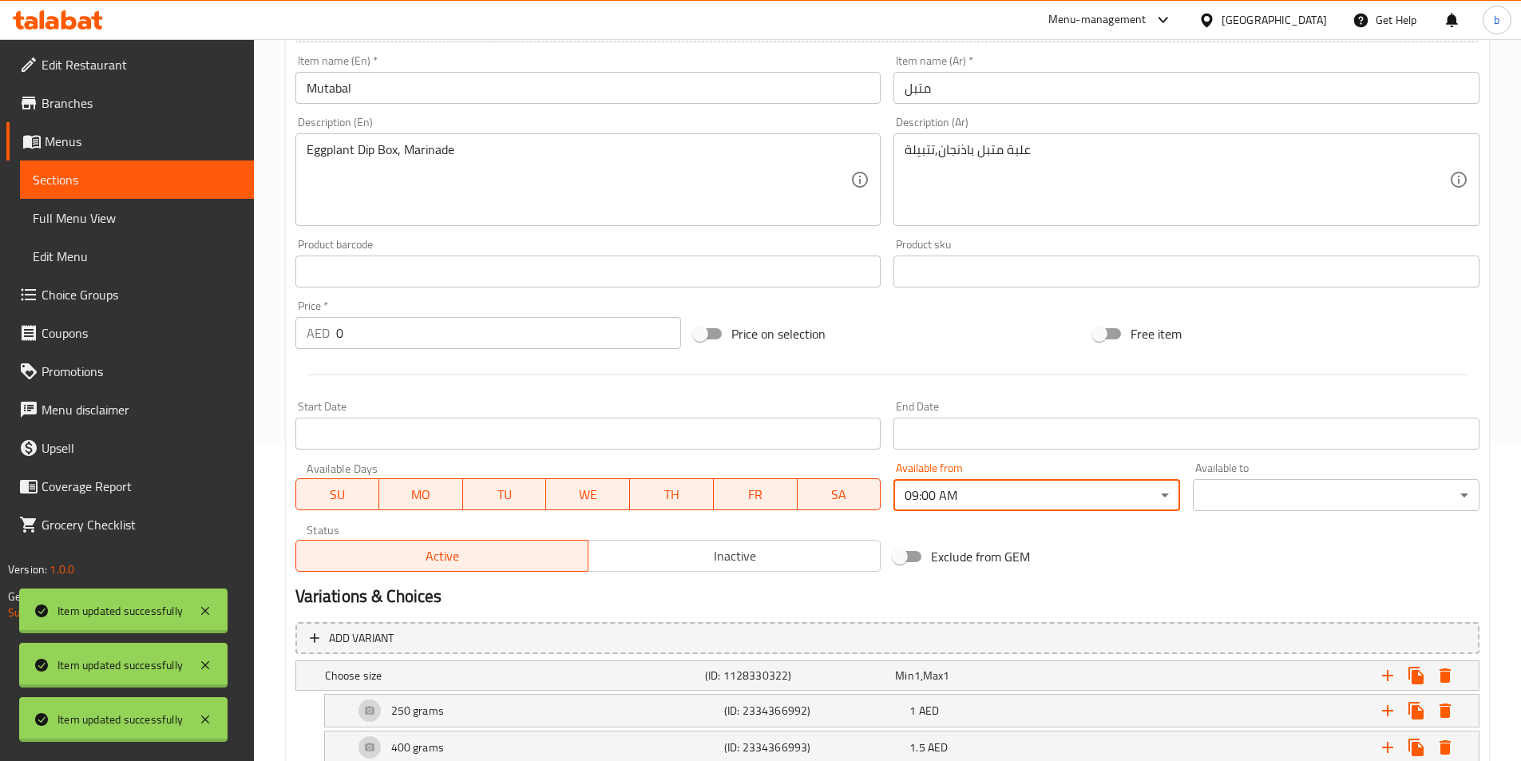
click at [1229, 441] on body "Item updated successfully Item updated successfully Item updated successfully ​…" at bounding box center [760, 81] width 1521 height 722
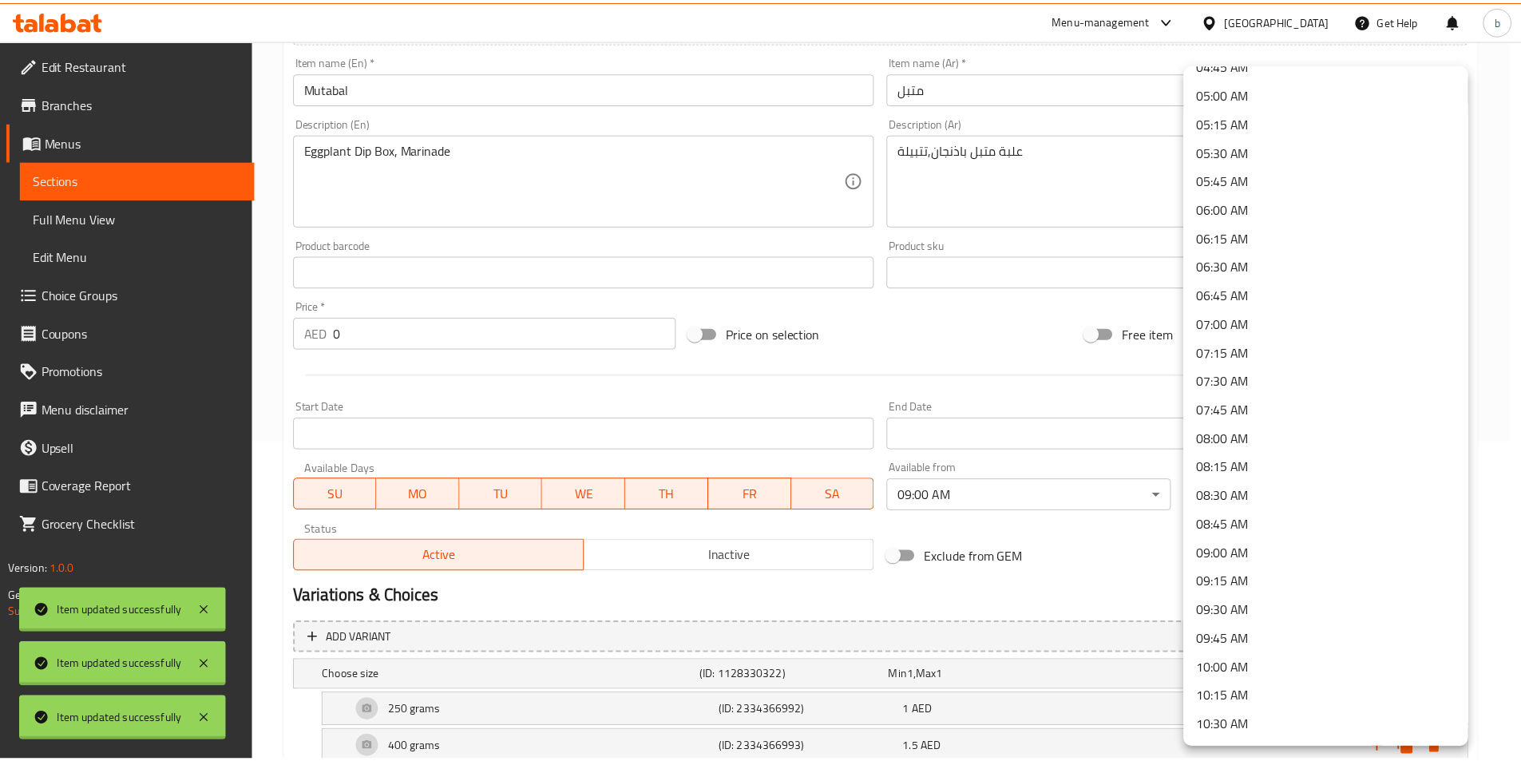
scroll to position [718, 0]
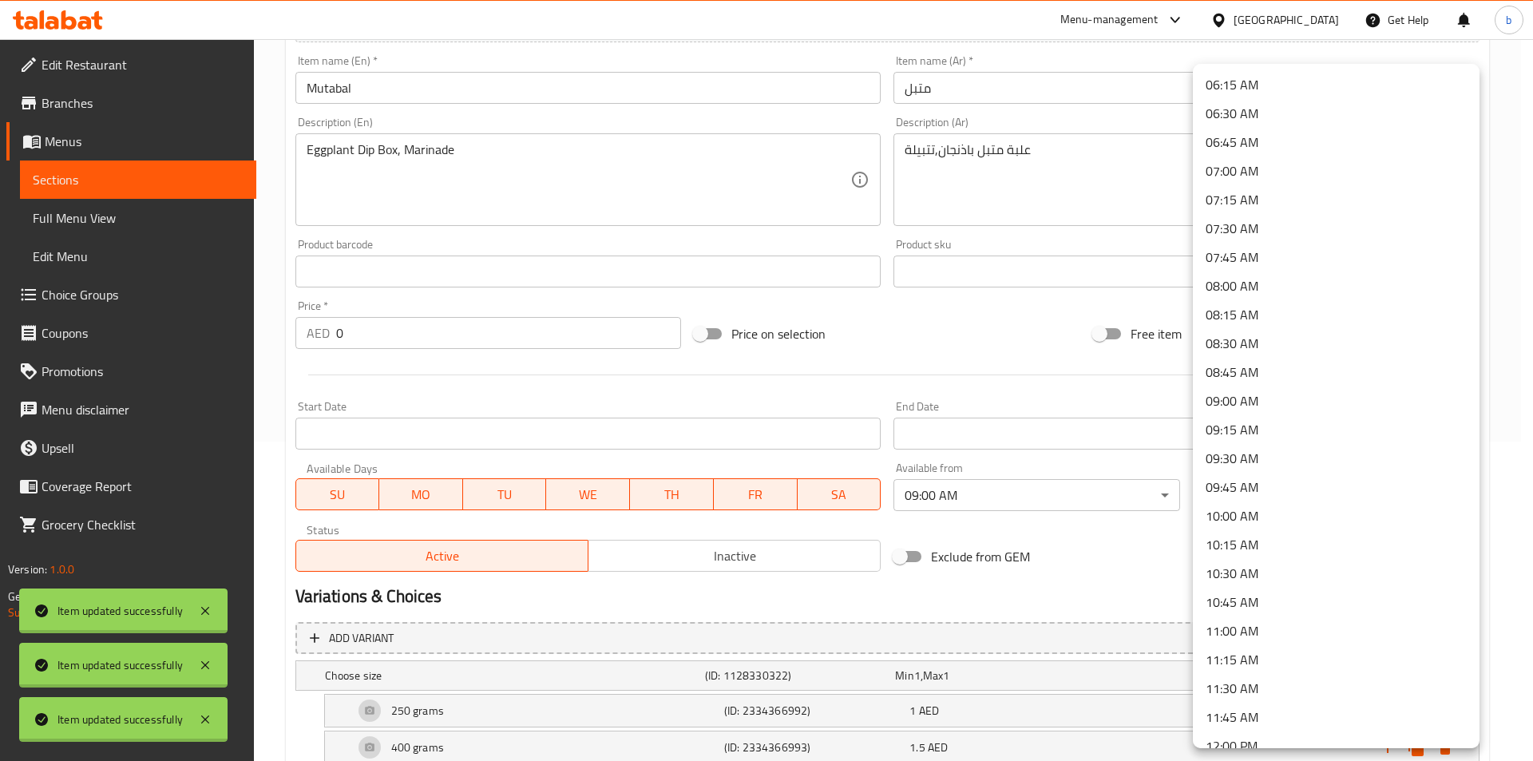
click at [1239, 629] on li "11:00 AM" at bounding box center [1336, 630] width 287 height 29
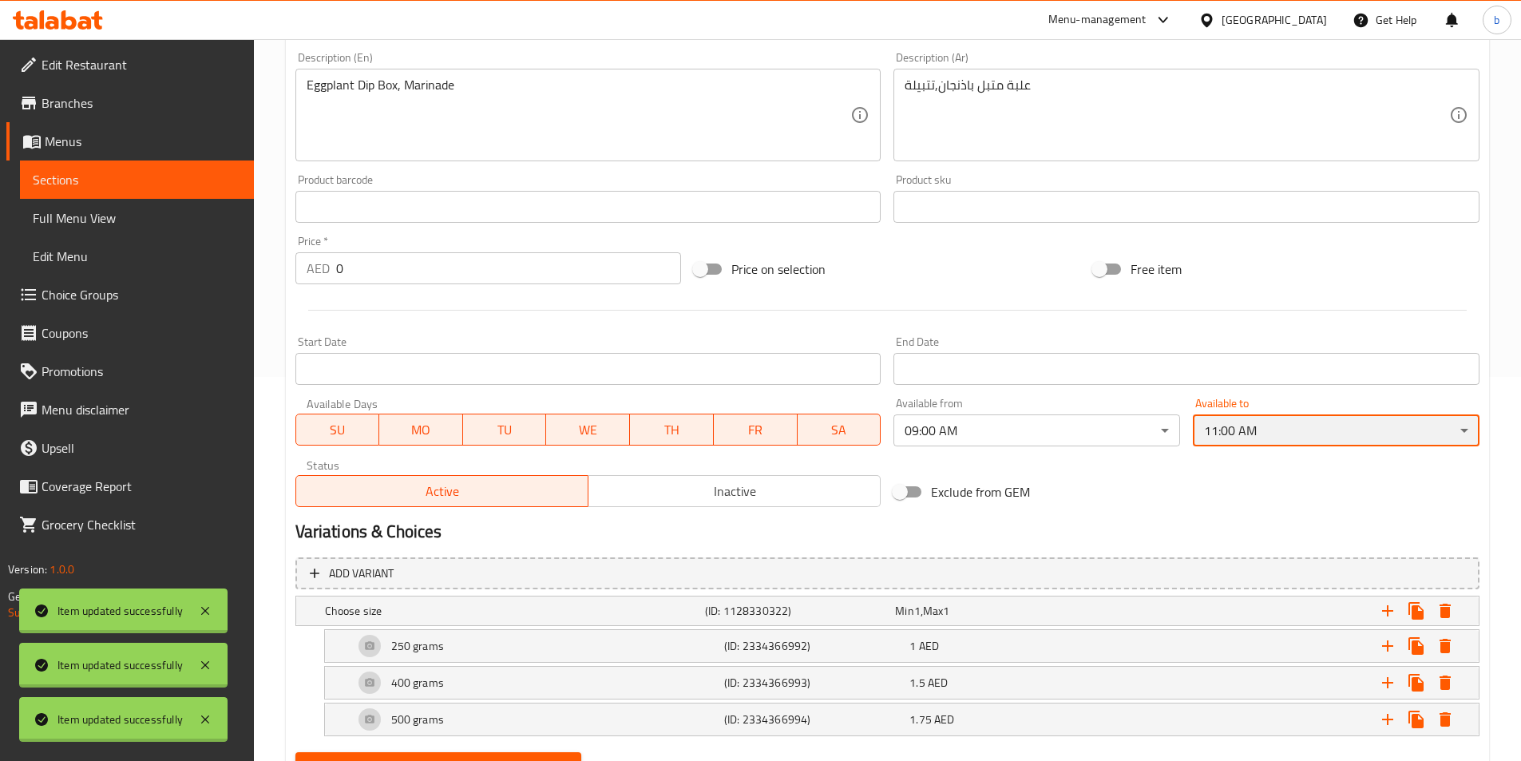
scroll to position [459, 0]
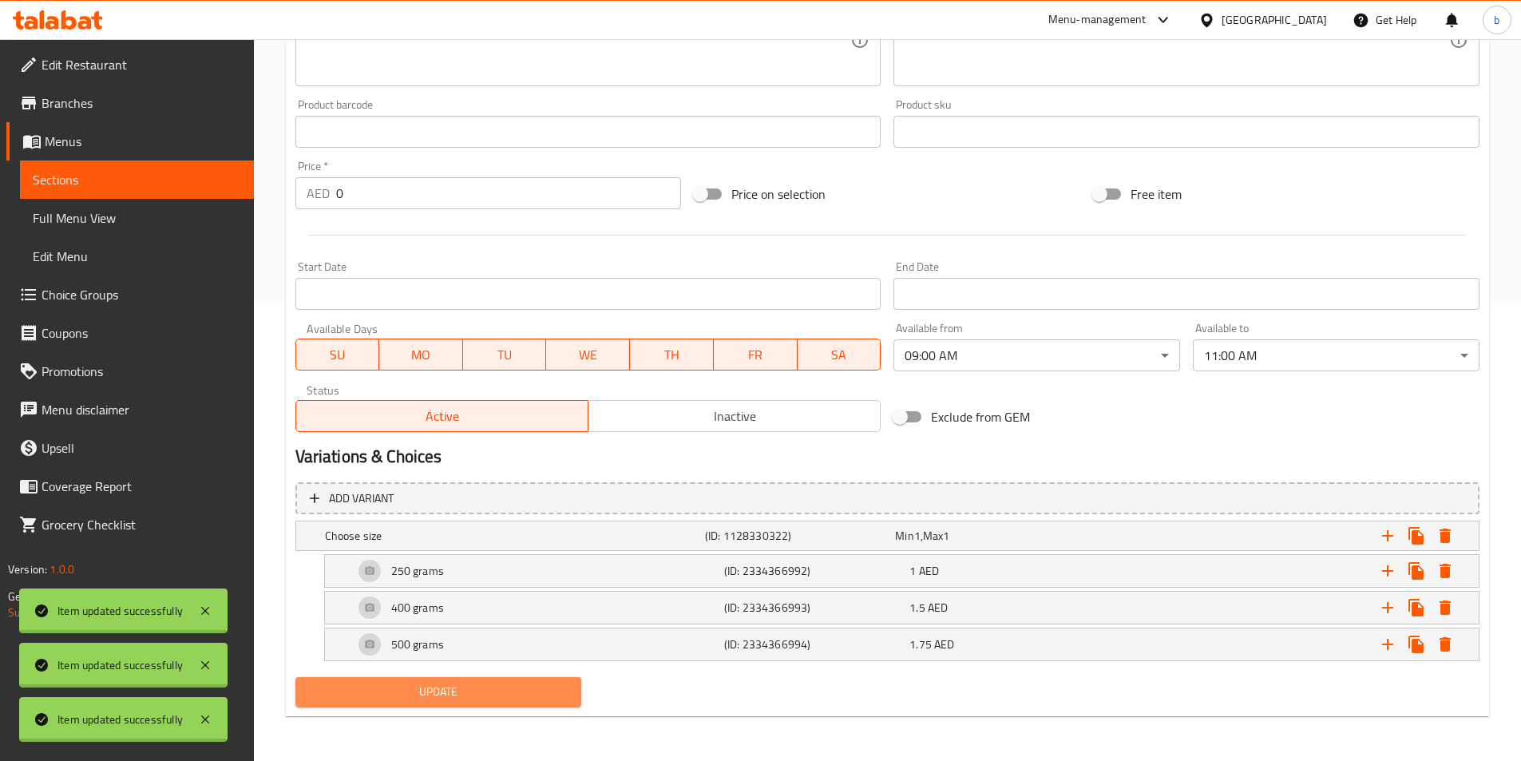
click at [539, 693] on span "Update" at bounding box center [438, 692] width 261 height 20
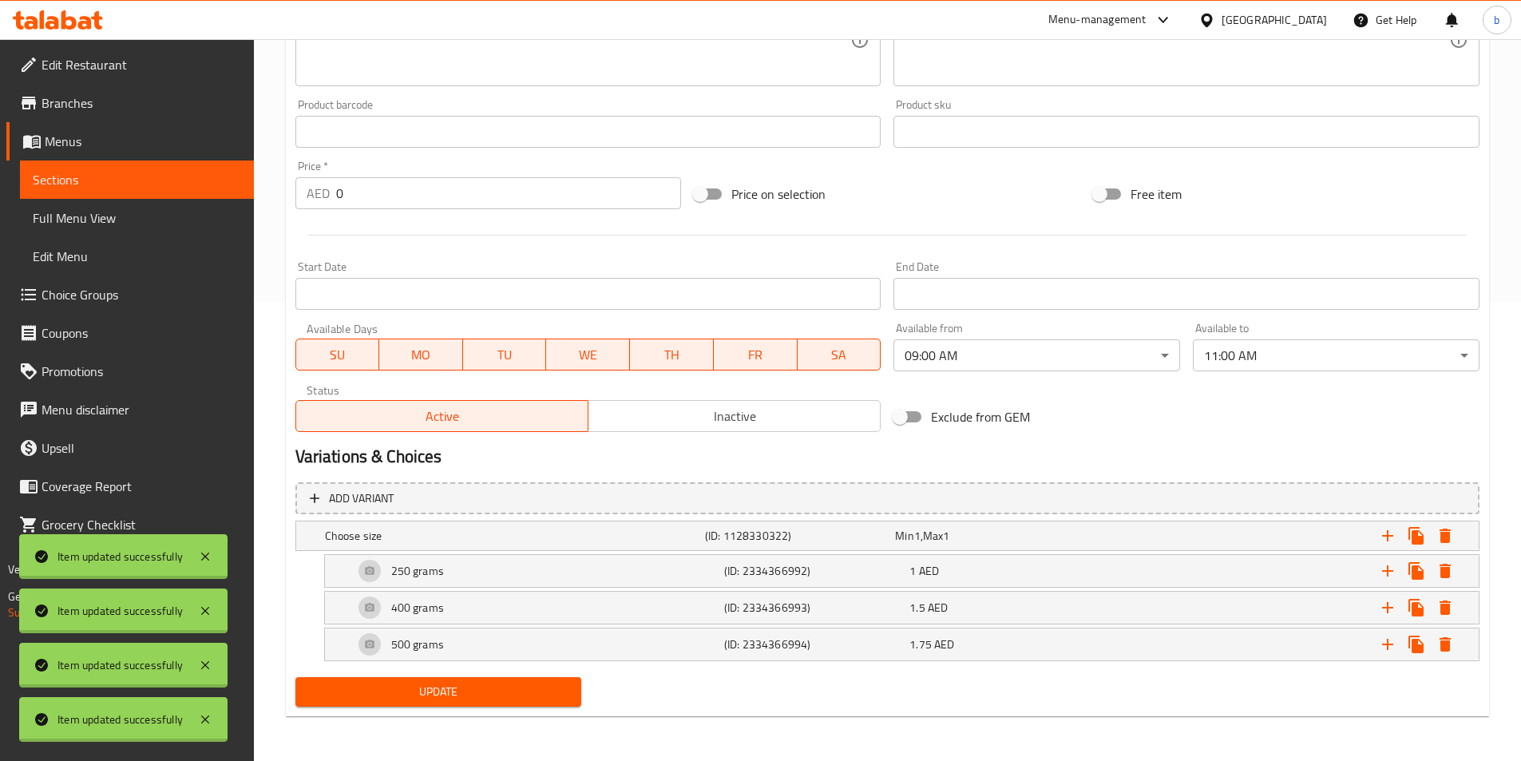
click at [65, 219] on span "Full Menu View" at bounding box center [137, 217] width 208 height 19
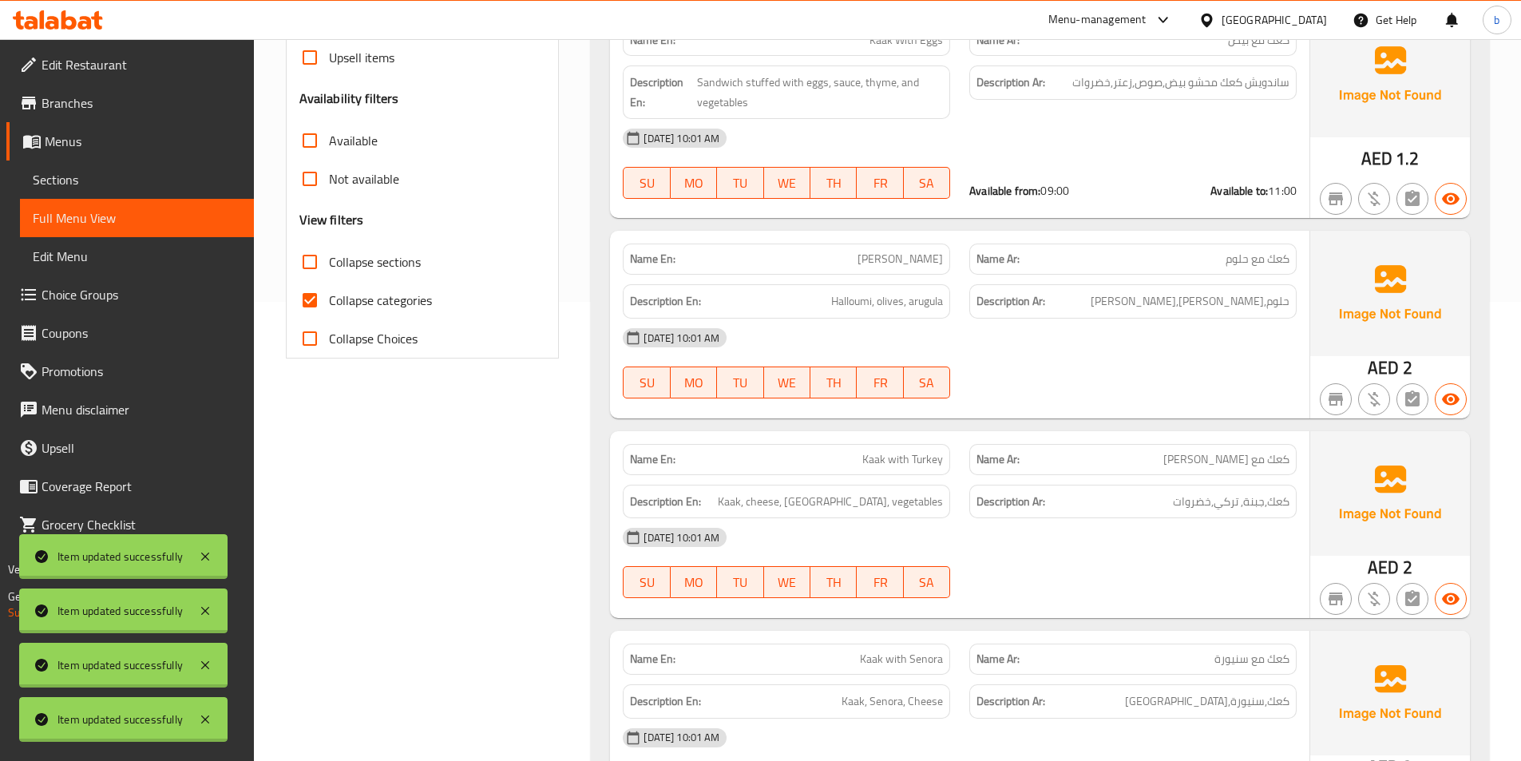
click at [147, 161] on link "Sections" at bounding box center [137, 179] width 234 height 38
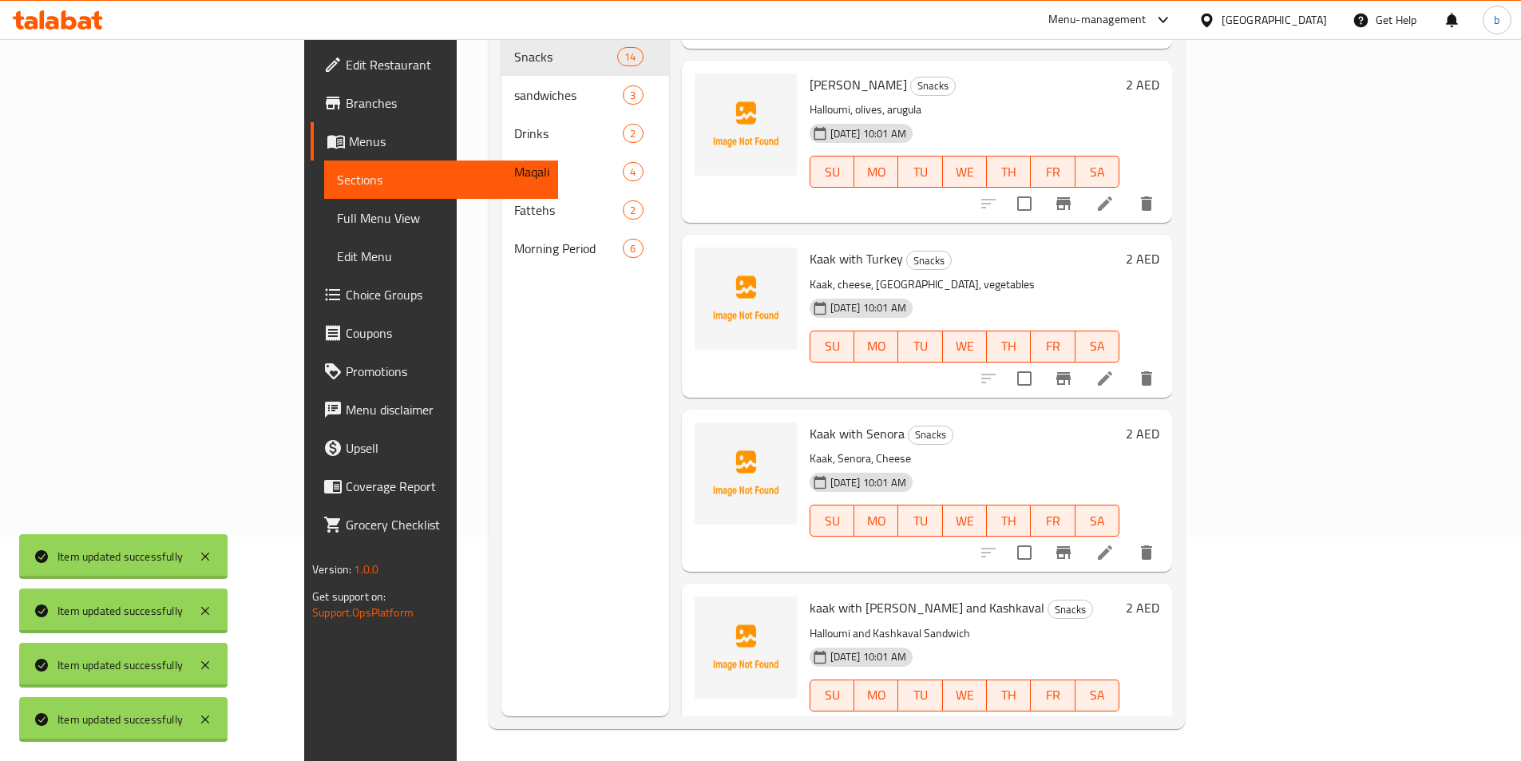
scroll to position [639, 0]
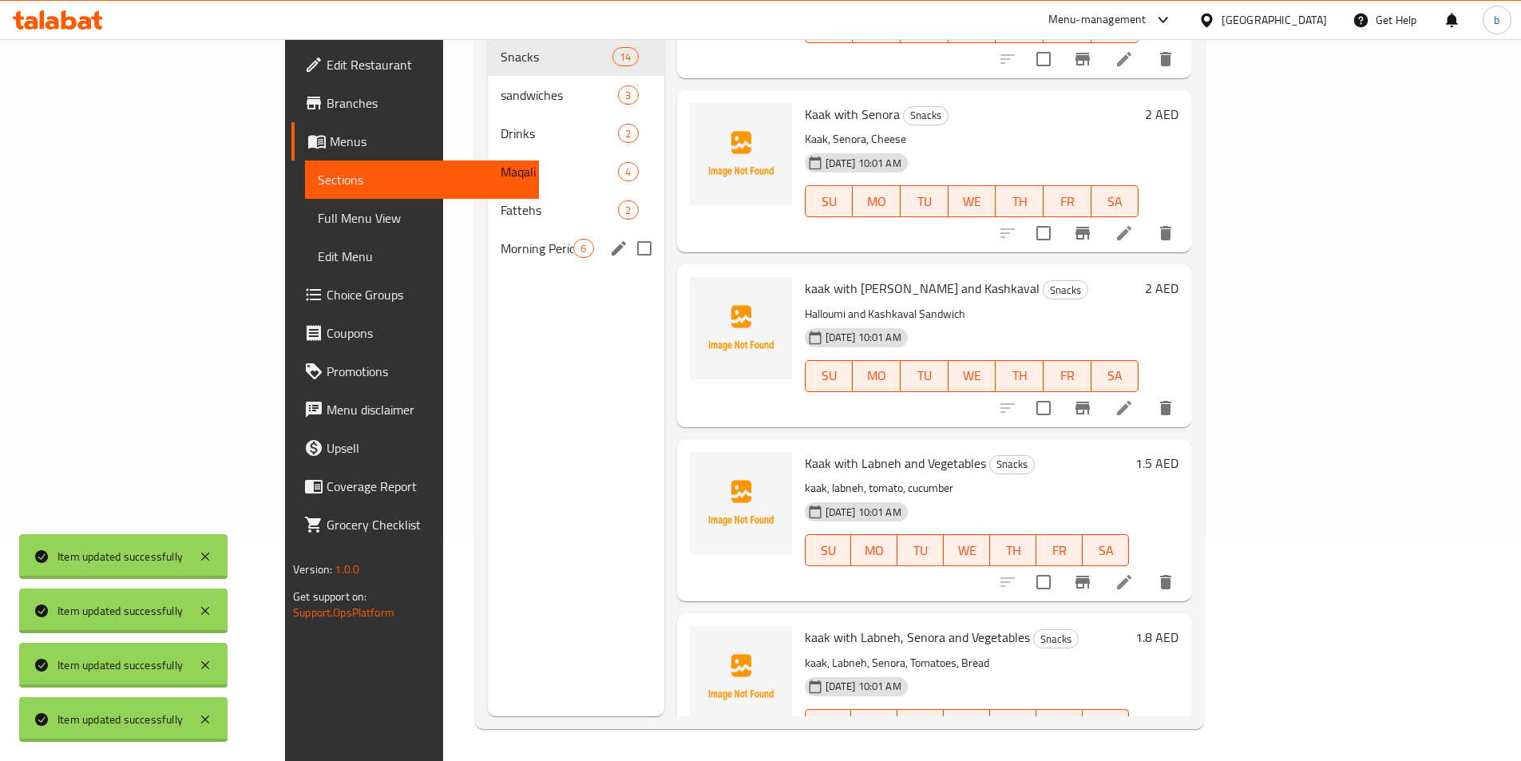
click at [488, 229] on div "Morning Period 6" at bounding box center [576, 248] width 176 height 38
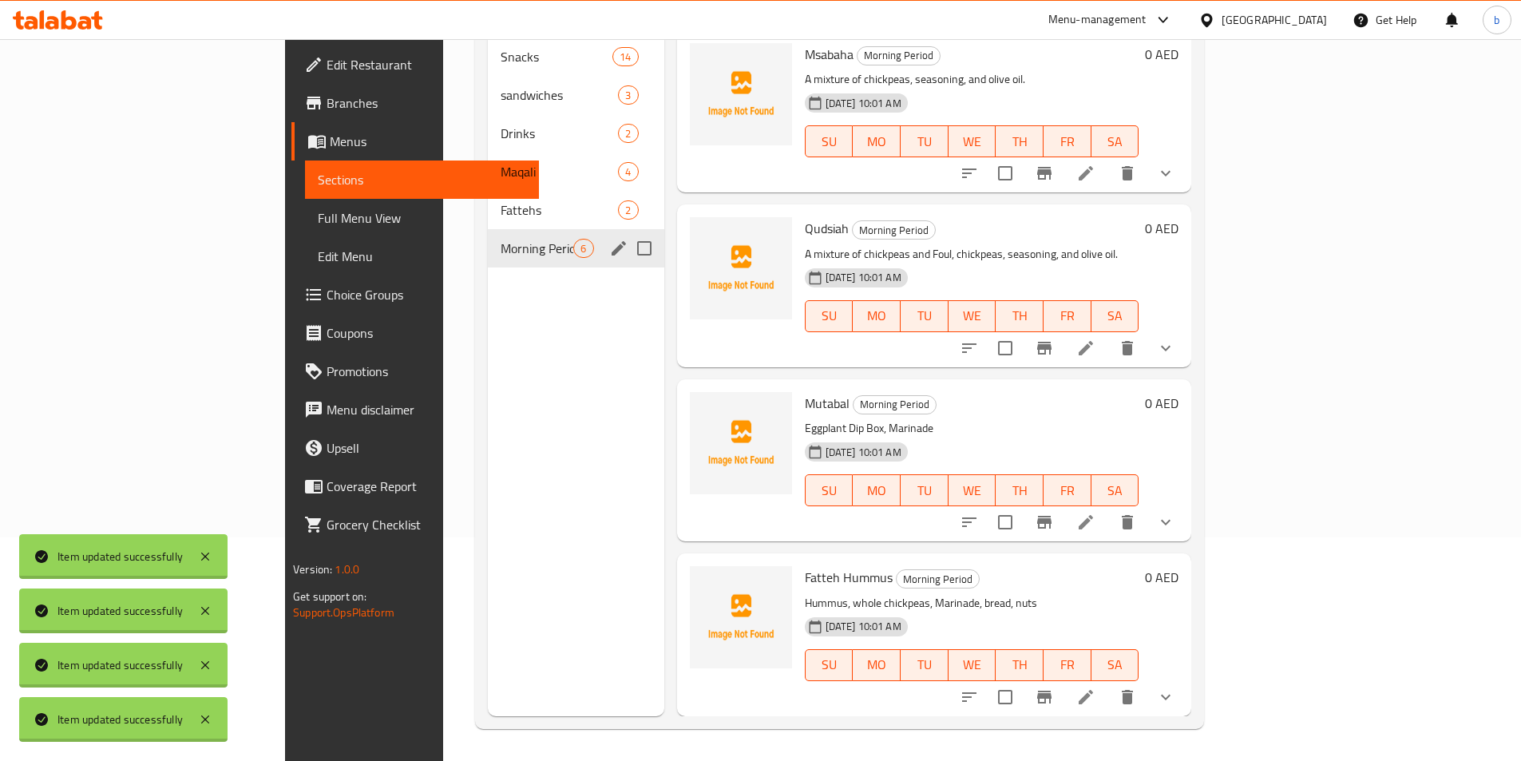
scroll to position [326, 0]
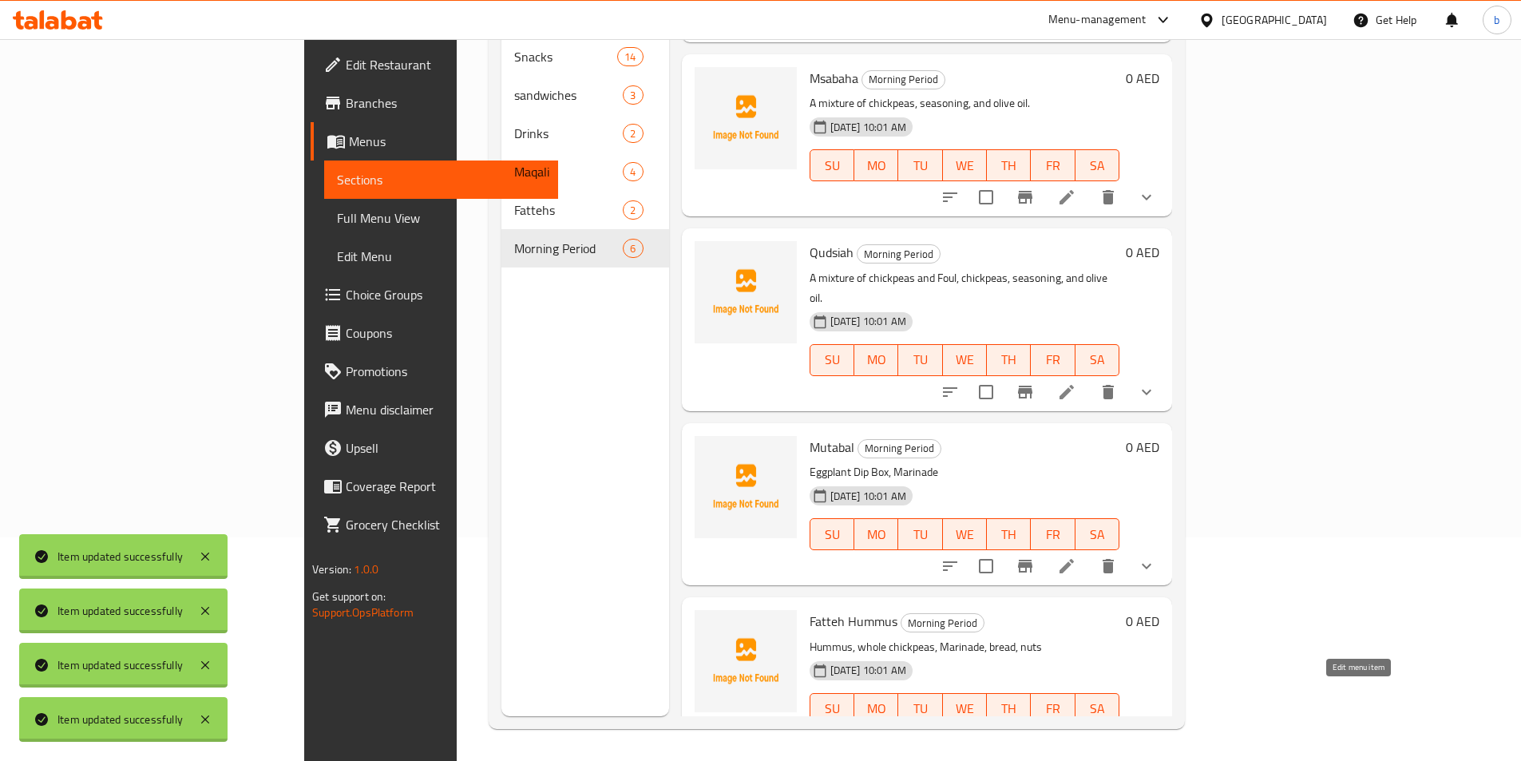
click at [1076, 731] on icon at bounding box center [1066, 740] width 19 height 19
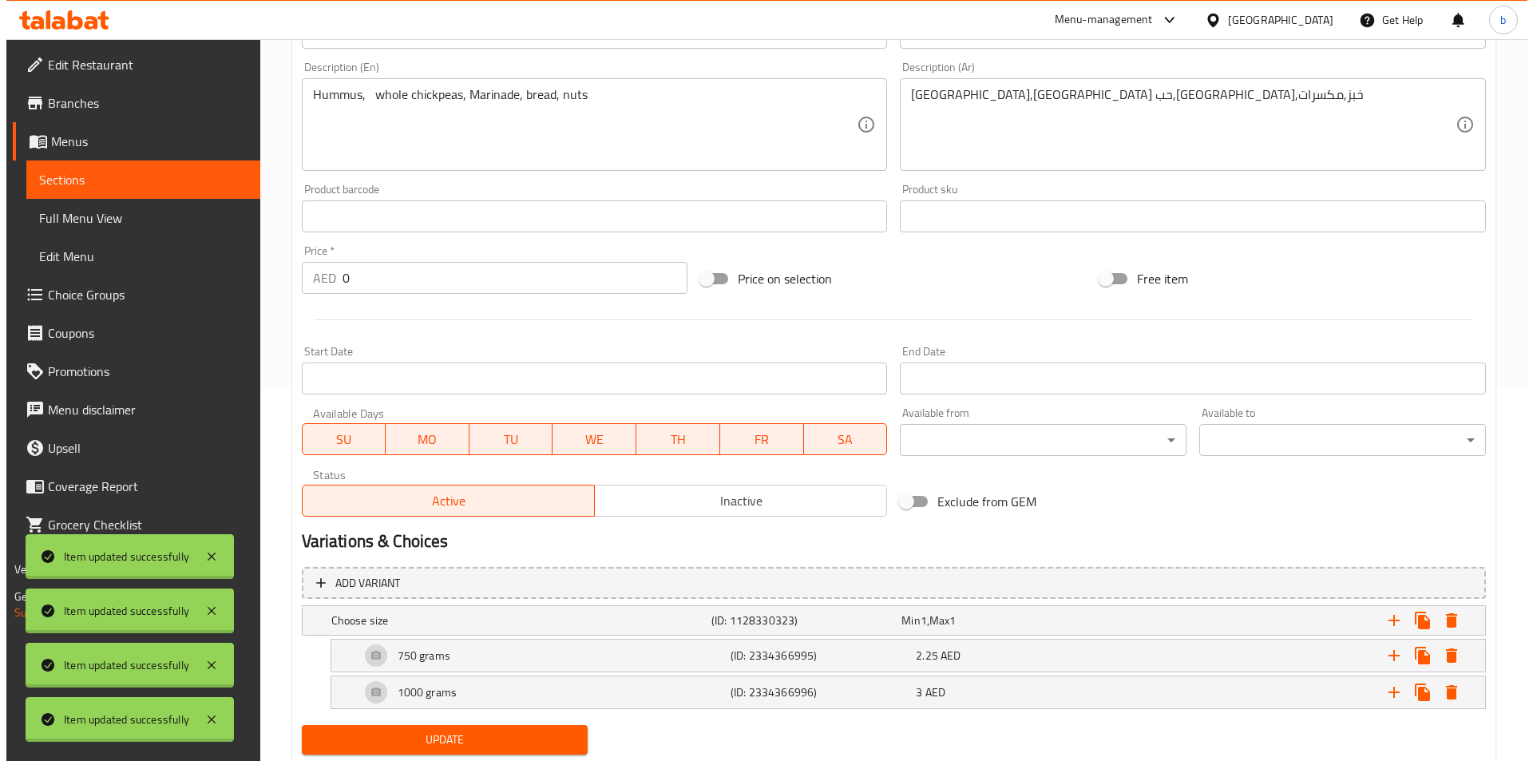
scroll to position [399, 0]
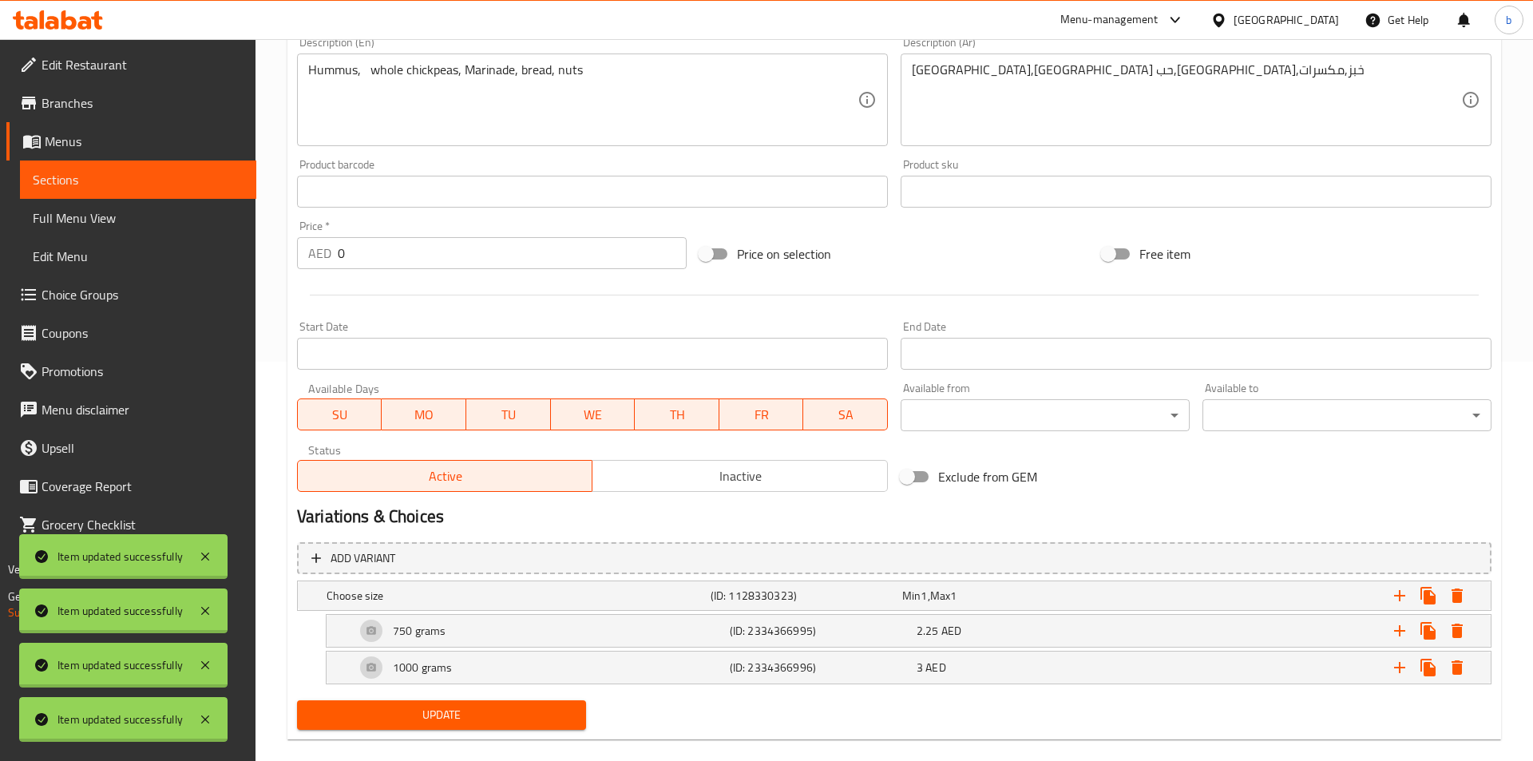
click at [940, 362] on body "Item updated successfully Item updated successfully Item updated successfully I…" at bounding box center [766, 1] width 1533 height 722
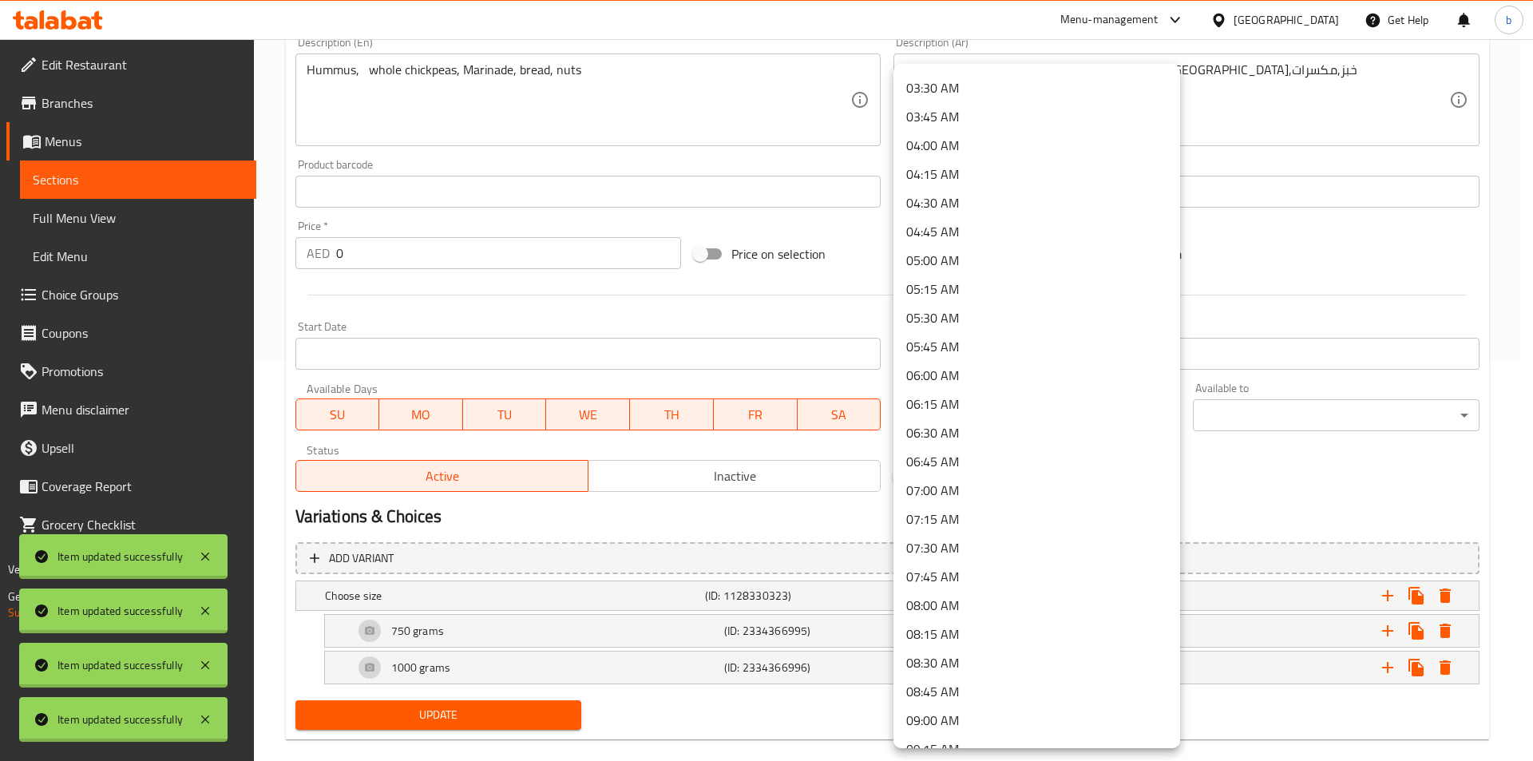
click at [975, 714] on li "09:00 AM" at bounding box center [1036, 720] width 287 height 29
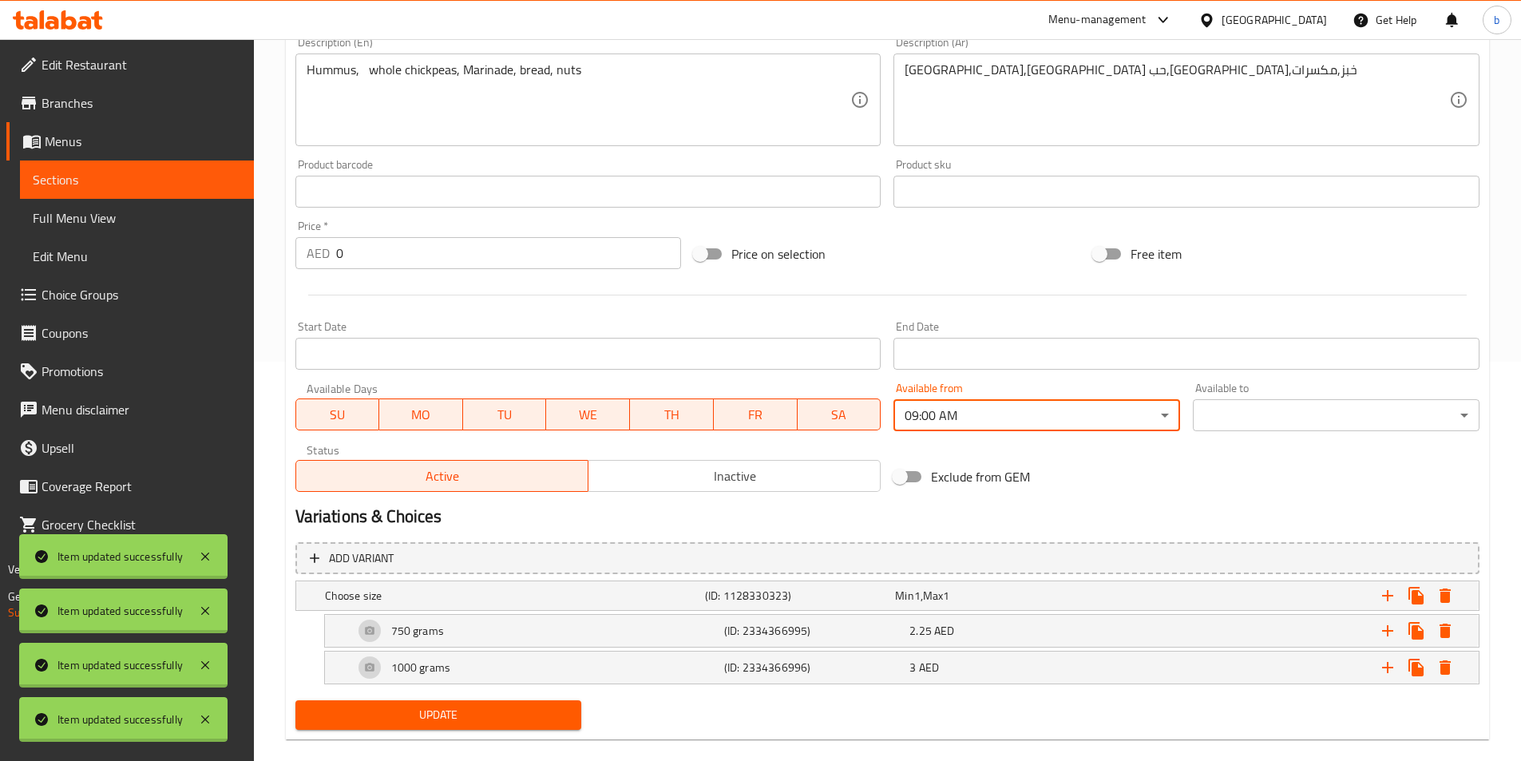
click at [1236, 362] on body "Item updated successfully Item updated successfully Item updated successfully I…" at bounding box center [760, 1] width 1521 height 722
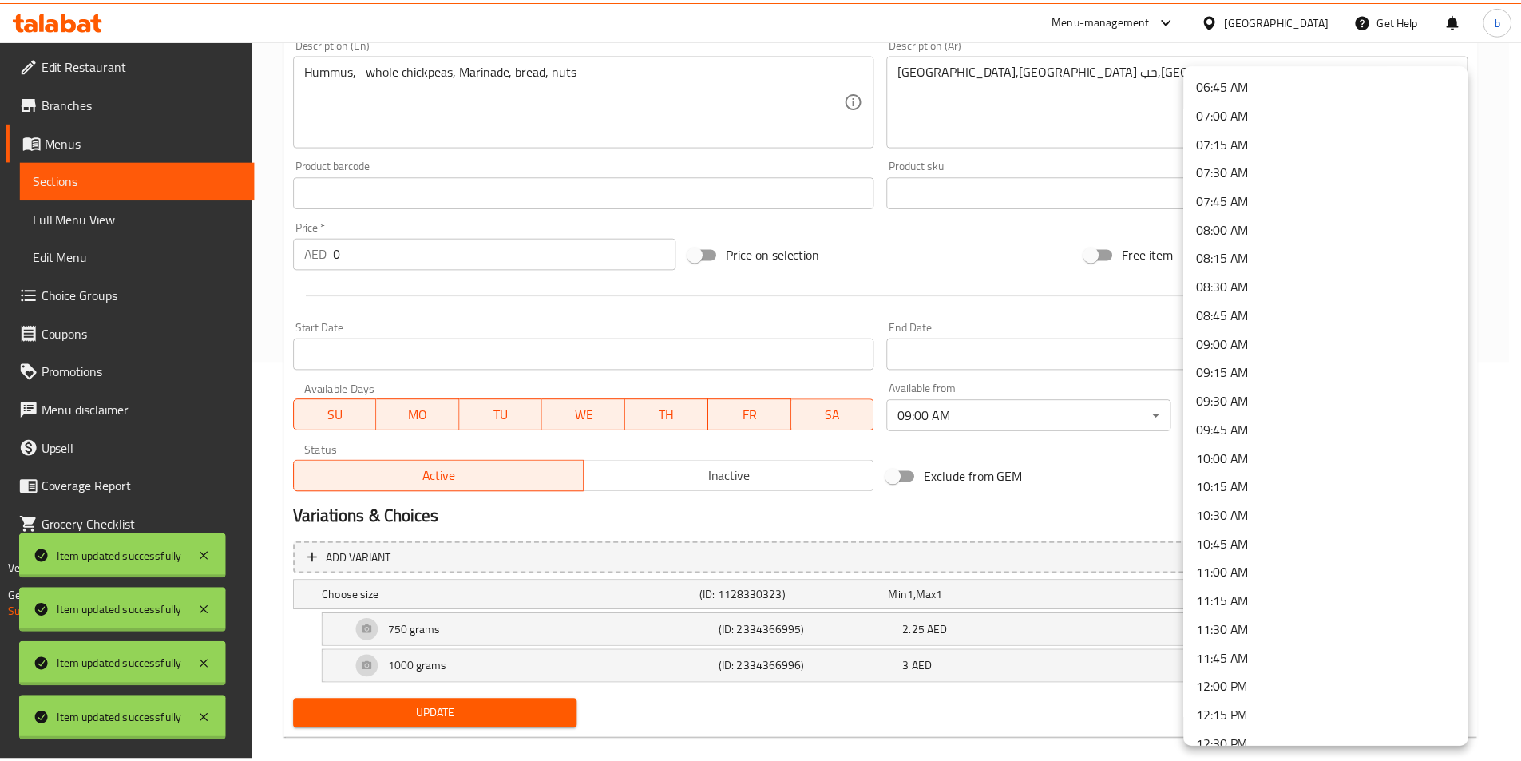
scroll to position [798, 0]
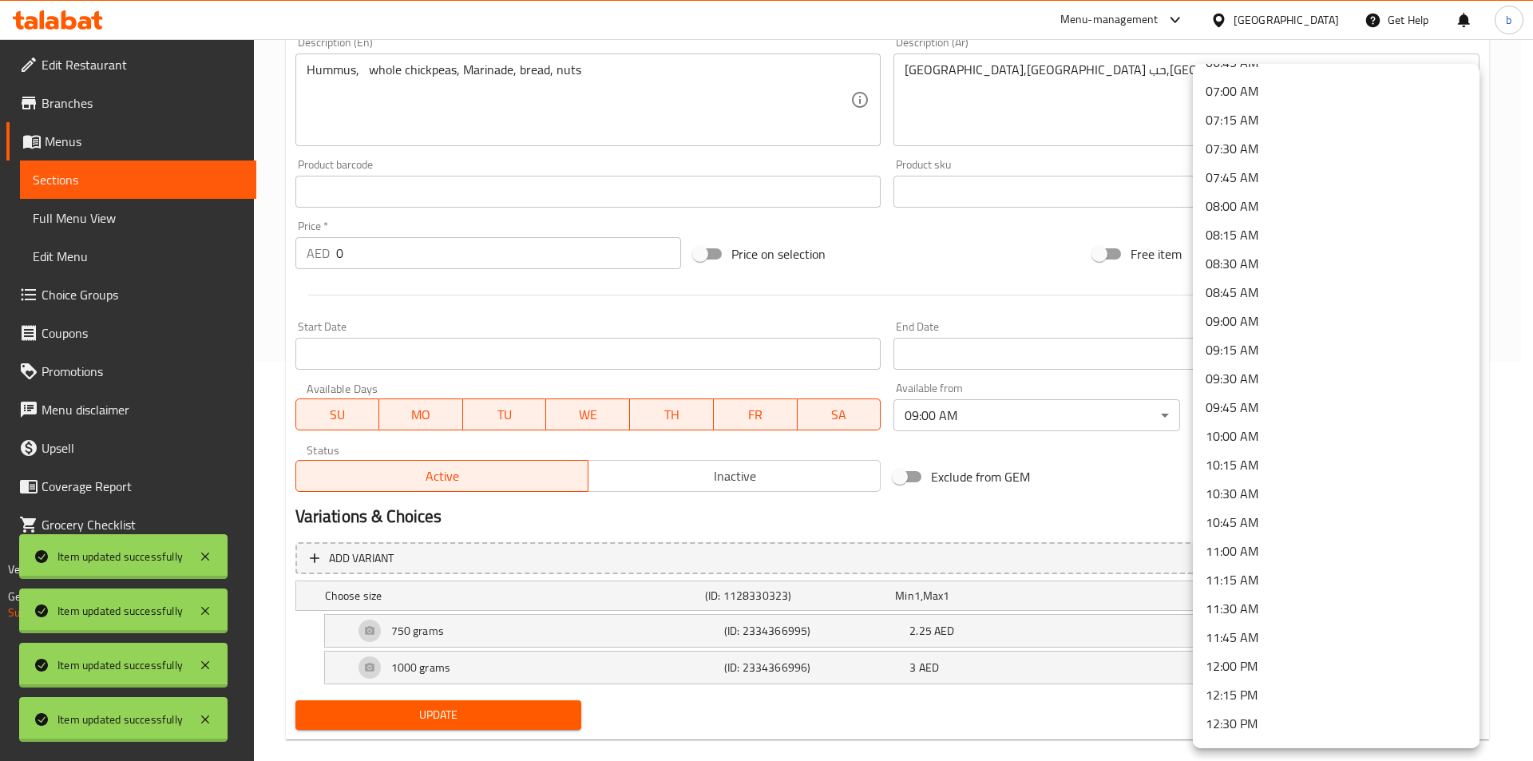
click at [1234, 550] on li "11:00 AM" at bounding box center [1336, 550] width 287 height 29
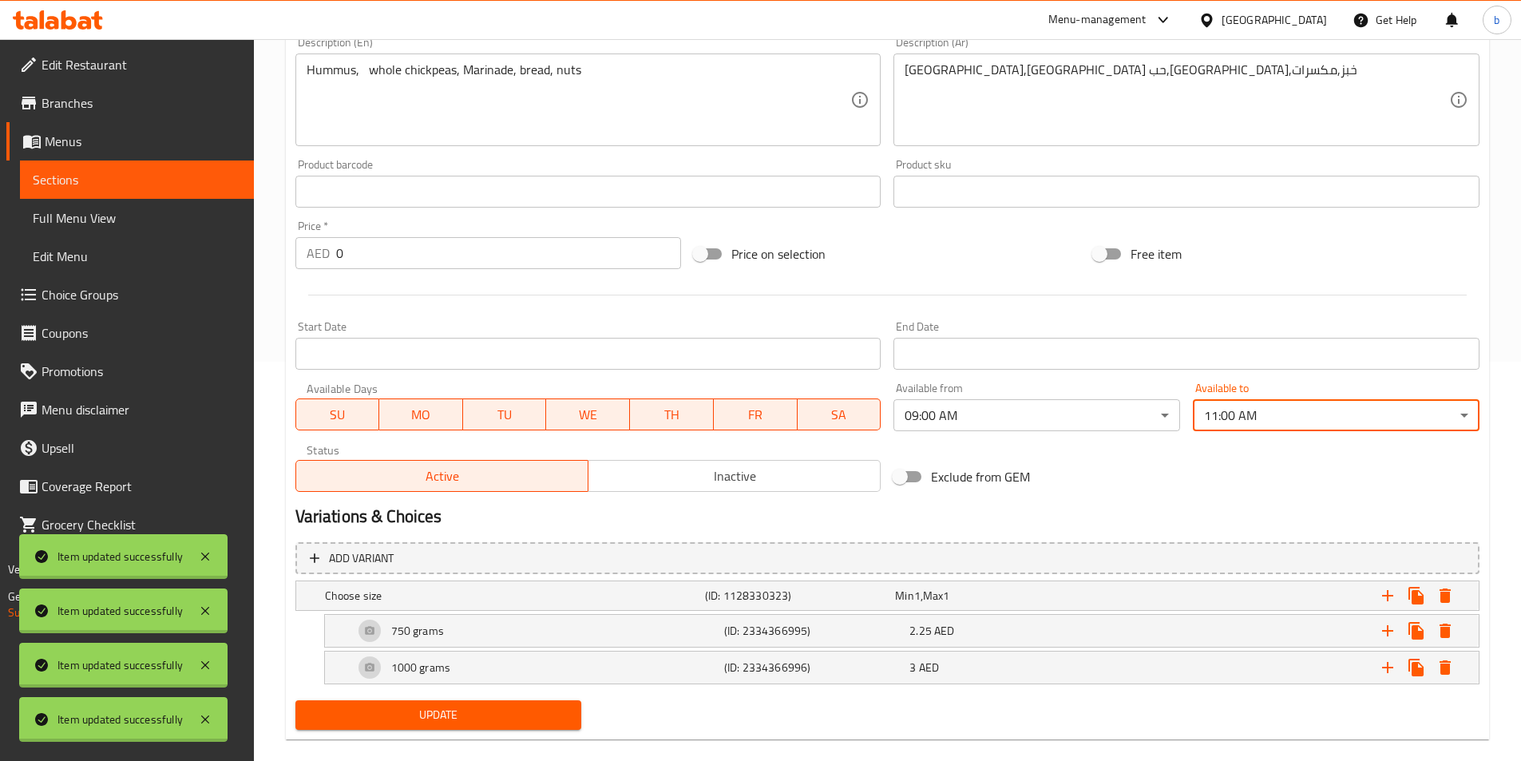
click at [511, 716] on span "Update" at bounding box center [438, 715] width 261 height 20
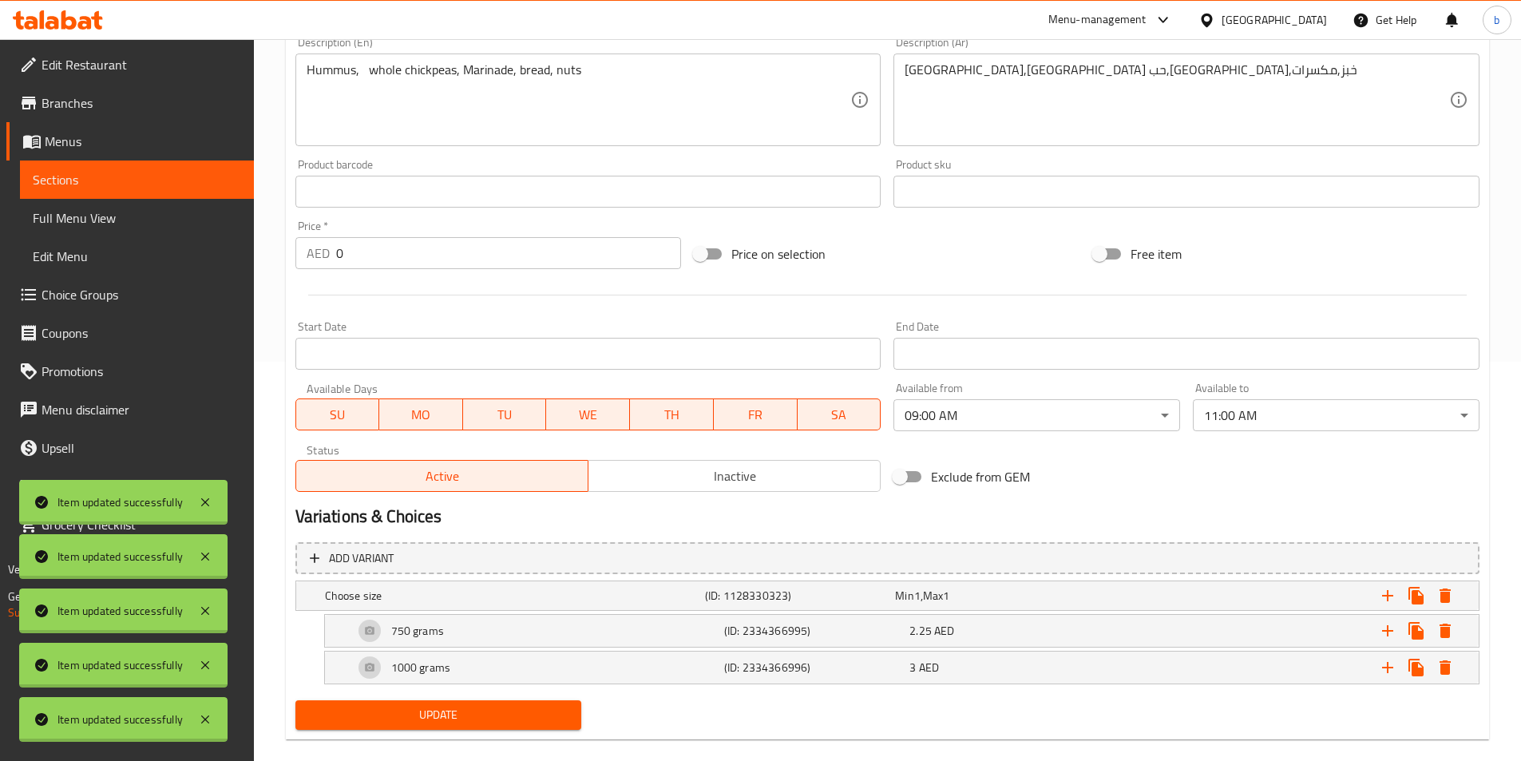
click at [66, 172] on span "Sections" at bounding box center [137, 179] width 208 height 19
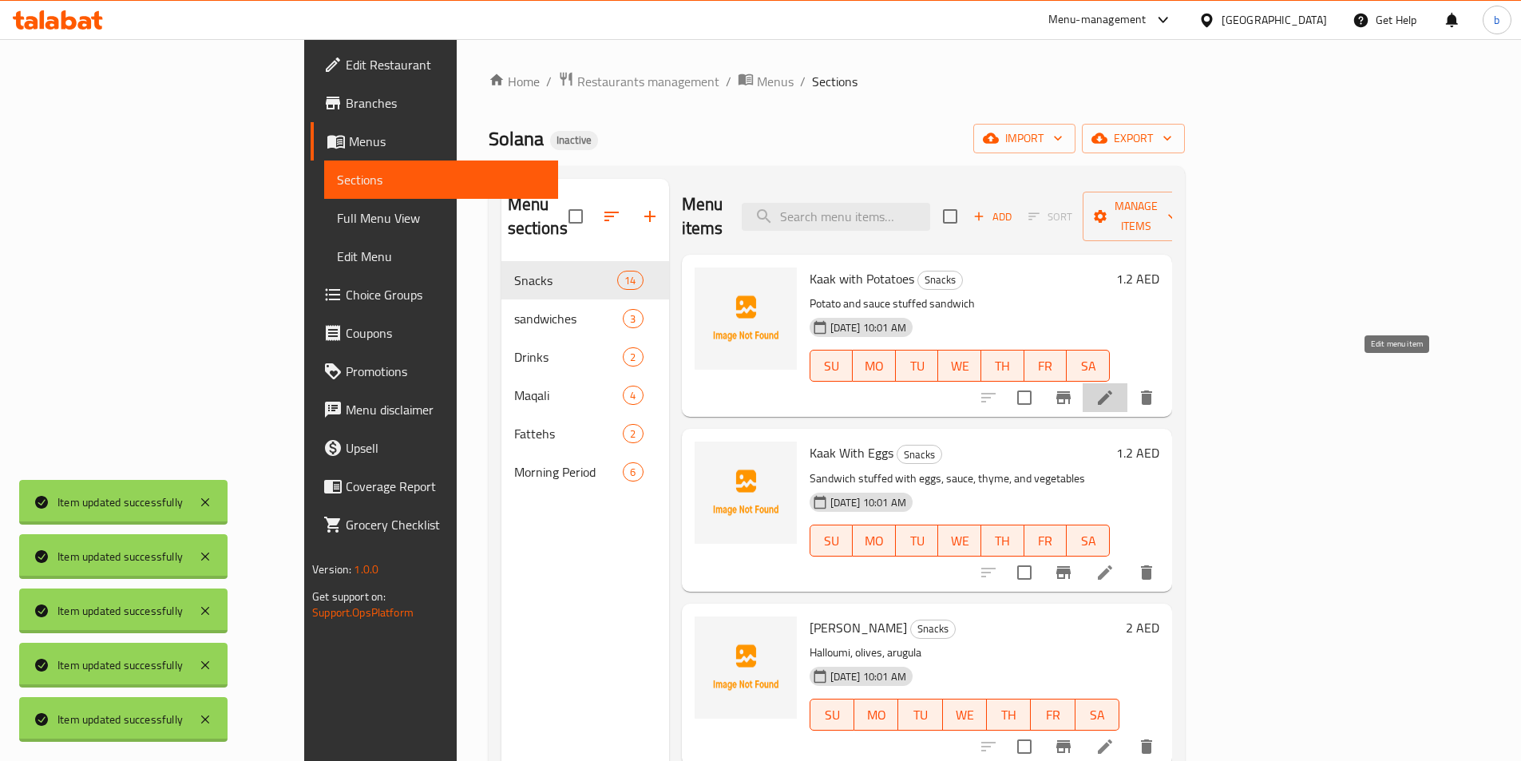
click at [1114, 388] on icon at bounding box center [1104, 397] width 19 height 19
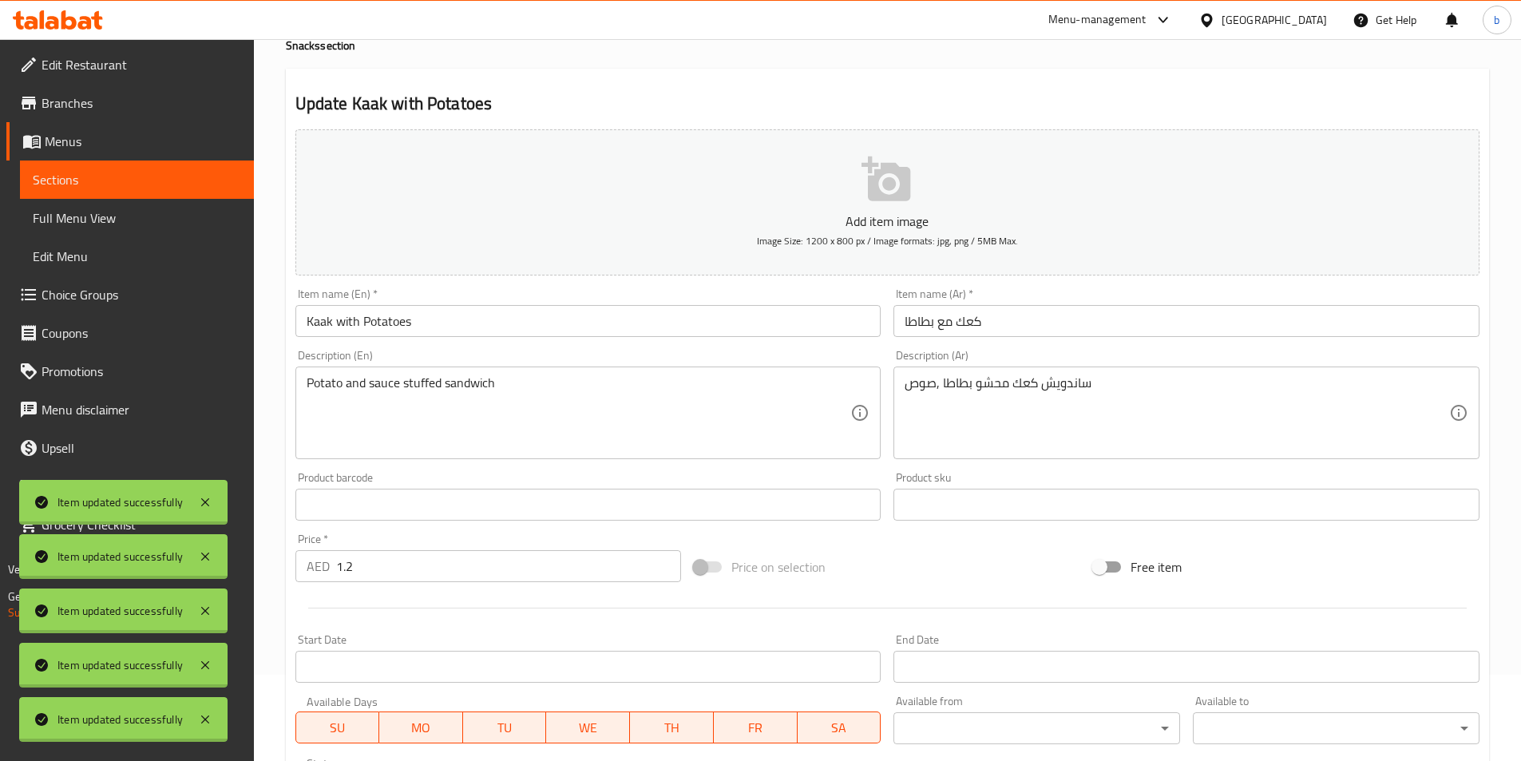
scroll to position [35, 0]
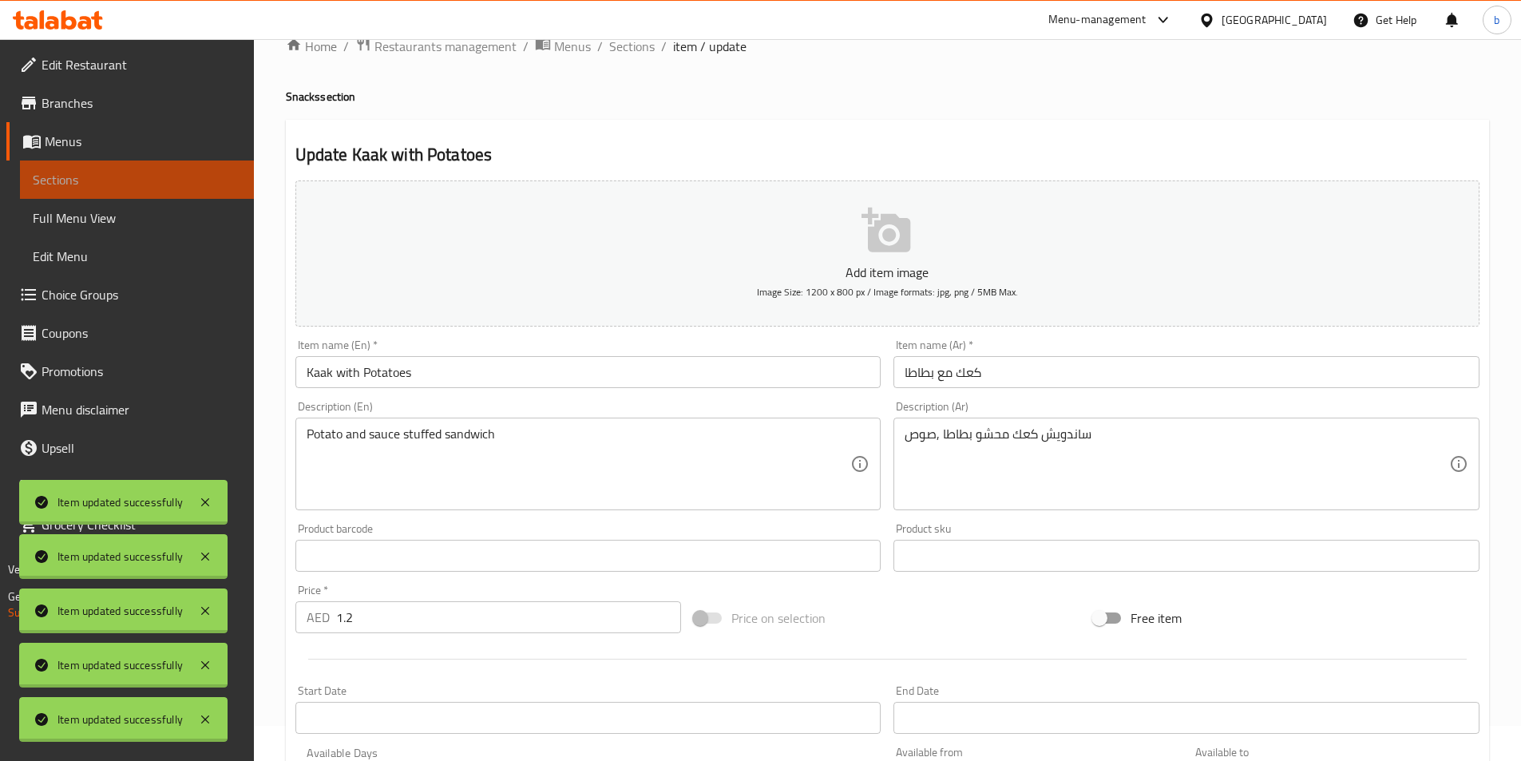
click at [111, 176] on span "Sections" at bounding box center [137, 179] width 208 height 19
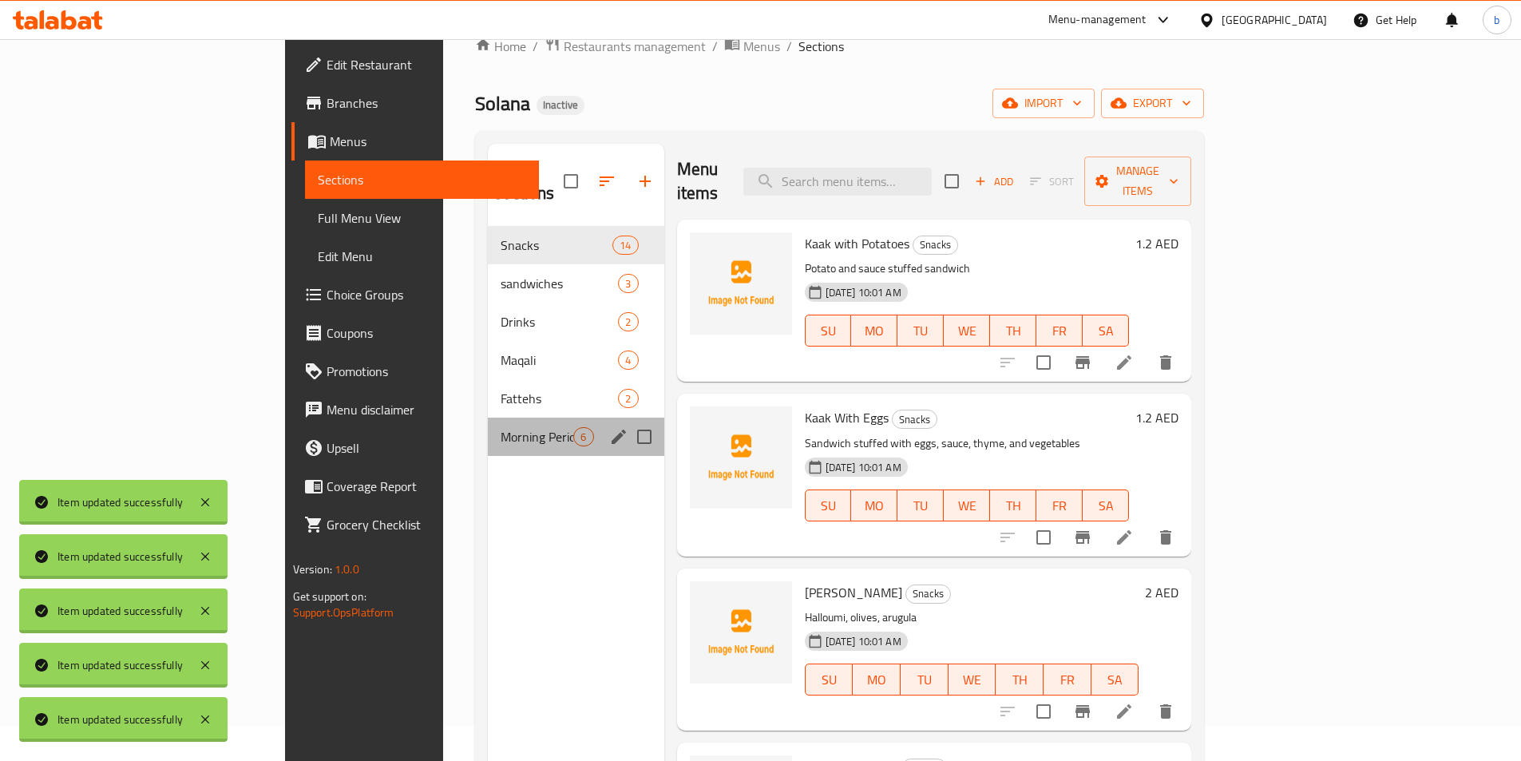
click at [488, 417] on div "Morning Period 6" at bounding box center [576, 436] width 176 height 38
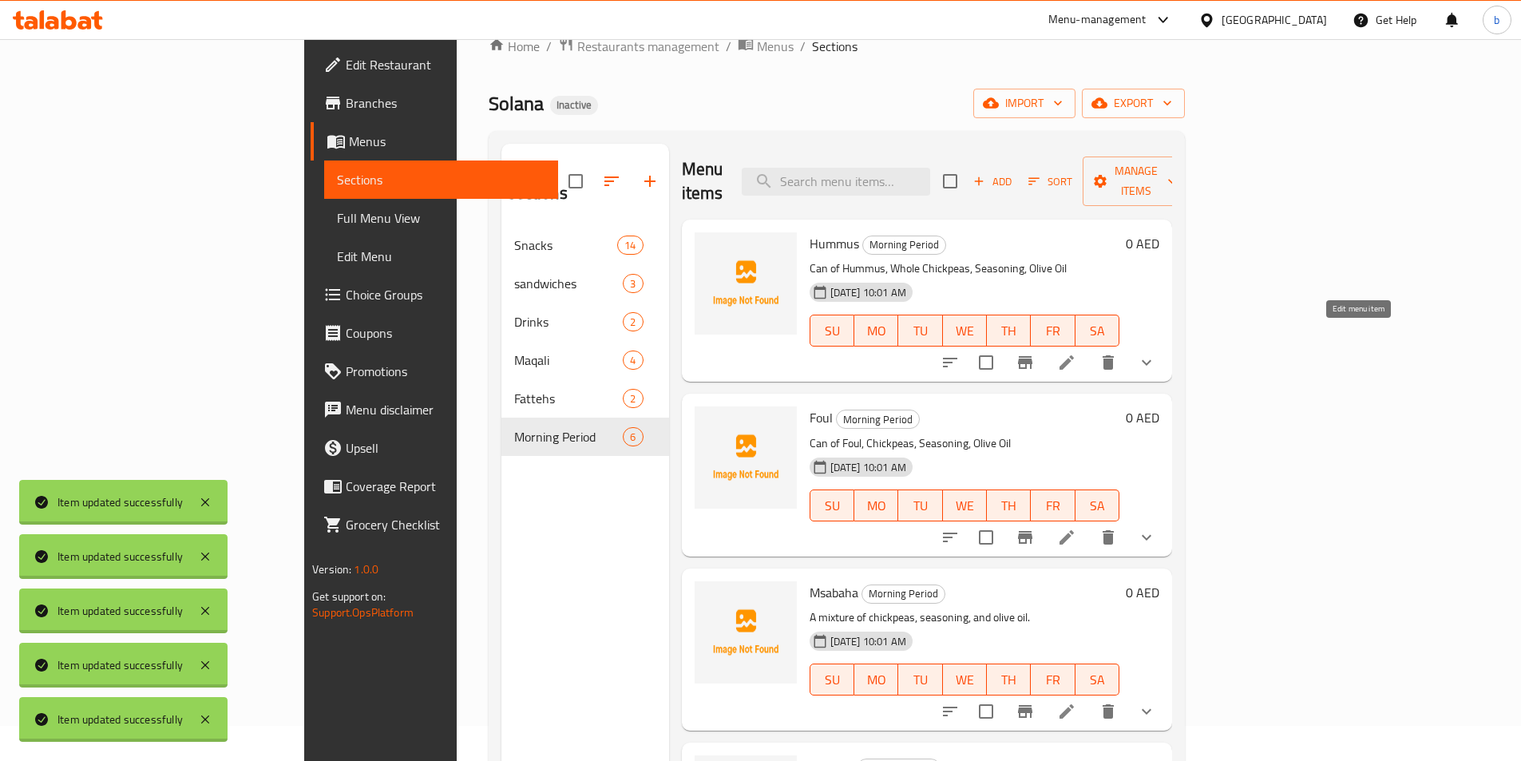
click at [1074, 355] on icon at bounding box center [1066, 362] width 14 height 14
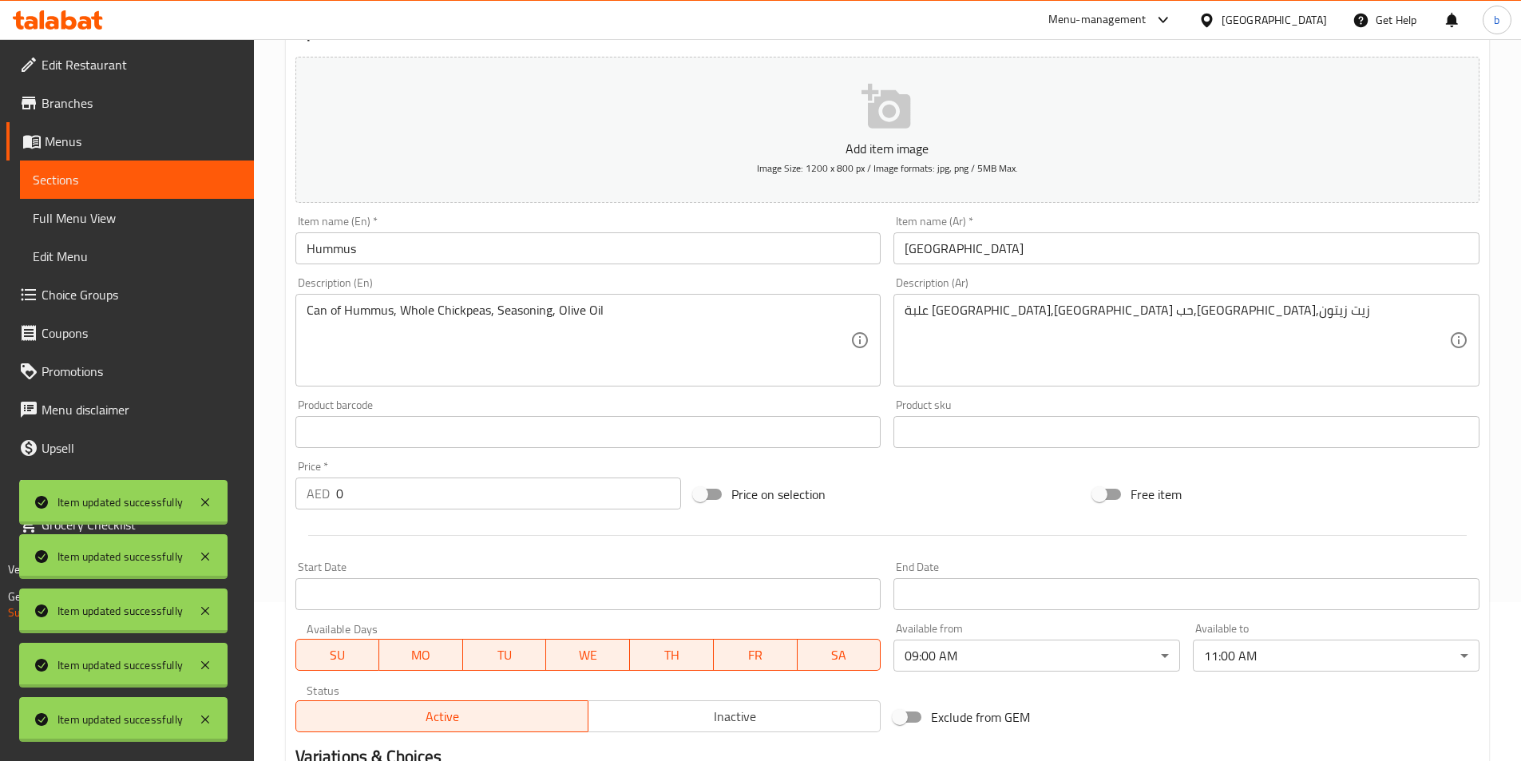
scroll to position [140, 0]
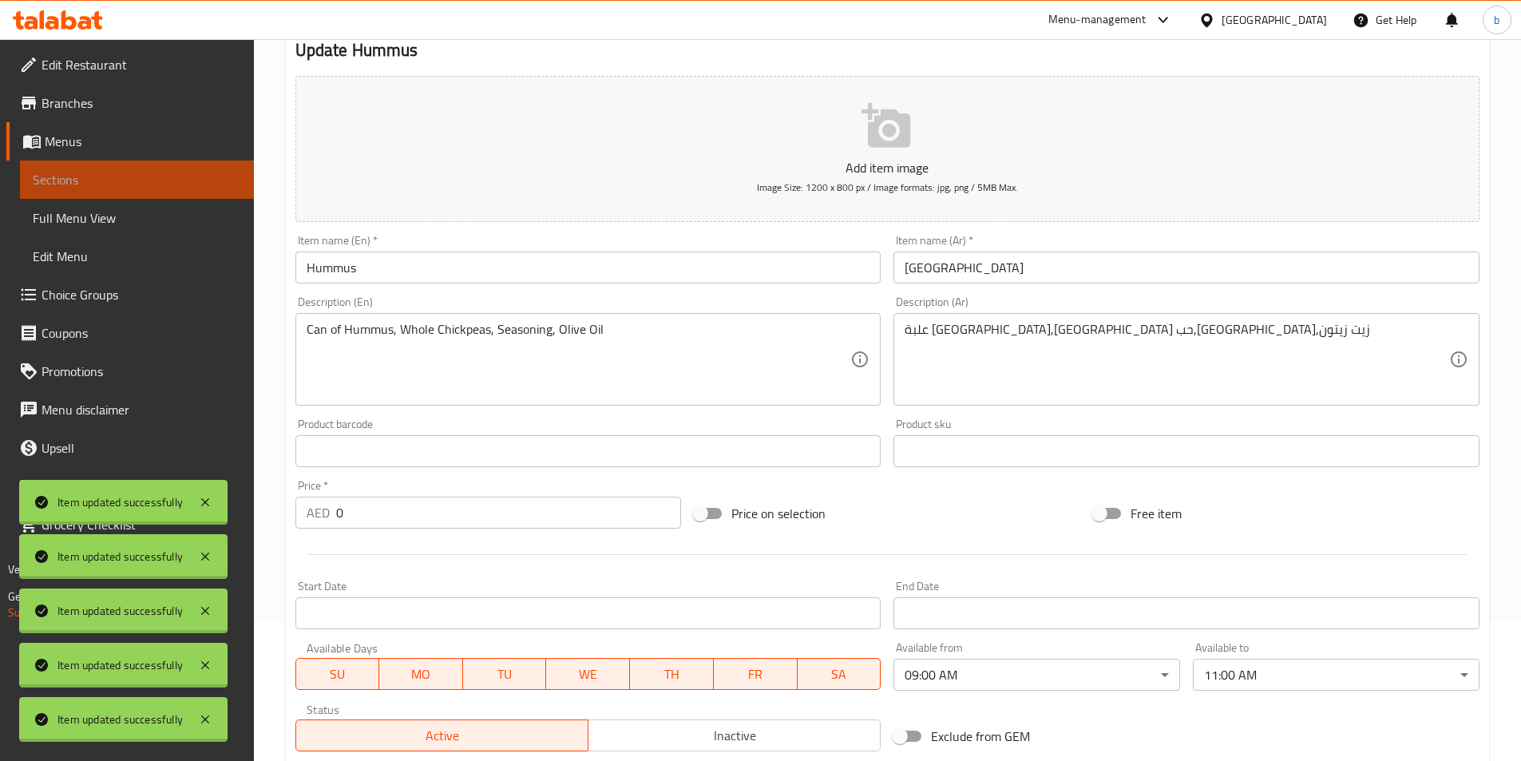
click at [129, 172] on span "Sections" at bounding box center [137, 179] width 208 height 19
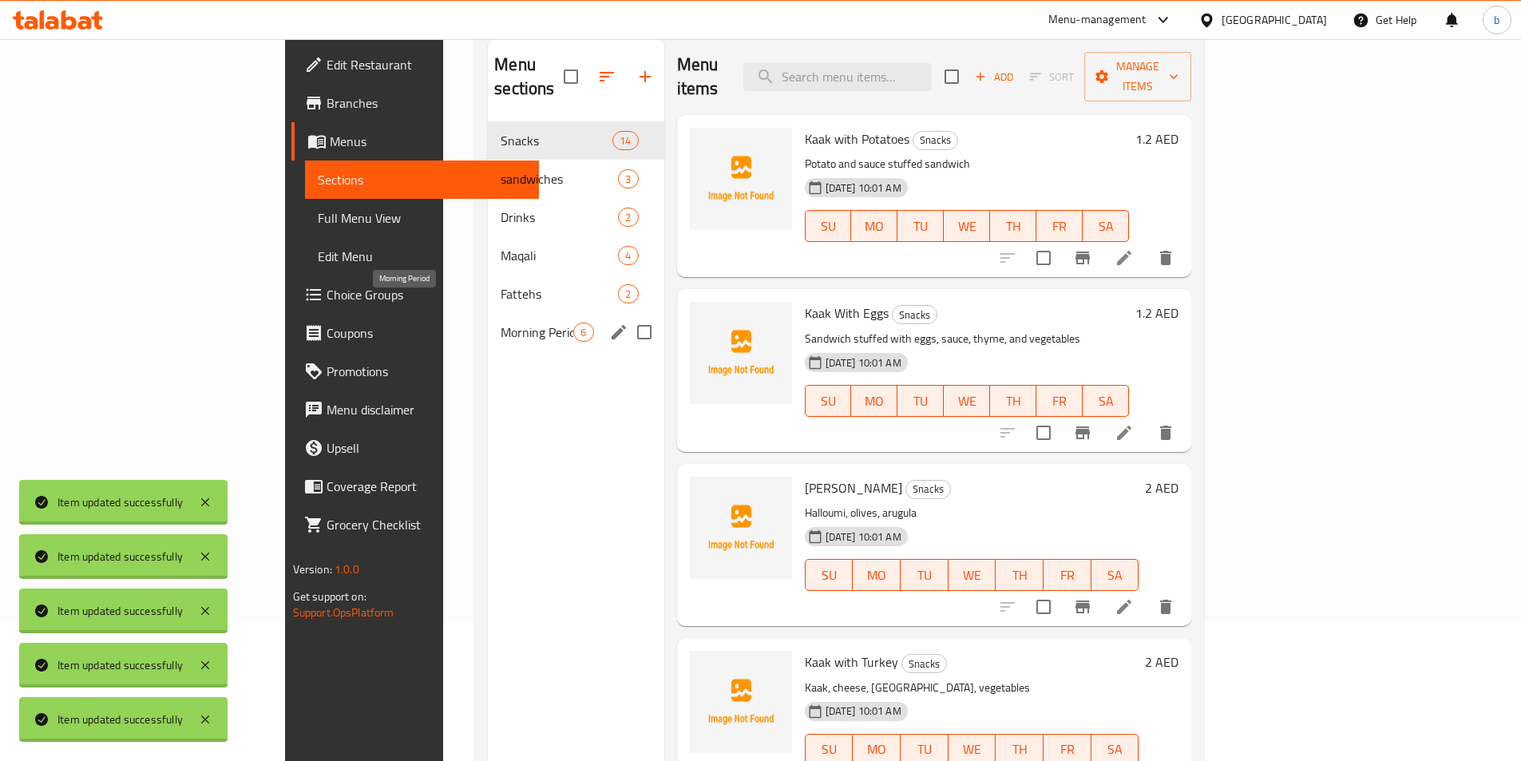
click at [500, 322] on span "Morning Period" at bounding box center [536, 331] width 73 height 19
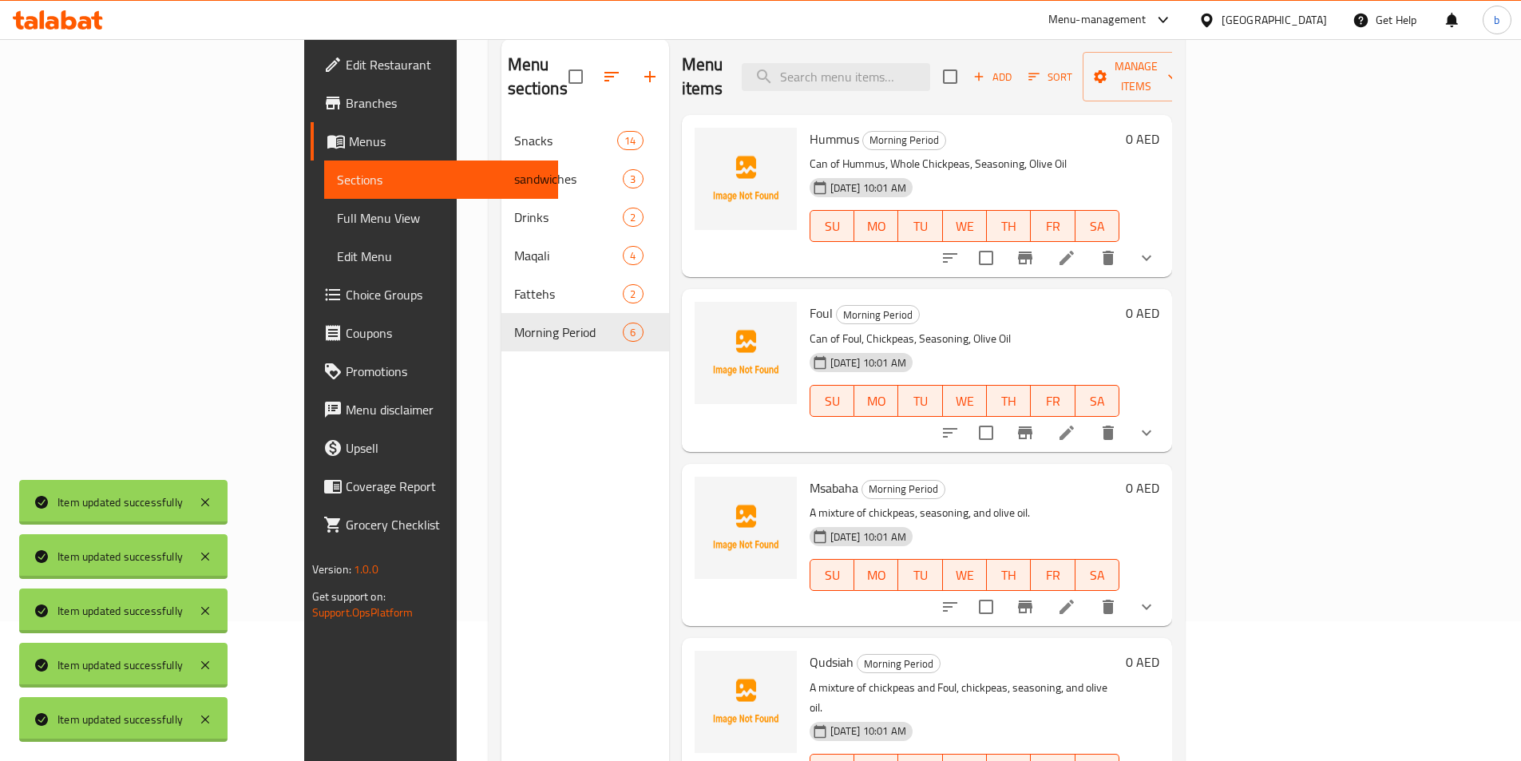
scroll to position [80, 0]
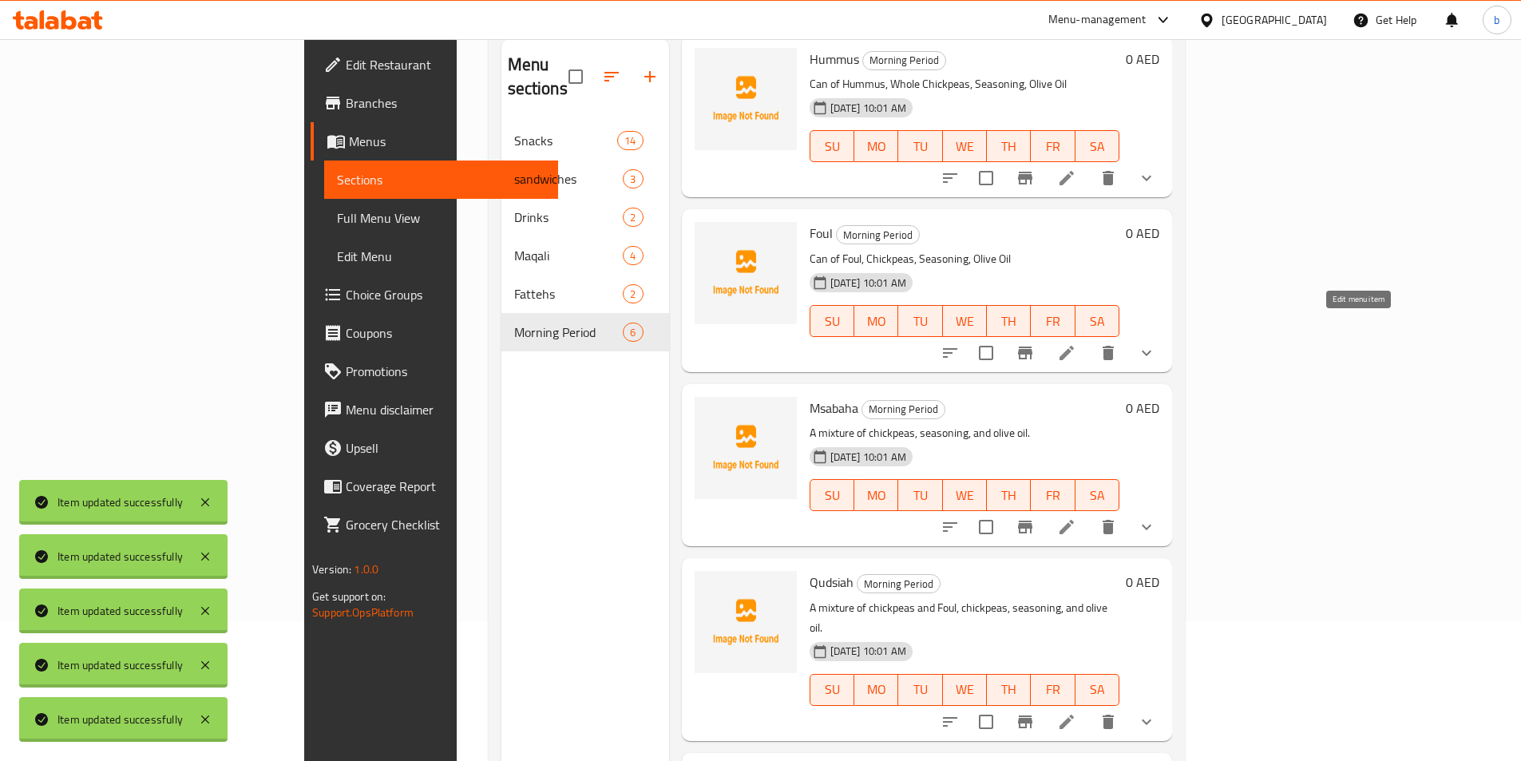
click at [1076, 343] on icon at bounding box center [1066, 352] width 19 height 19
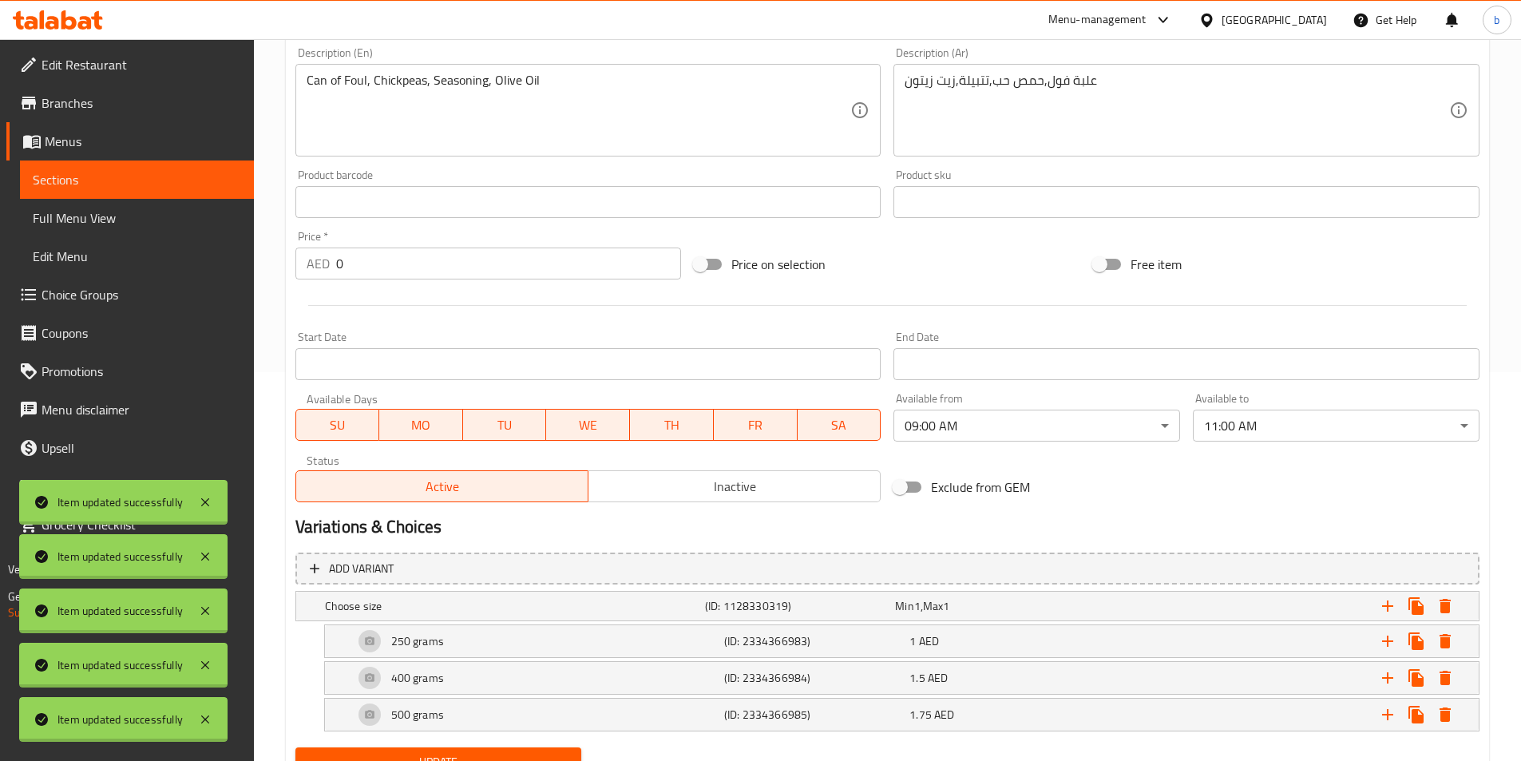
scroll to position [399, 0]
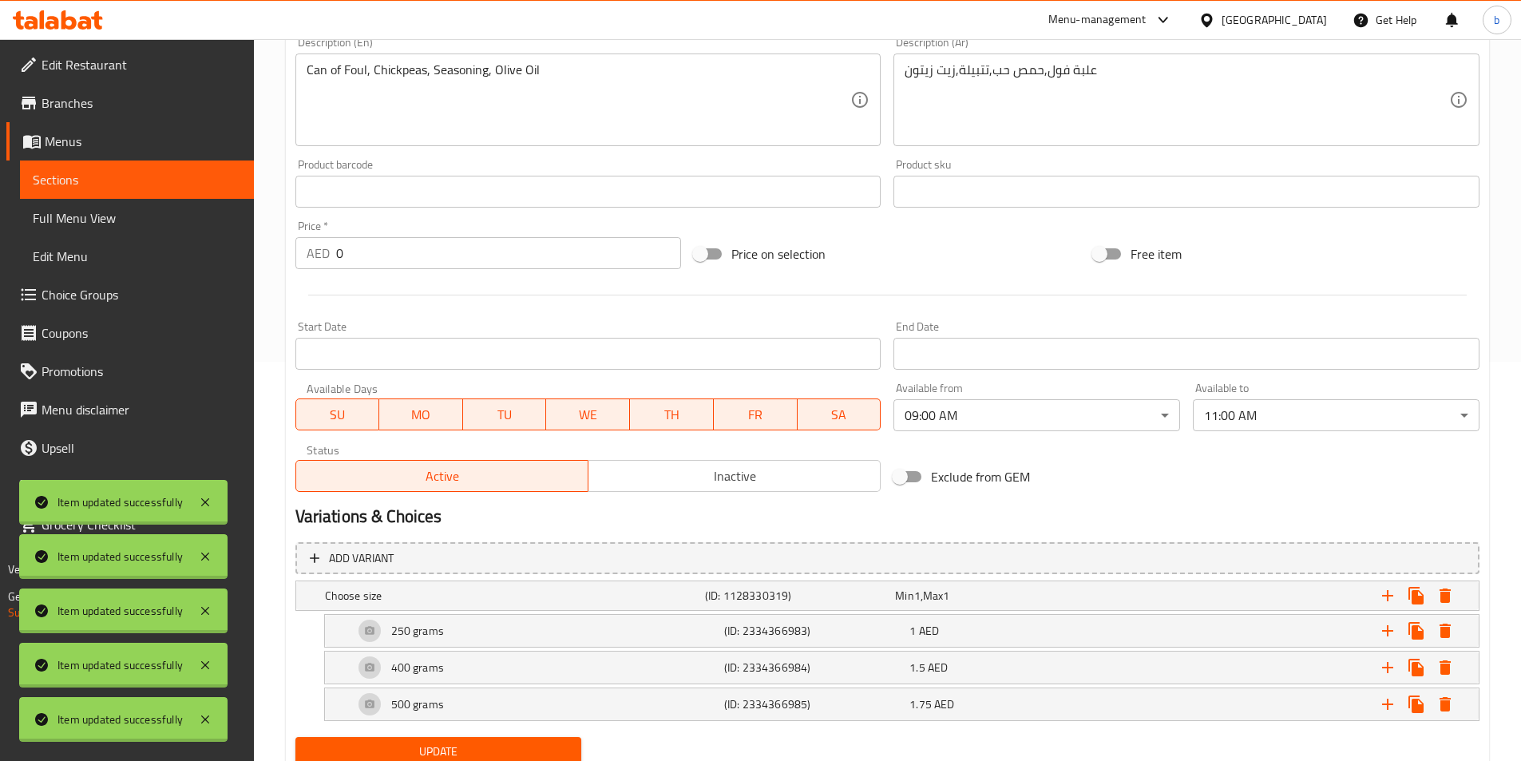
click at [121, 180] on span "Sections" at bounding box center [137, 179] width 208 height 19
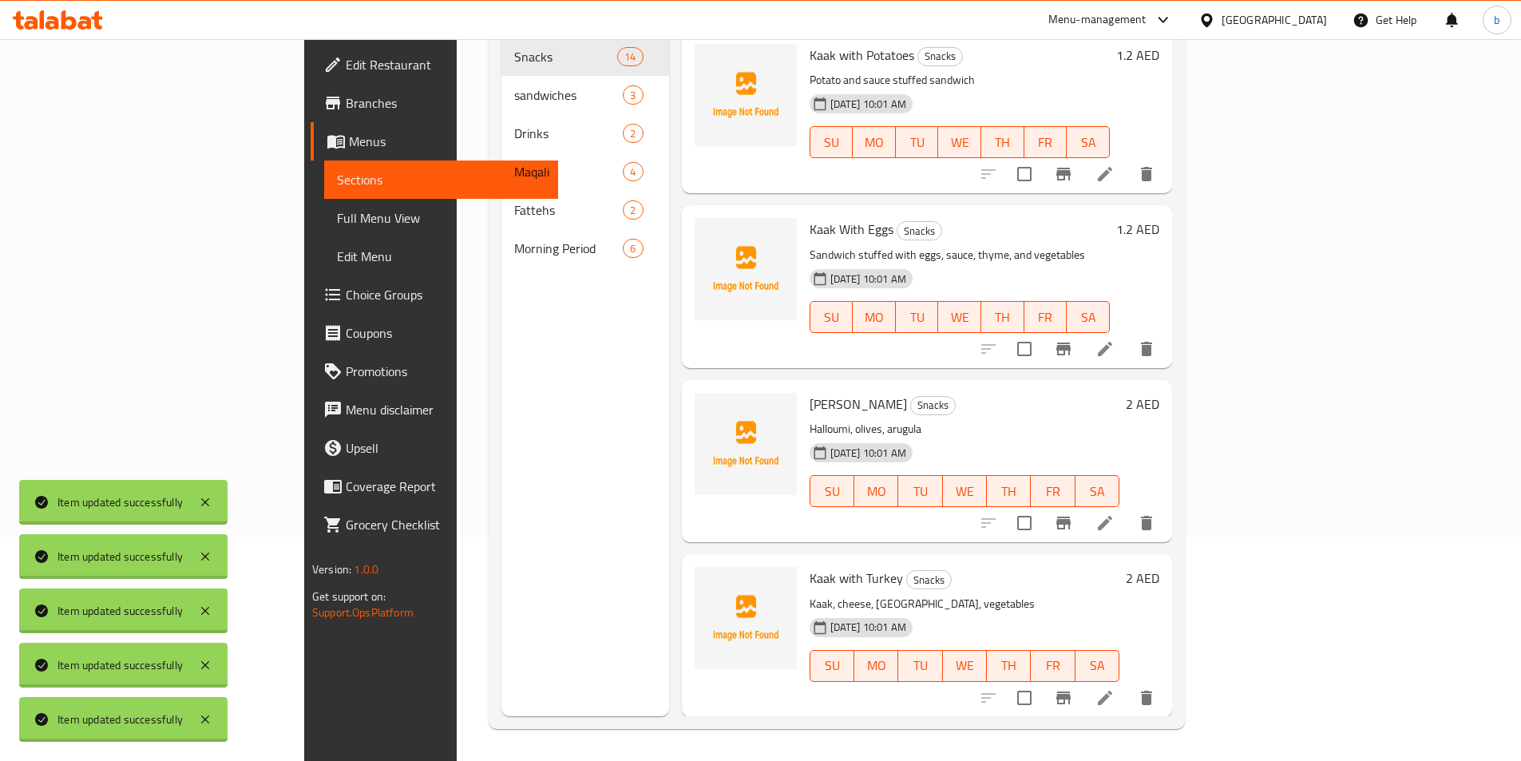
scroll to position [223, 0]
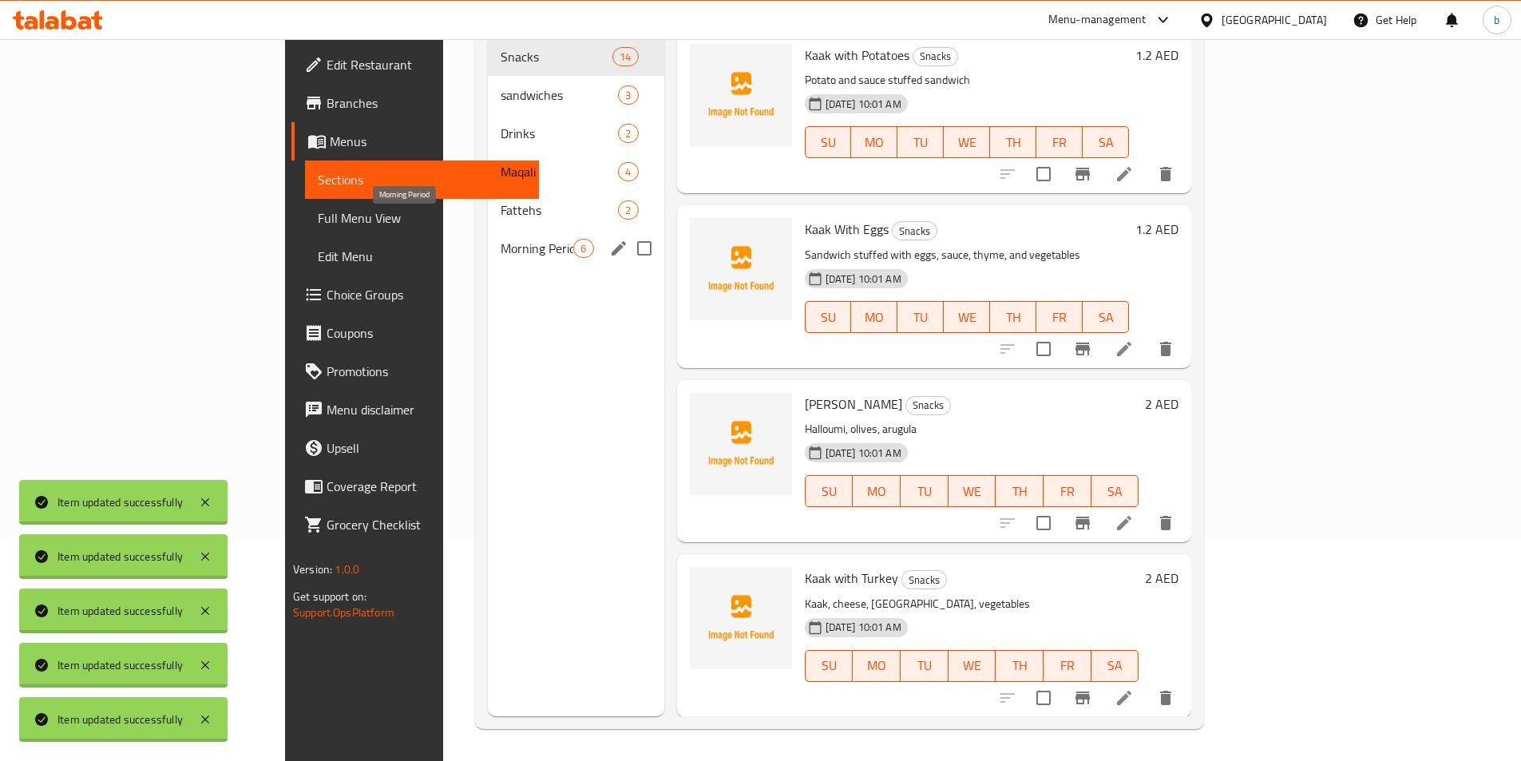
click at [500, 239] on span "Morning Period" at bounding box center [536, 248] width 73 height 19
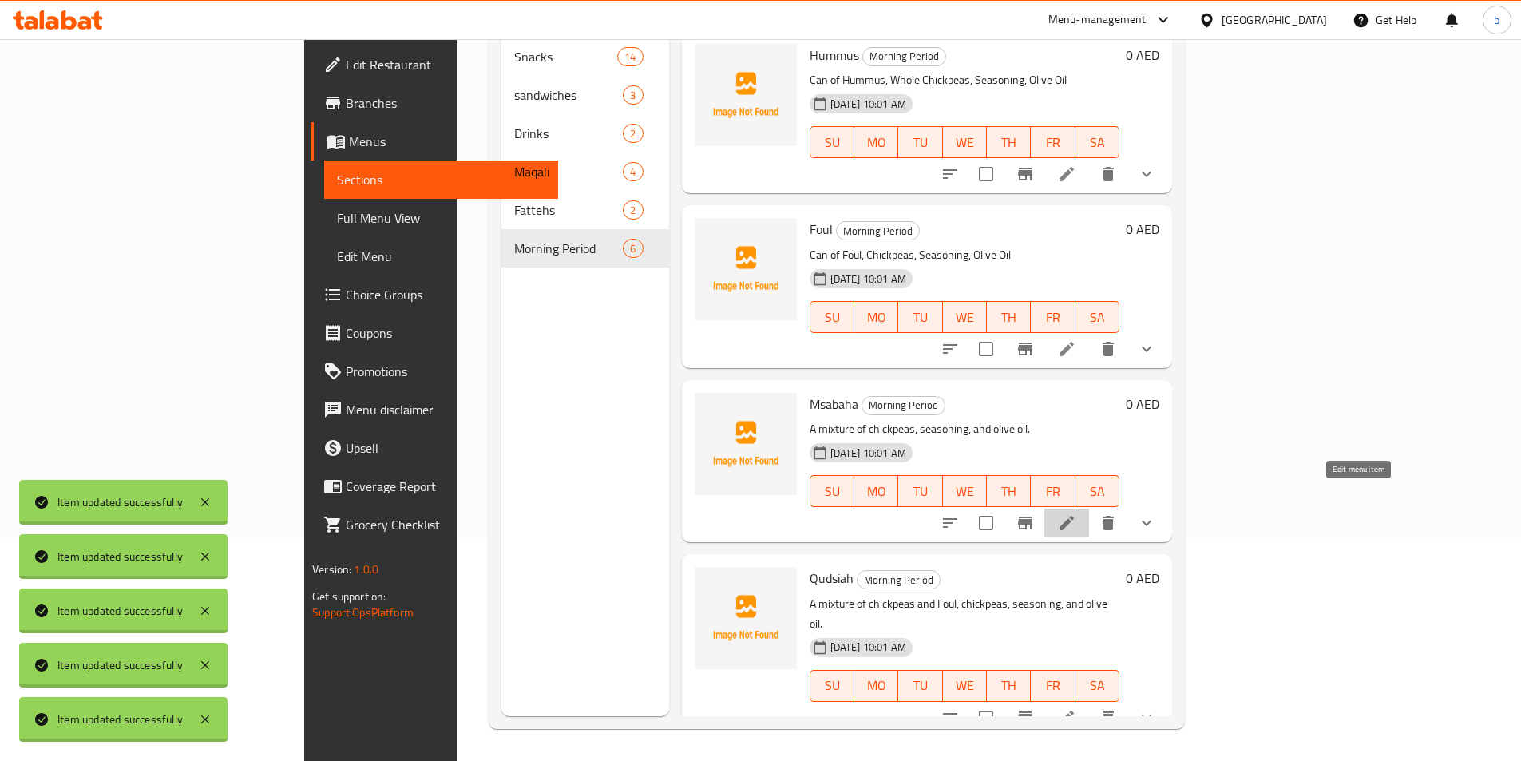
click at [1076, 513] on icon at bounding box center [1066, 522] width 19 height 19
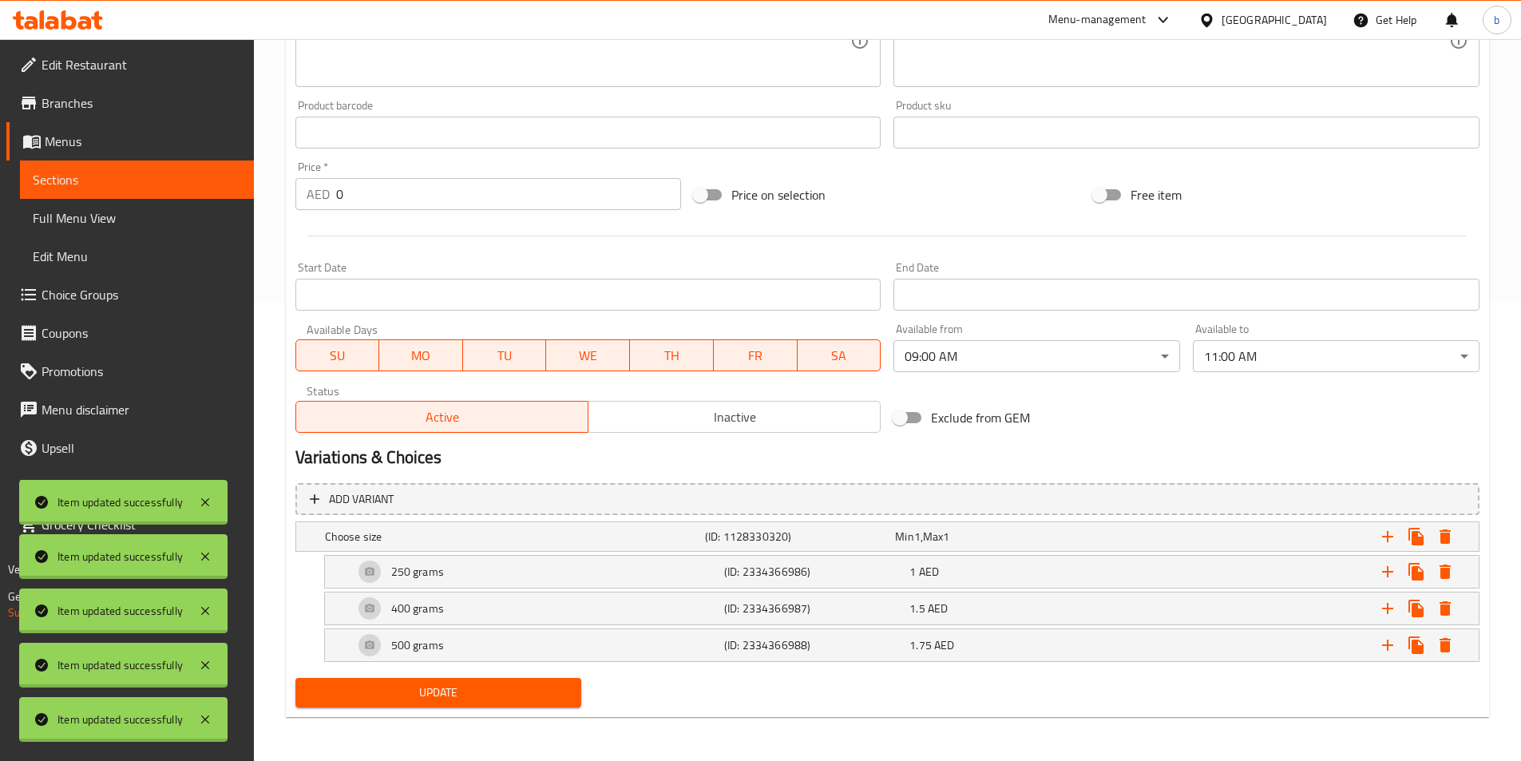
scroll to position [459, 0]
click at [32, 178] on link "Sections" at bounding box center [137, 179] width 234 height 38
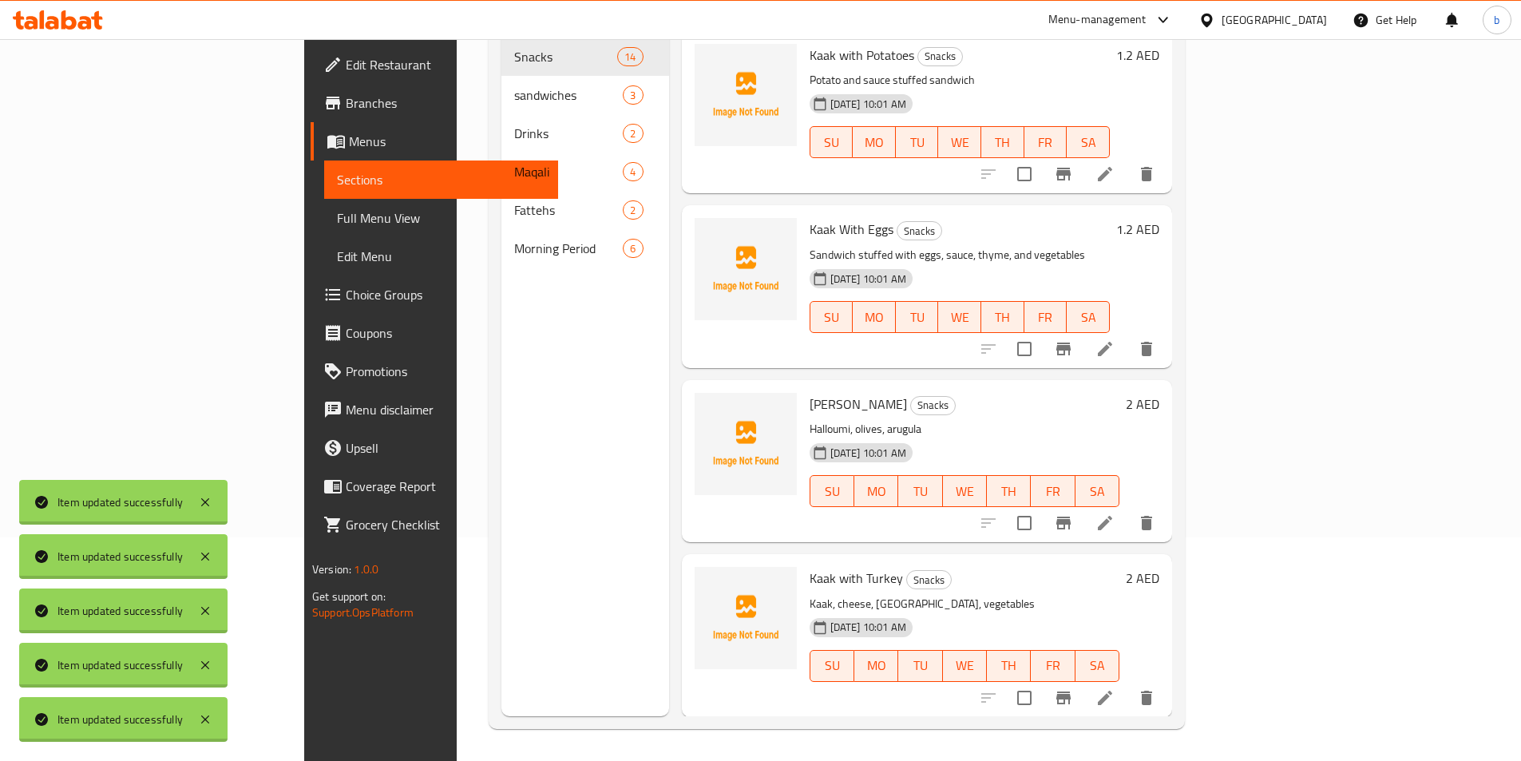
scroll to position [223, 0]
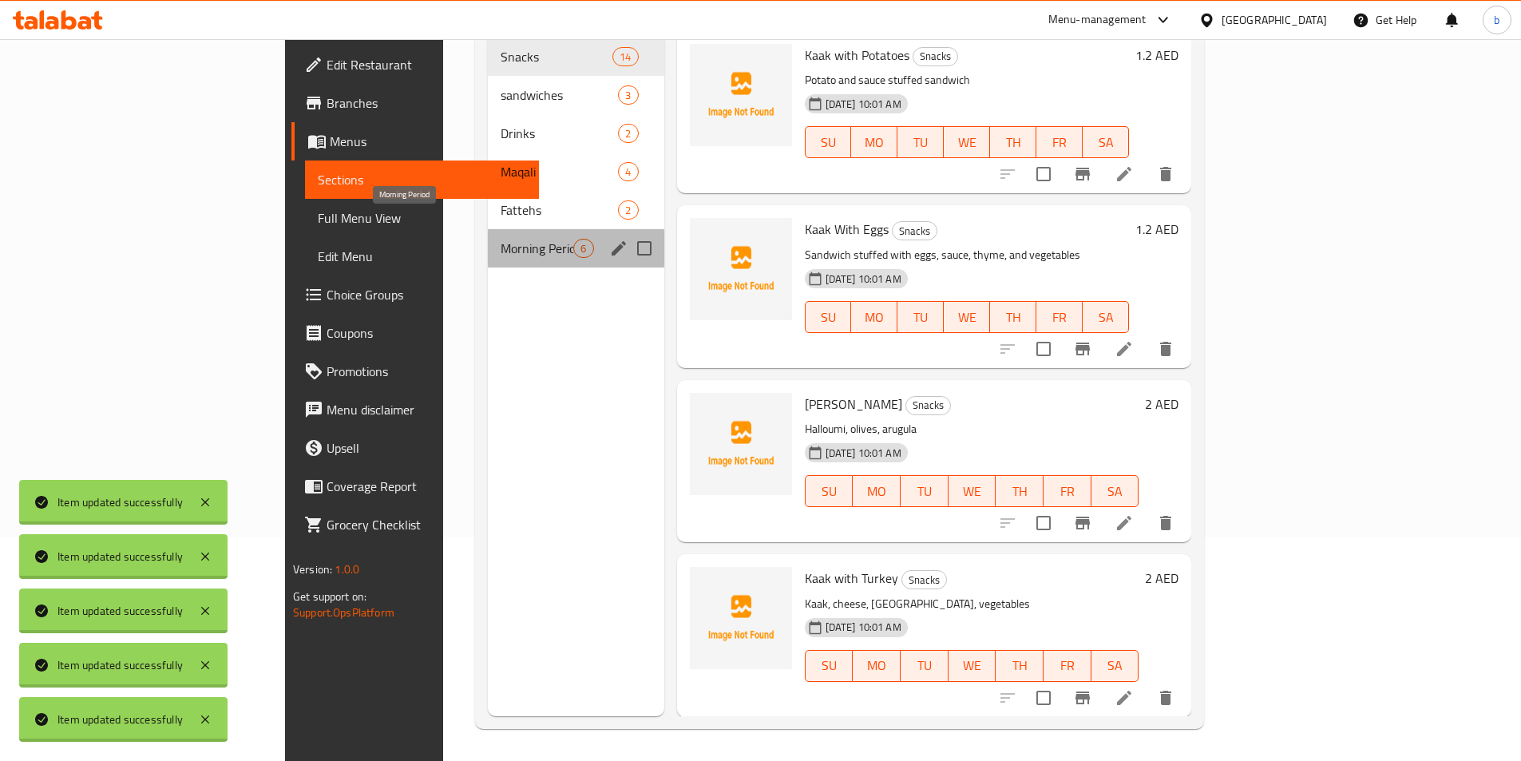
click at [500, 239] on span "Morning Period" at bounding box center [536, 248] width 73 height 19
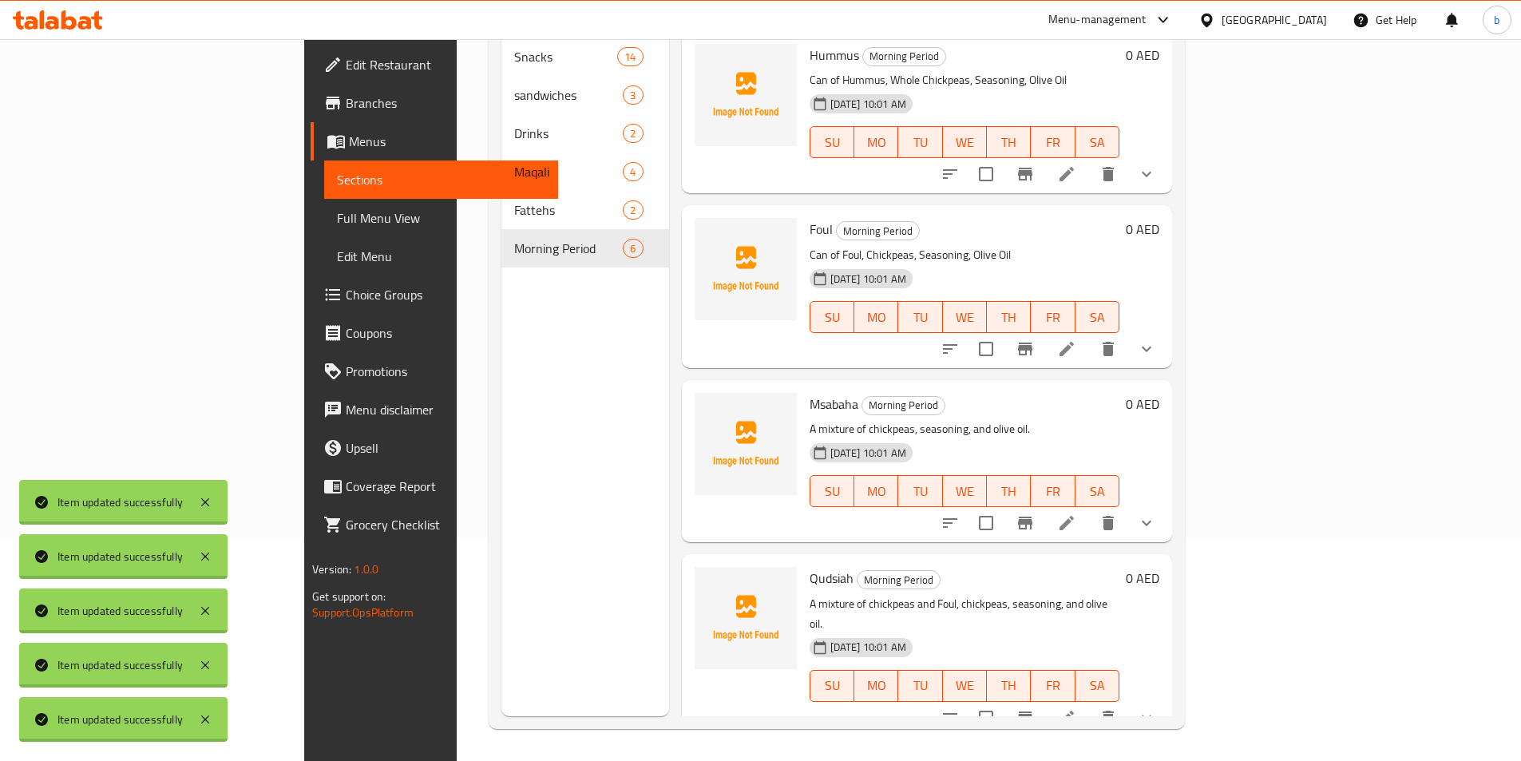
click at [1089, 509] on li at bounding box center [1066, 522] width 45 height 29
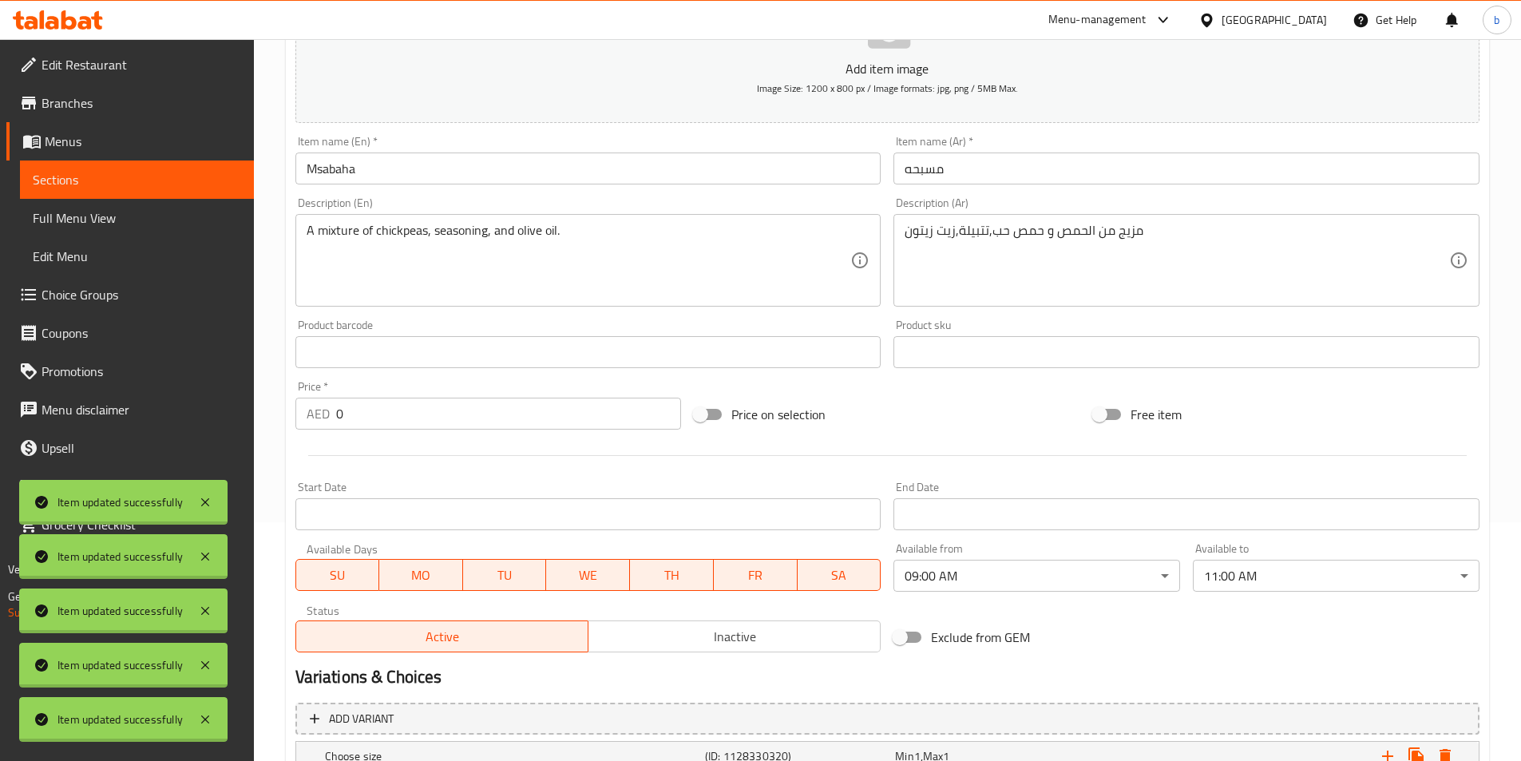
scroll to position [399, 0]
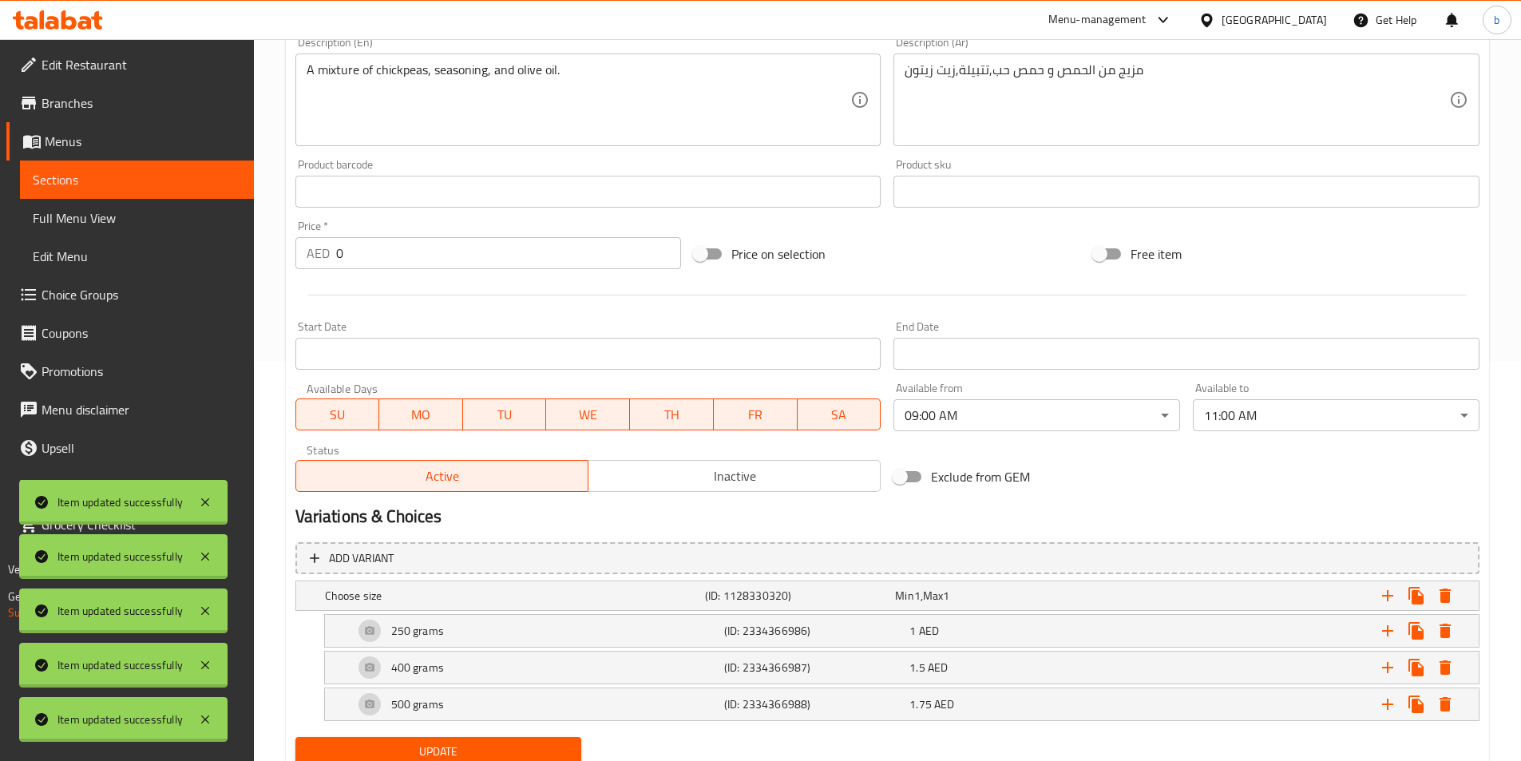
click at [37, 180] on span "Sections" at bounding box center [137, 179] width 208 height 19
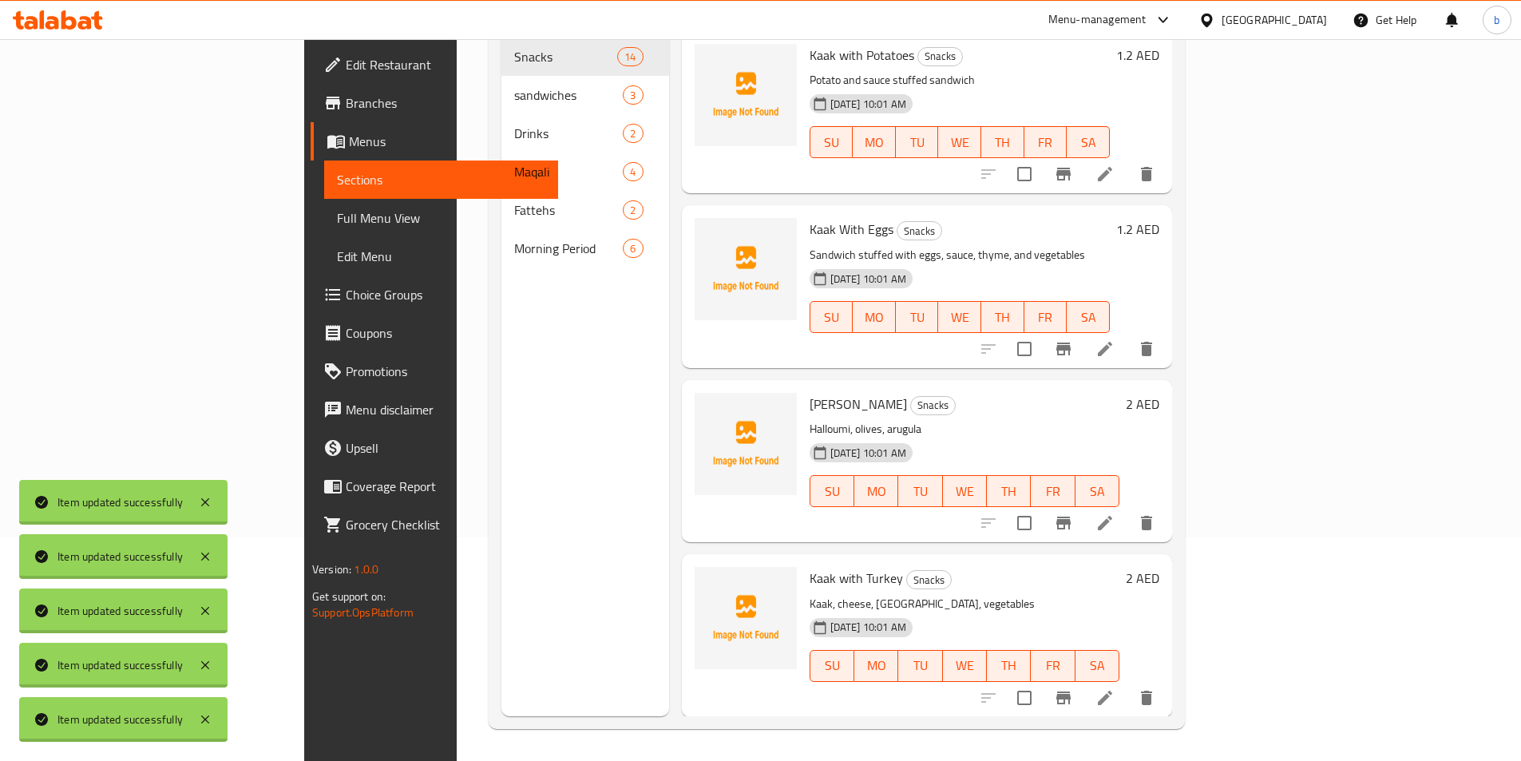
scroll to position [223, 0]
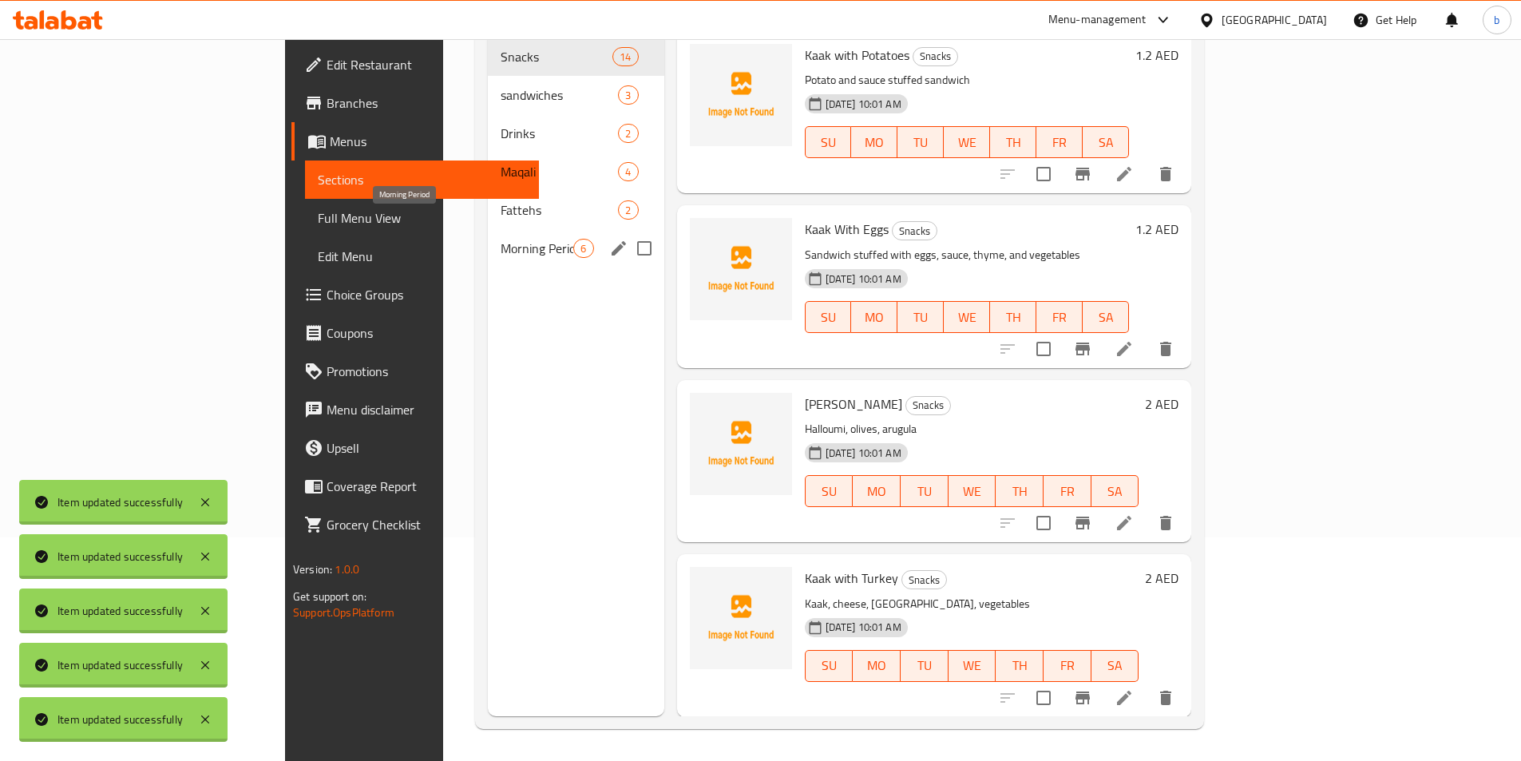
click at [500, 239] on span "Morning Period" at bounding box center [536, 248] width 73 height 19
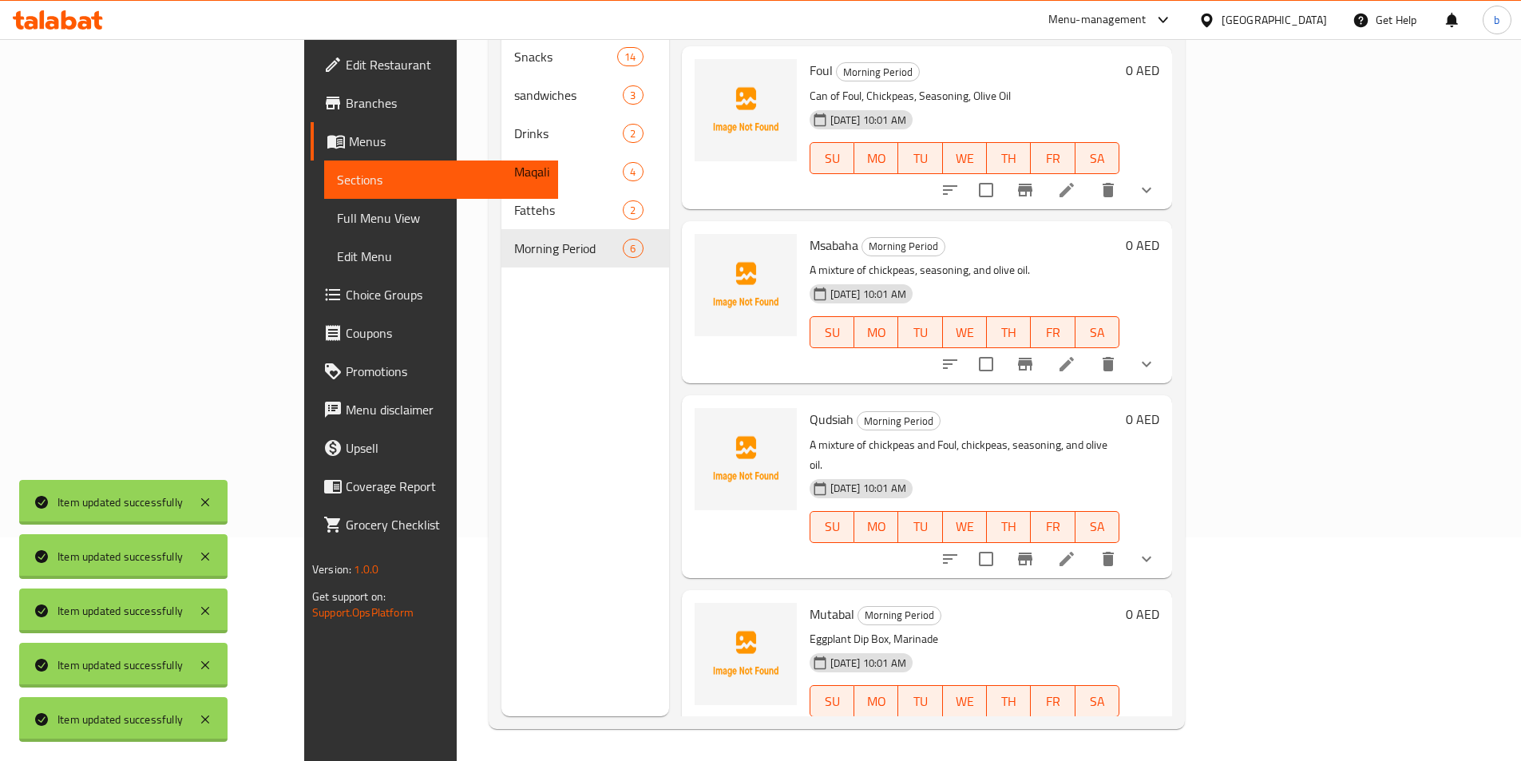
scroll to position [160, 0]
click at [1089, 544] on li at bounding box center [1066, 558] width 45 height 29
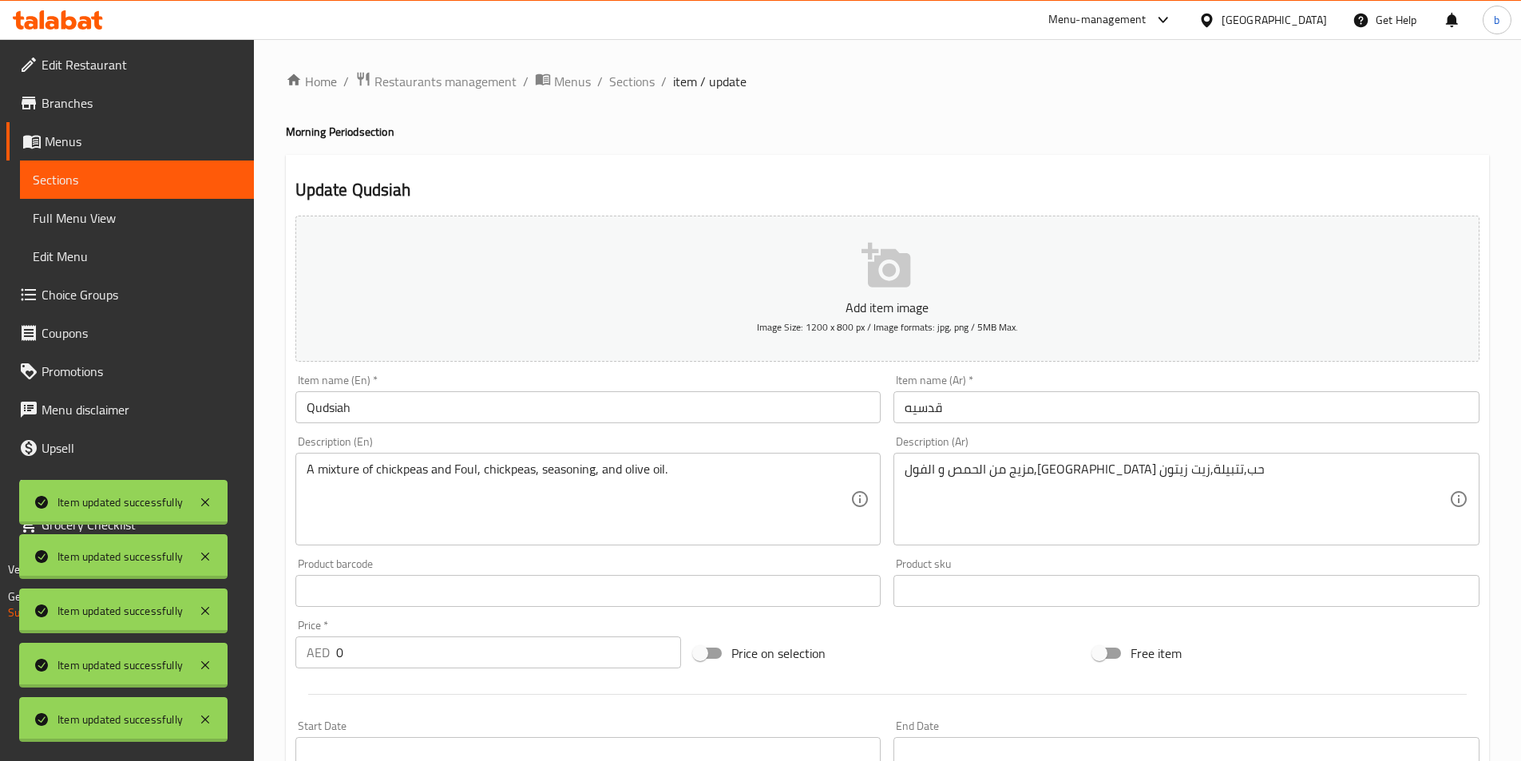
scroll to position [319, 0]
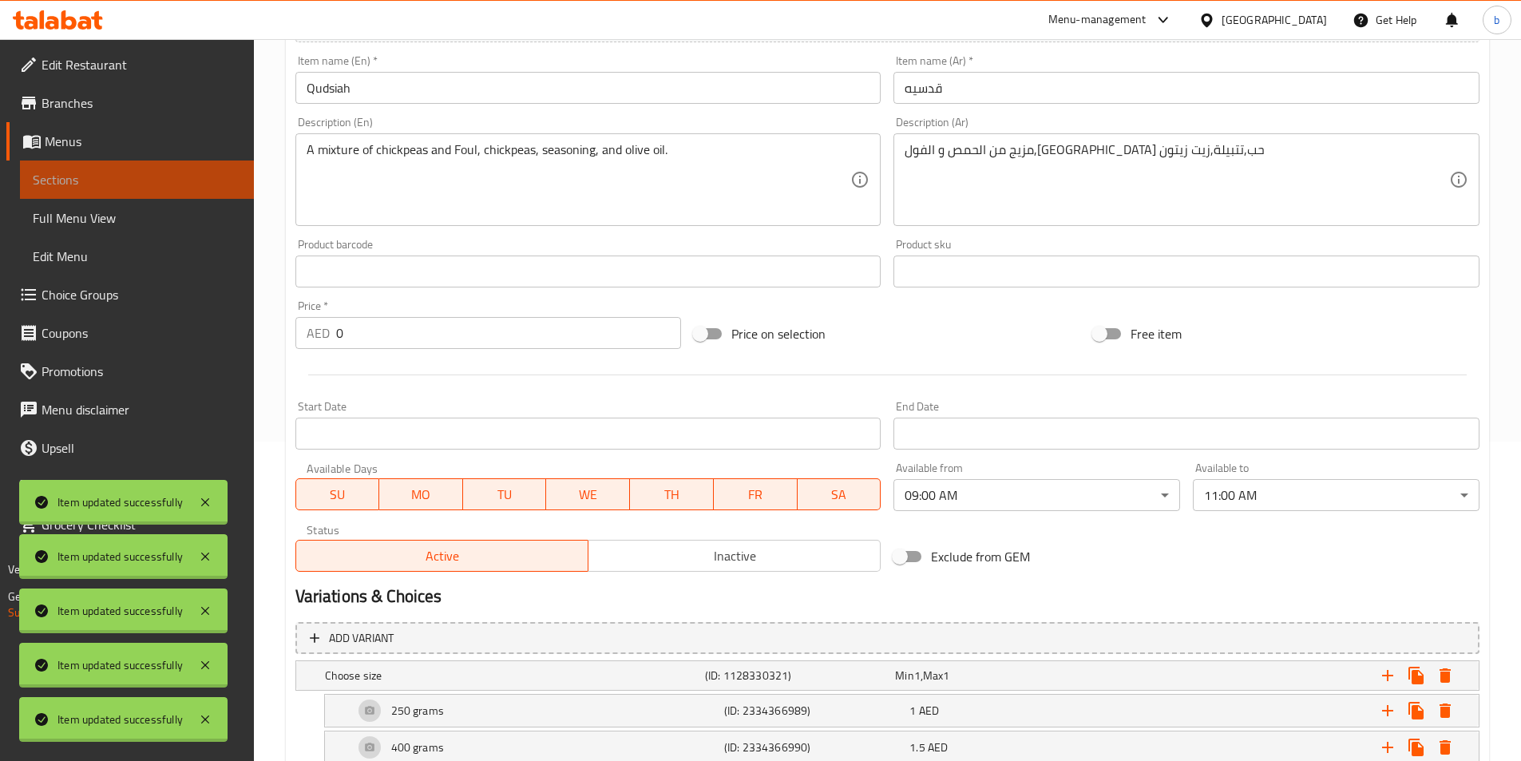
click at [150, 176] on span "Sections" at bounding box center [137, 179] width 208 height 19
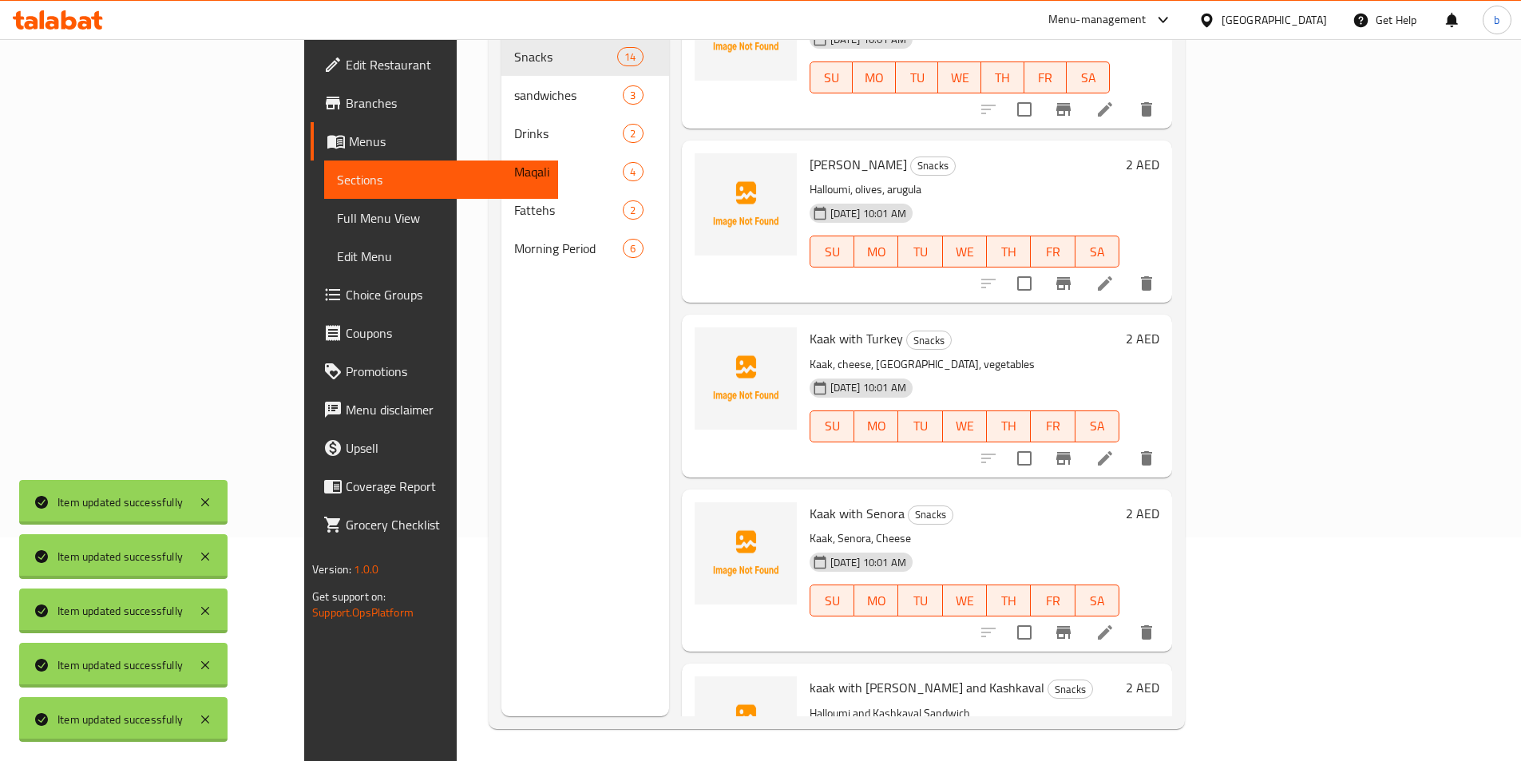
scroll to position [399, 0]
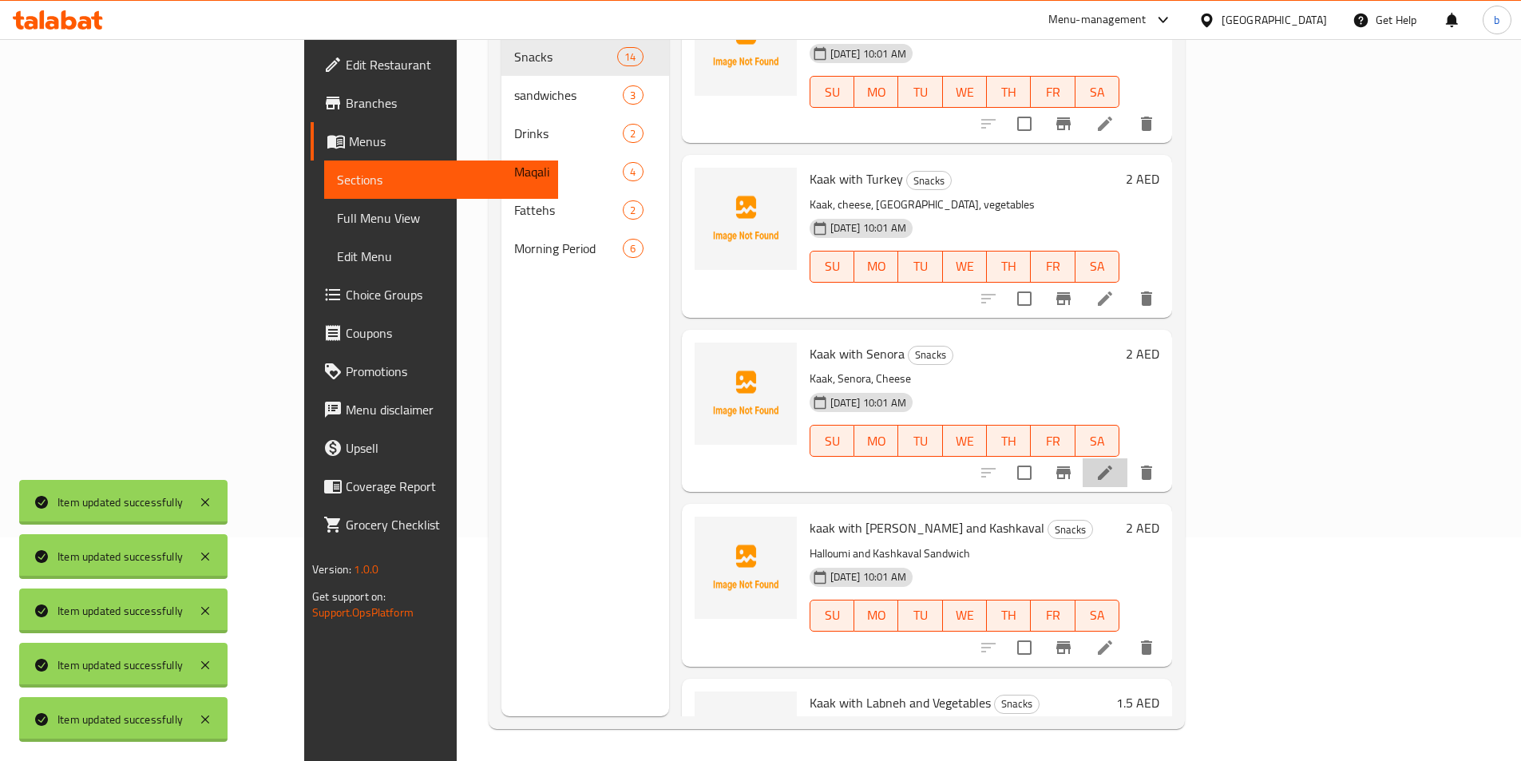
click at [1127, 459] on li at bounding box center [1104, 472] width 45 height 29
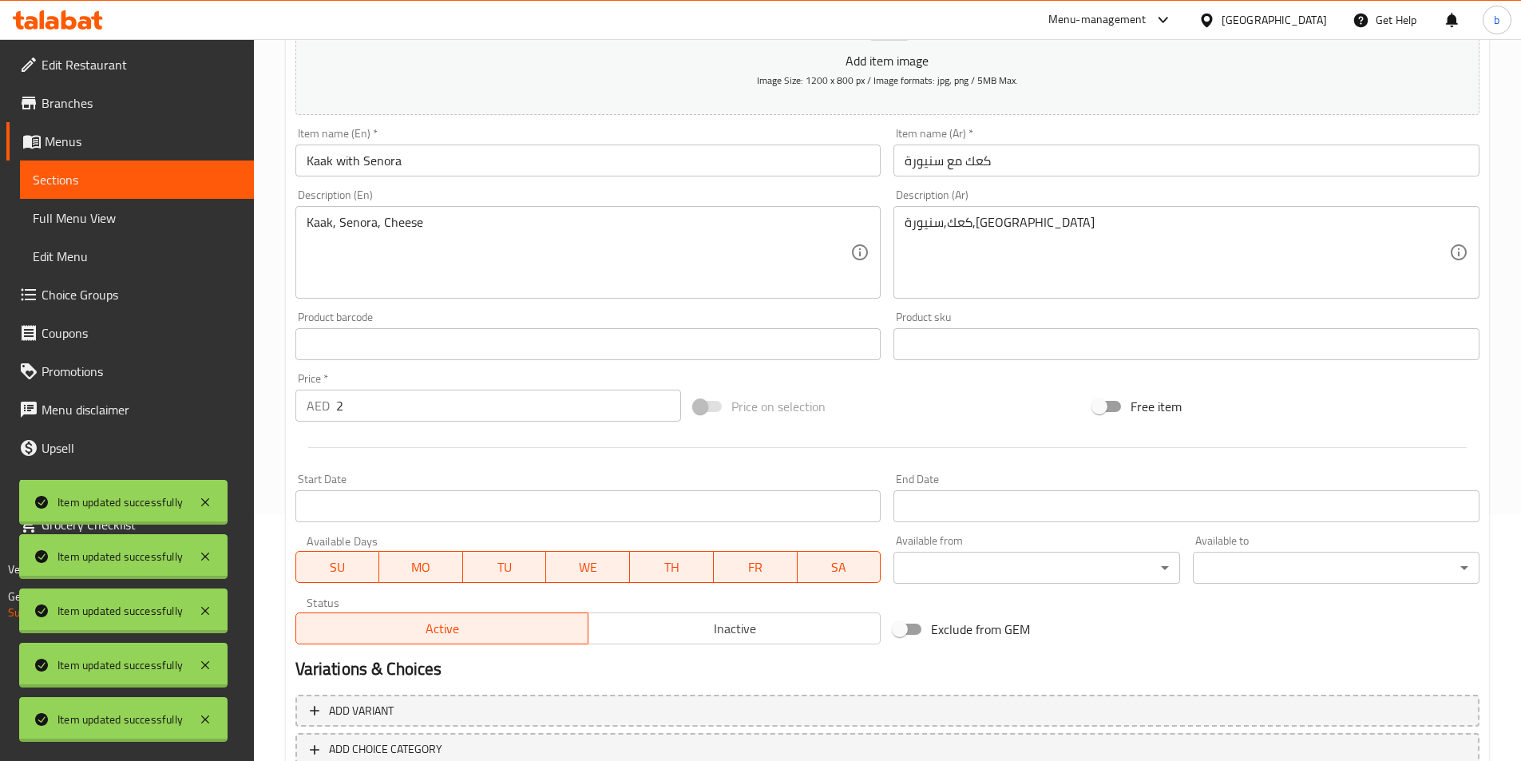
scroll to position [80, 0]
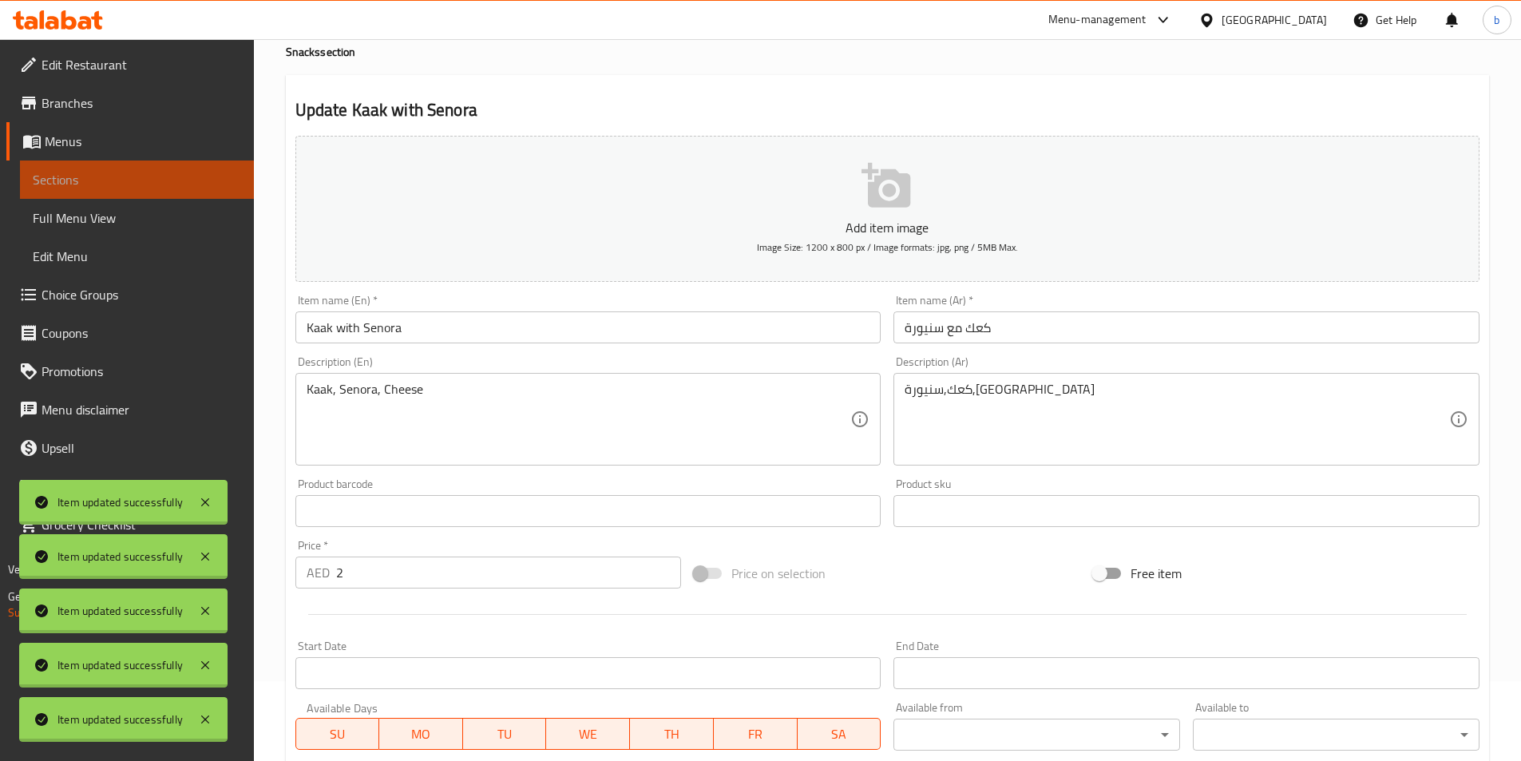
click at [148, 180] on span "Sections" at bounding box center [137, 179] width 208 height 19
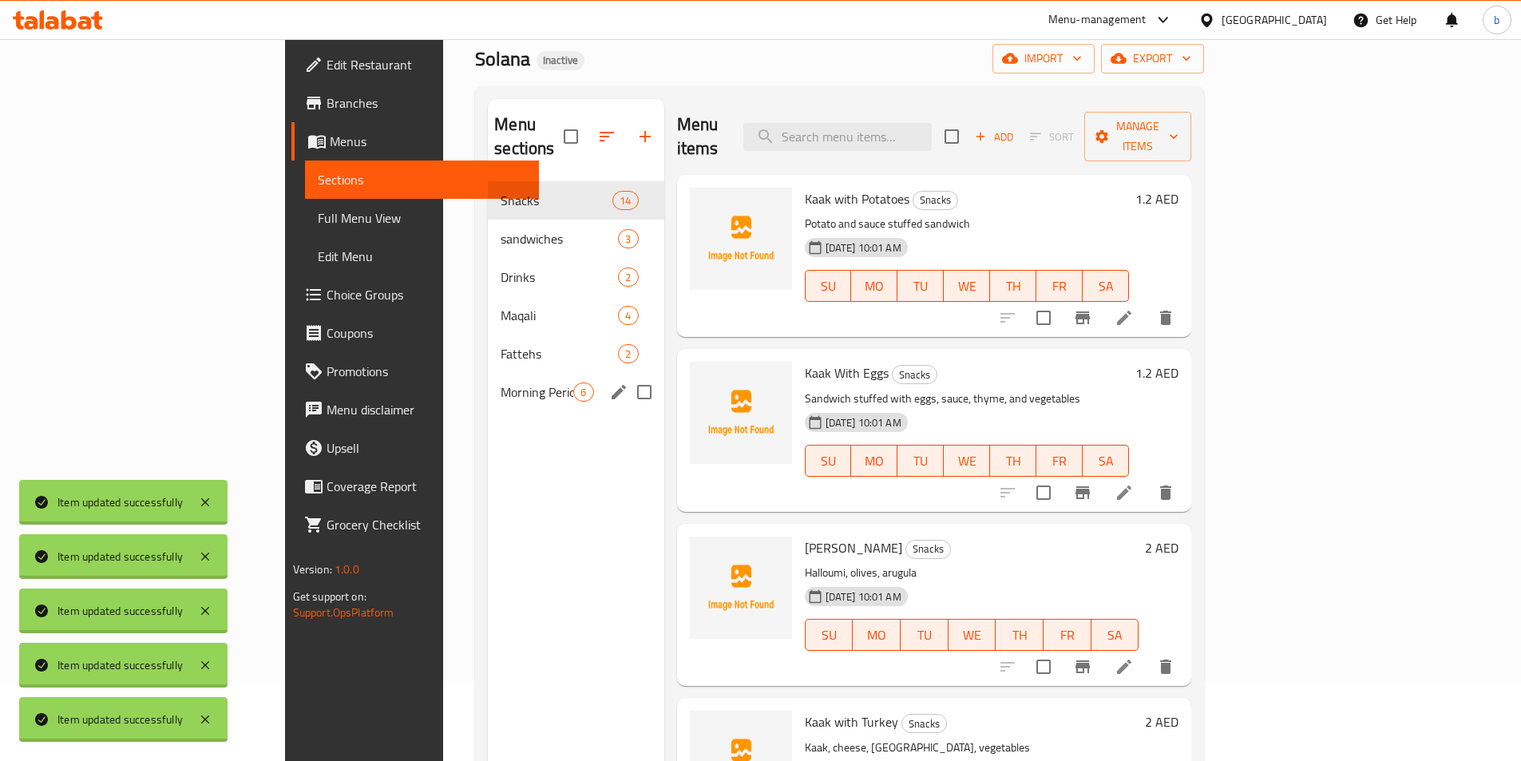
click at [500, 382] on span "Morning Period" at bounding box center [536, 391] width 73 height 19
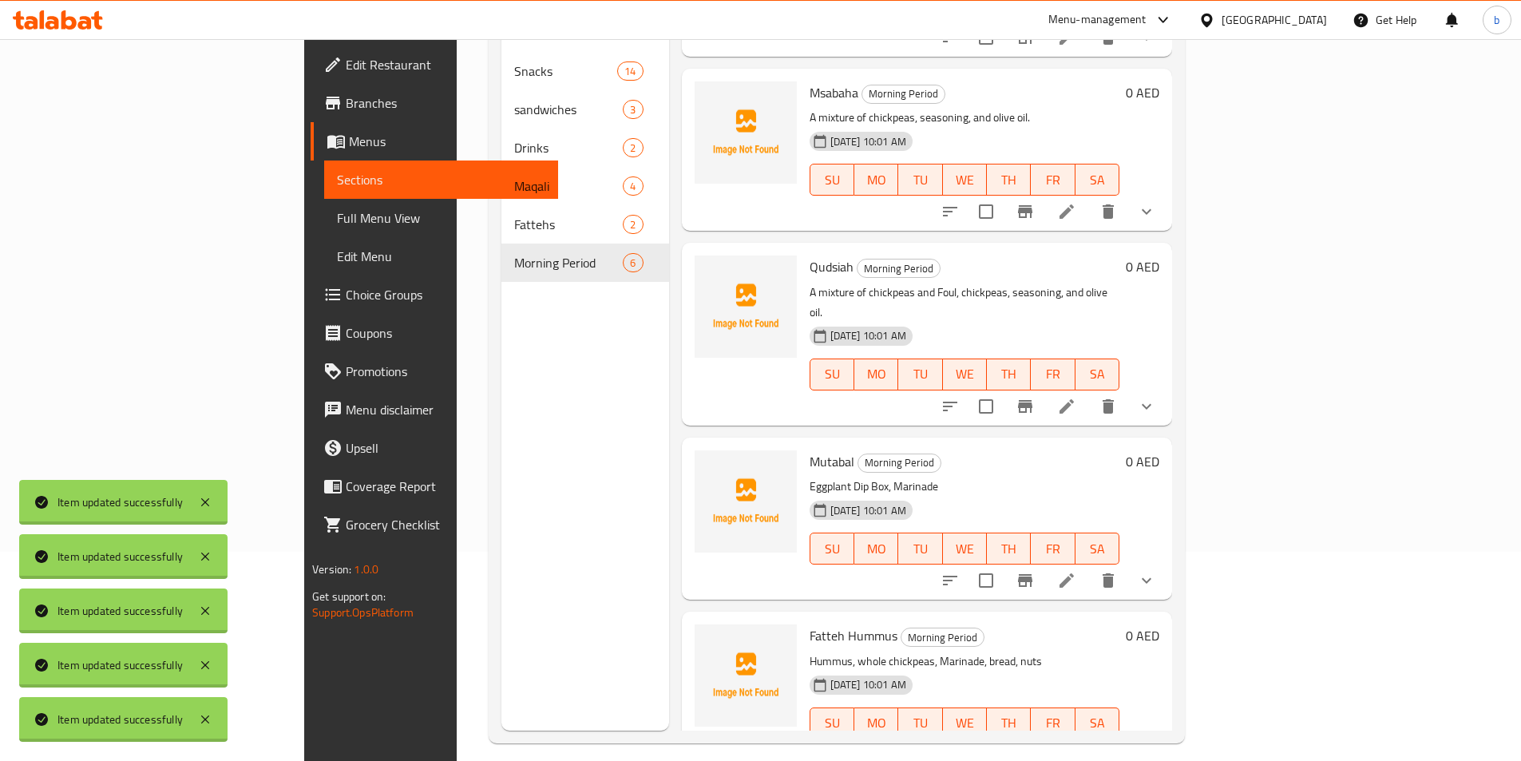
scroll to position [223, 0]
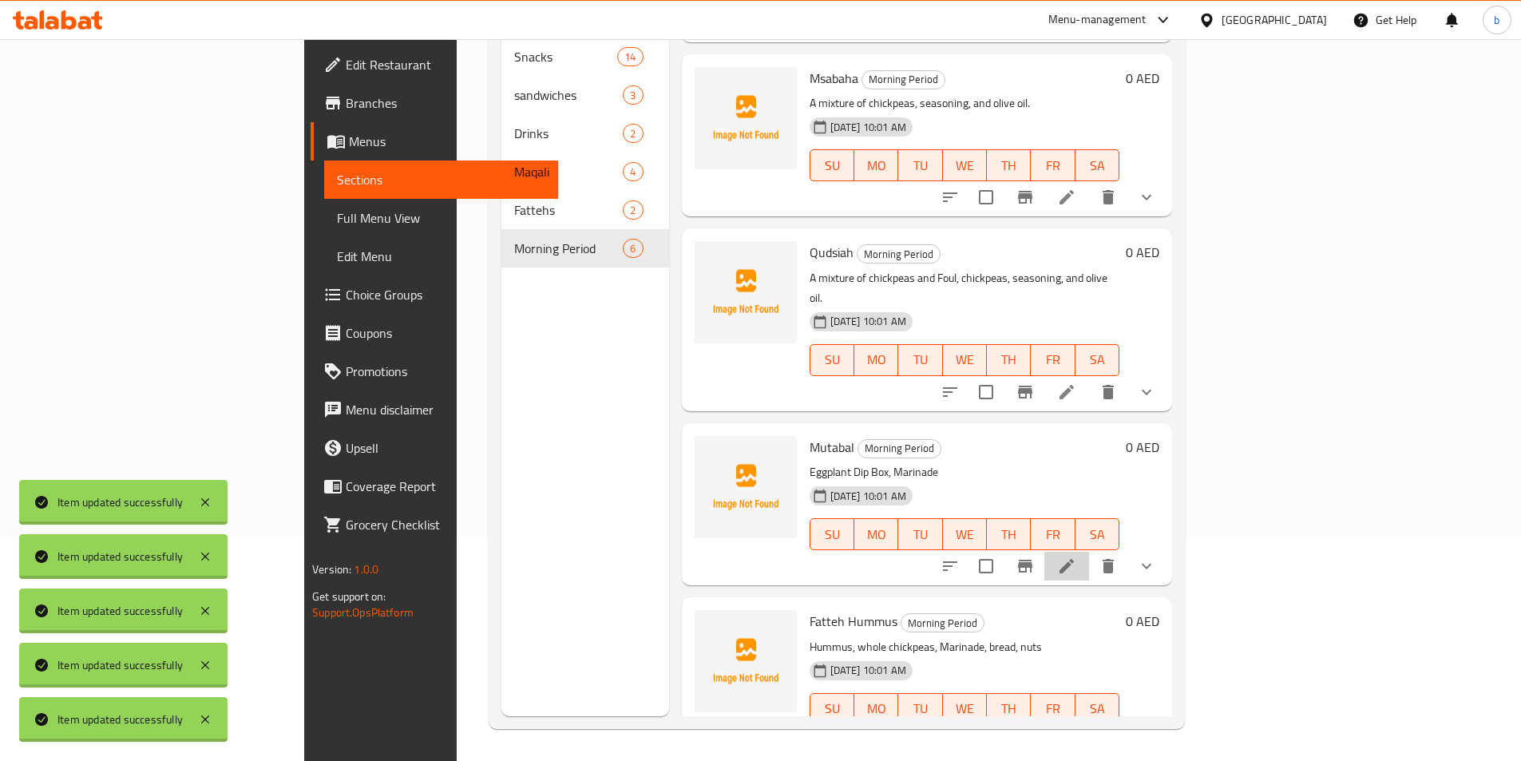
click at [1076, 556] on icon at bounding box center [1066, 565] width 19 height 19
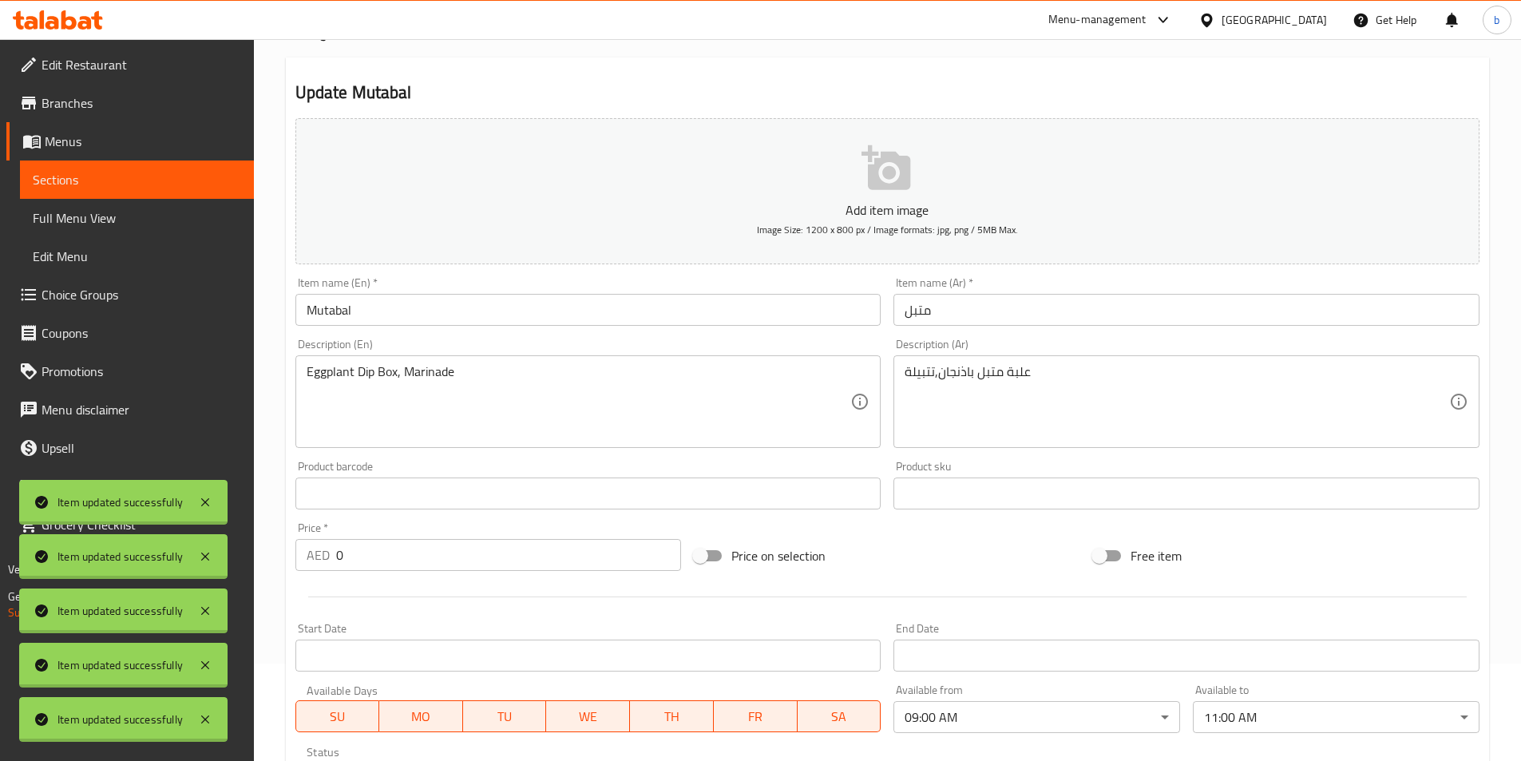
scroll to position [399, 0]
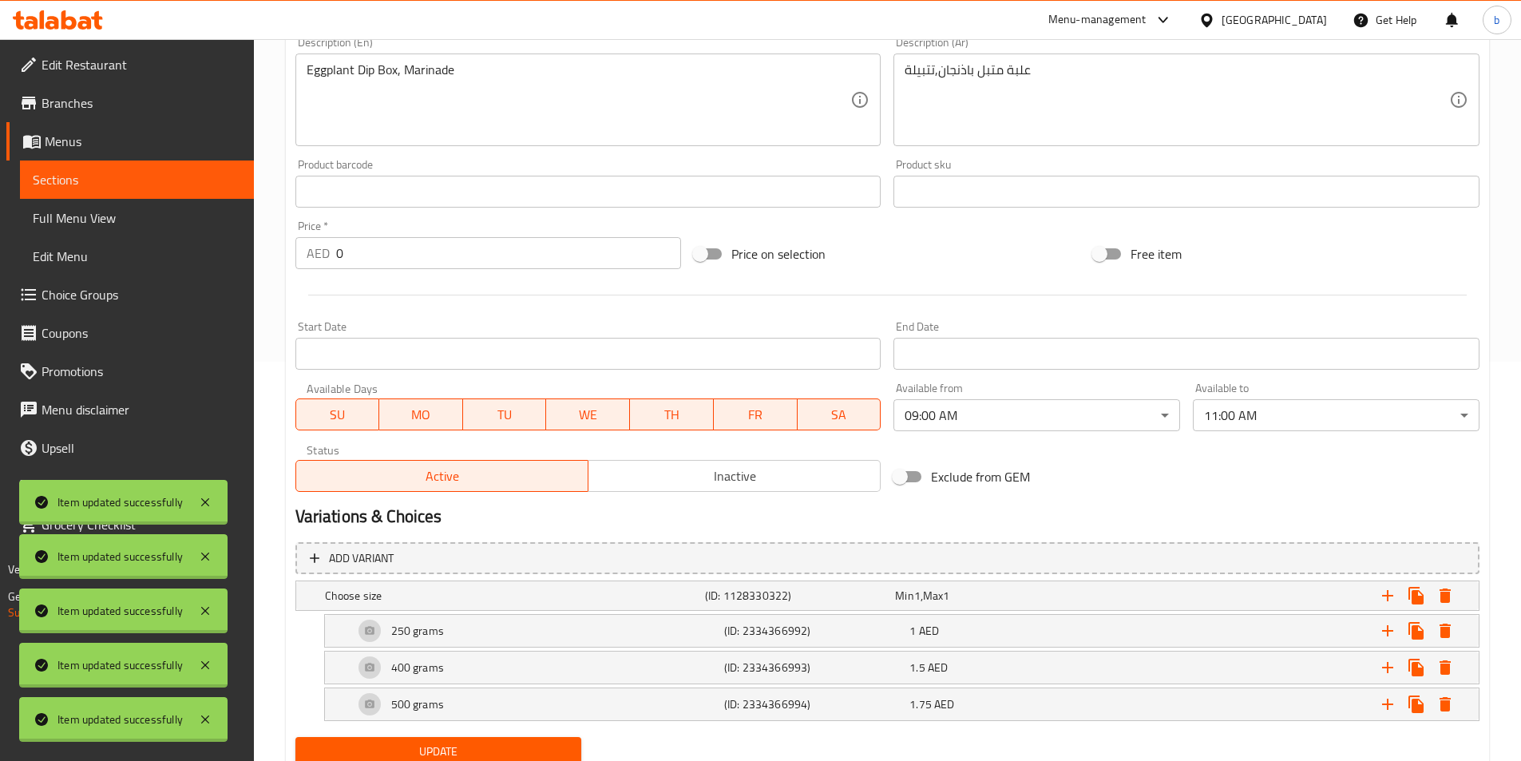
click at [45, 185] on span "Sections" at bounding box center [137, 179] width 208 height 19
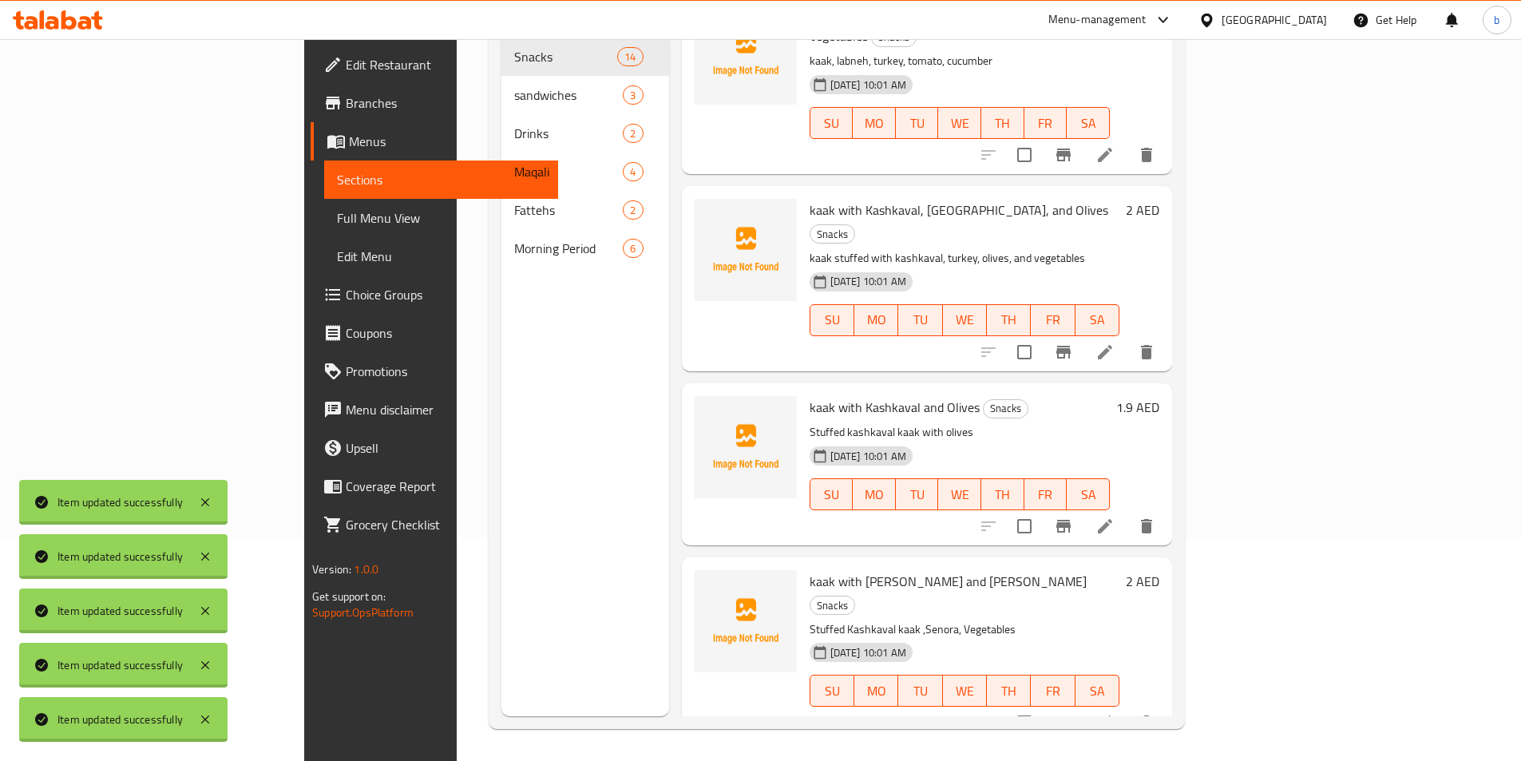
scroll to position [1720, 0]
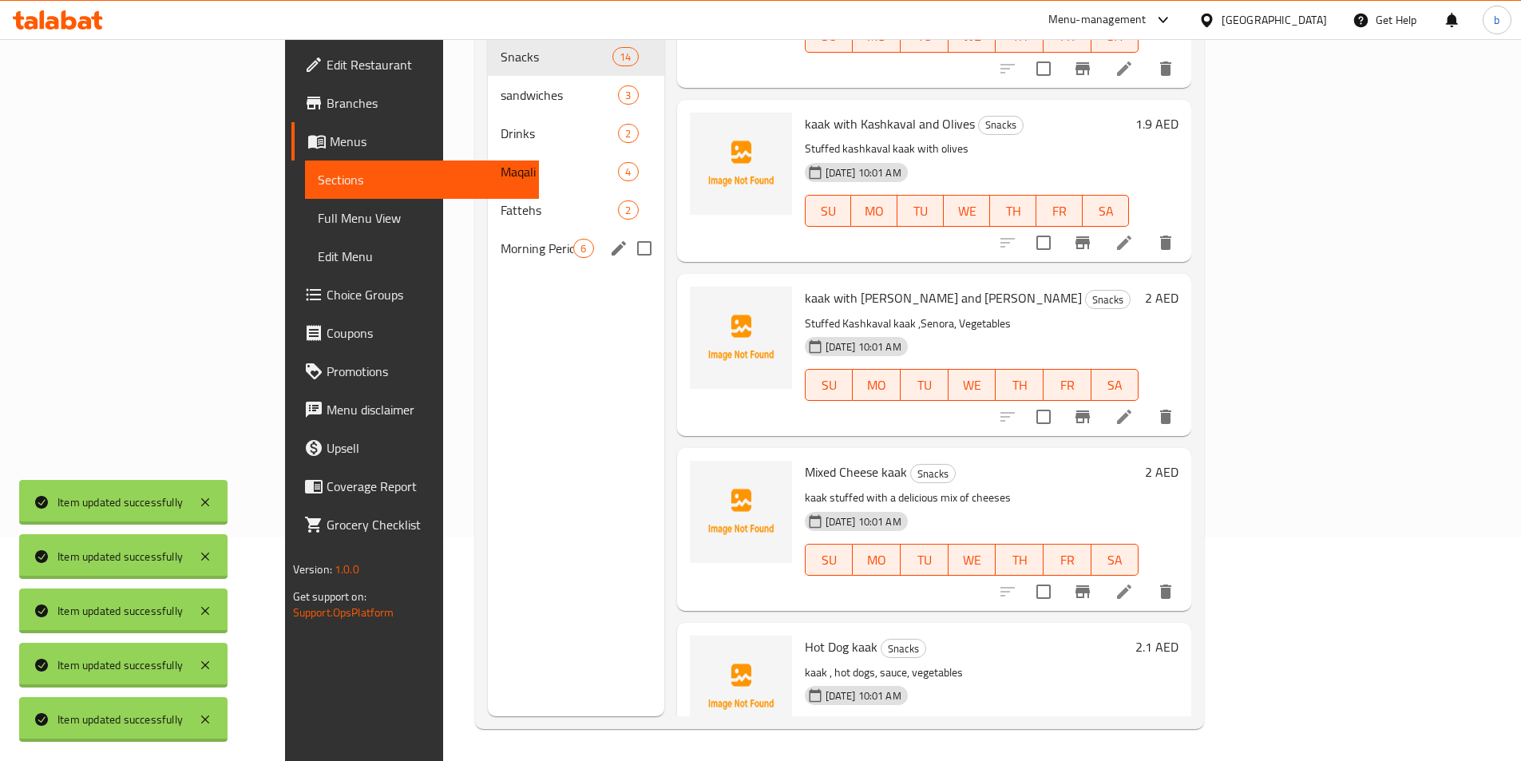
click at [488, 229] on div "Morning Period 6" at bounding box center [576, 248] width 176 height 38
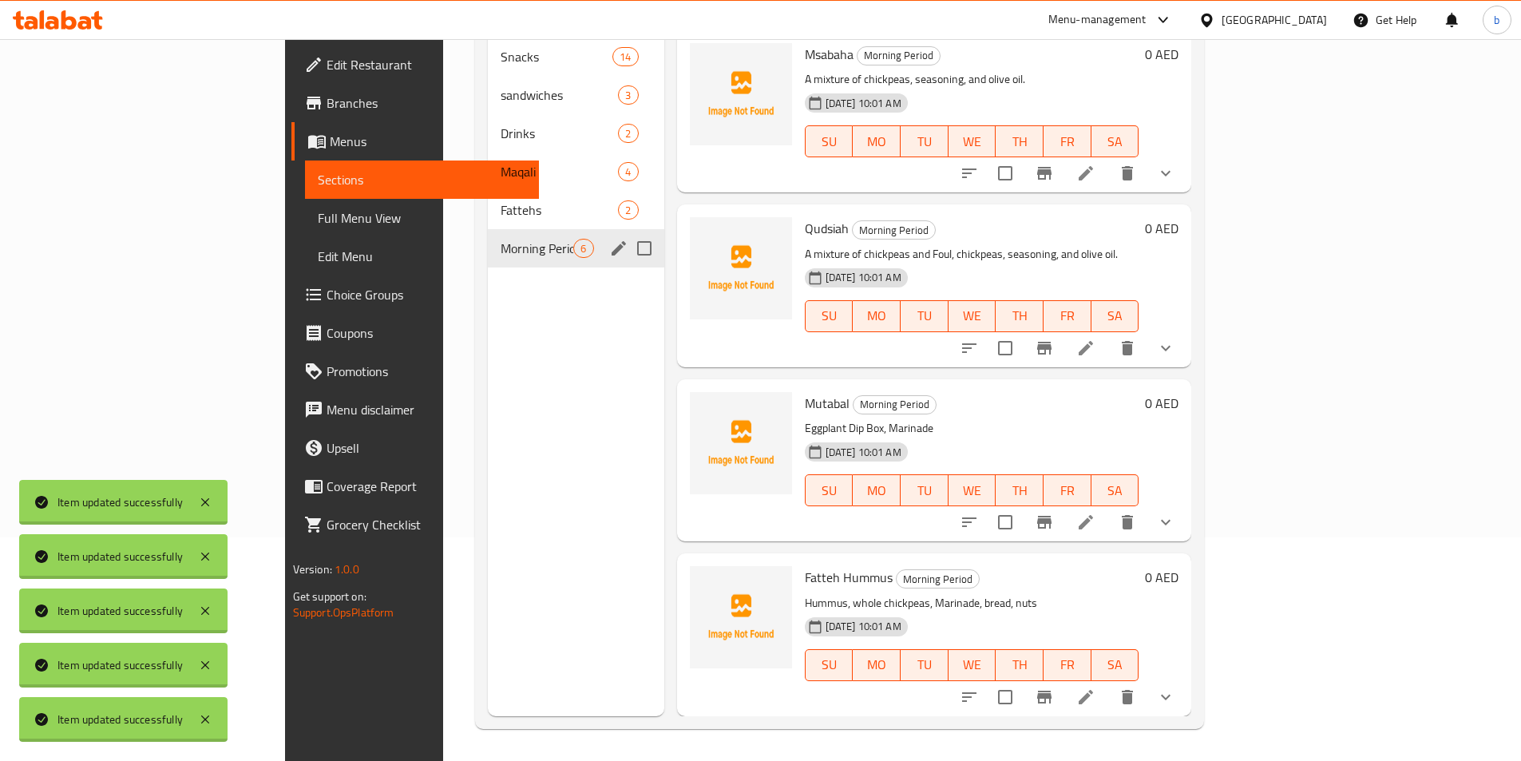
scroll to position [326, 0]
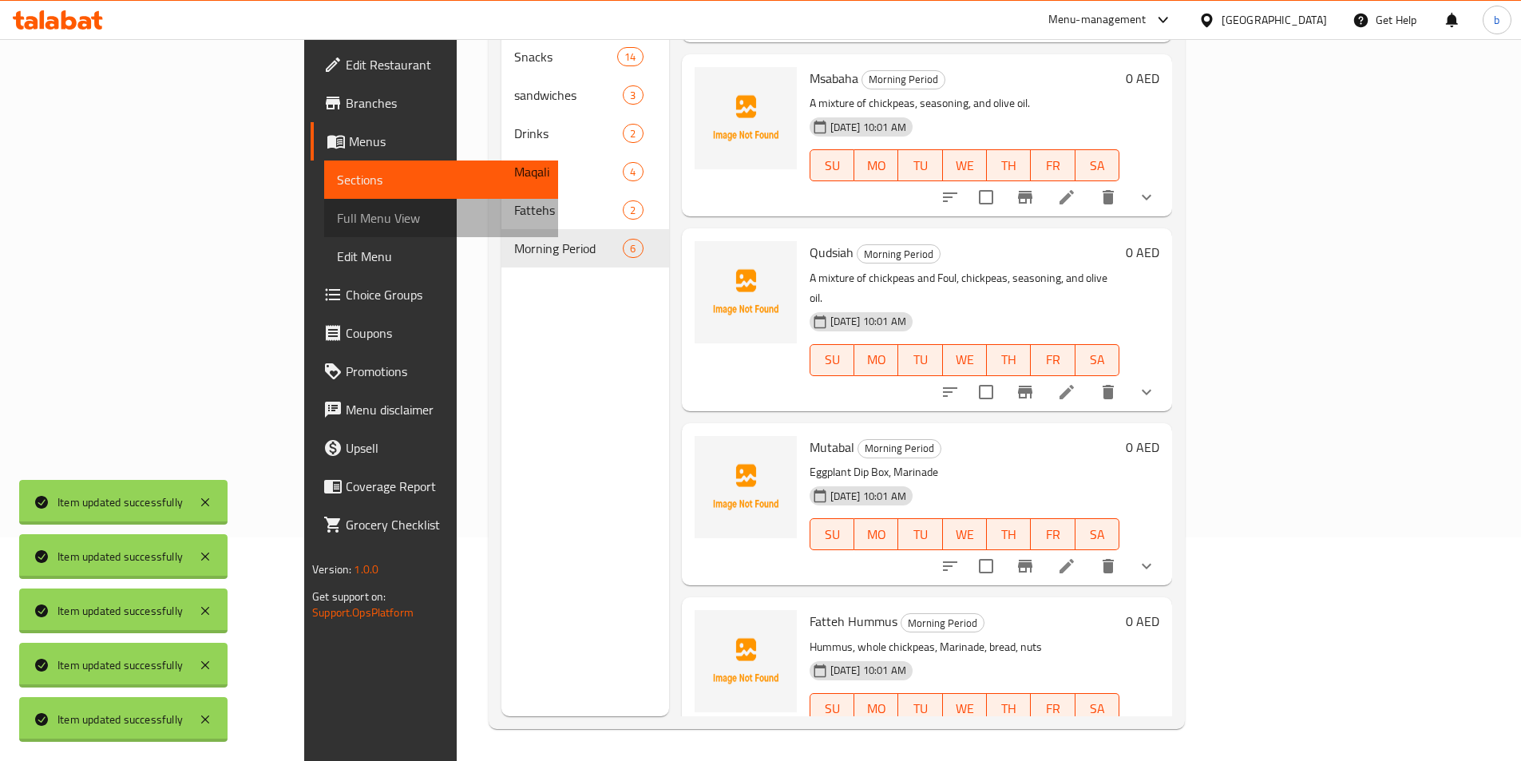
click at [337, 223] on span "Full Menu View" at bounding box center [441, 217] width 208 height 19
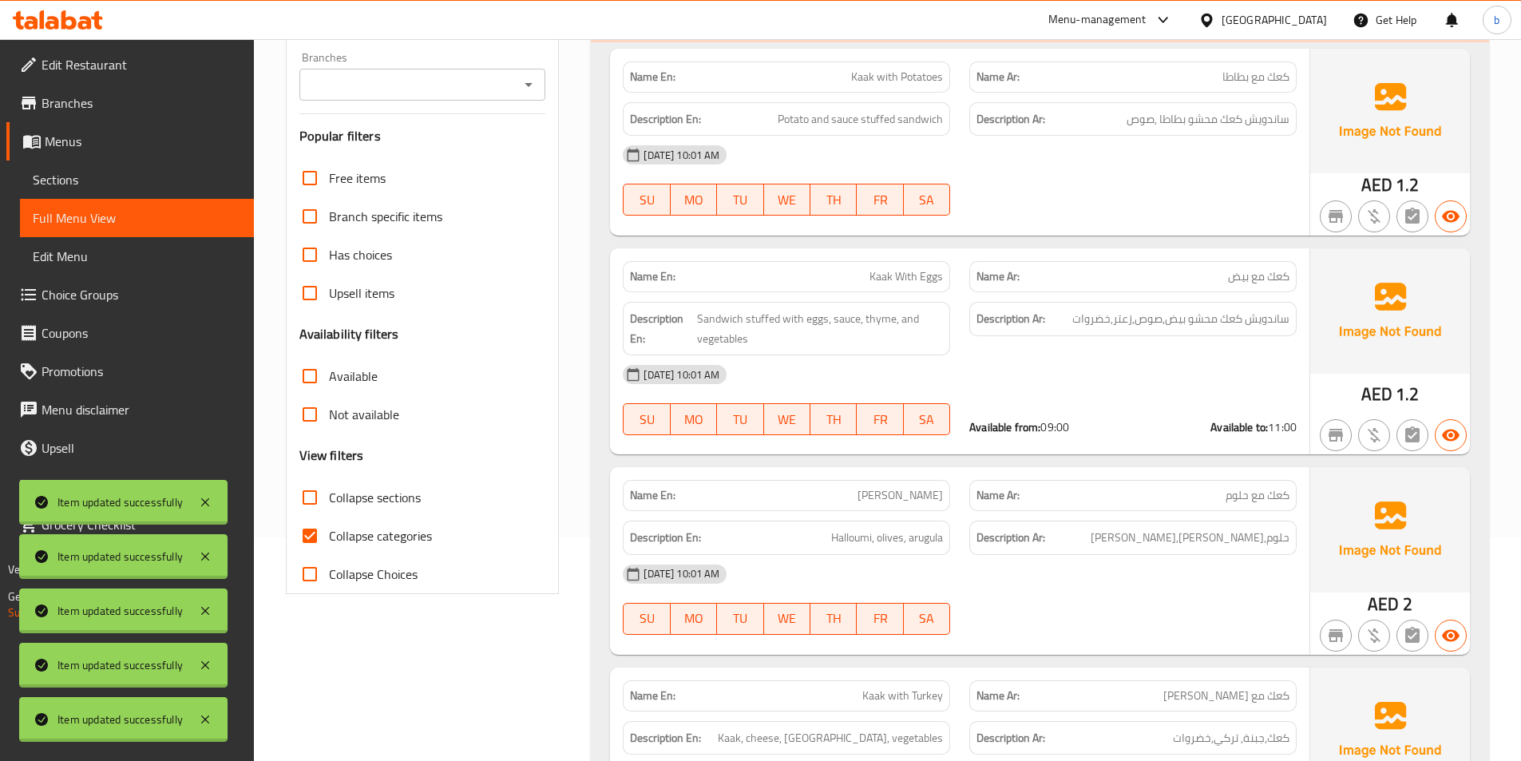
click at [370, 534] on span "Collapse categories" at bounding box center [380, 535] width 103 height 19
click at [329, 534] on input "Collapse categories" at bounding box center [310, 535] width 38 height 38
checkbox input "false"
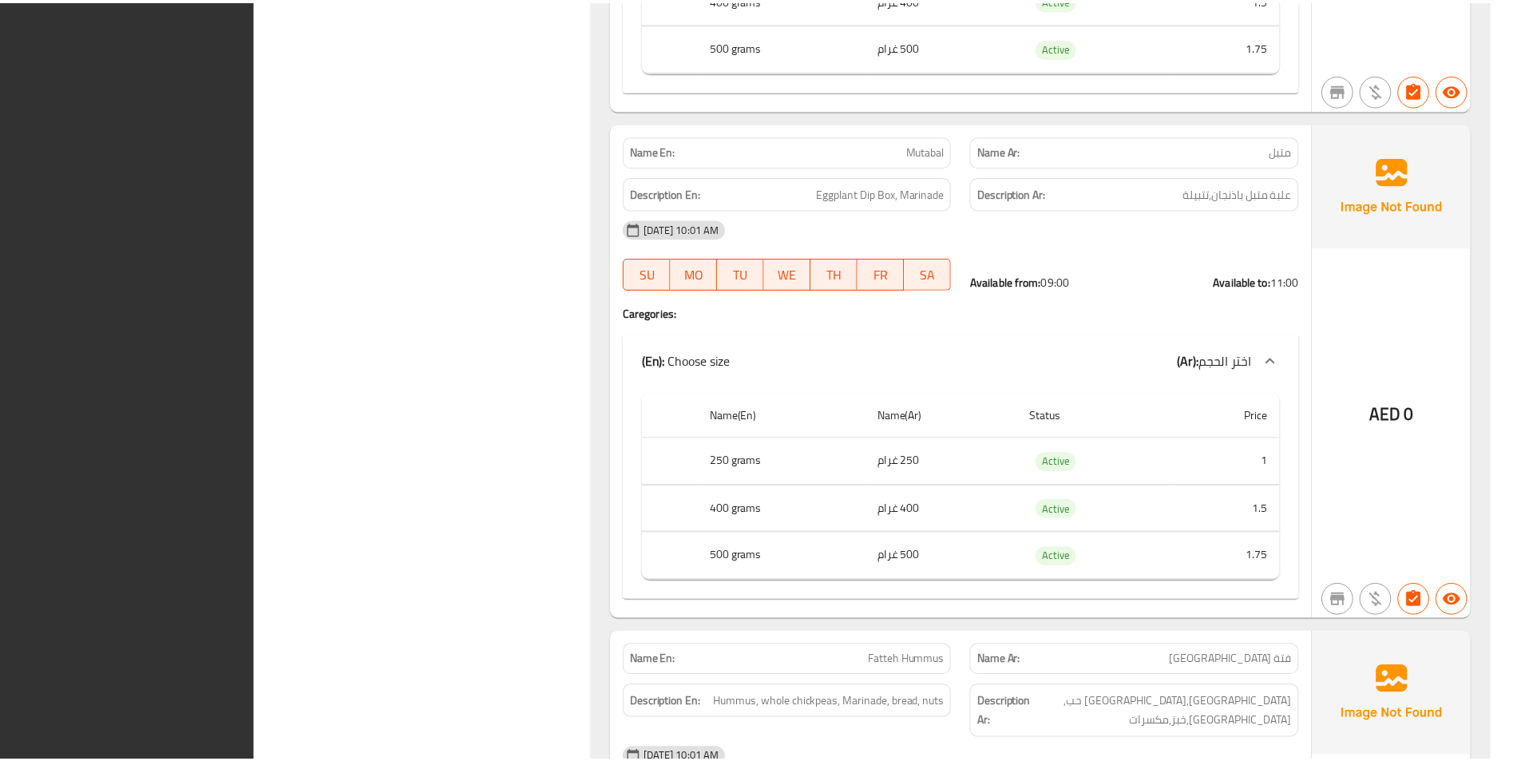
scroll to position [8187, 0]
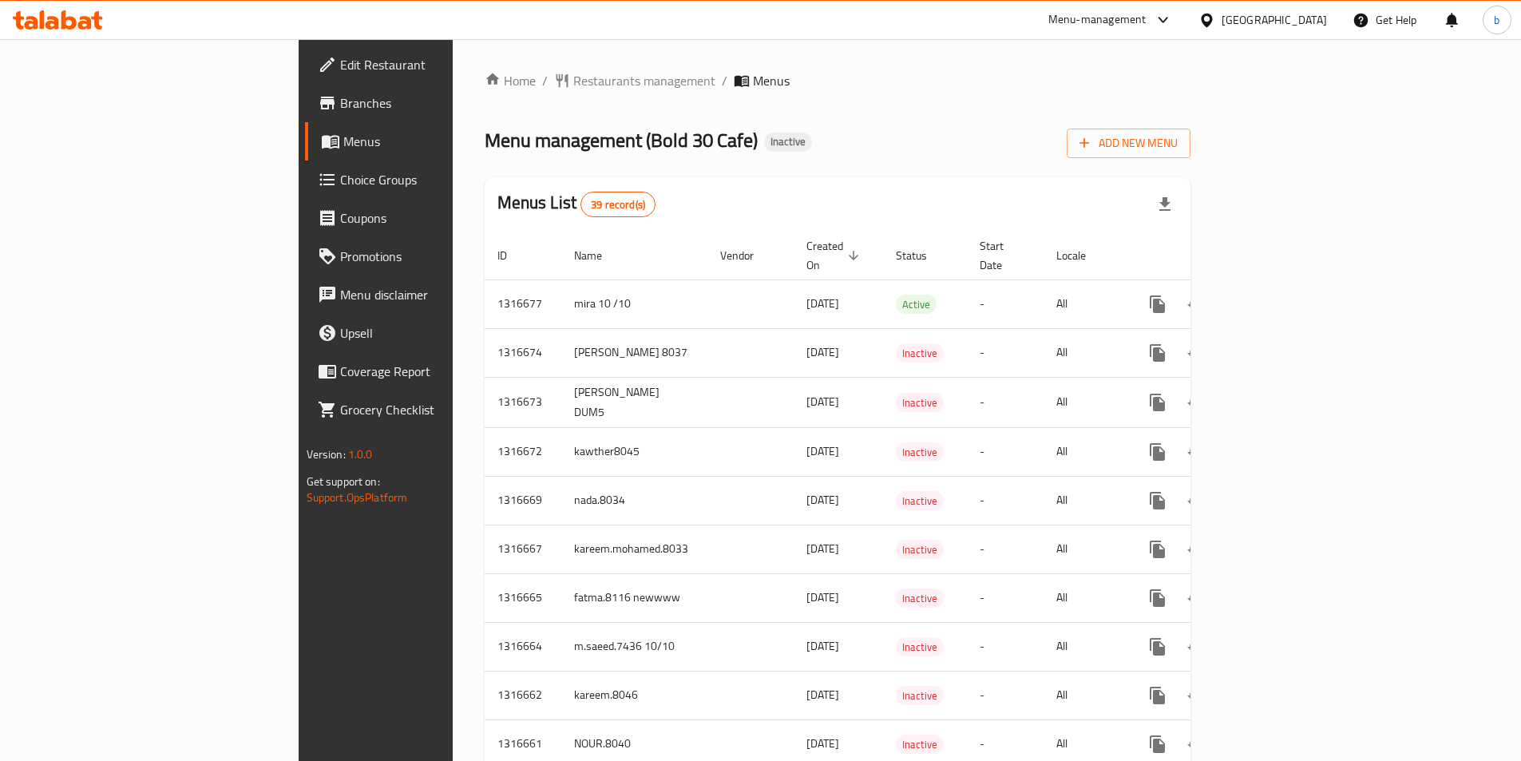
click at [69, 14] on icon at bounding box center [58, 19] width 90 height 19
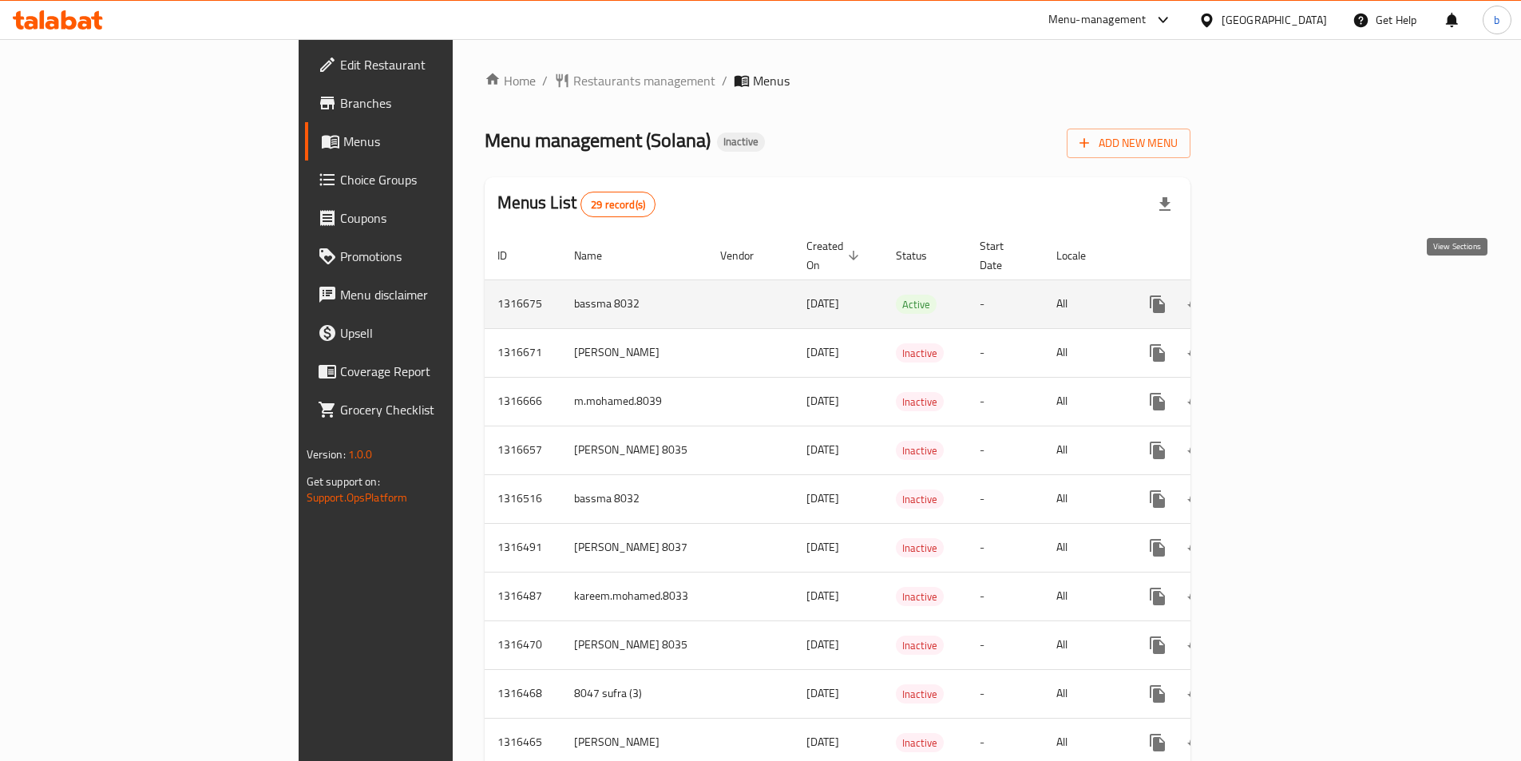
click at [1282, 295] on icon "enhanced table" at bounding box center [1272, 304] width 19 height 19
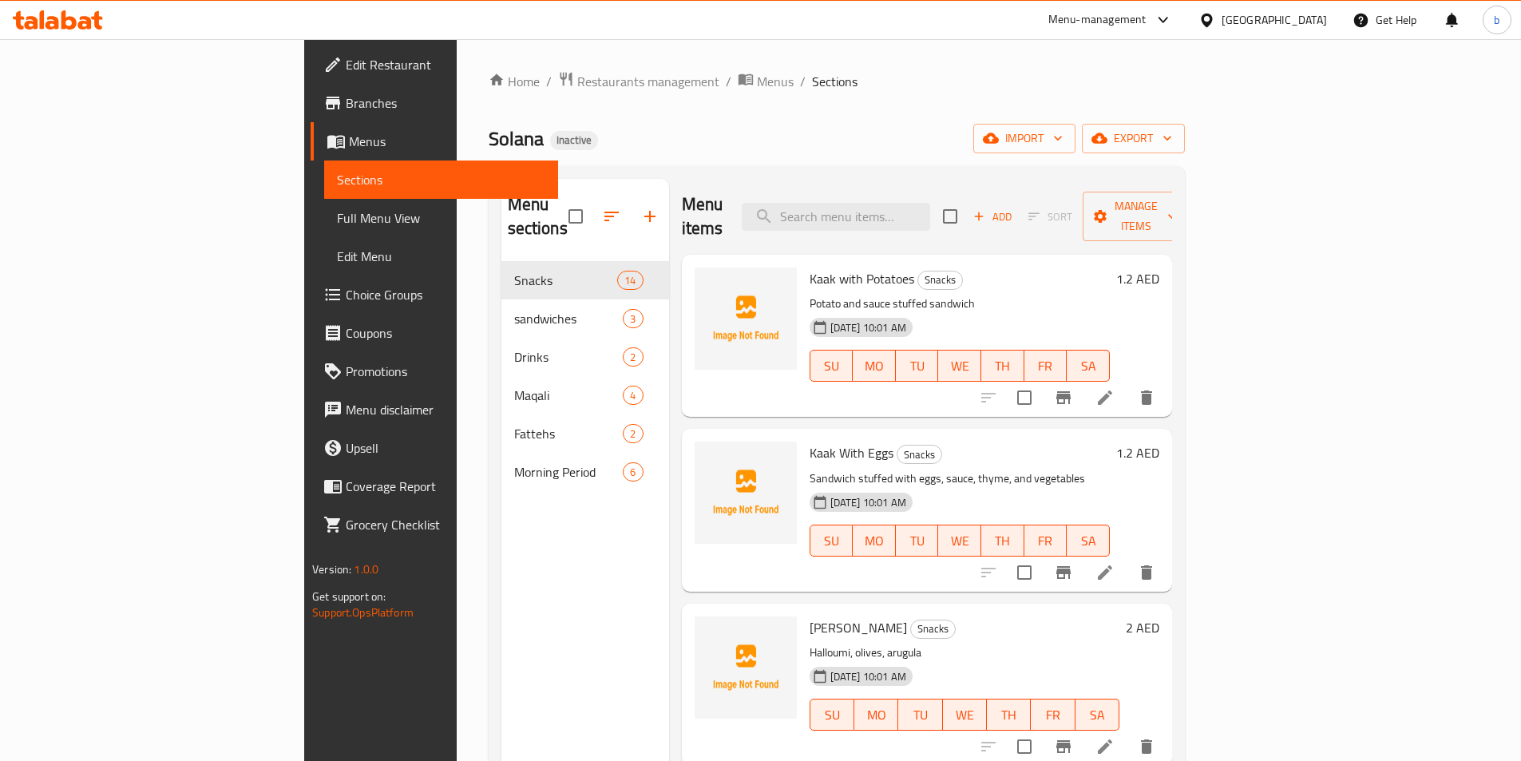
click at [337, 213] on span "Full Menu View" at bounding box center [441, 217] width 208 height 19
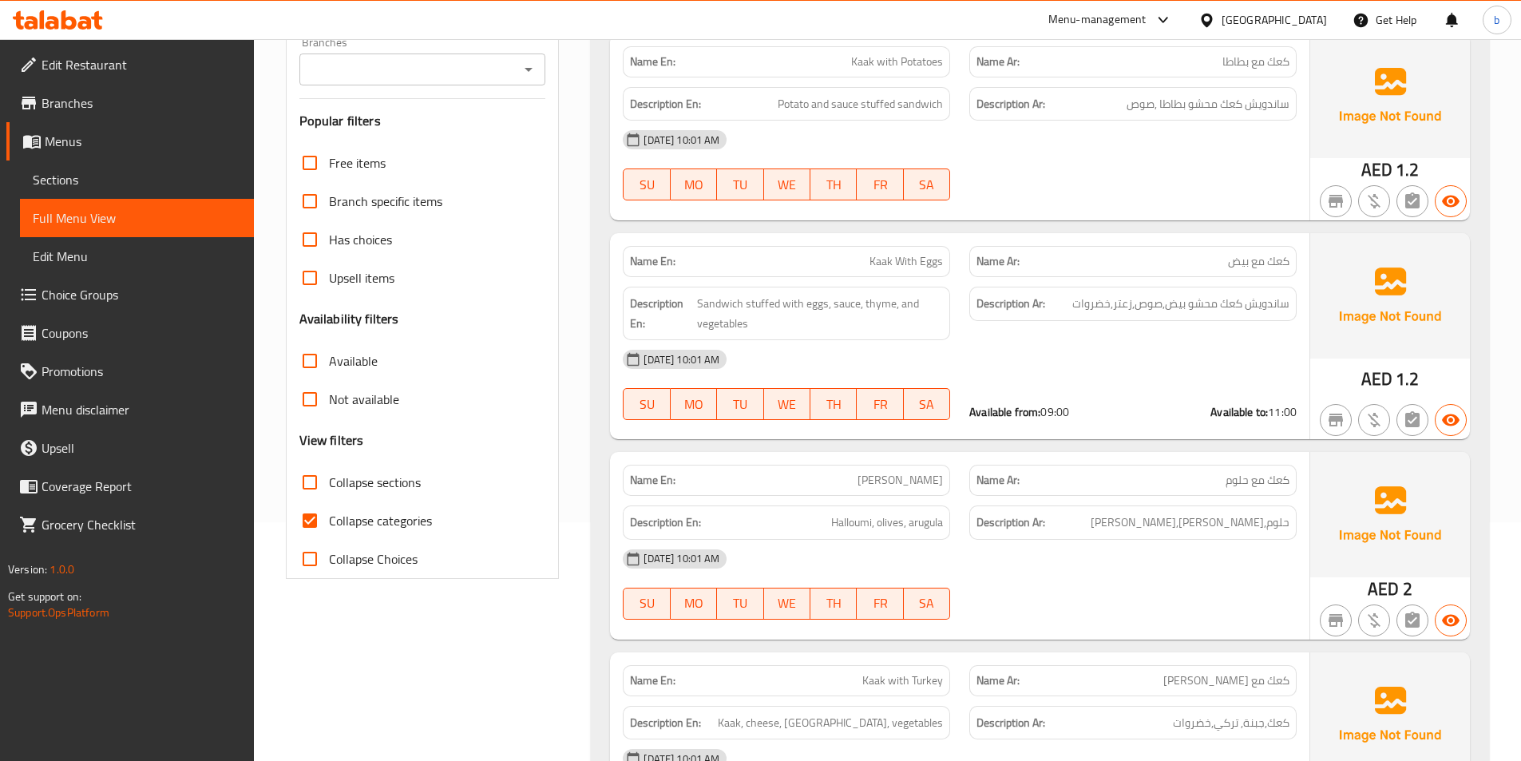
scroll to position [239, 0]
click at [335, 520] on span "Collapse categories" at bounding box center [380, 519] width 103 height 19
click at [329, 520] on input "Collapse categories" at bounding box center [310, 519] width 38 height 38
checkbox input "false"
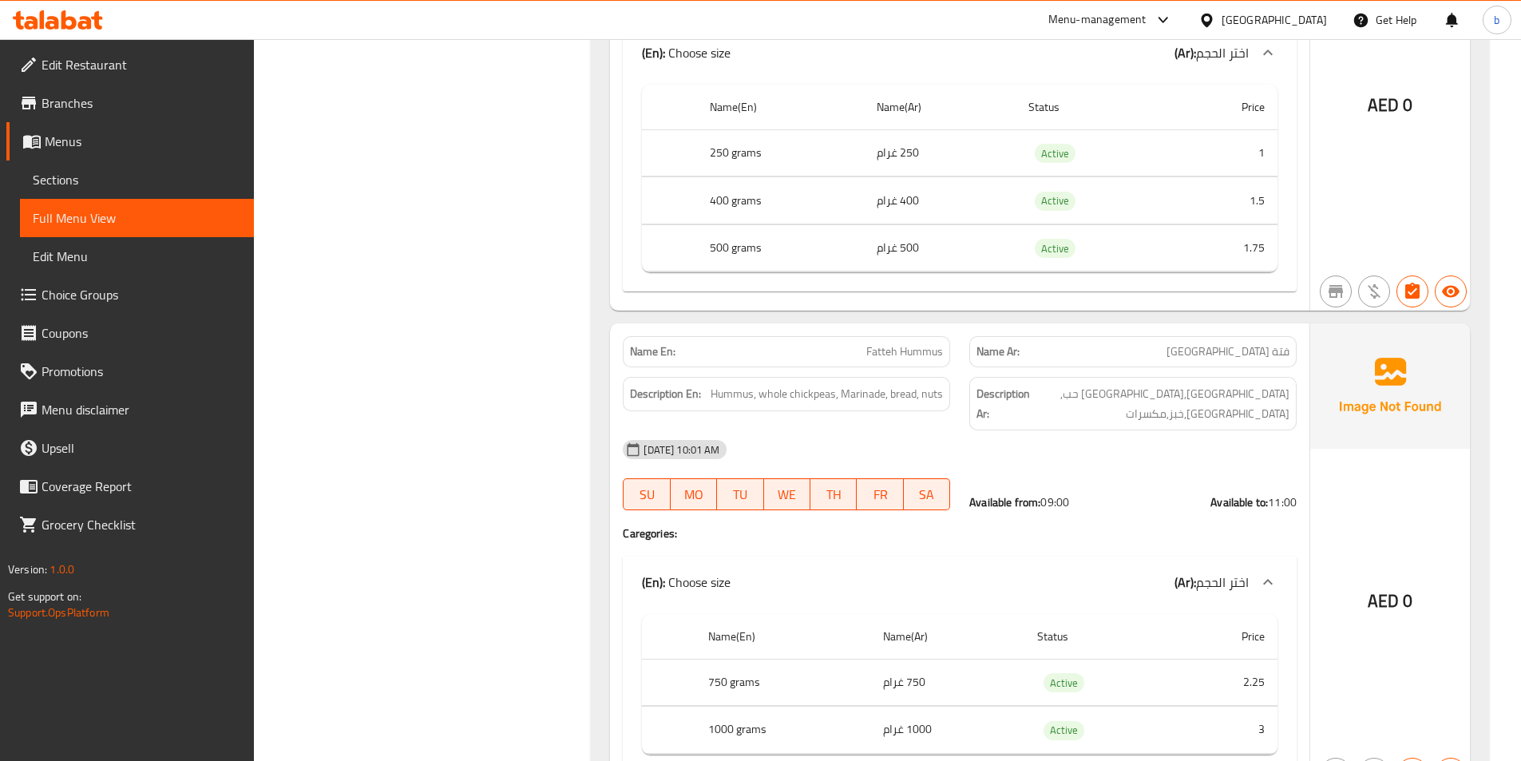
scroll to position [8107, 0]
